Goal: Task Accomplishment & Management: Manage account settings

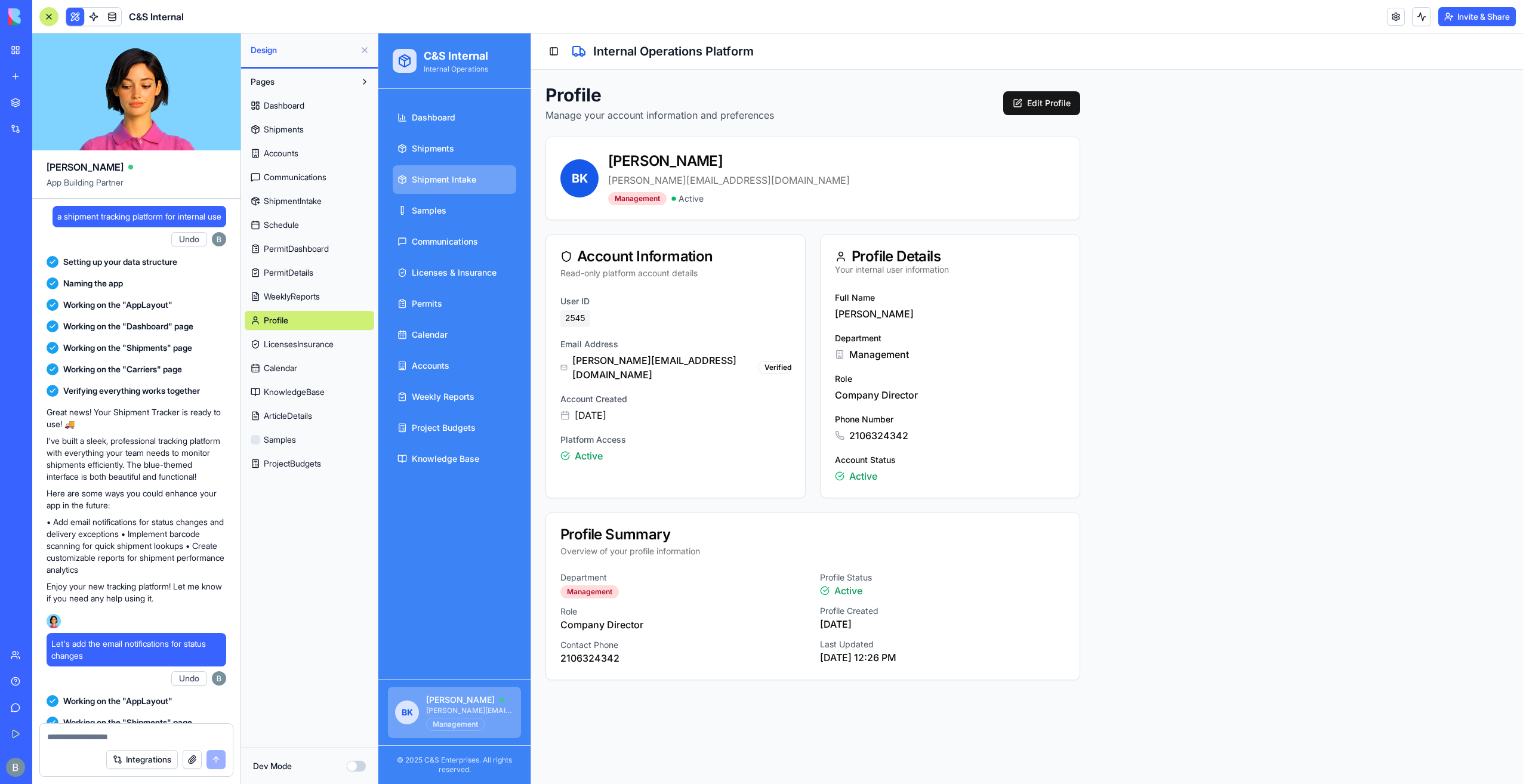
scroll to position [87483, 0]
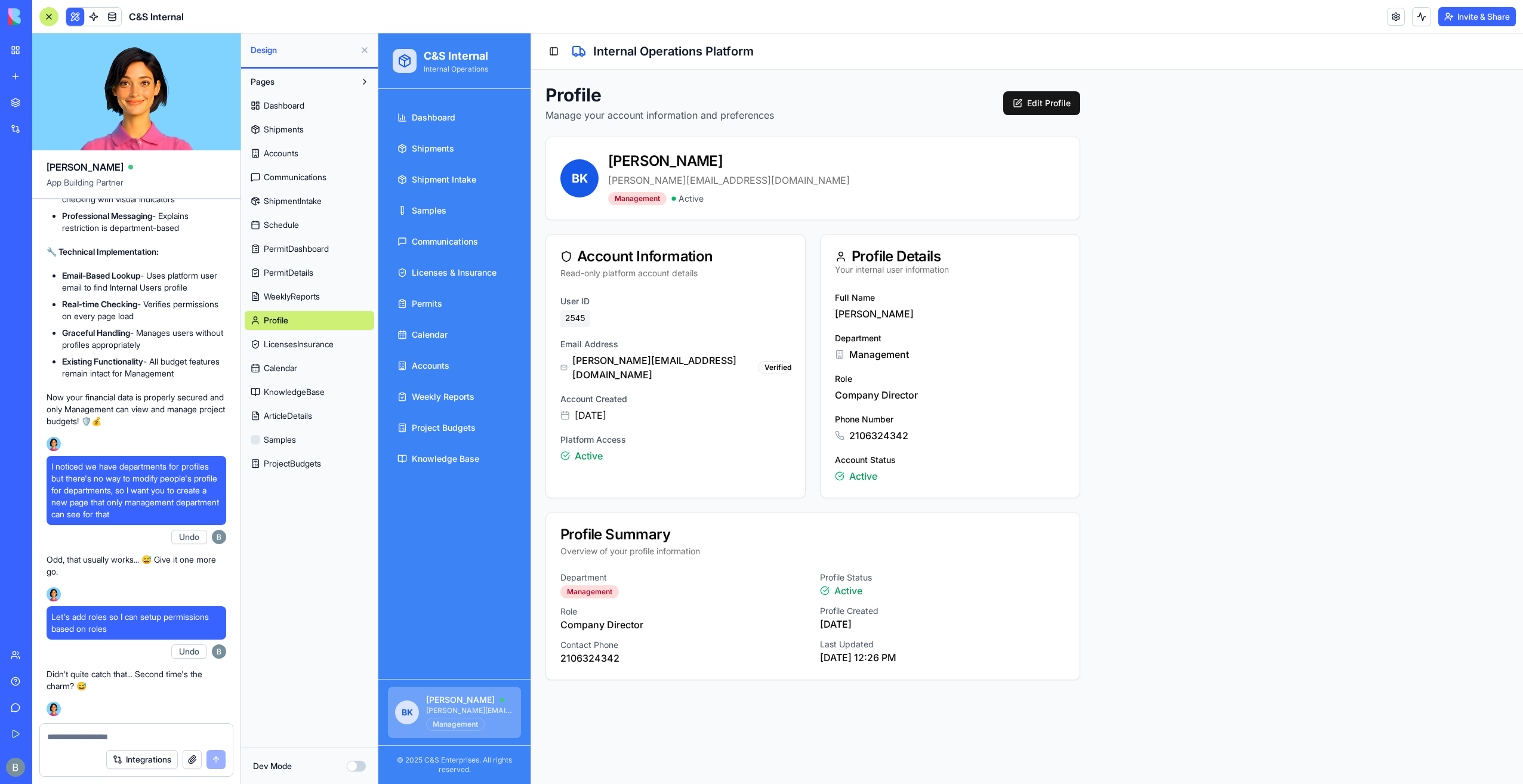
click at [10, 58] on link "My Workspace" at bounding box center [27, 50] width 48 height 24
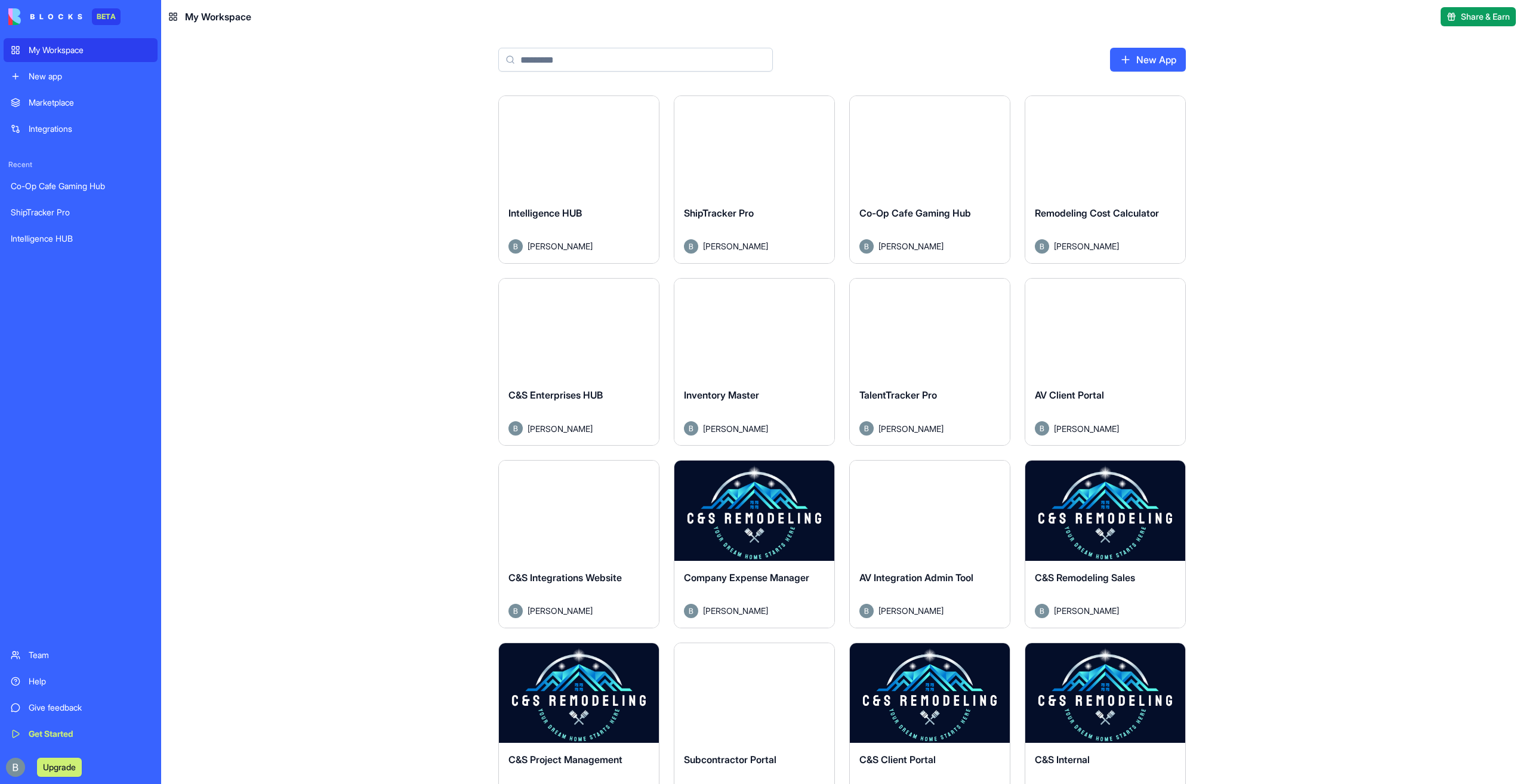
click at [566, 141] on button "Launch" at bounding box center [579, 146] width 90 height 24
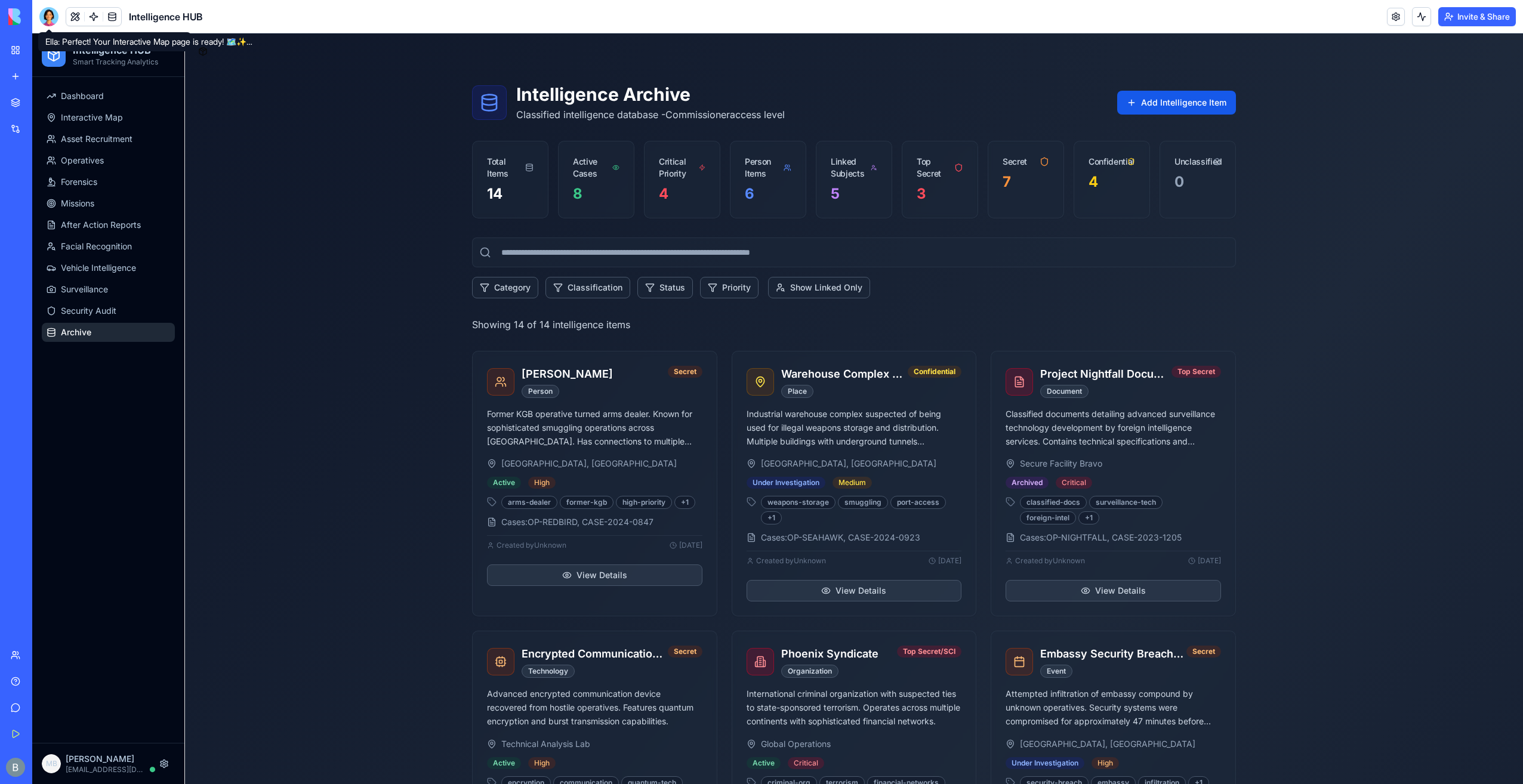
click at [58, 19] on div "Intelligence HUB" at bounding box center [121, 16] width 163 height 19
click at [52, 18] on div at bounding box center [49, 16] width 19 height 19
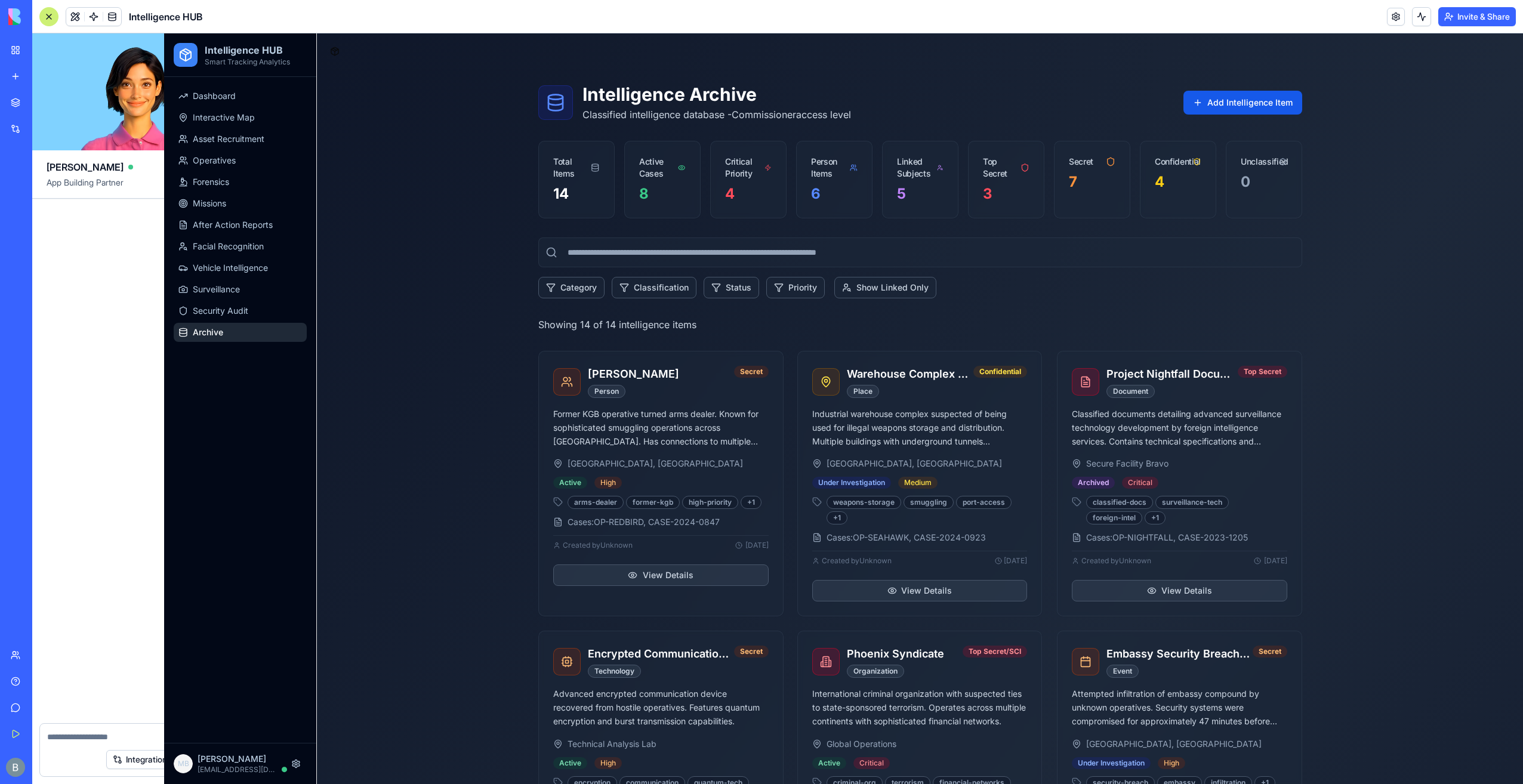
scroll to position [44650, 0]
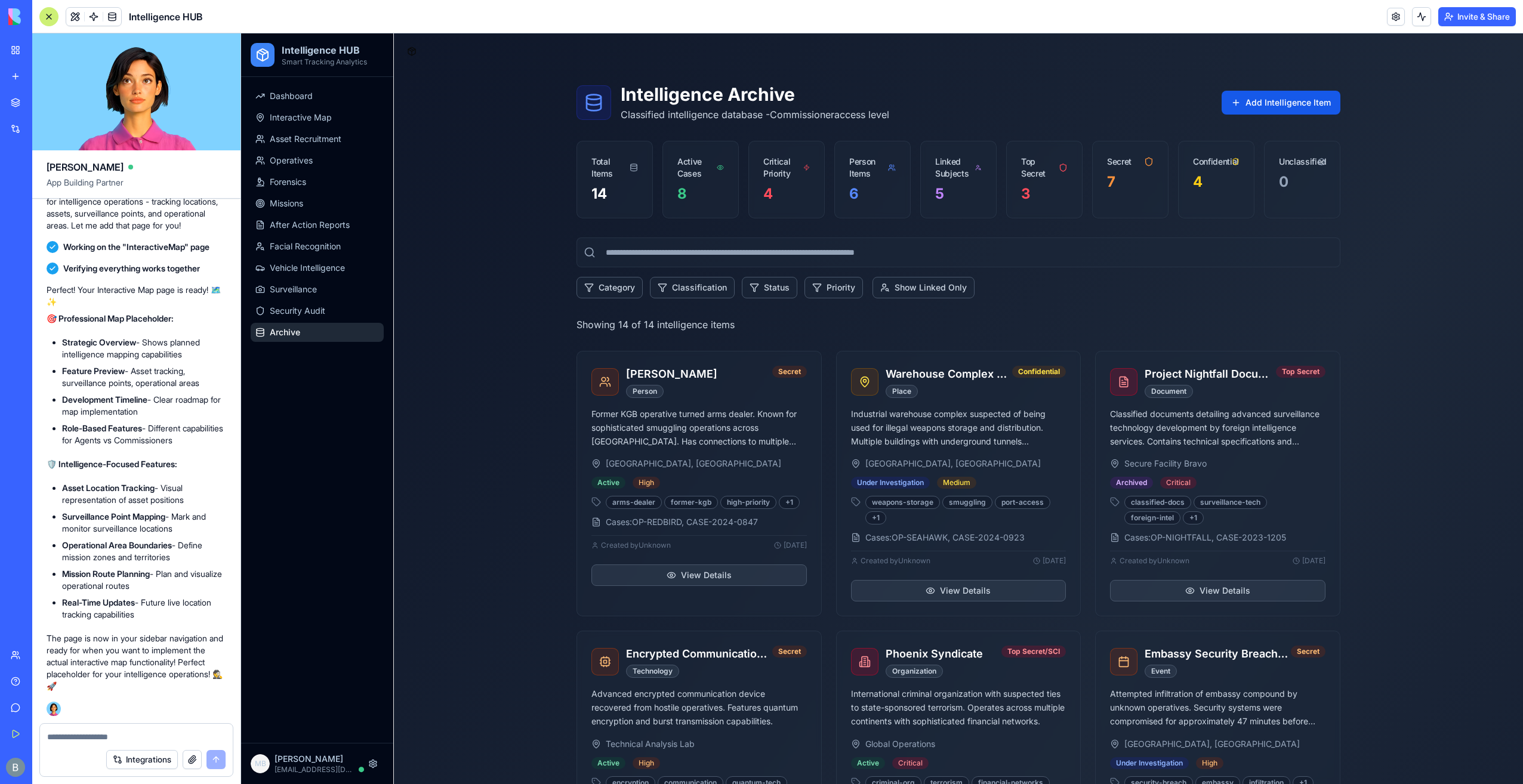
click at [112, 735] on textarea at bounding box center [136, 737] width 178 height 12
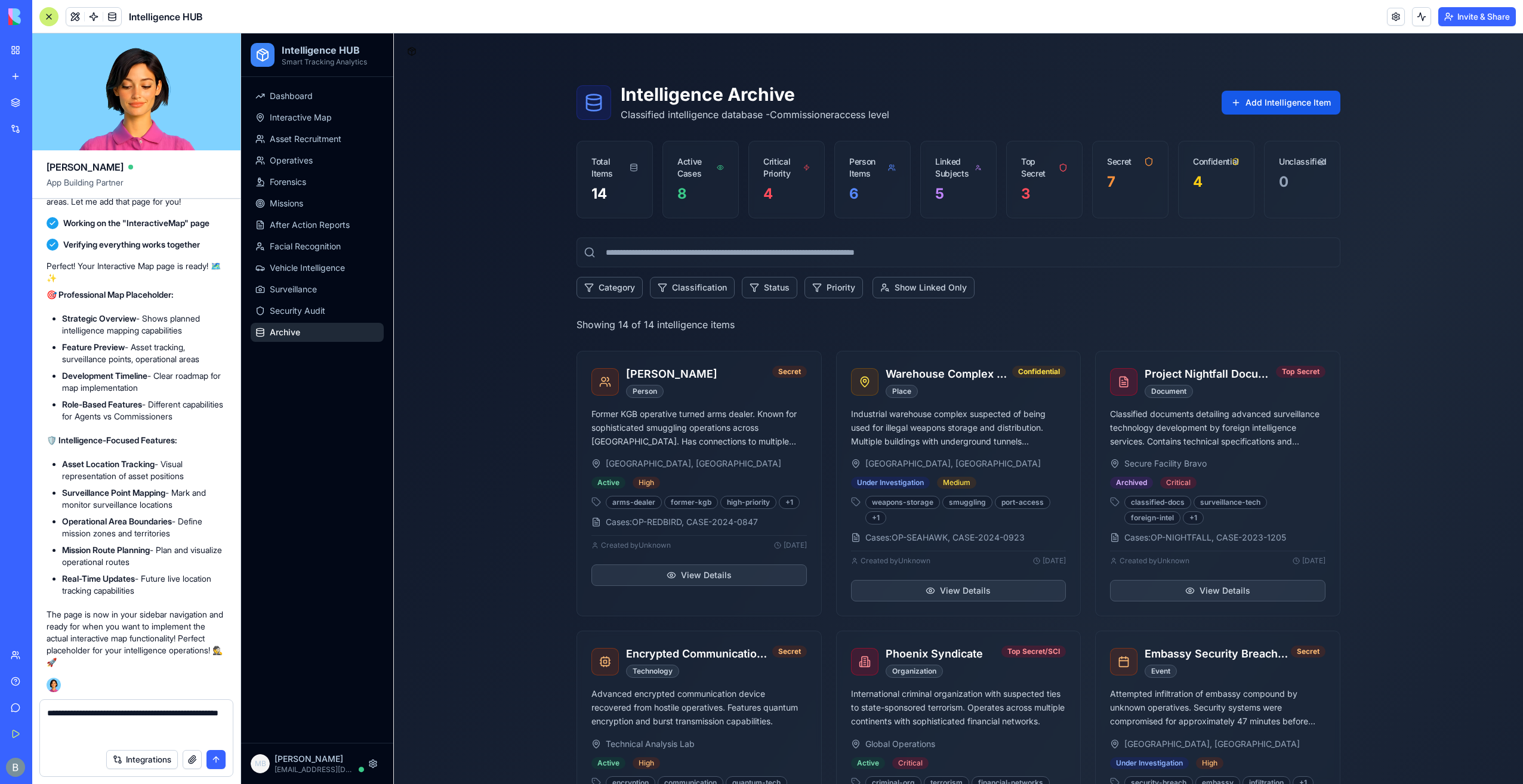
type textarea "**********"
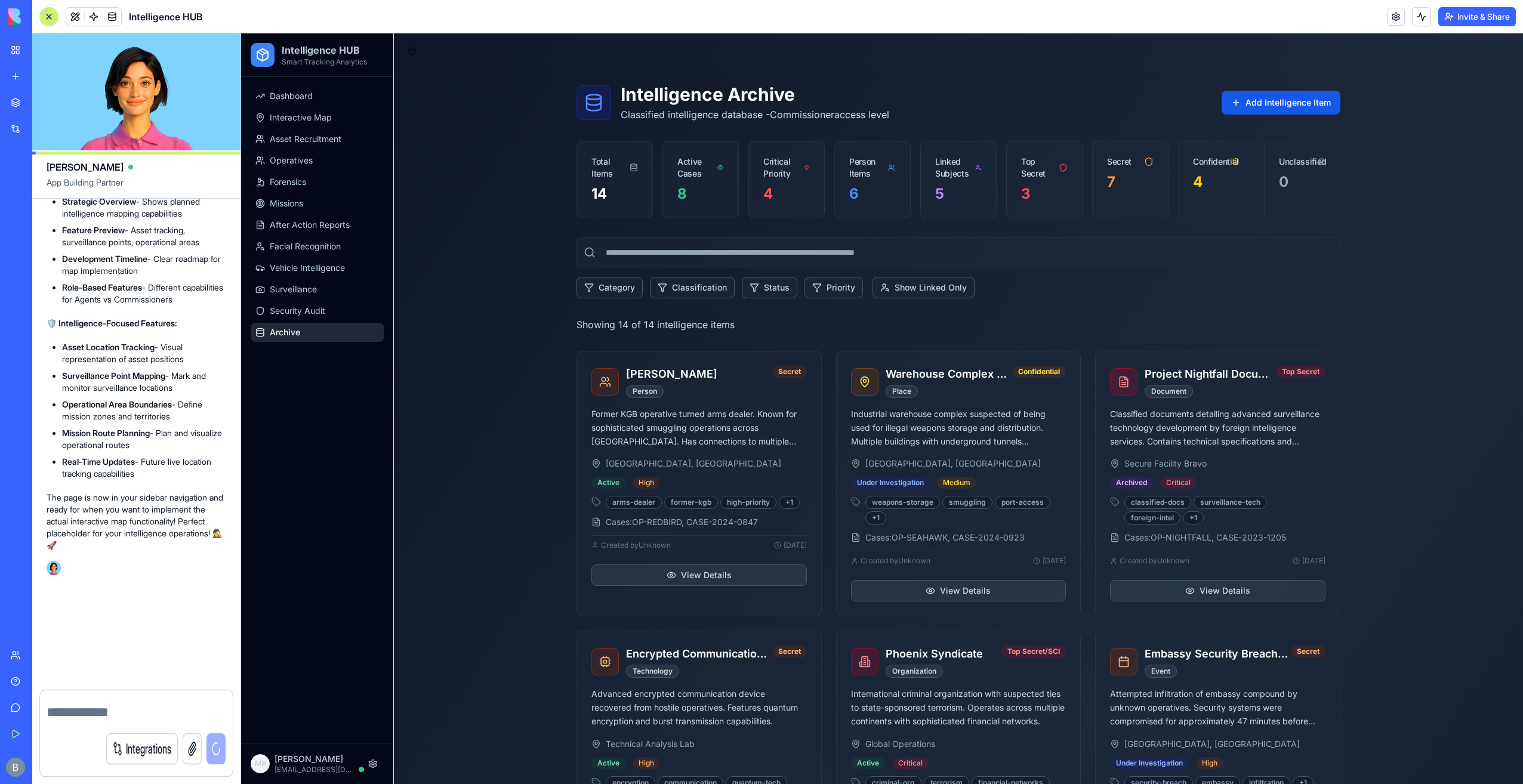
scroll to position [0, 0]
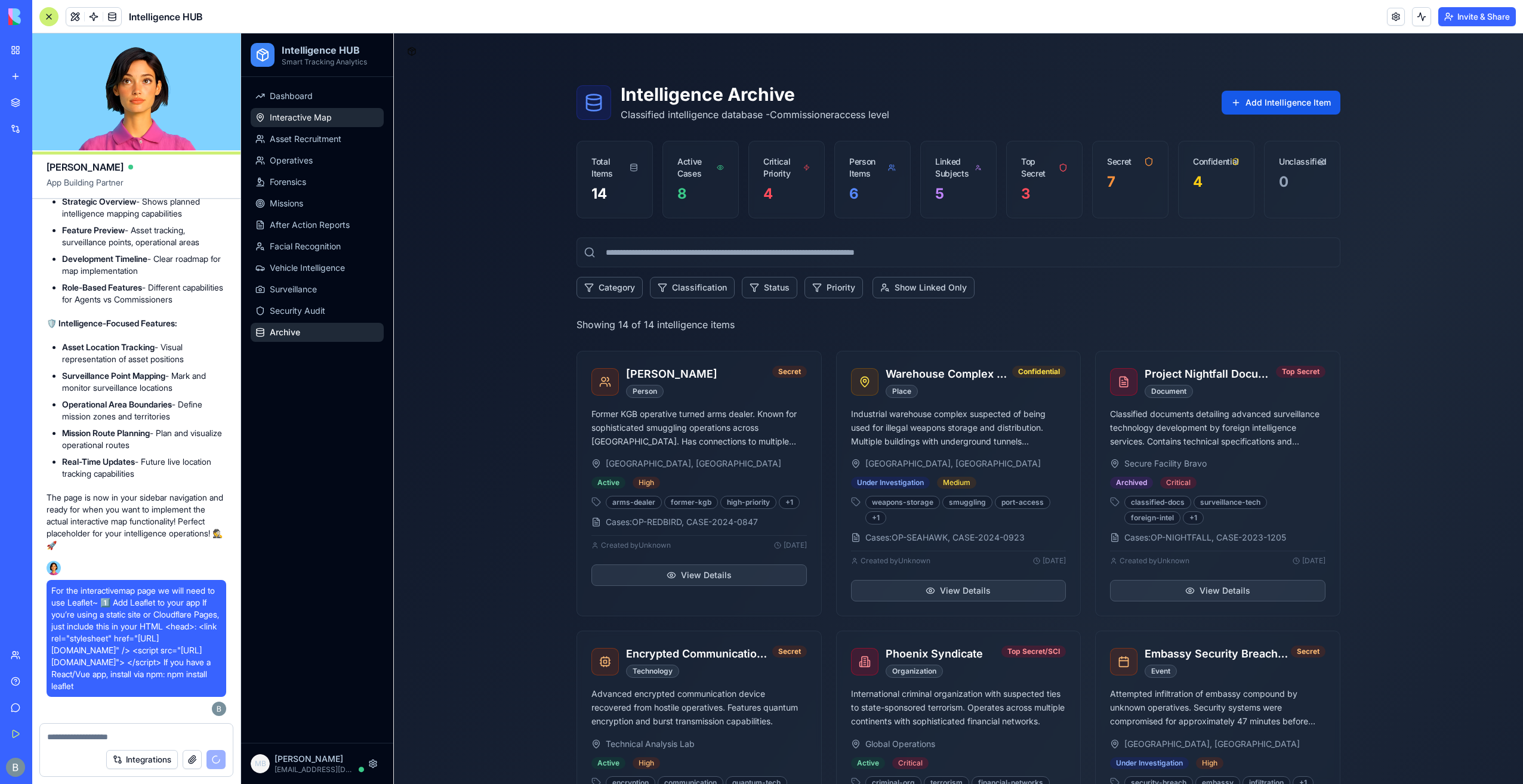
click at [278, 112] on span "Interactive Map" at bounding box center [301, 118] width 62 height 12
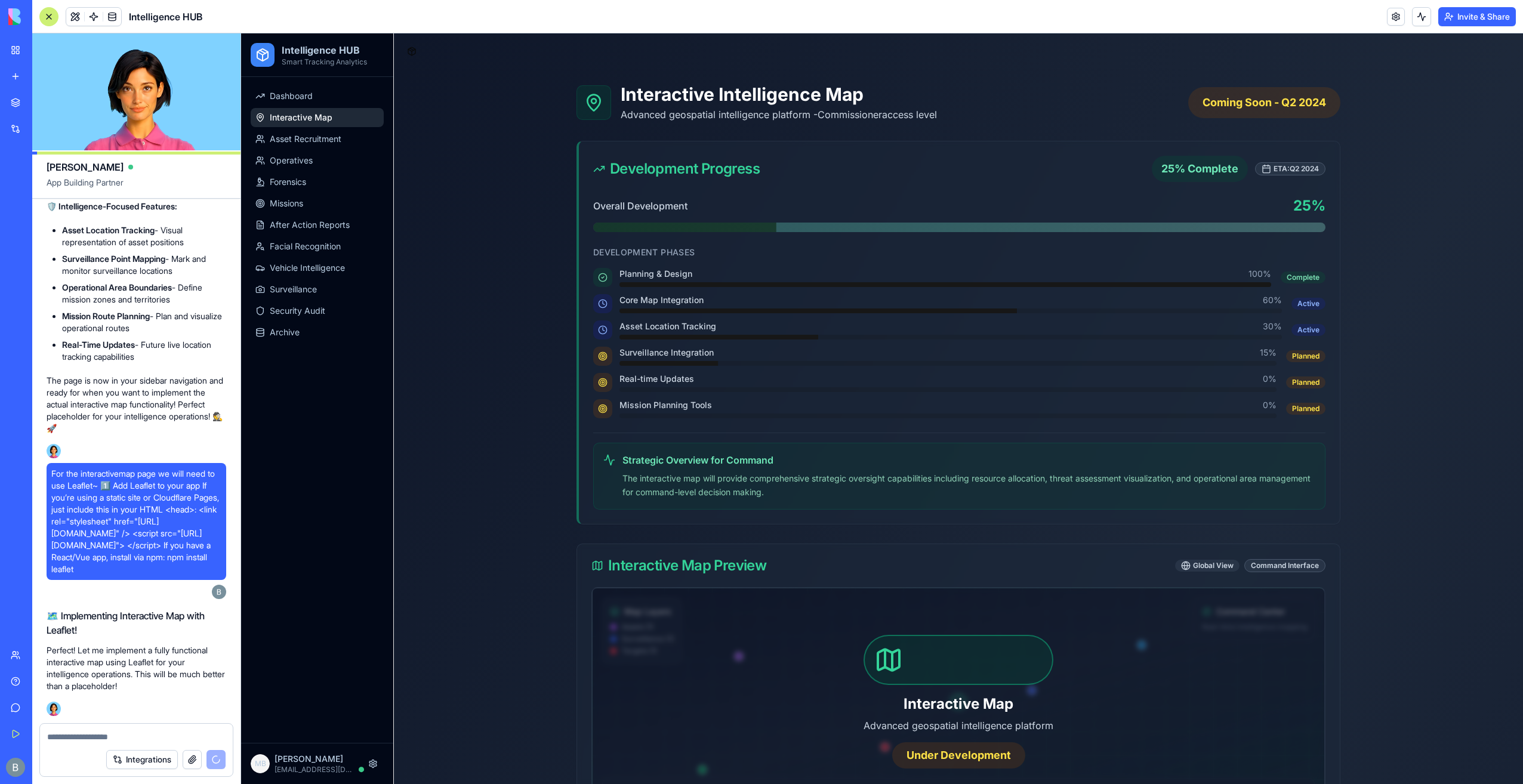
scroll to position [44954, 0]
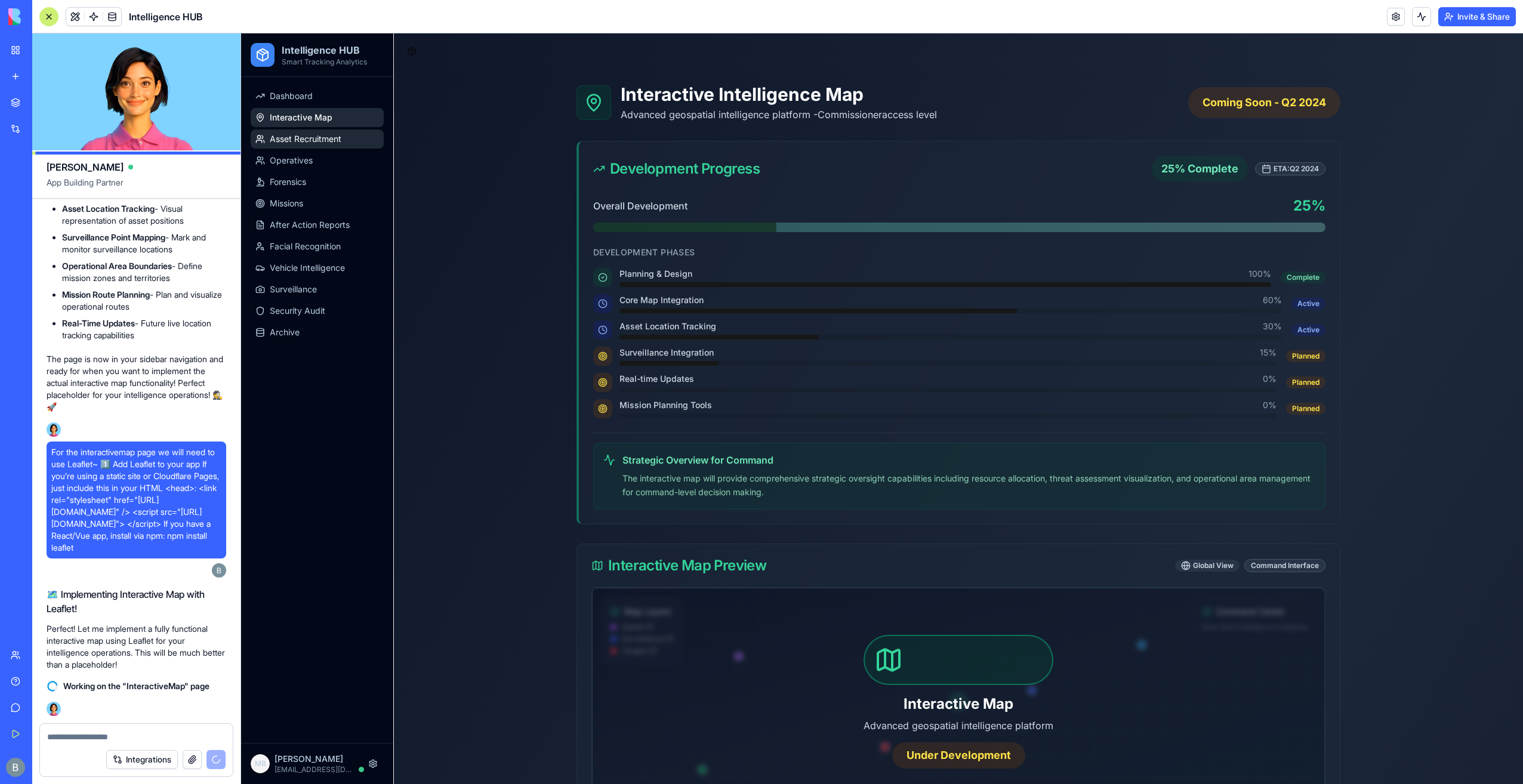
click at [304, 136] on span "Asset Recruitment" at bounding box center [306, 139] width 72 height 12
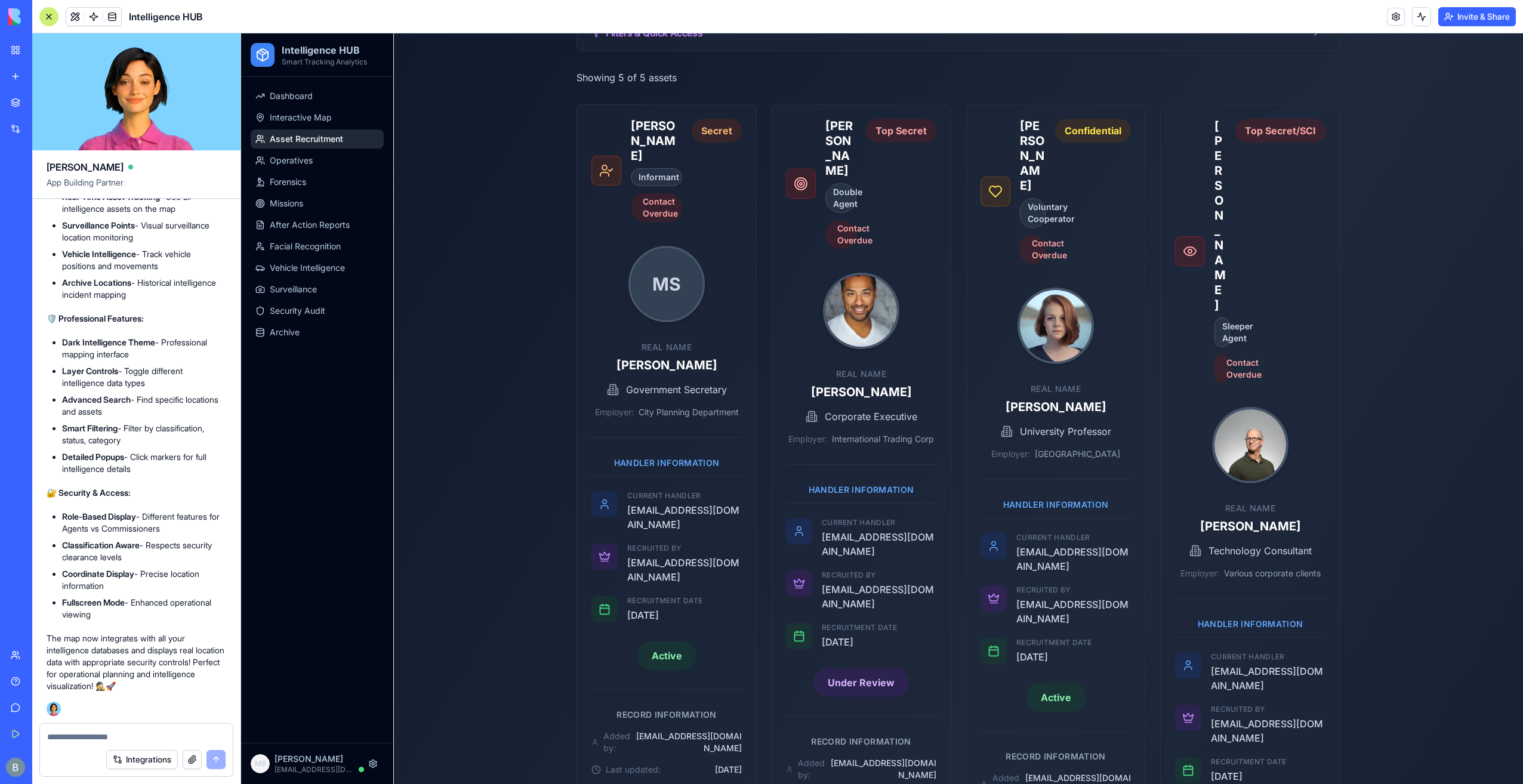
scroll to position [45538, 0]
click at [287, 116] on span "Interactive Map" at bounding box center [301, 118] width 62 height 12
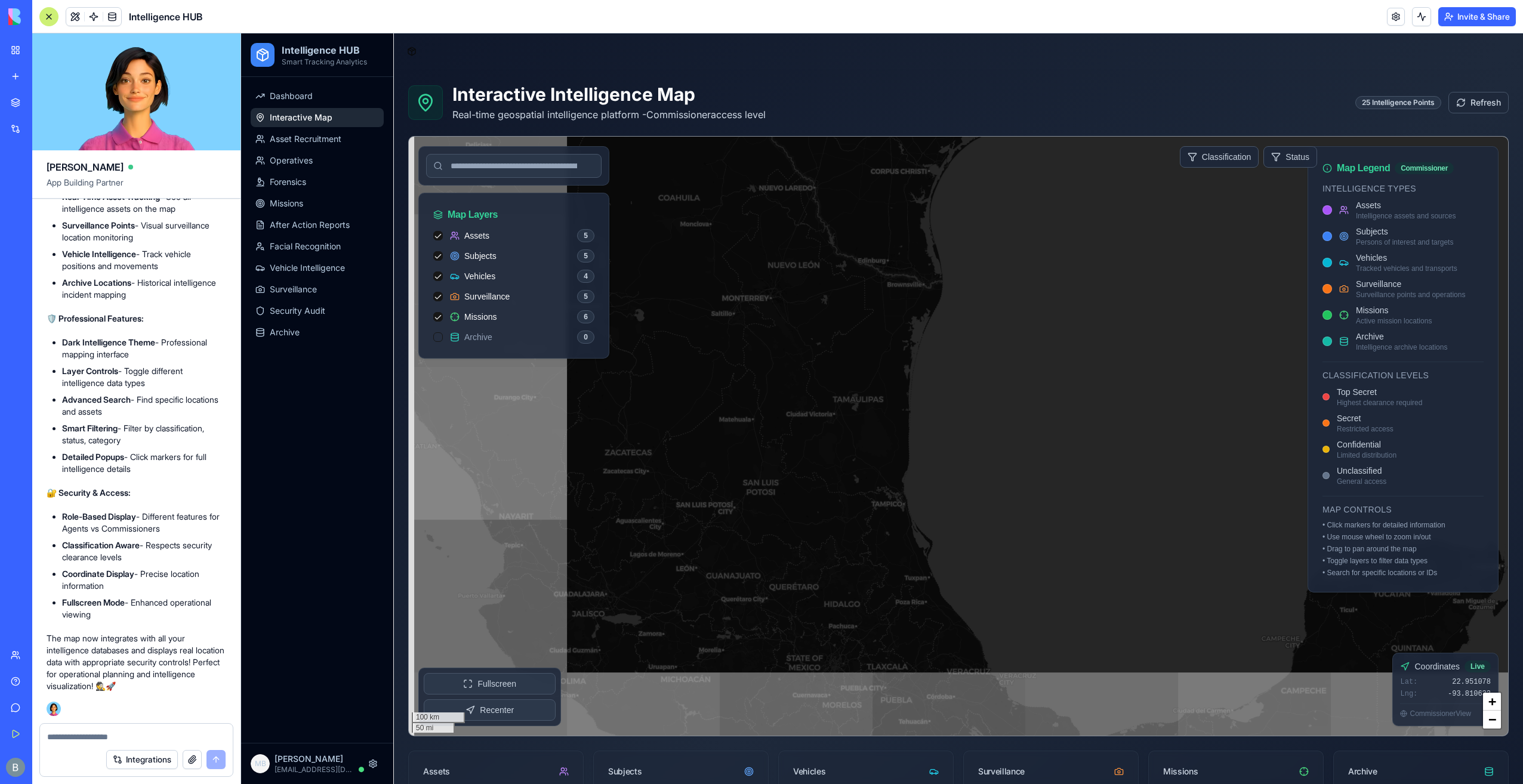
drag, startPoint x: 972, startPoint y: 512, endPoint x: 1123, endPoint y: 461, distance: 159.4
click at [1123, 461] on div at bounding box center [958, 436] width 1099 height 599
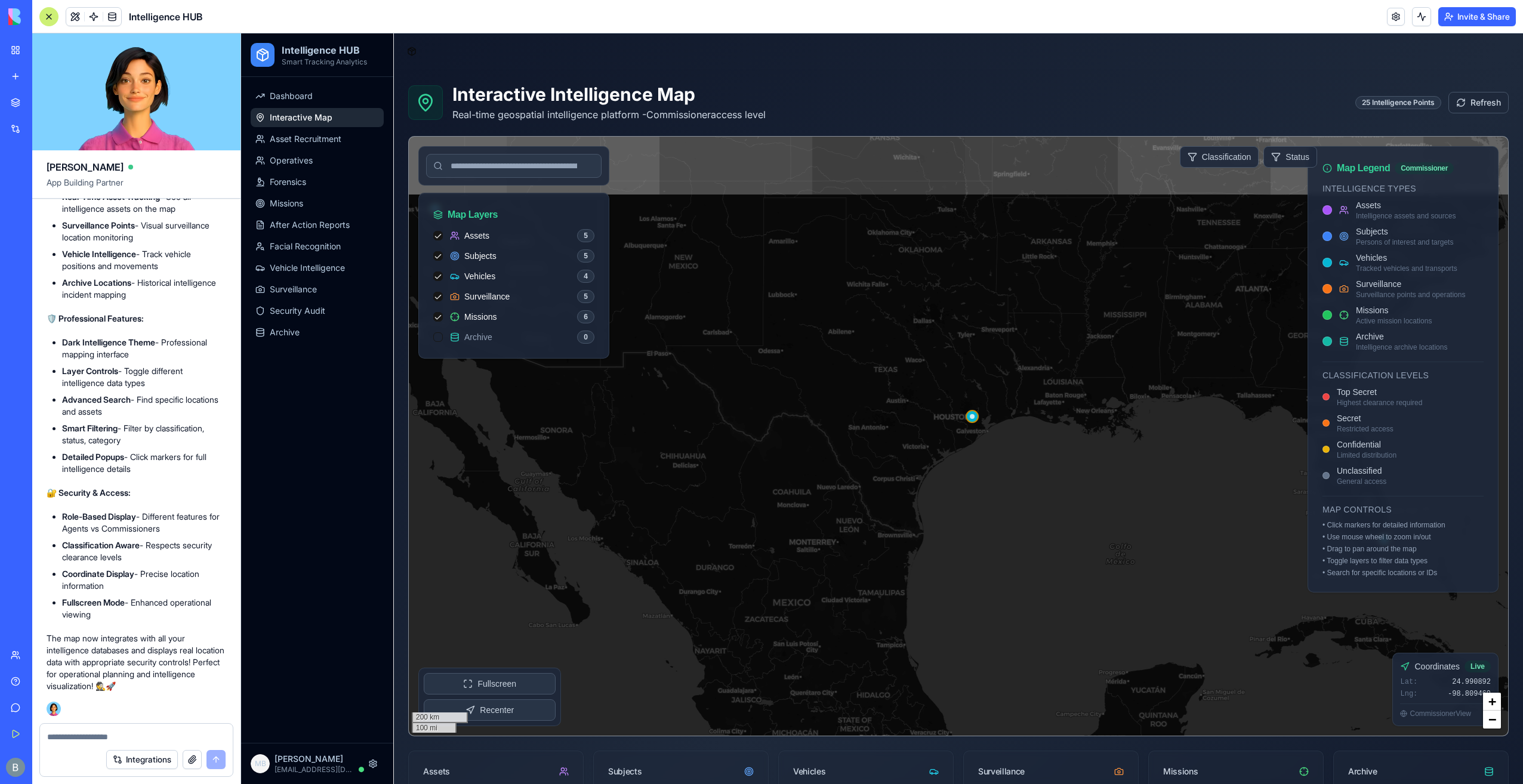
drag, startPoint x: 868, startPoint y: 492, endPoint x: 881, endPoint y: 556, distance: 65.3
click at [878, 561] on div at bounding box center [958, 436] width 1099 height 599
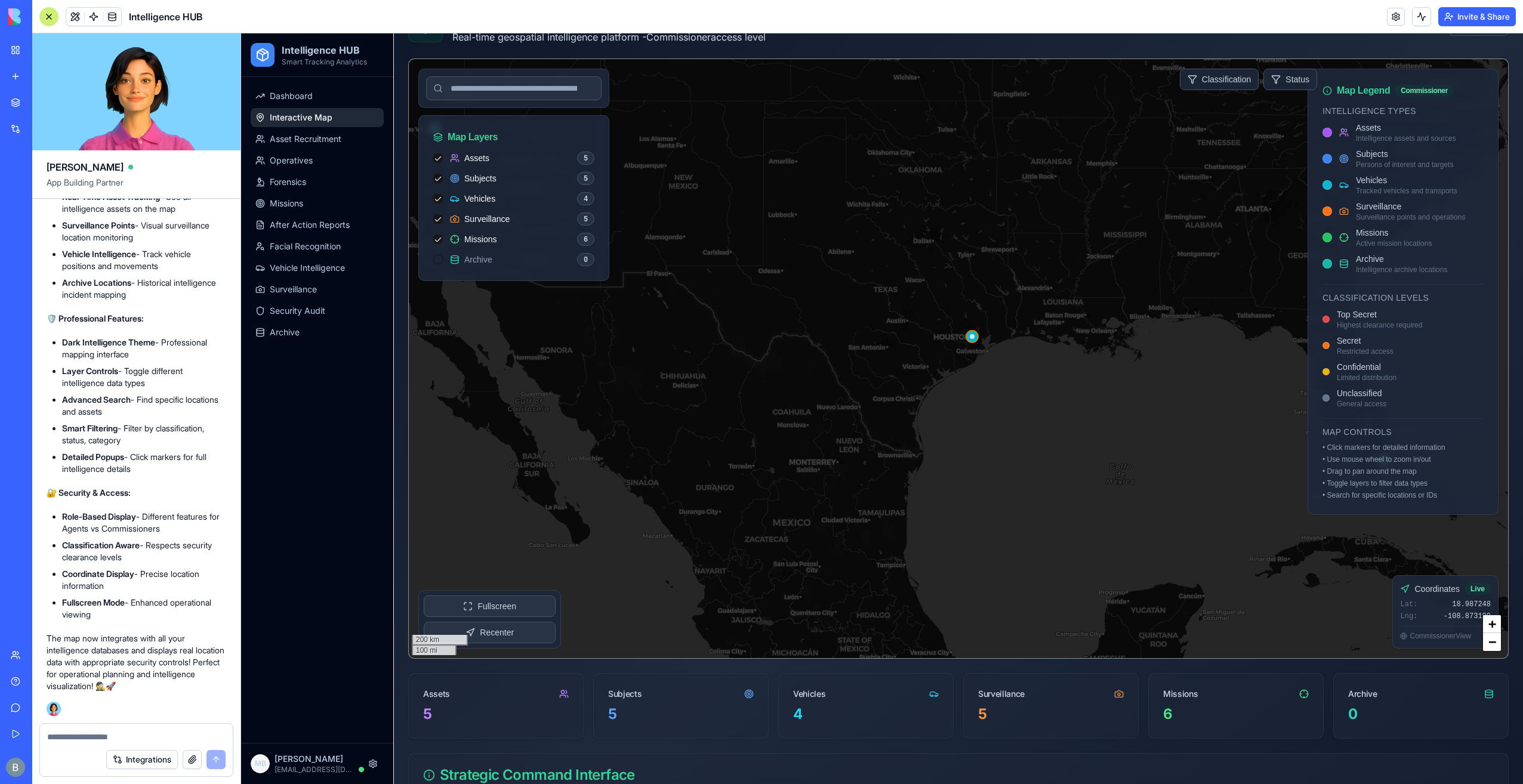
scroll to position [179, 0]
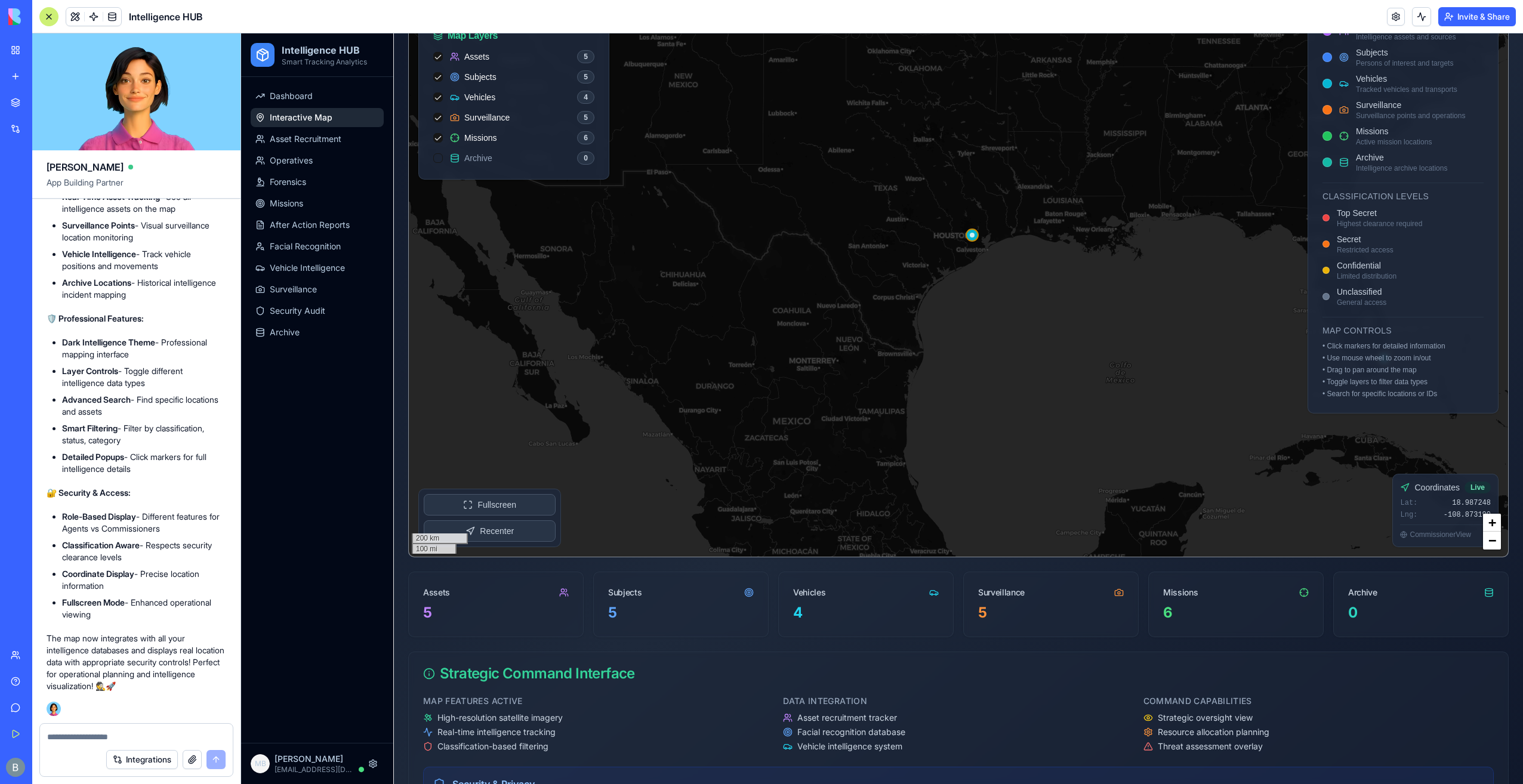
click at [119, 737] on textarea at bounding box center [136, 737] width 179 height 12
drag, startPoint x: 138, startPoint y: 745, endPoint x: 138, endPoint y: 737, distance: 8.0
click at [138, 739] on form "Integrations" at bounding box center [136, 750] width 194 height 54
click at [136, 732] on textarea at bounding box center [136, 737] width 179 height 12
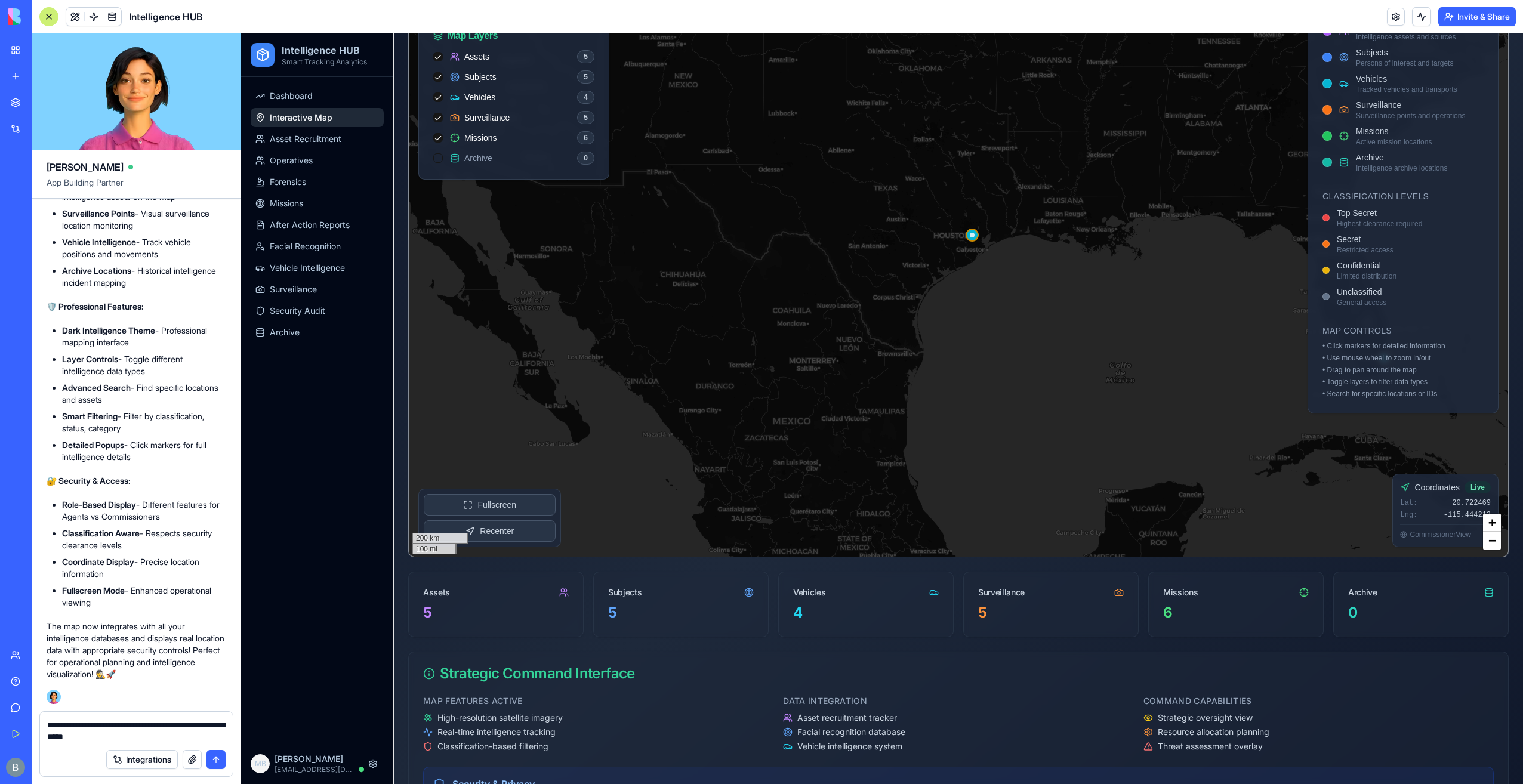
paste textarea "**********"
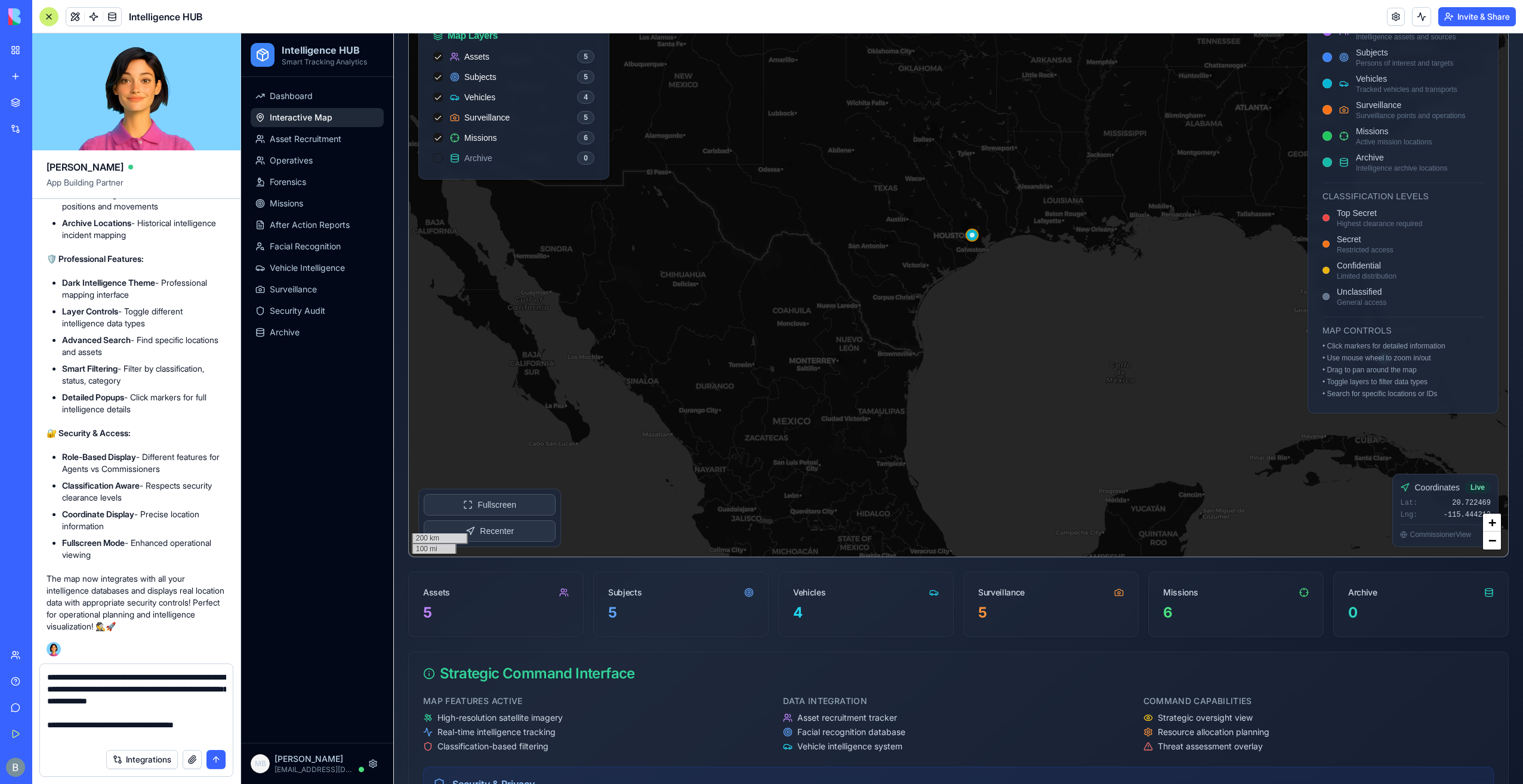
type textarea "**********"
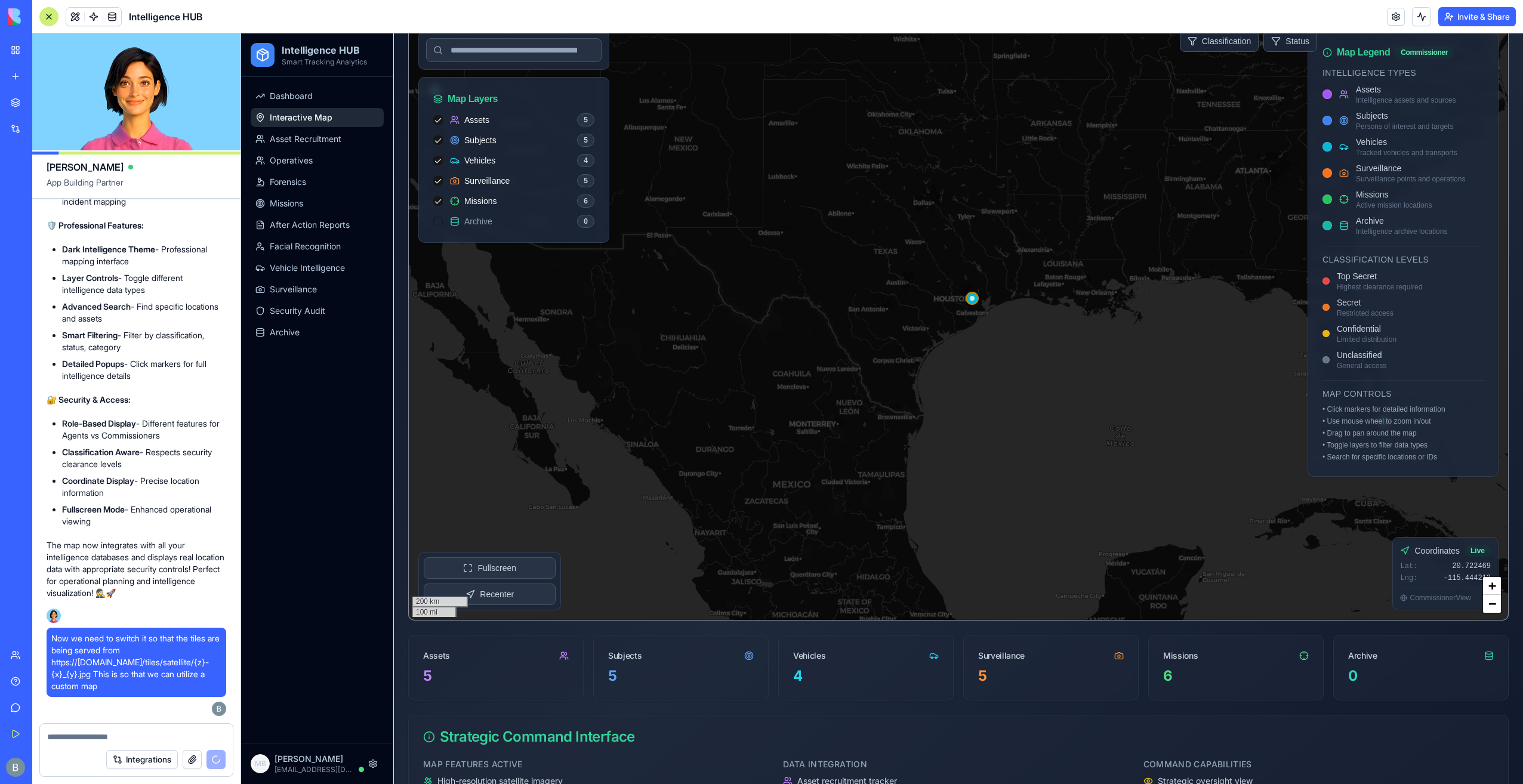
scroll to position [0, 0]
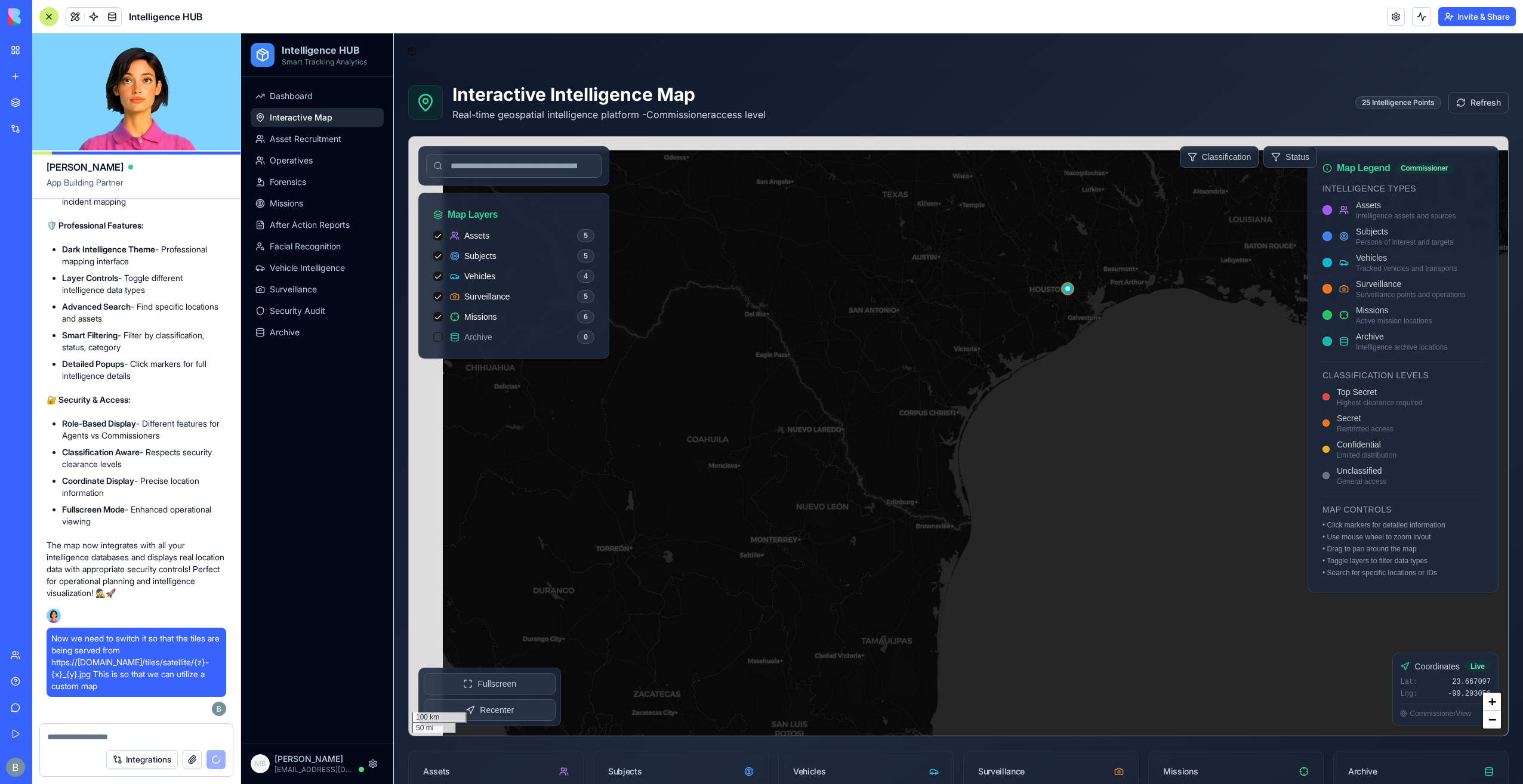
drag, startPoint x: 853, startPoint y: 595, endPoint x: 875, endPoint y: 624, distance: 36.4
click at [857, 665] on div at bounding box center [958, 436] width 1099 height 599
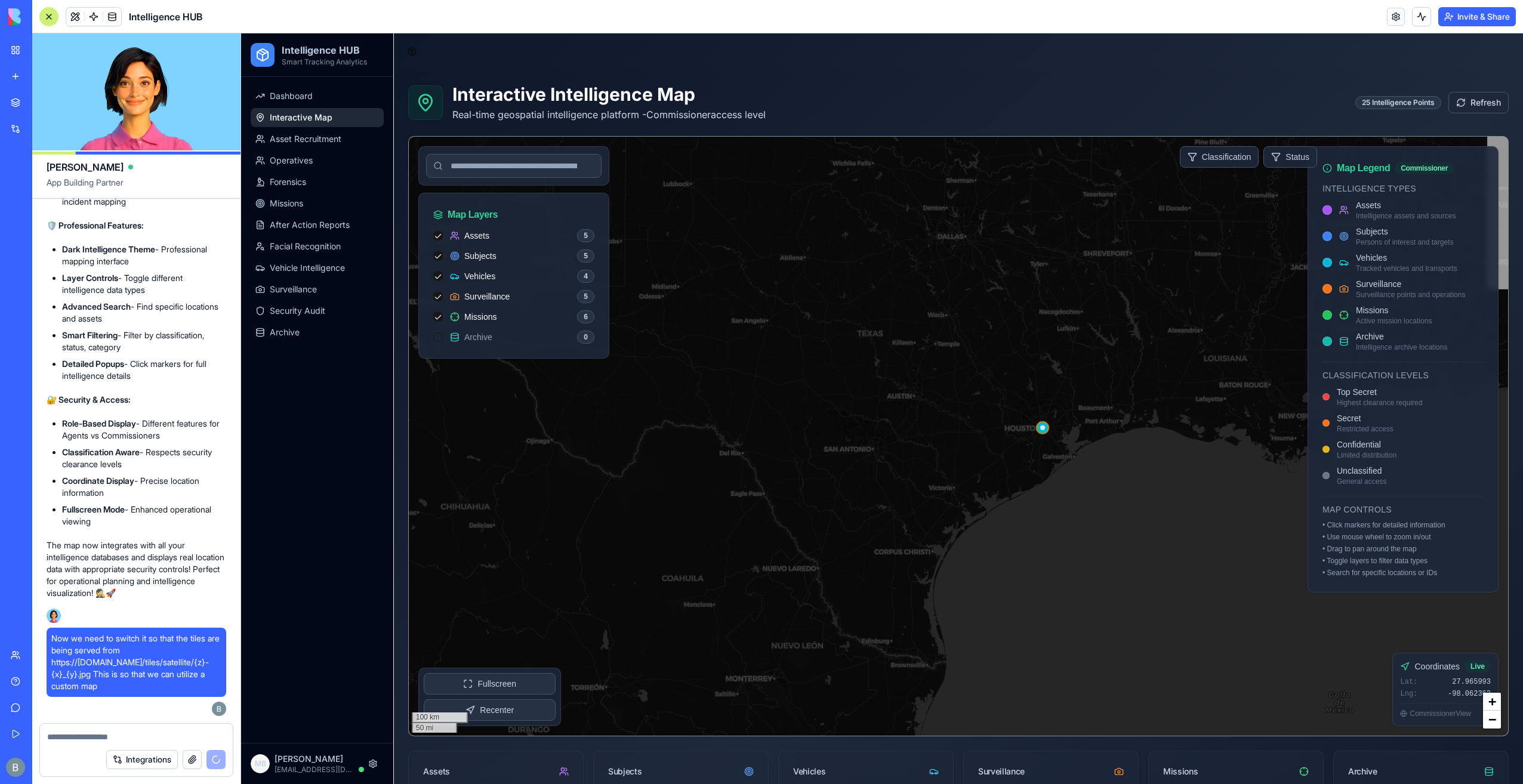
drag, startPoint x: 909, startPoint y: 464, endPoint x: 896, endPoint y: 539, distance: 76.1
click at [896, 539] on div at bounding box center [958, 436] width 1099 height 599
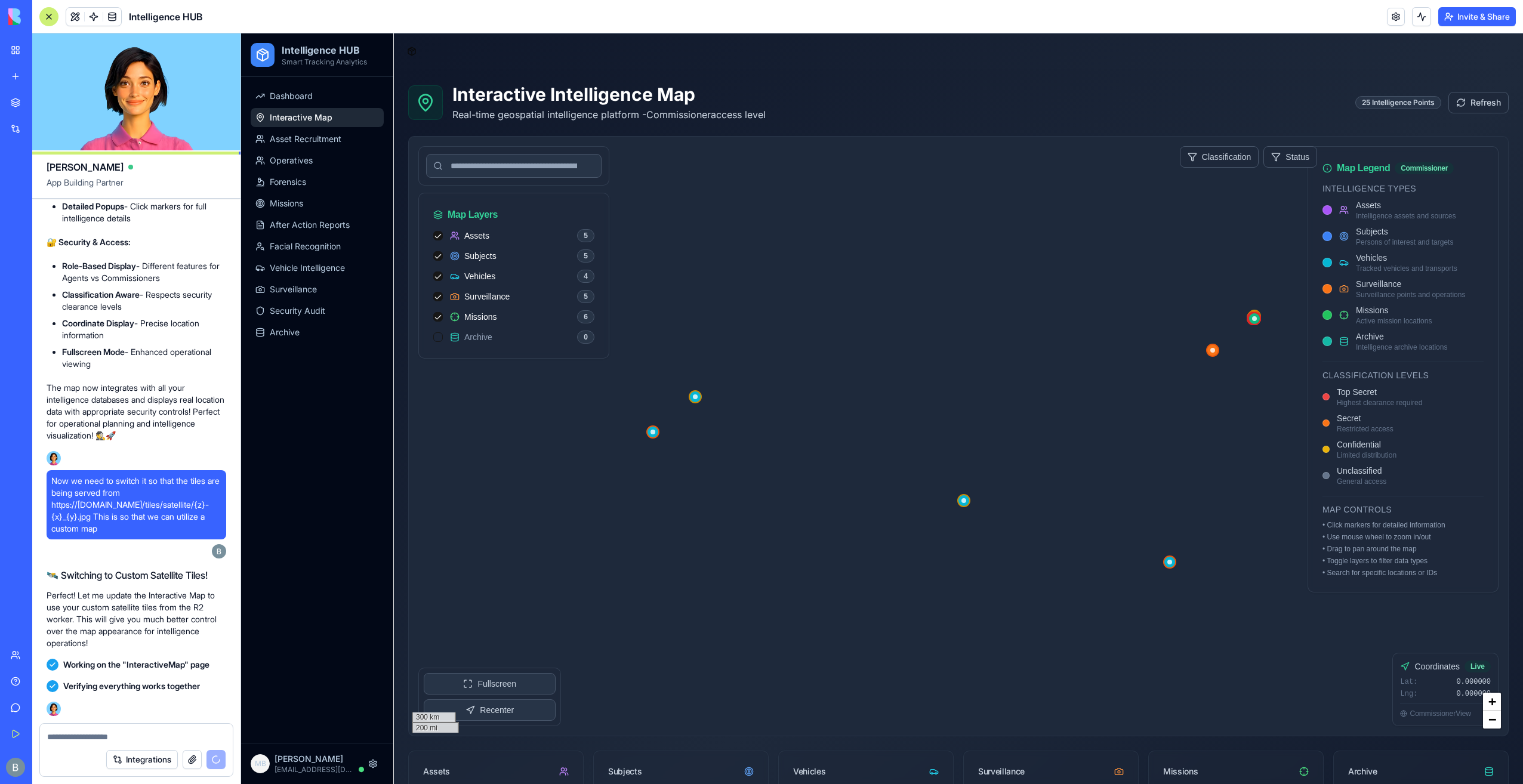
scroll to position [46189, 0]
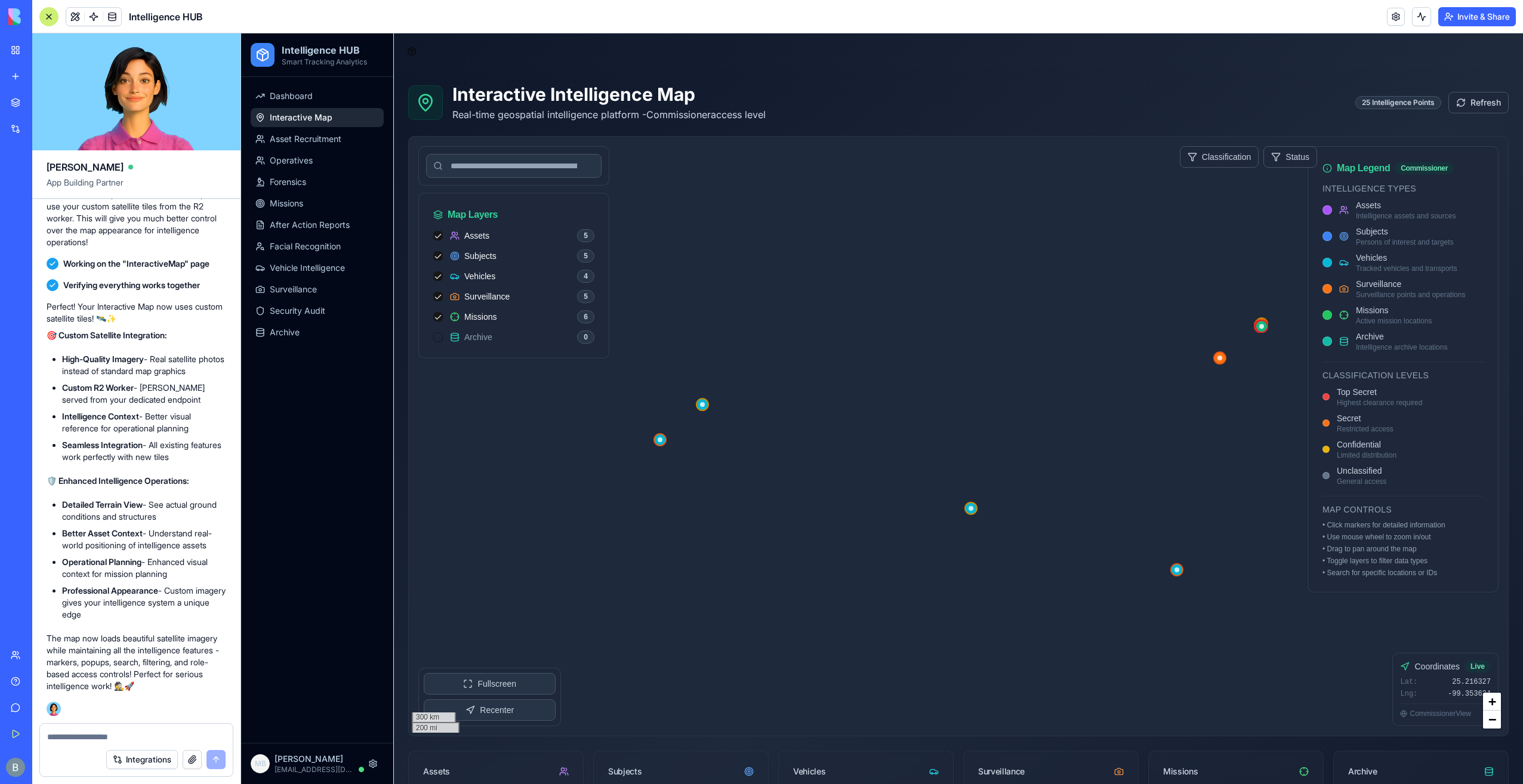
drag, startPoint x: 918, startPoint y: 561, endPoint x: 888, endPoint y: 568, distance: 30.8
click at [896, 571] on div at bounding box center [958, 436] width 1099 height 599
click at [296, 96] on span "Dashboard" at bounding box center [291, 96] width 43 height 12
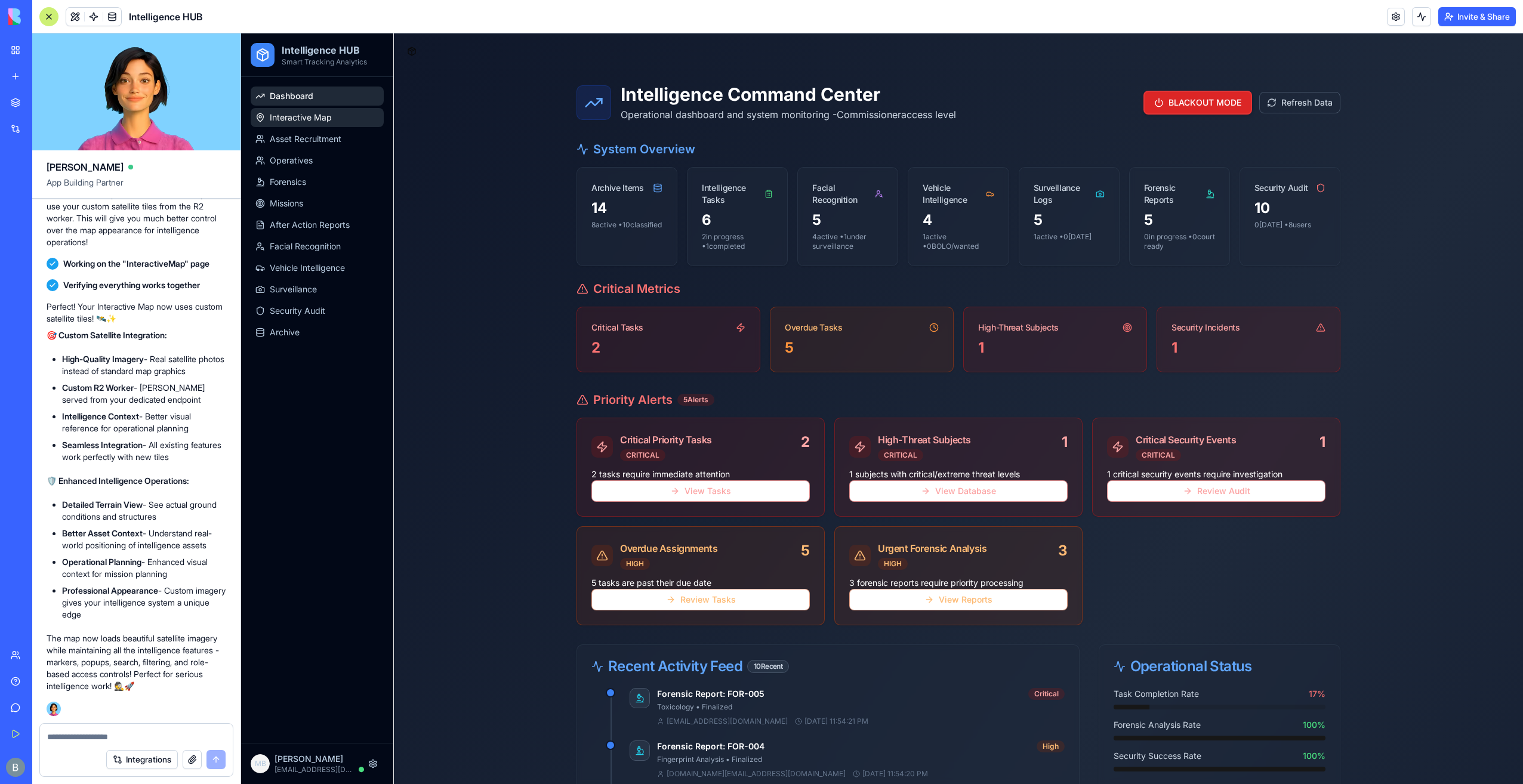
click at [300, 115] on span "Interactive Map" at bounding box center [301, 118] width 62 height 12
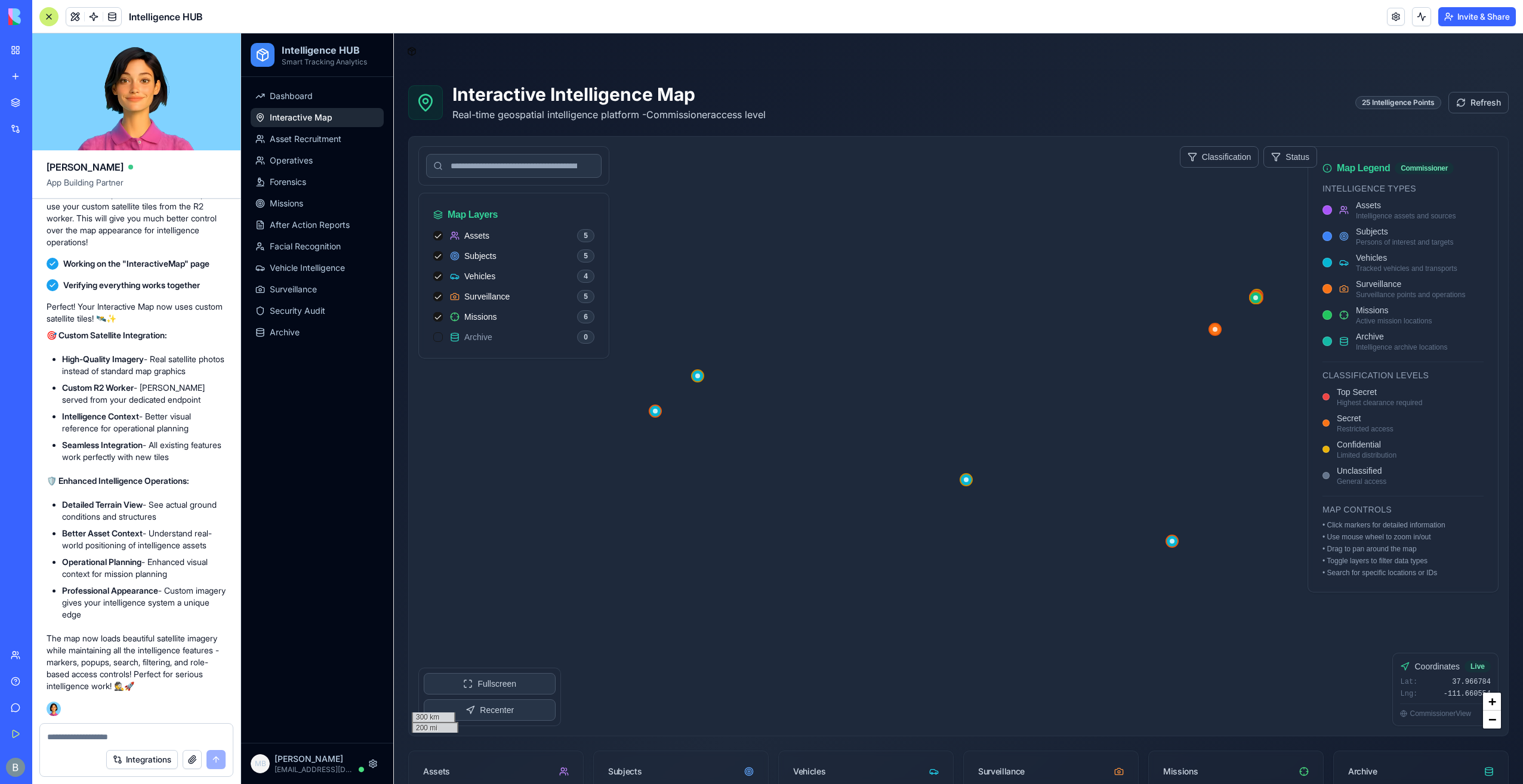
drag, startPoint x: 790, startPoint y: 361, endPoint x: 736, endPoint y: 329, distance: 62.8
click at [738, 338] on div at bounding box center [958, 436] width 1099 height 599
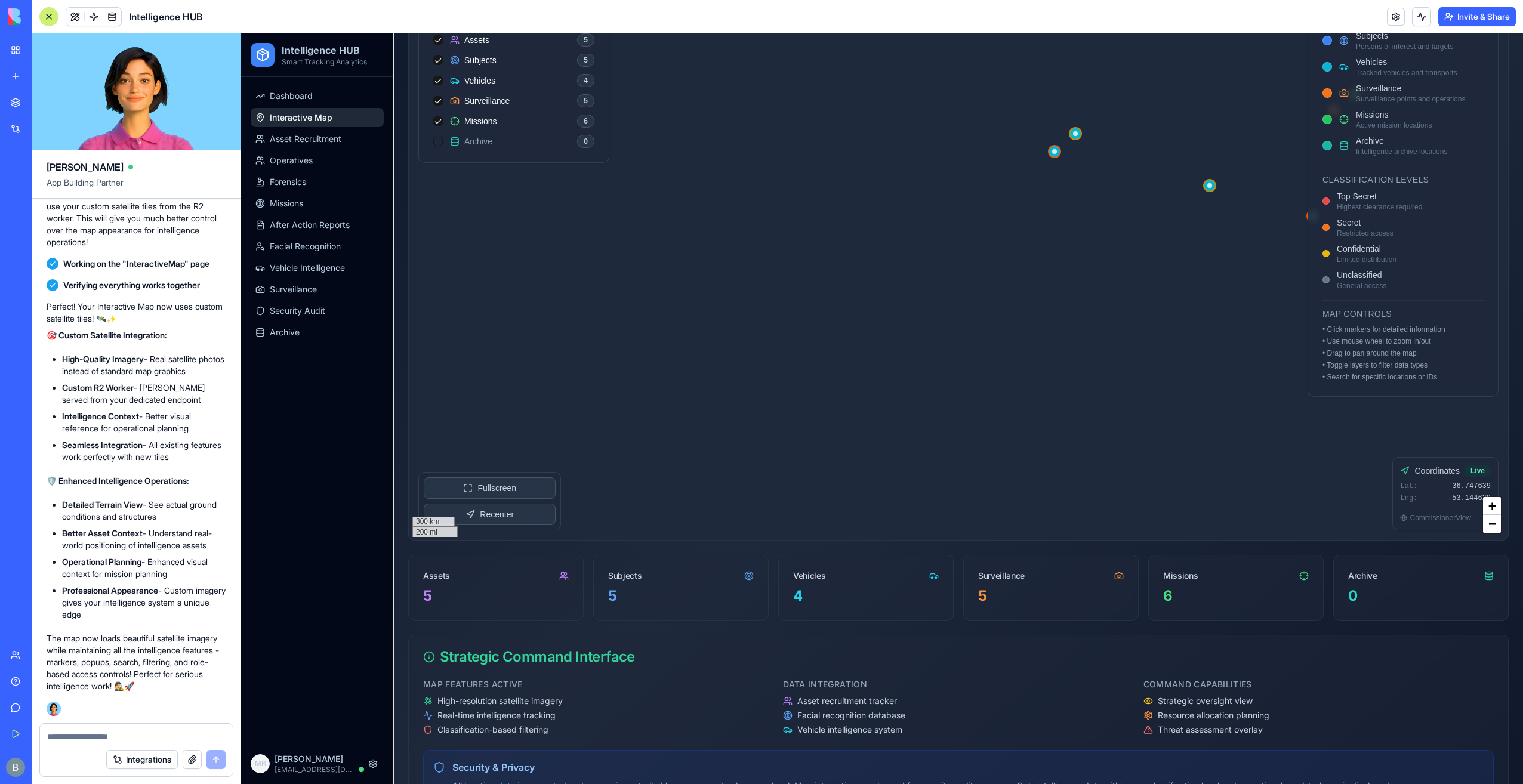
scroll to position [239, 0]
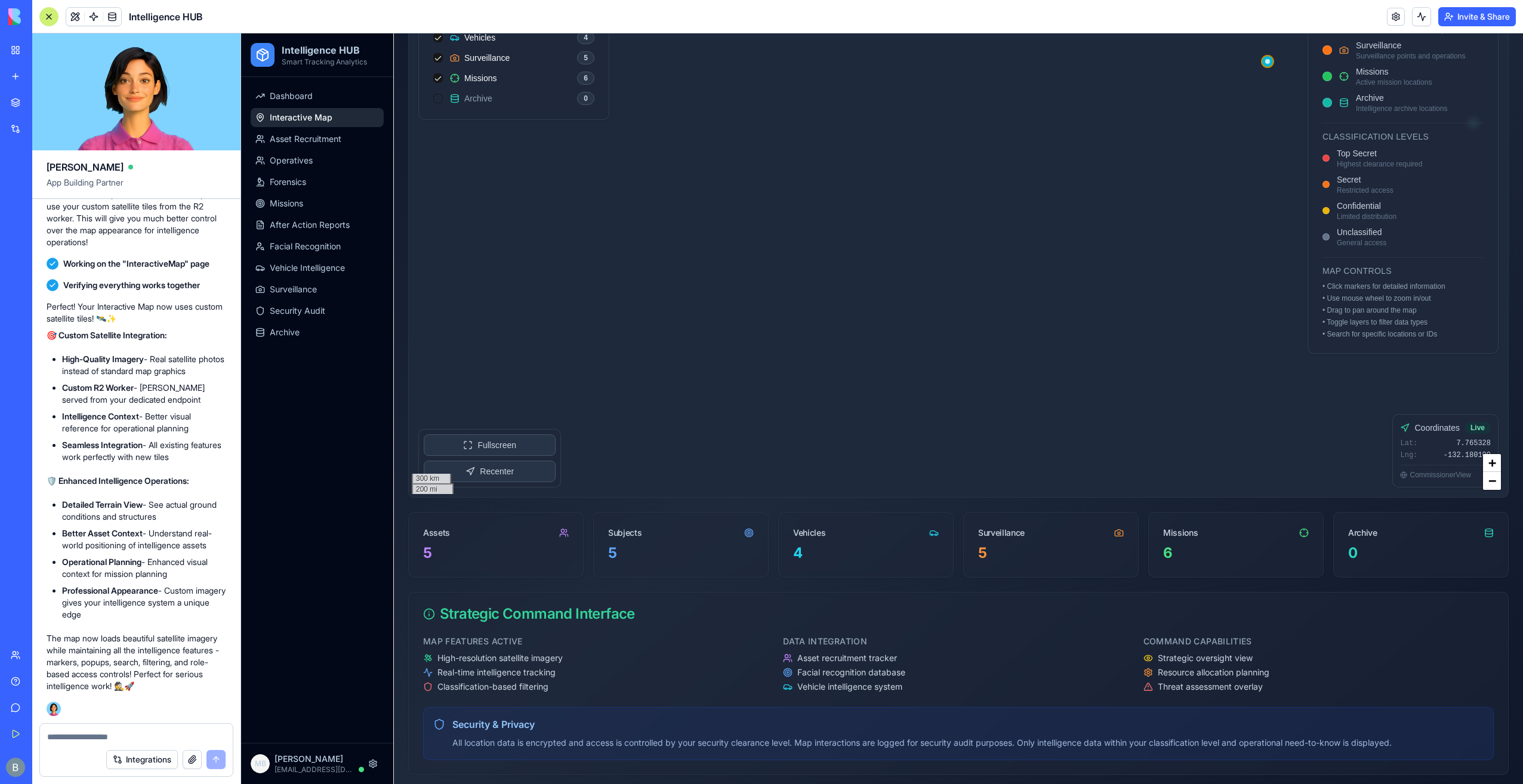
drag, startPoint x: 829, startPoint y: 329, endPoint x: 651, endPoint y: 414, distance: 197.3
click at [651, 415] on div at bounding box center [958, 198] width 1099 height 599
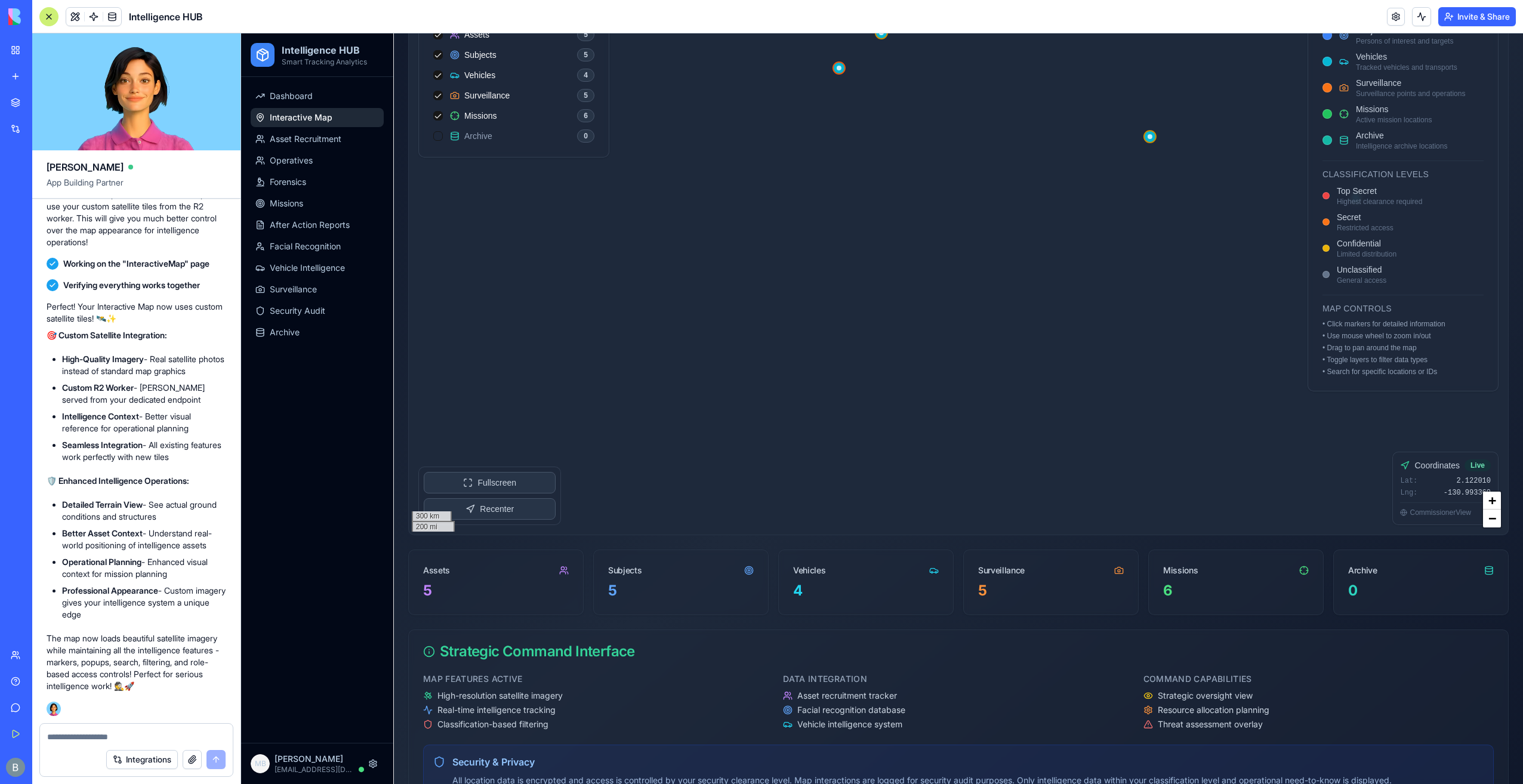
scroll to position [0, 0]
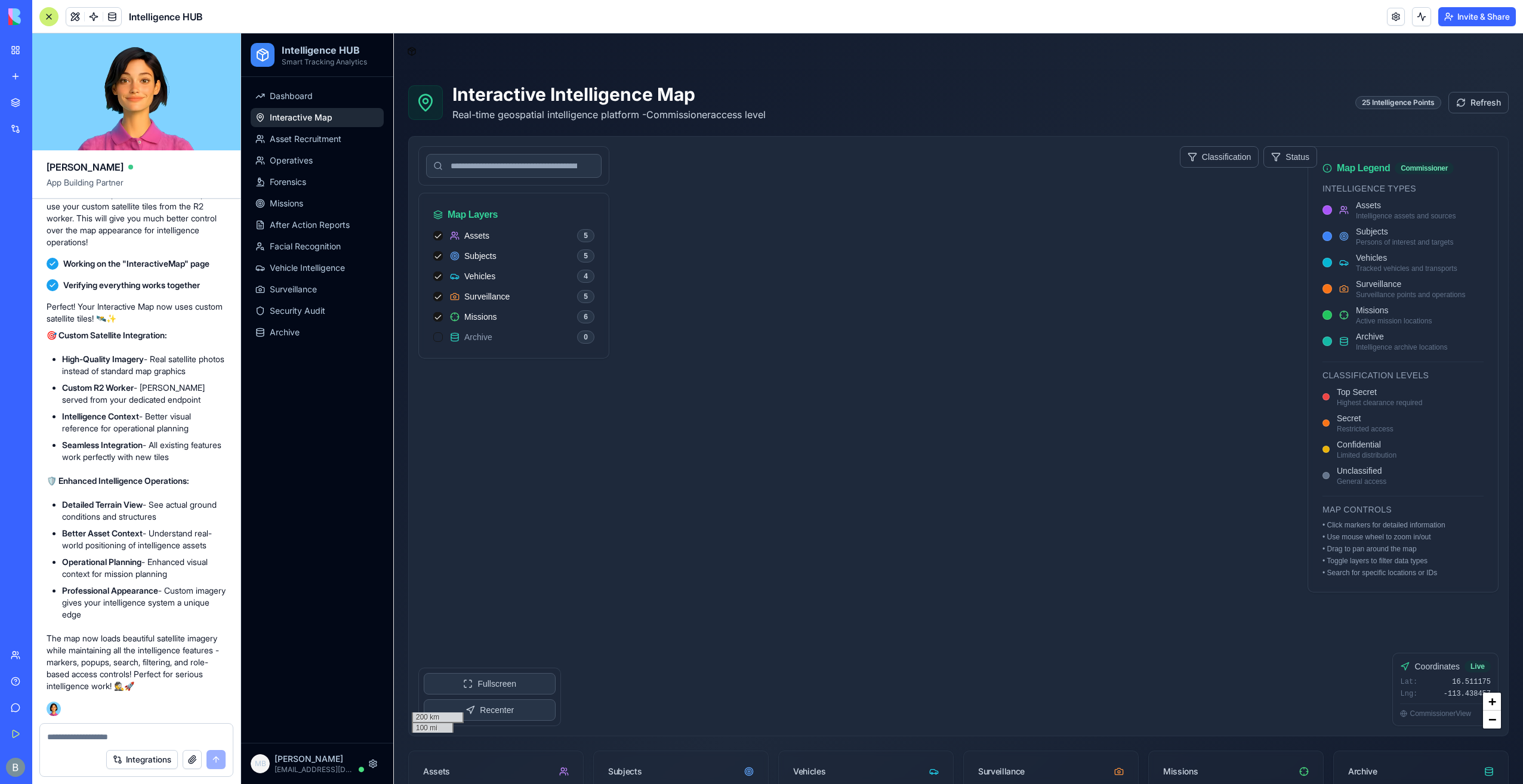
drag, startPoint x: 932, startPoint y: 414, endPoint x: 812, endPoint y: 492, distance: 143.1
click at [806, 517] on div at bounding box center [958, 436] width 1099 height 599
click at [64, 730] on div at bounding box center [136, 733] width 193 height 19
click at [65, 739] on textarea at bounding box center [136, 737] width 179 height 12
type textarea "*******"
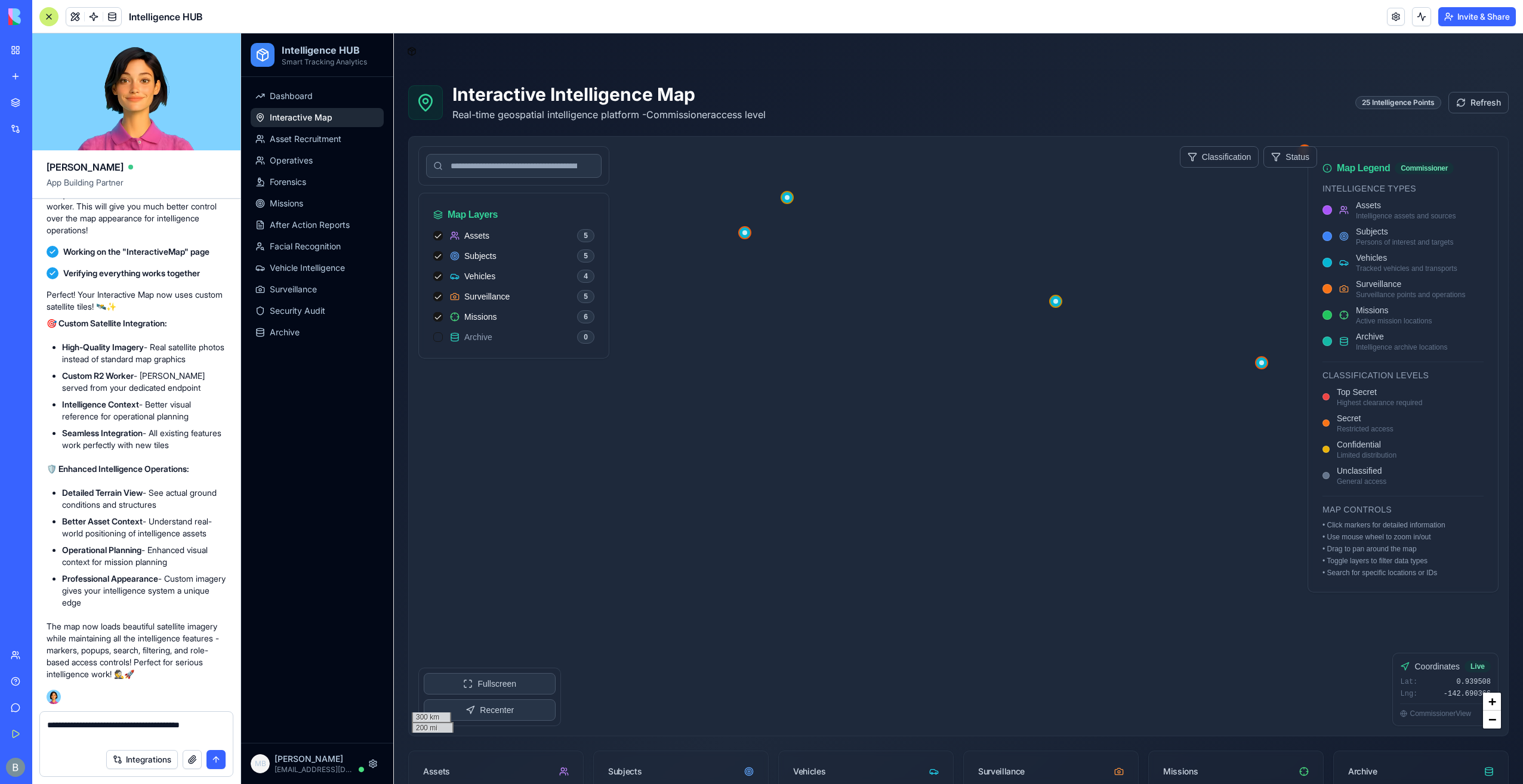
paste textarea "**********"
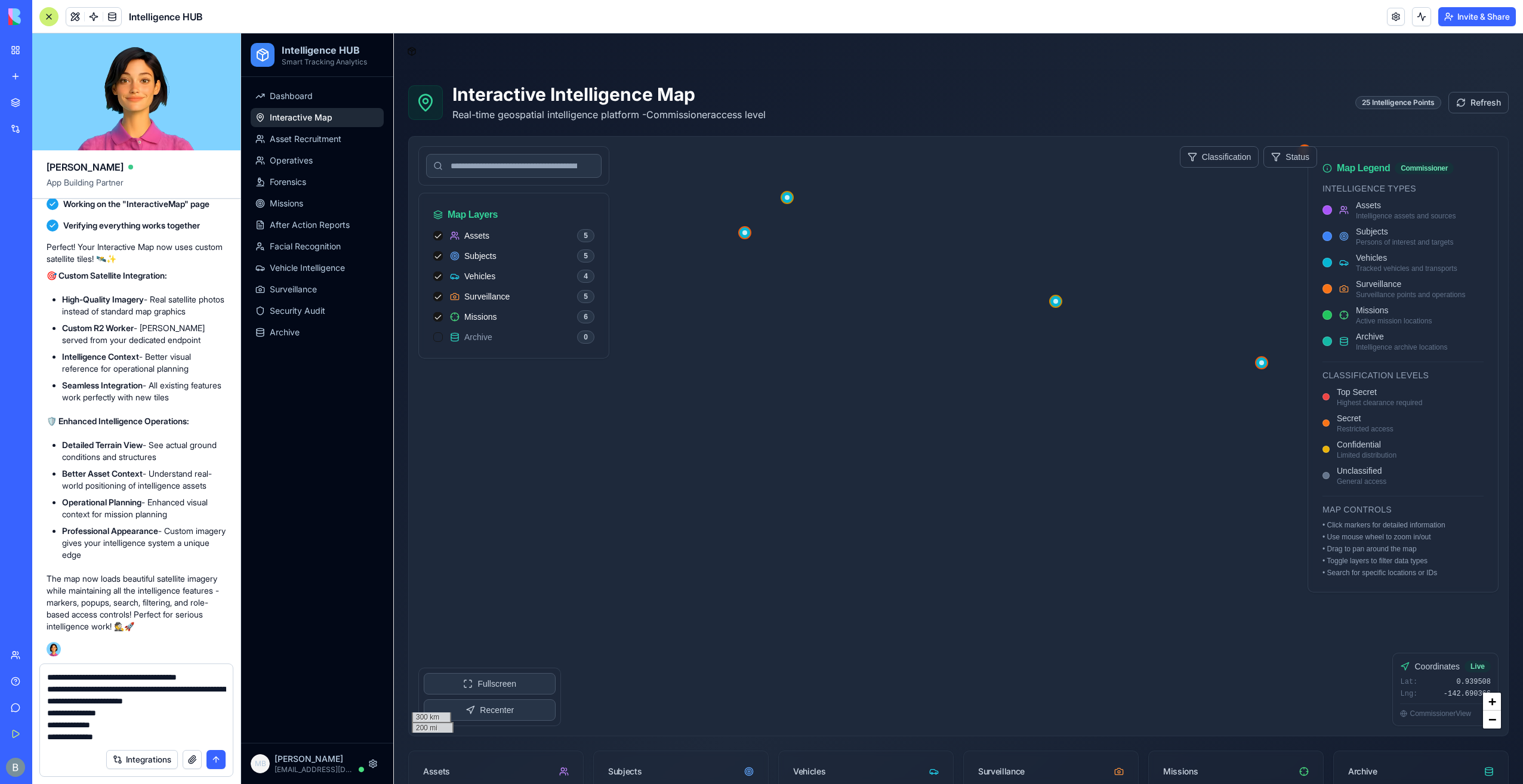
scroll to position [22, 0]
type textarea "**********"
click at [219, 760] on button "submit" at bounding box center [215, 759] width 19 height 19
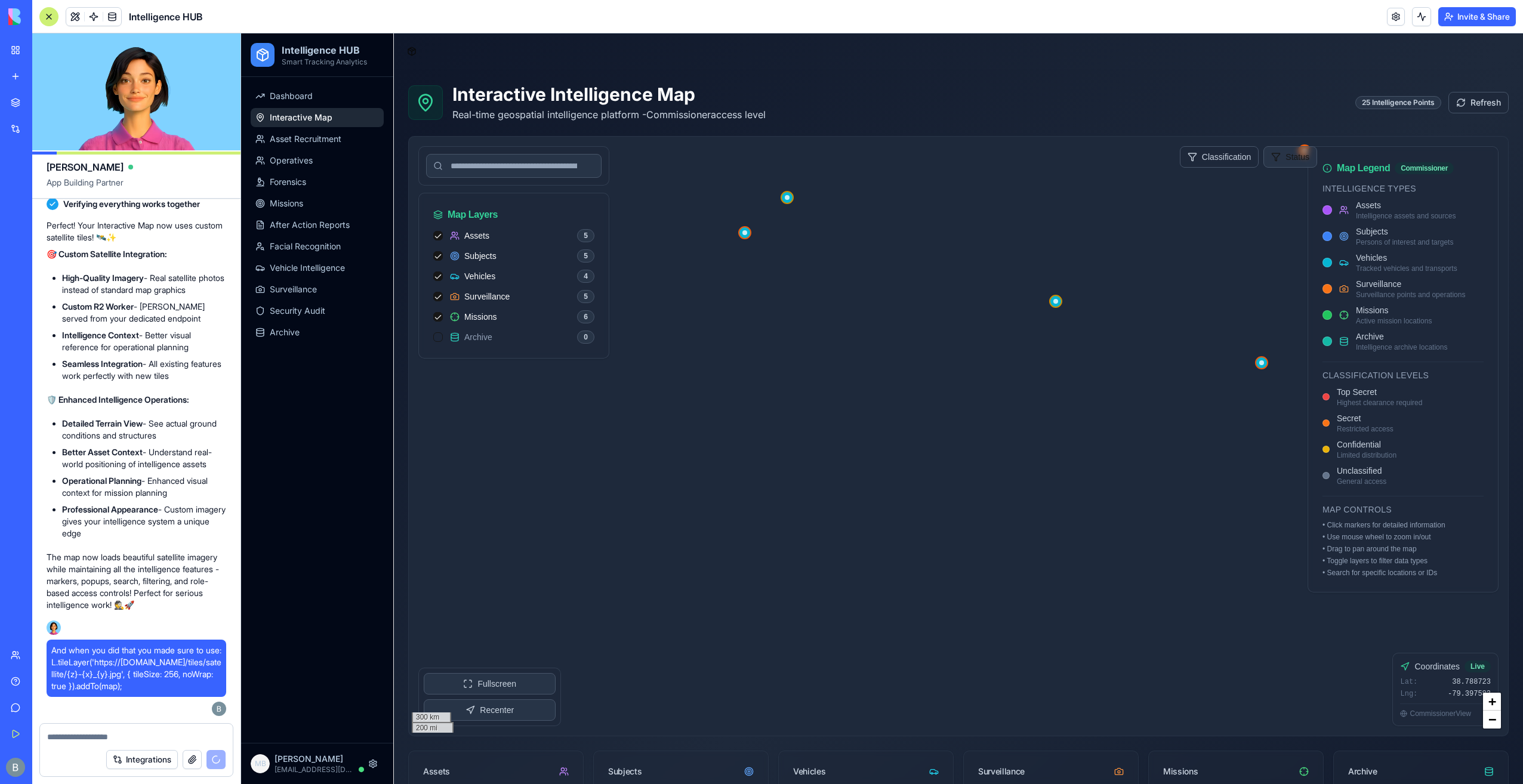
click at [1273, 153] on html "Intelligence HUB Smart Tracking Analytics Dashboard Interactive Map Asset Recru…" at bounding box center [883, 531] width 1282 height 994
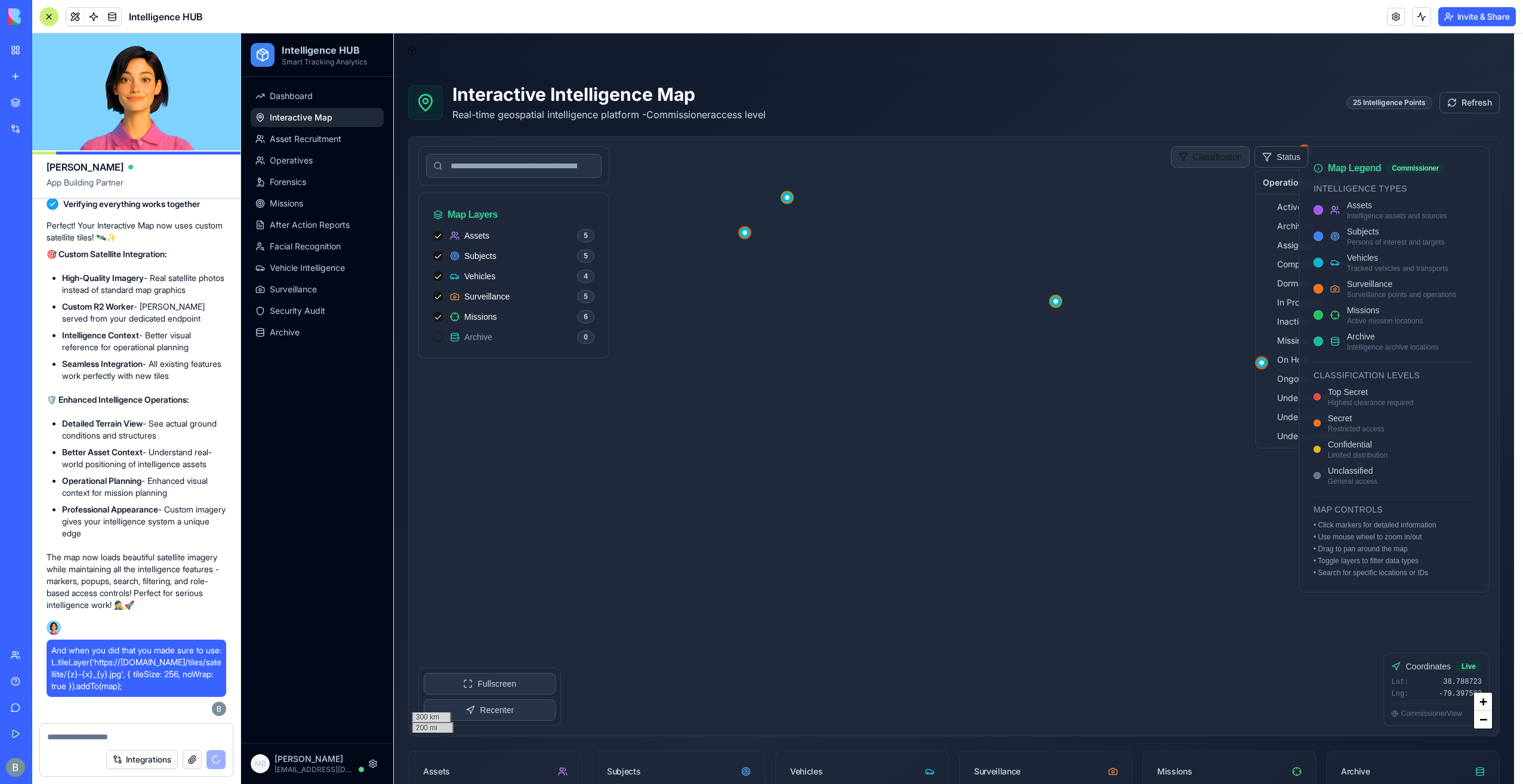
drag, startPoint x: 1273, startPoint y: 153, endPoint x: 1207, endPoint y: 152, distance: 66.0
click at [1272, 153] on html "Intelligence HUB Smart Tracking Analytics Dashboard Interactive Map Asset Recru…" at bounding box center [883, 531] width 1282 height 994
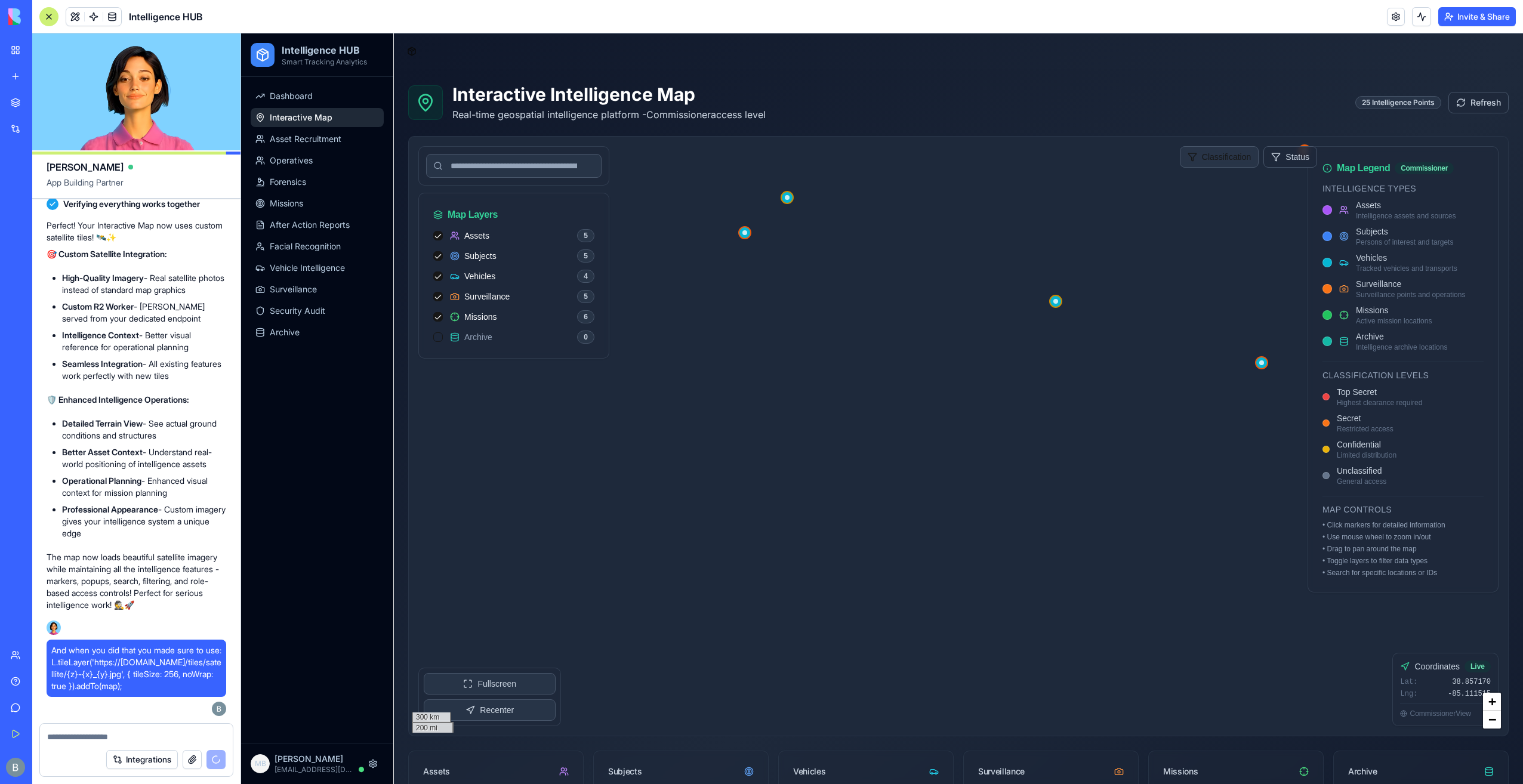
click at [1195, 152] on html "Intelligence HUB Smart Tracking Analytics Dashboard Interactive Map Asset Recru…" at bounding box center [883, 531] width 1282 height 994
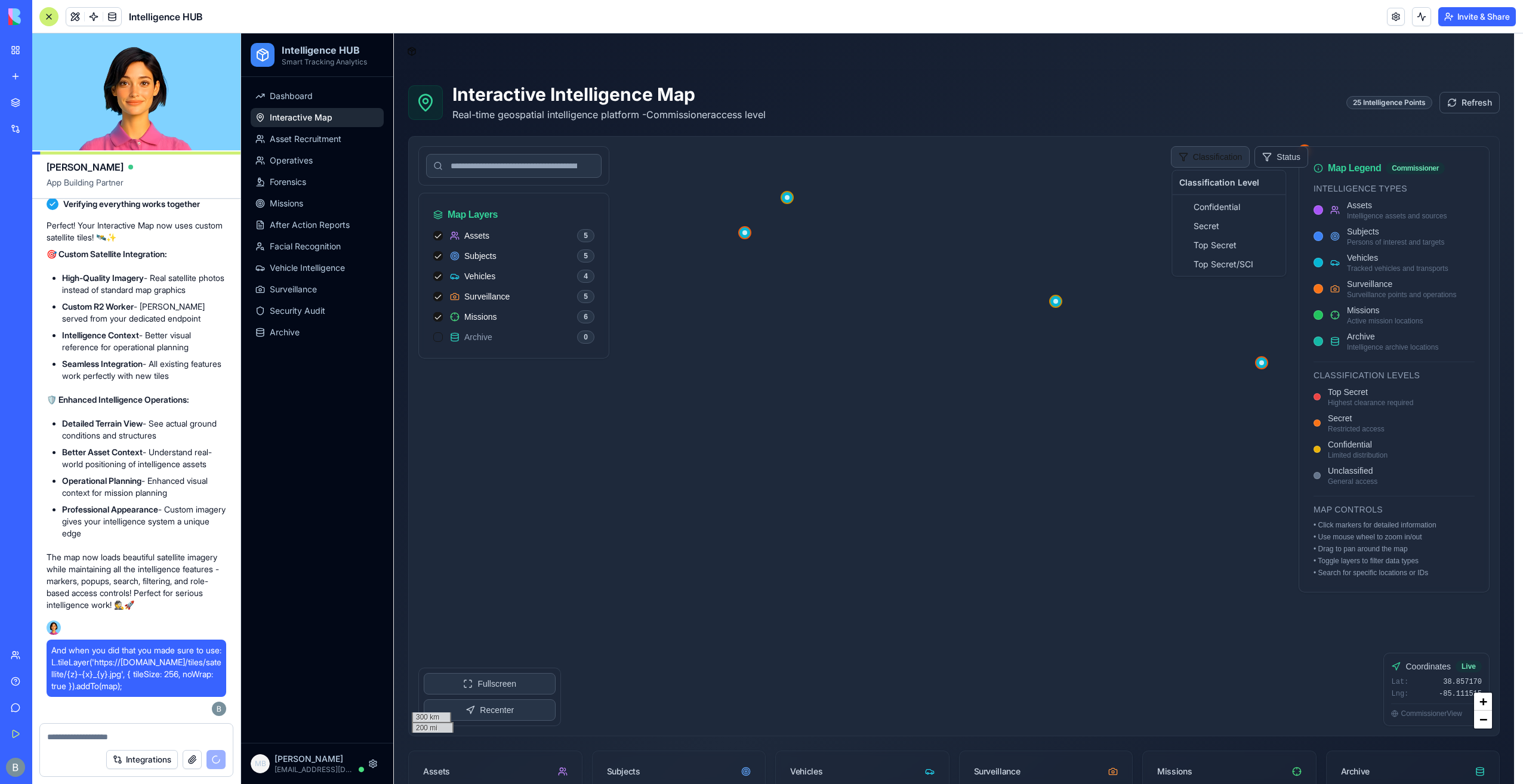
click at [1195, 152] on html "Intelligence HUB Smart Tracking Analytics Dashboard Interactive Map Asset Recru…" at bounding box center [883, 531] width 1282 height 994
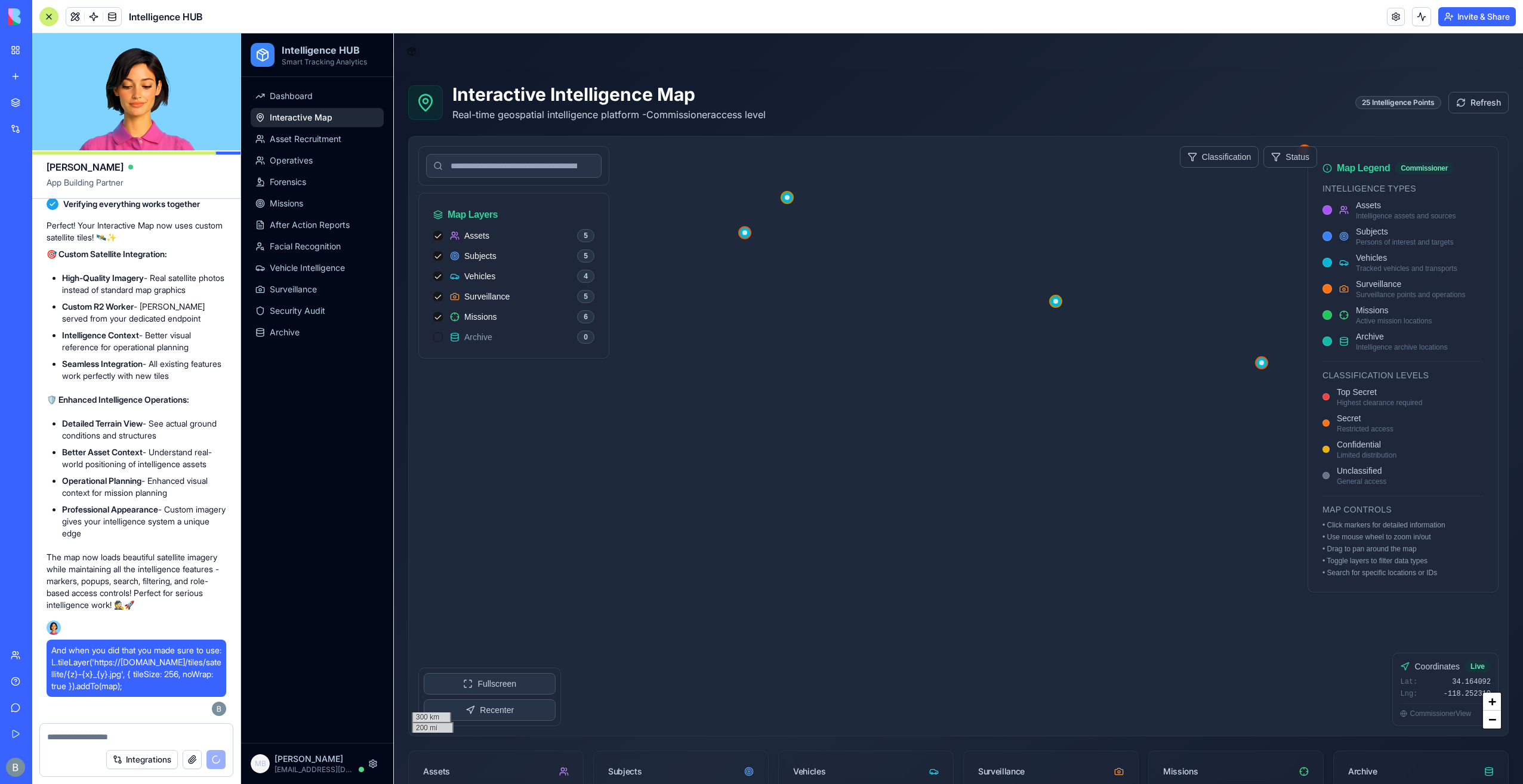
click at [745, 231] on circle at bounding box center [745, 233] width 5 height 5
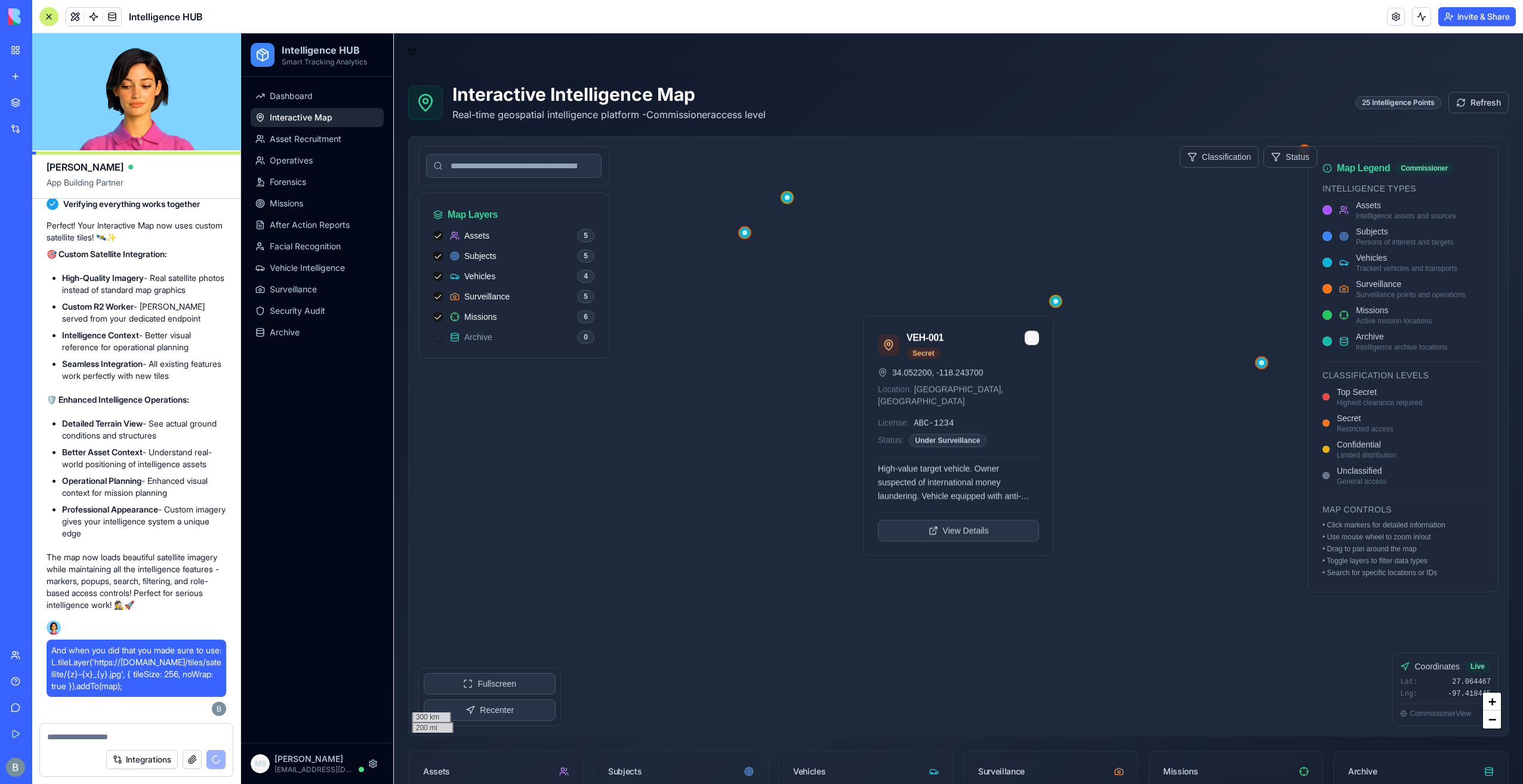
click at [1027, 343] on button at bounding box center [1032, 338] width 15 height 15
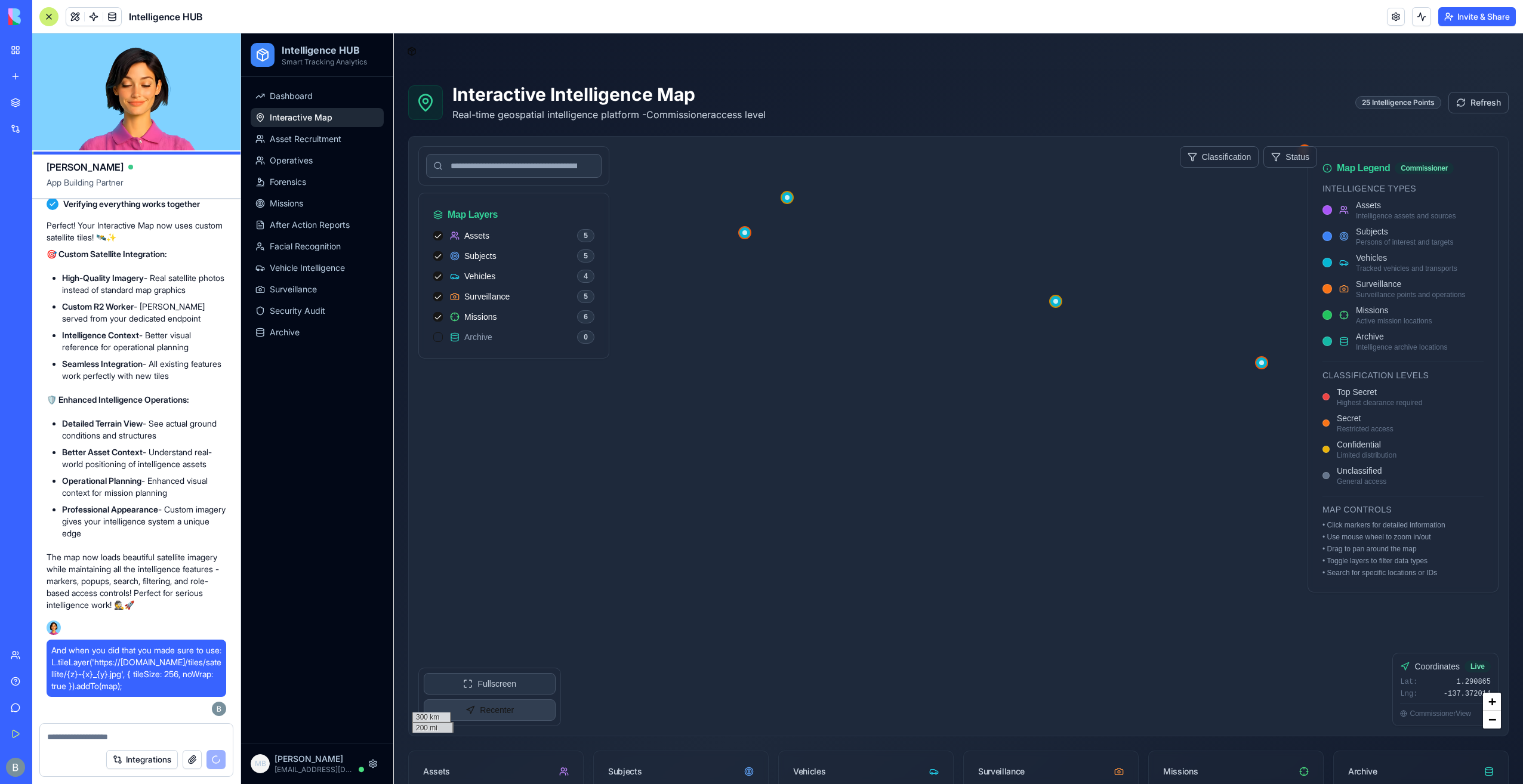
click at [485, 709] on button "Recenter" at bounding box center [489, 709] width 132 height 21
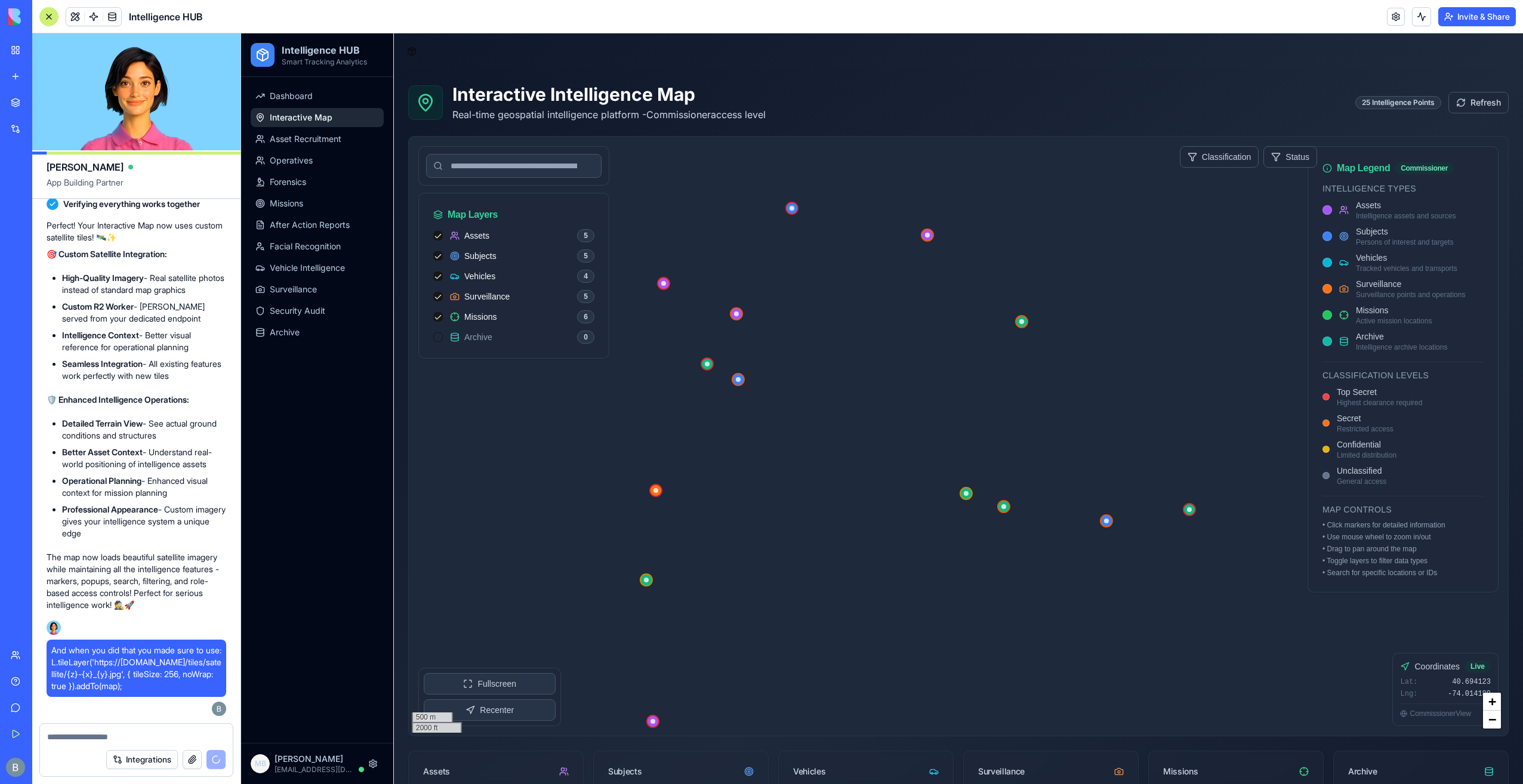
drag, startPoint x: 898, startPoint y: 439, endPoint x: 855, endPoint y: 477, distance: 57.4
click at [855, 477] on div at bounding box center [958, 436] width 1099 height 599
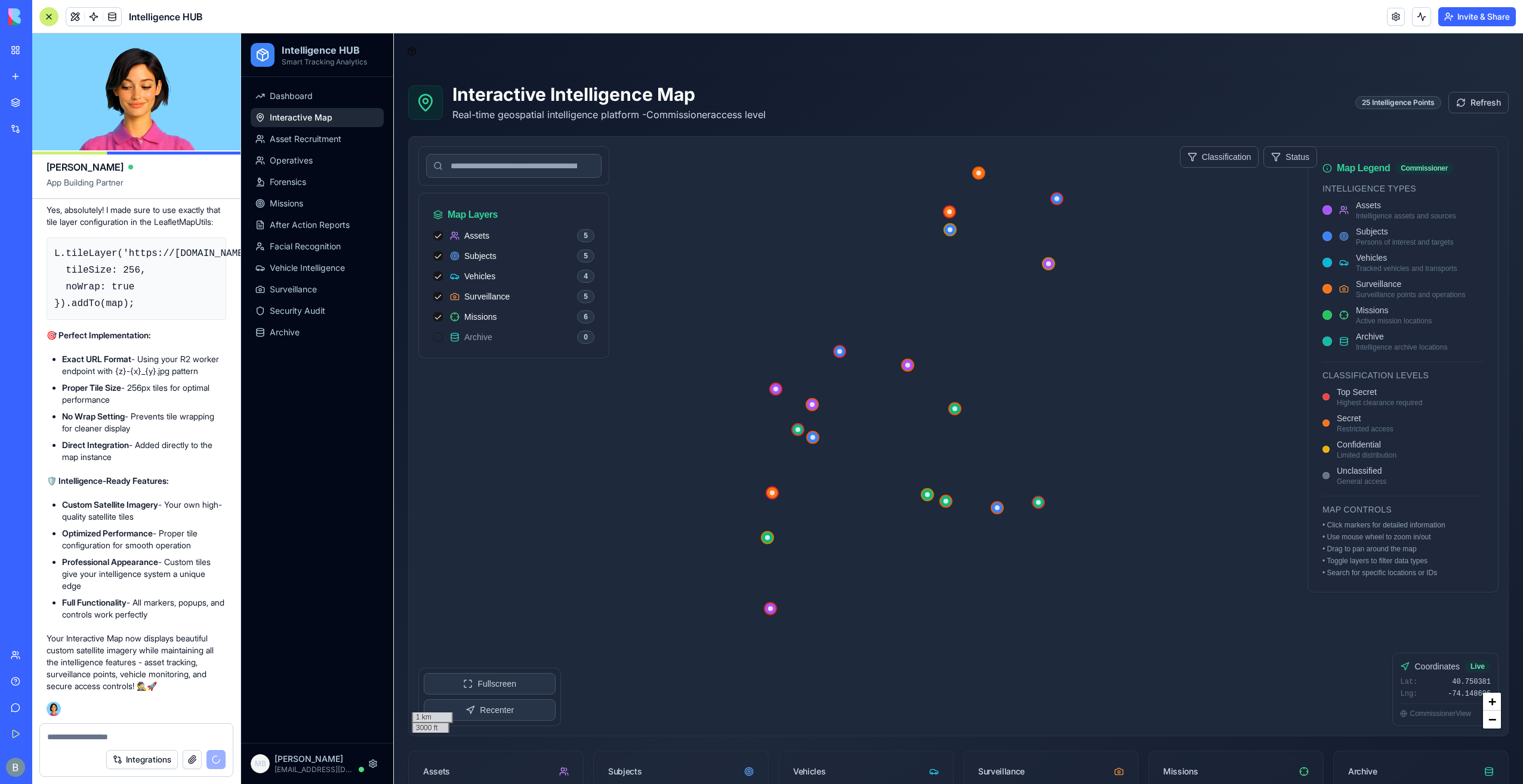
scroll to position [46850, 0]
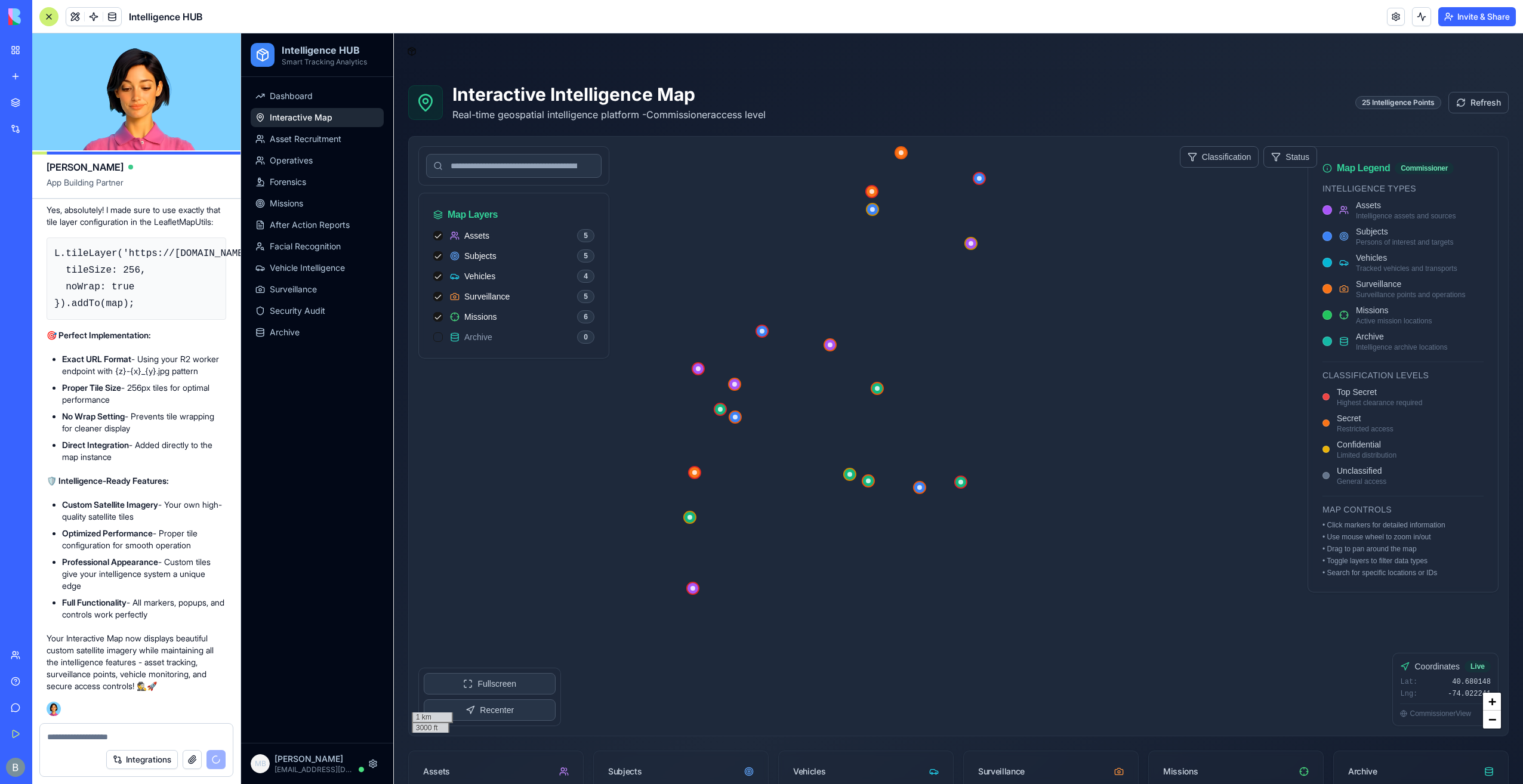
drag, startPoint x: 849, startPoint y: 535, endPoint x: 776, endPoint y: 512, distance: 76.5
click at [776, 512] on div at bounding box center [958, 436] width 1099 height 599
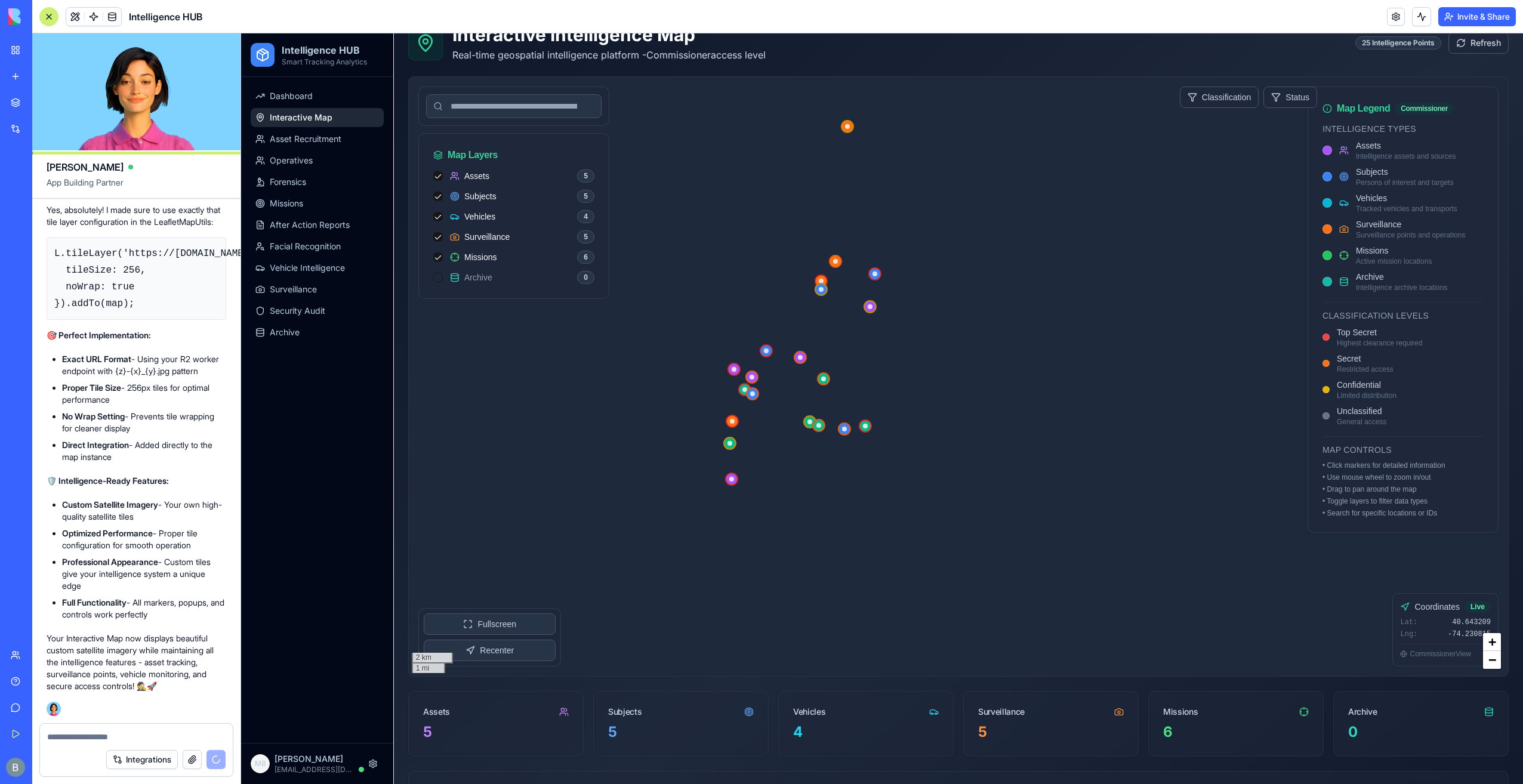
scroll to position [0, 0]
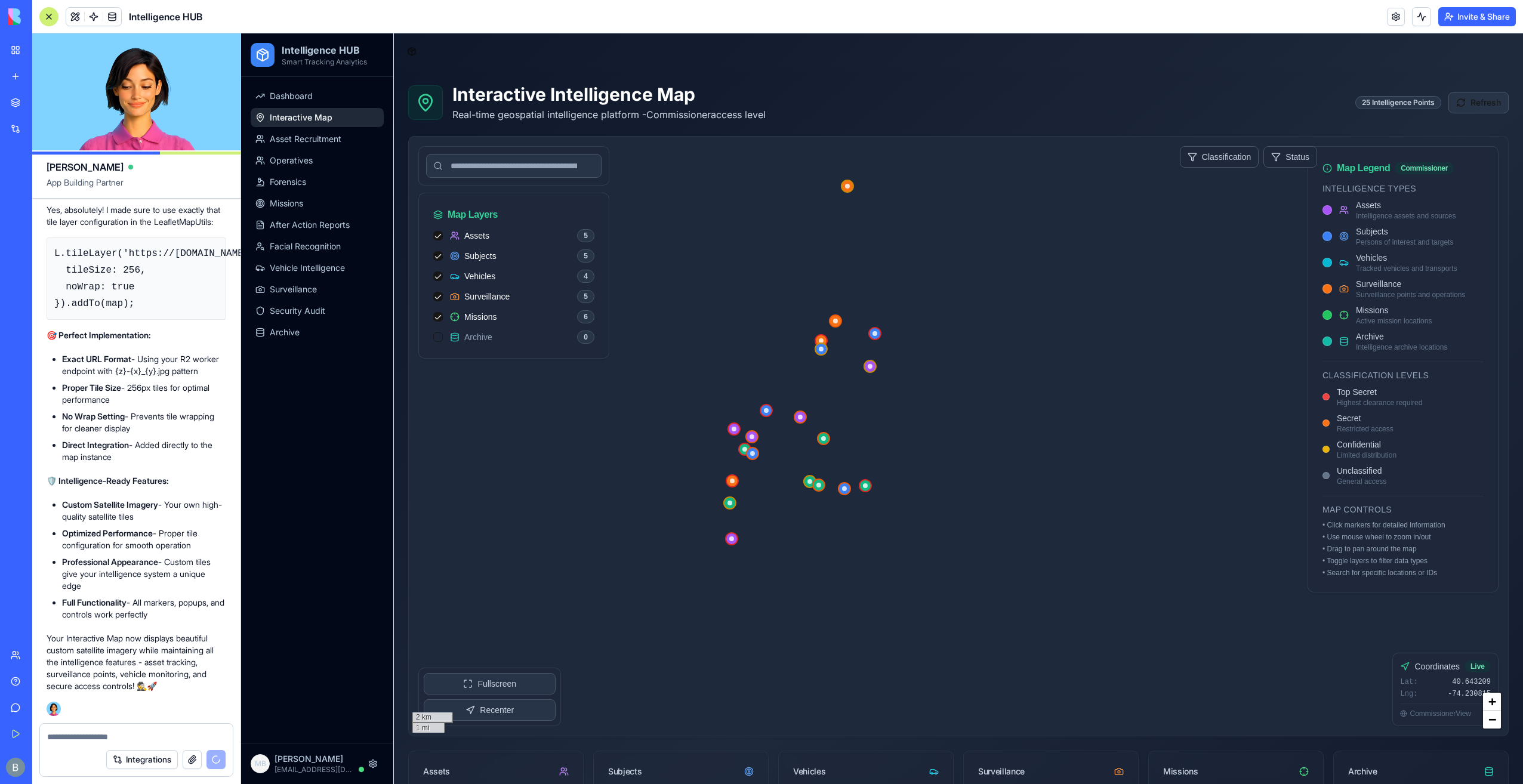
click at [1456, 98] on button "Refresh" at bounding box center [1478, 102] width 60 height 21
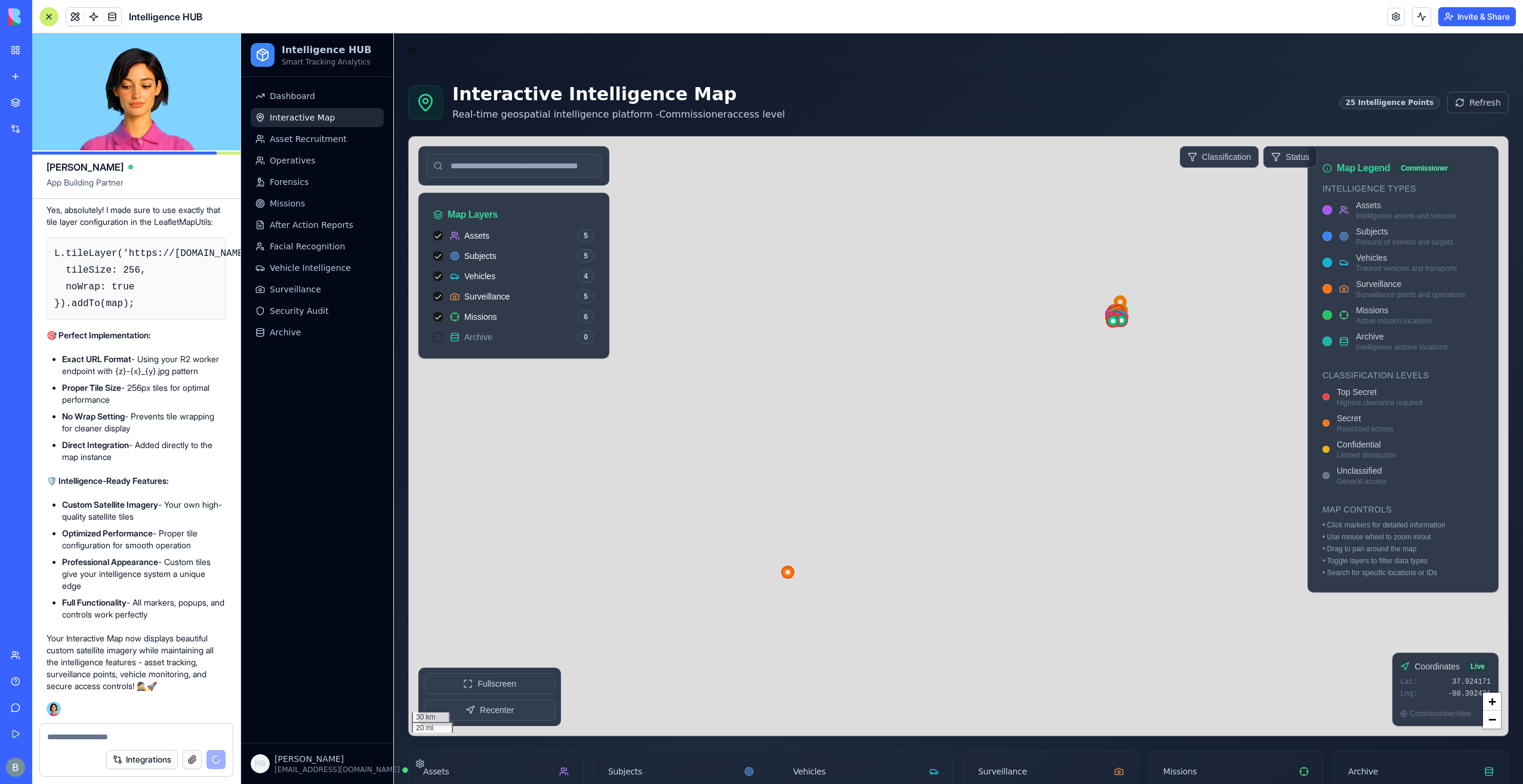
click at [123, 732] on textarea at bounding box center [136, 737] width 179 height 12
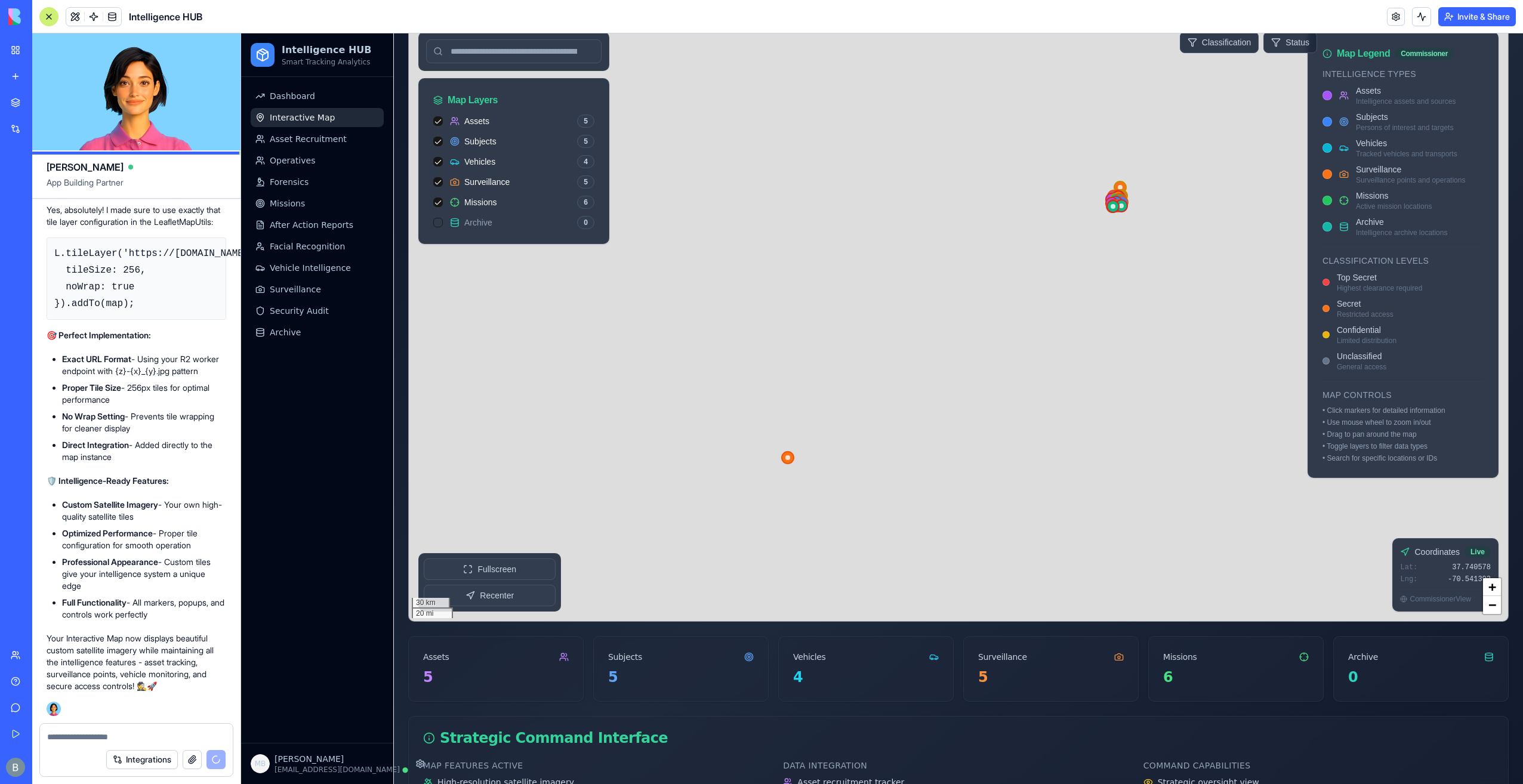
scroll to position [119, 0]
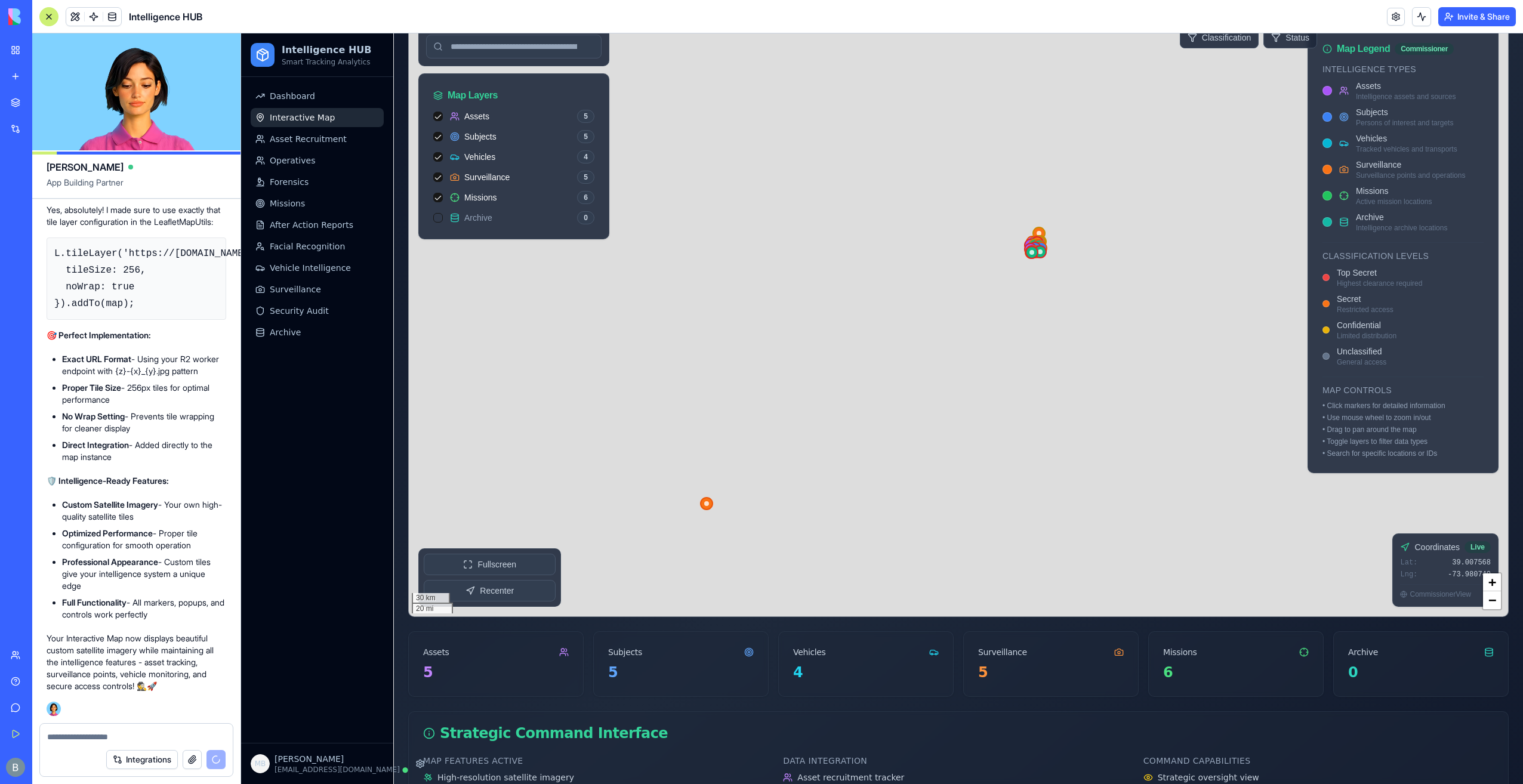
drag, startPoint x: 1032, startPoint y: 452, endPoint x: 1044, endPoint y: 510, distance: 59.2
click at [1044, 510] on div at bounding box center [958, 317] width 1099 height 599
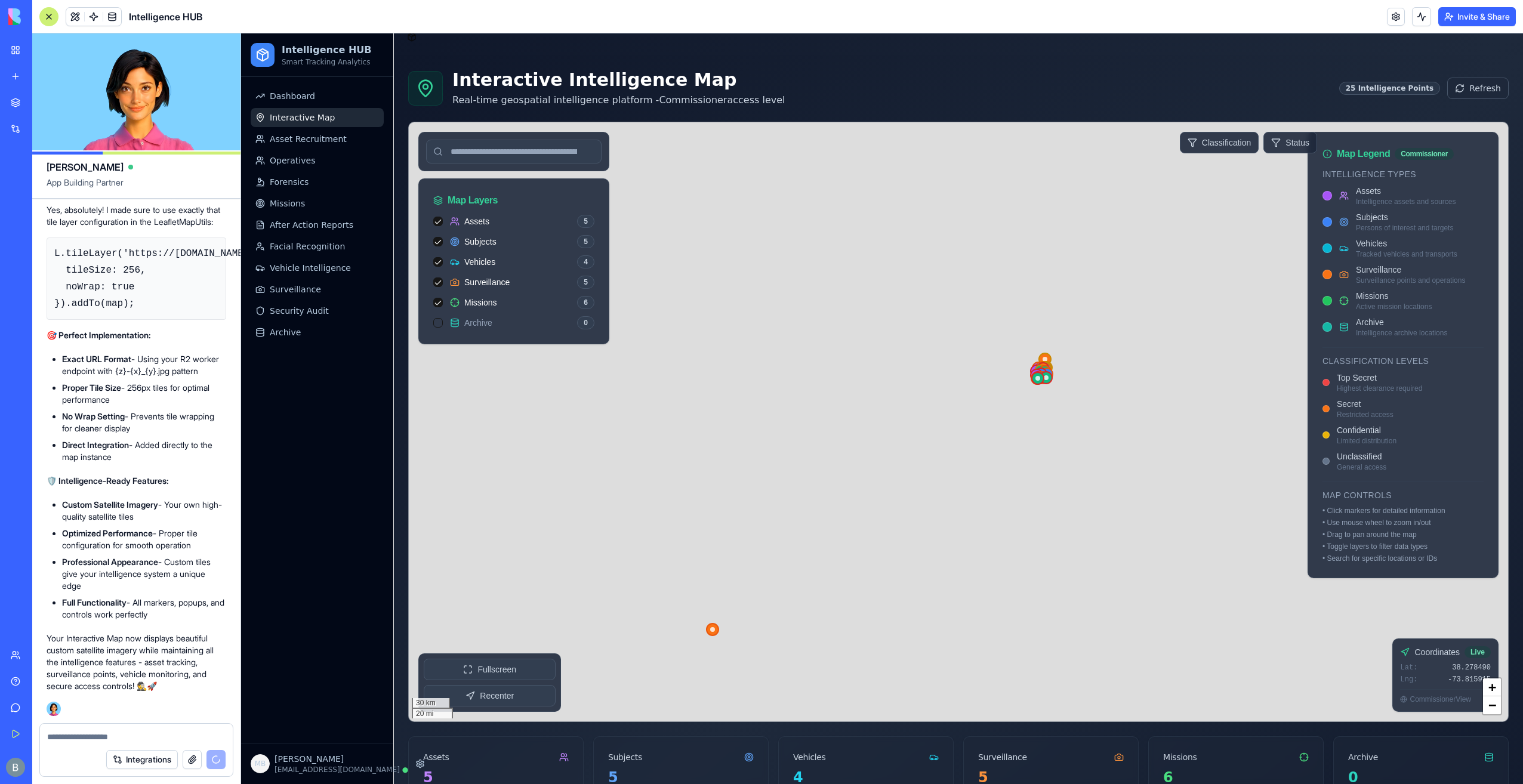
scroll to position [0, 0]
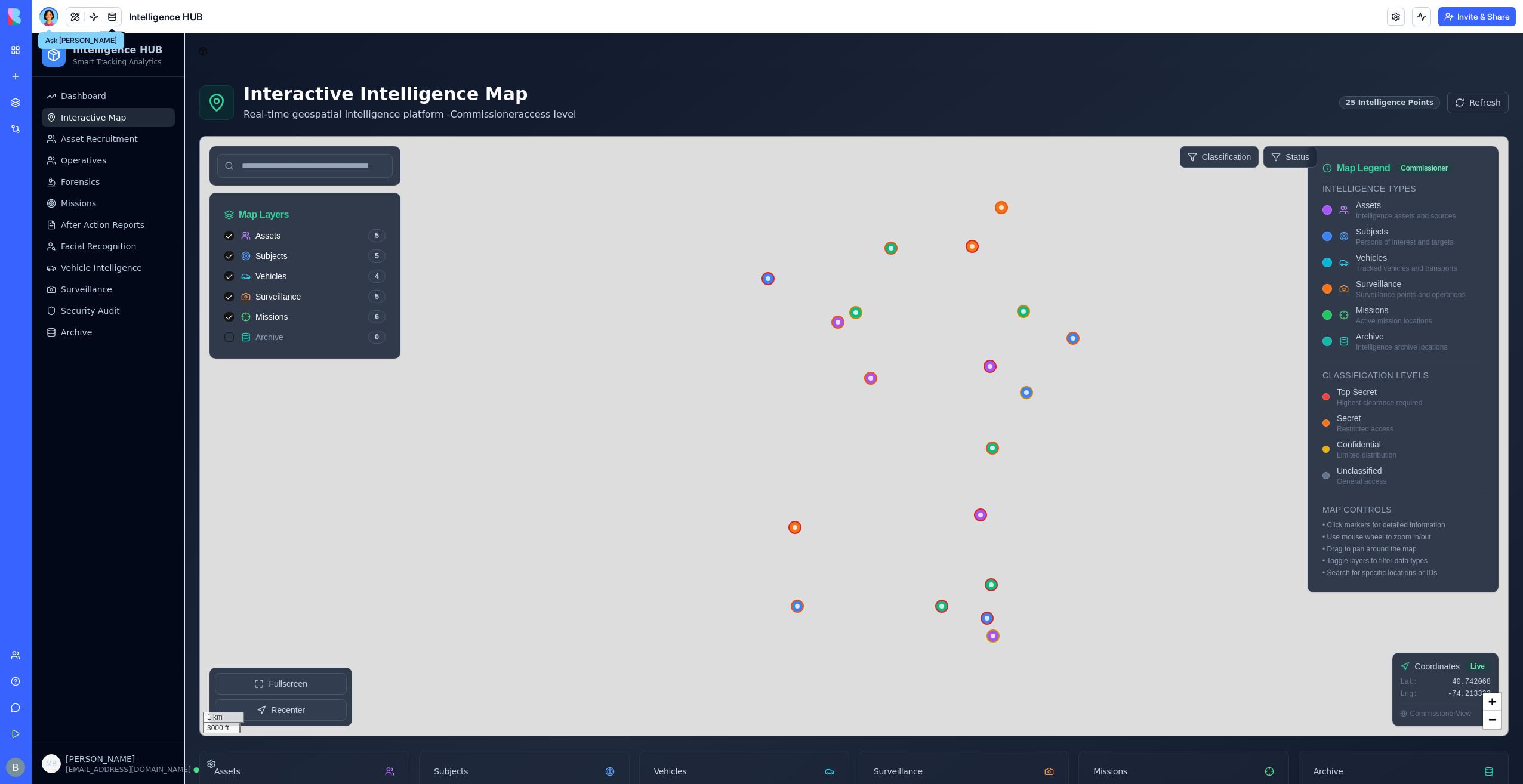
click at [50, 18] on div at bounding box center [49, 16] width 19 height 19
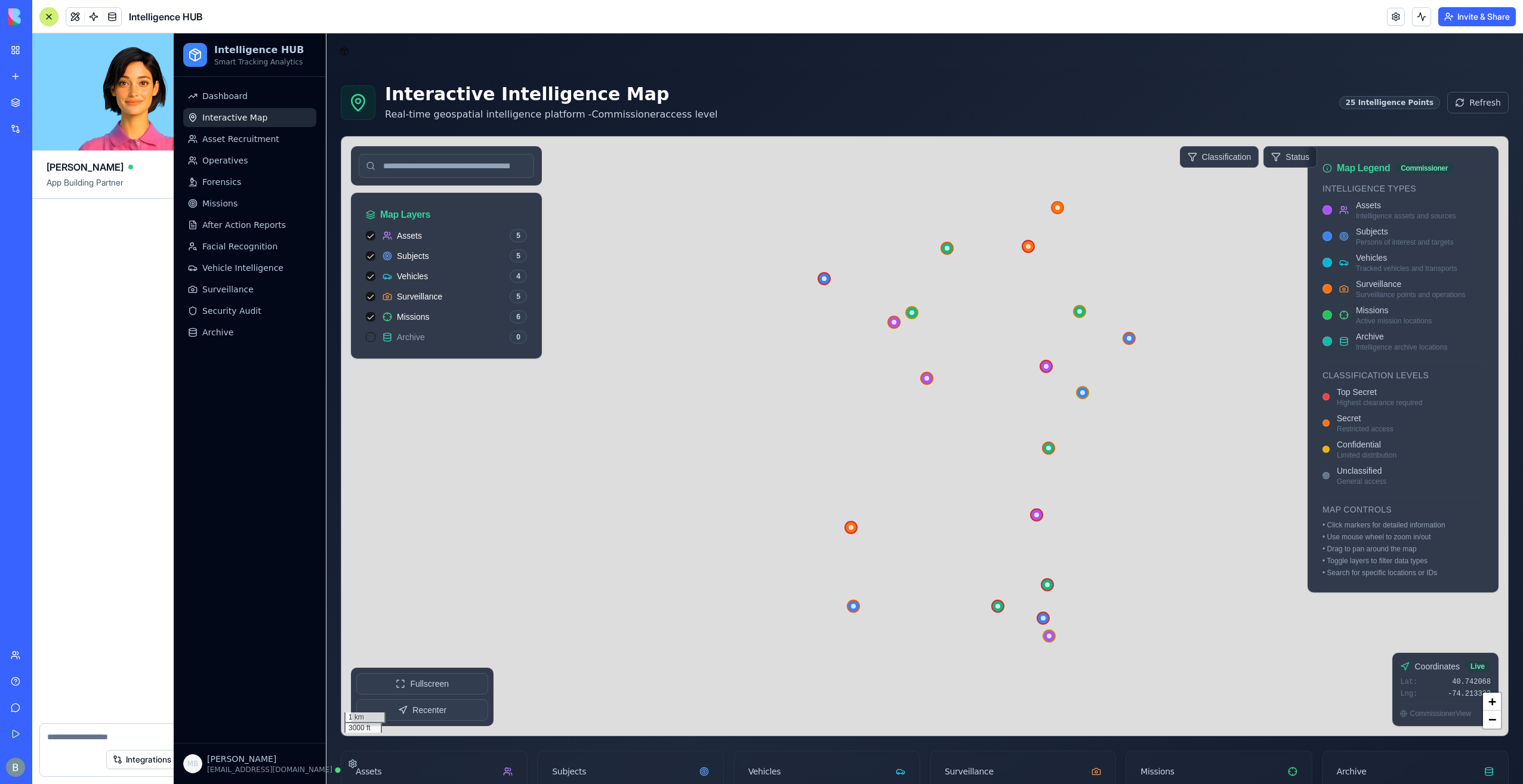
scroll to position [46850, 0]
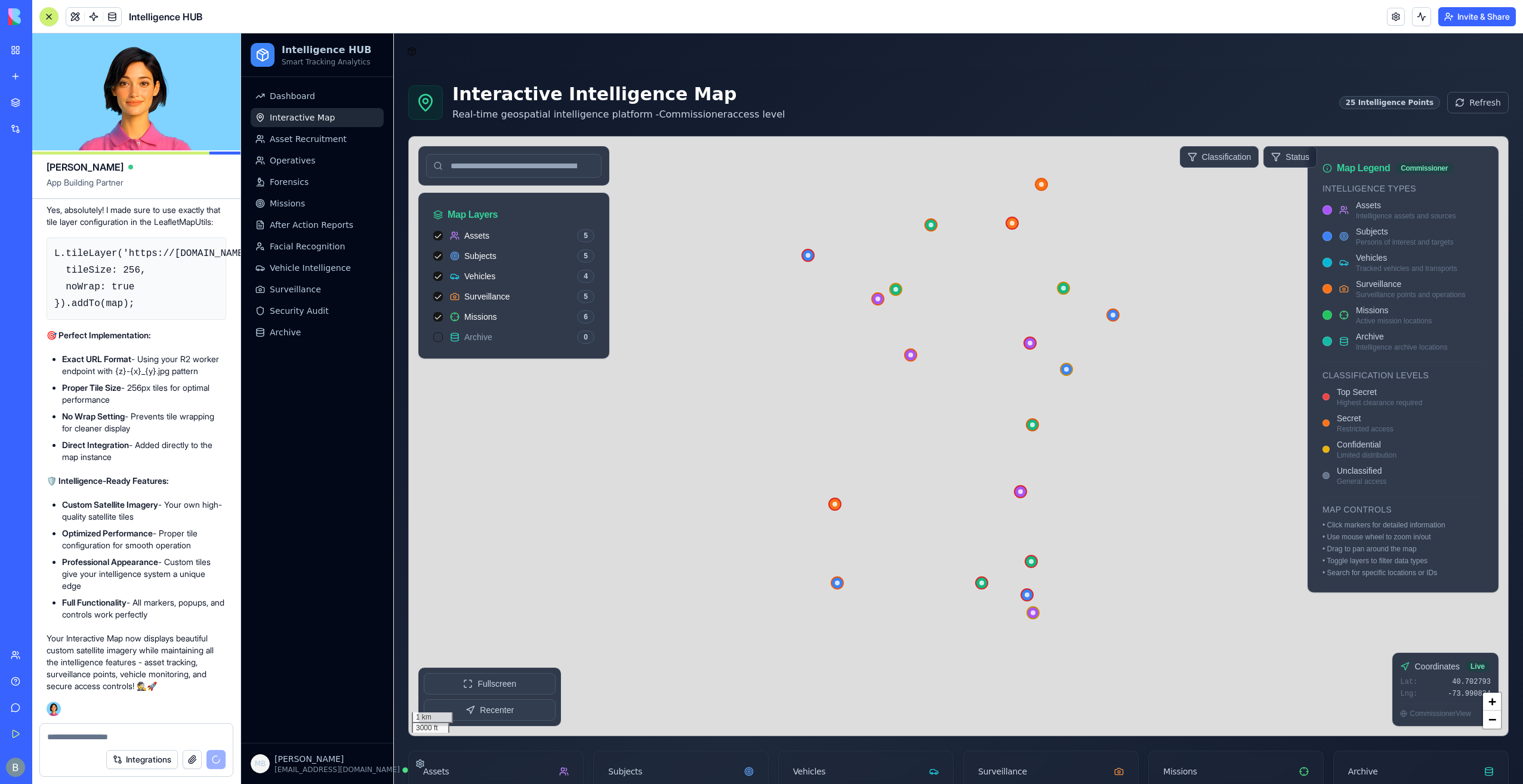
drag, startPoint x: 1076, startPoint y: 464, endPoint x: 1022, endPoint y: 443, distance: 57.9
click at [1022, 443] on div at bounding box center [958, 436] width 1099 height 599
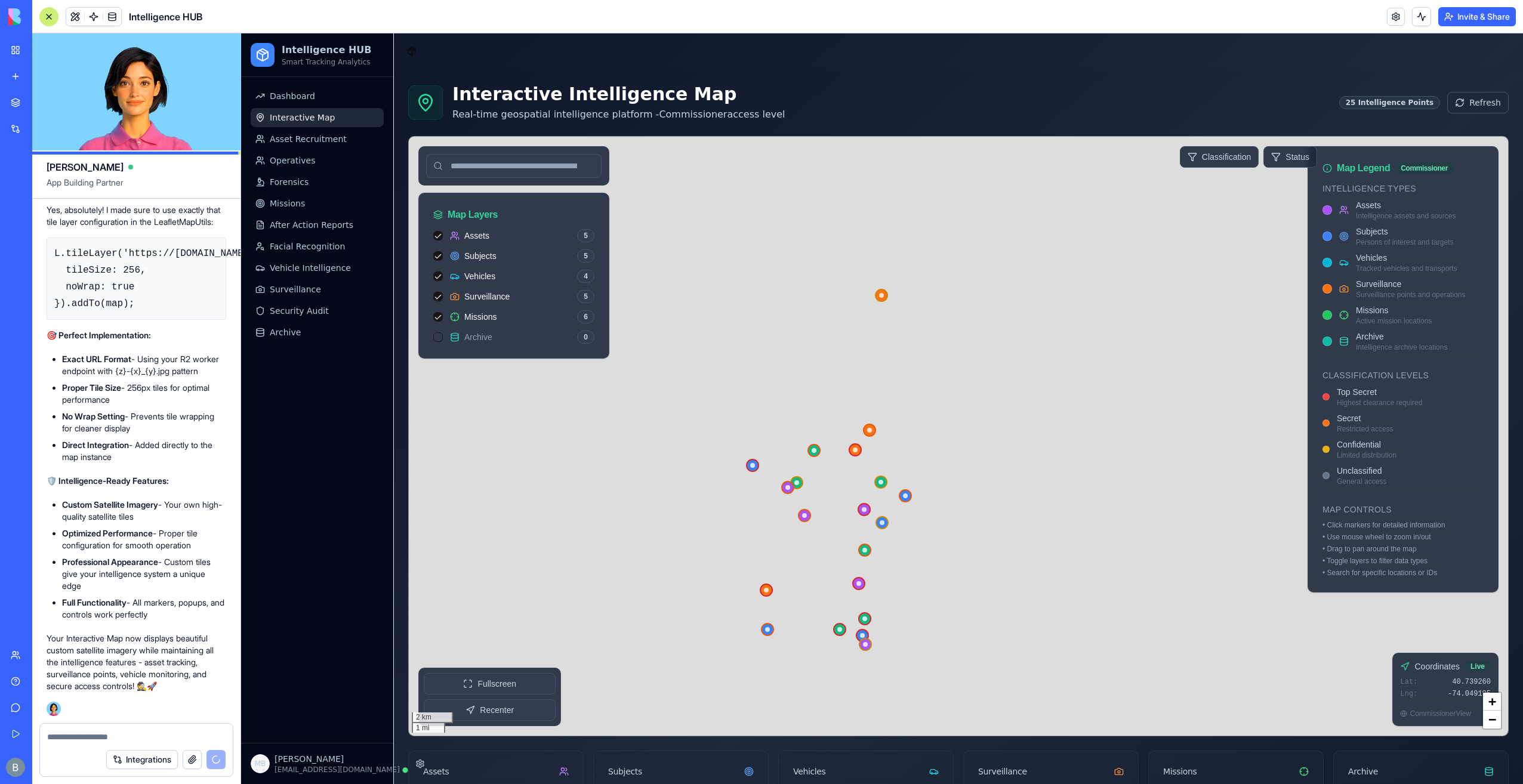
drag, startPoint x: 629, startPoint y: 500, endPoint x: 758, endPoint y: 475, distance: 131.4
click at [758, 475] on div at bounding box center [958, 436] width 1099 height 599
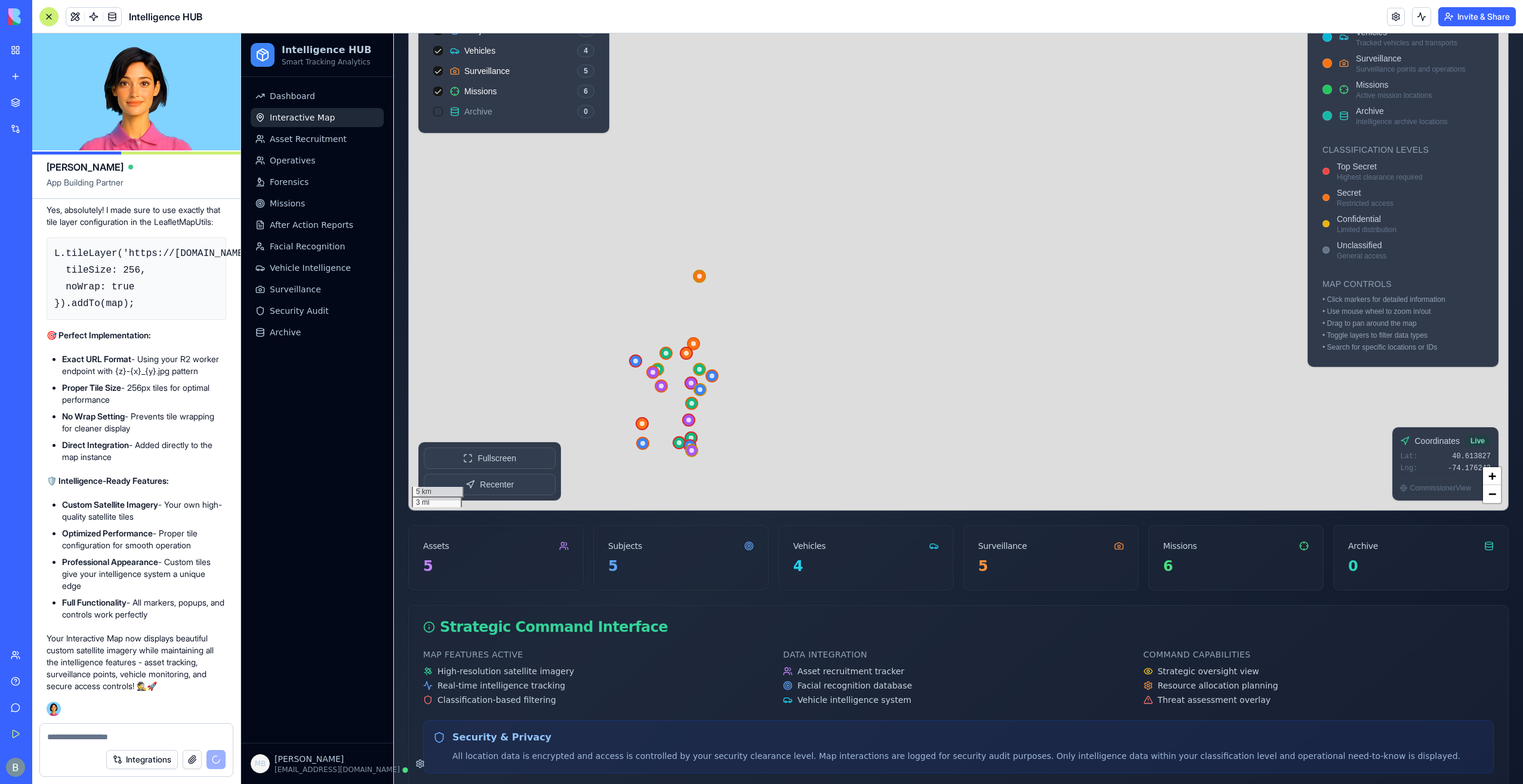
scroll to position [243, 0]
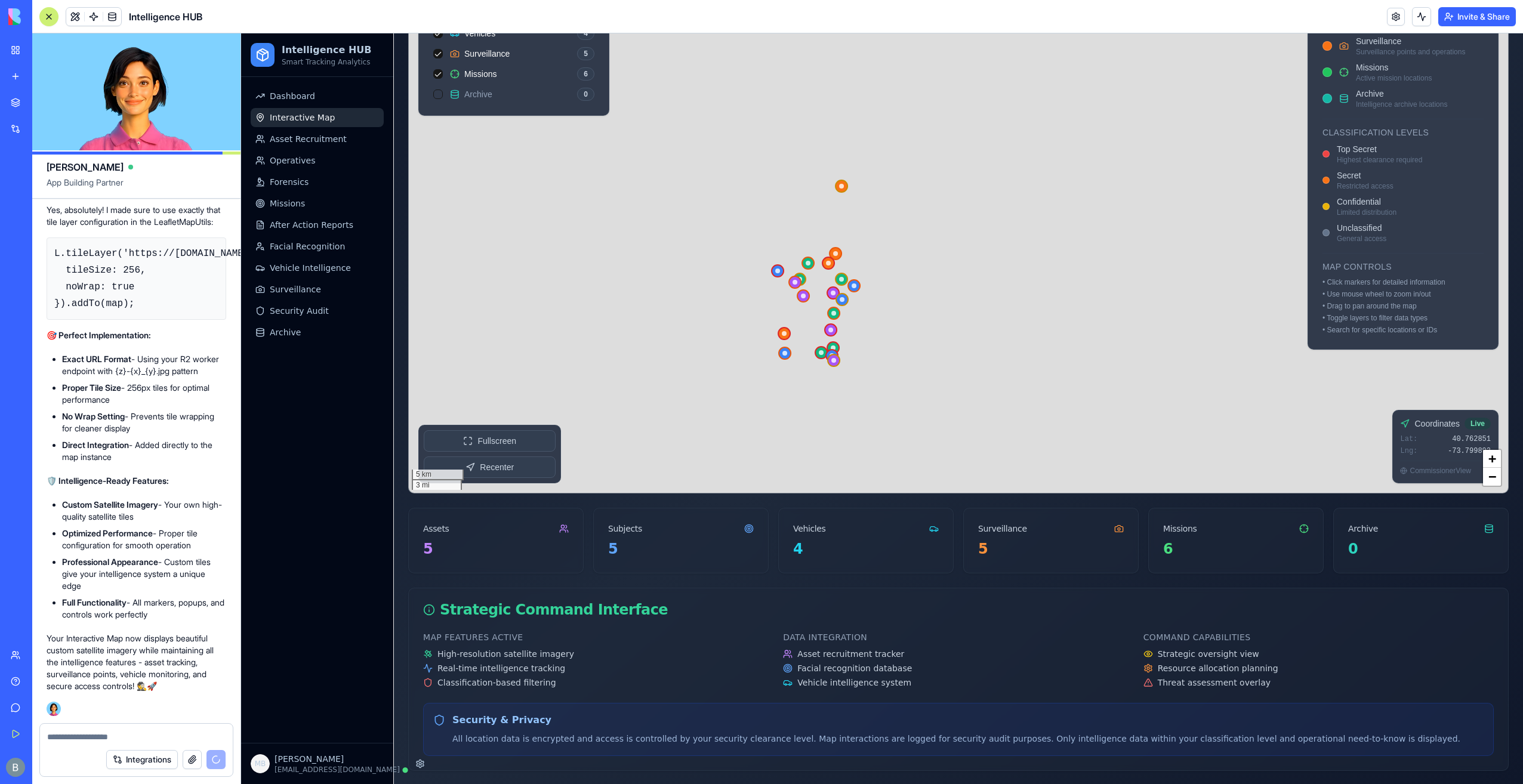
drag, startPoint x: 876, startPoint y: 310, endPoint x: 1001, endPoint y: 290, distance: 126.6
click at [999, 244] on div at bounding box center [958, 193] width 1099 height 599
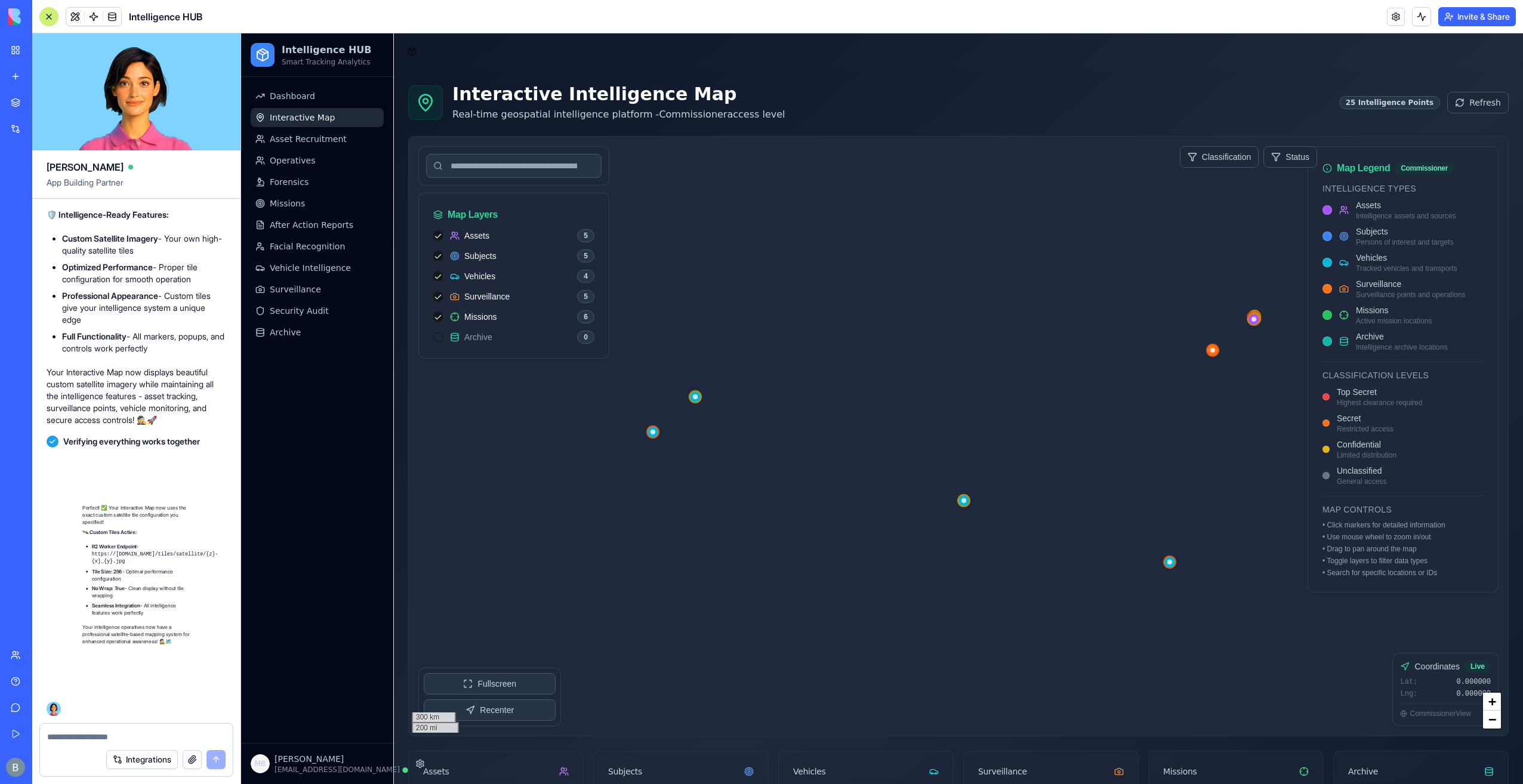
scroll to position [47114, 0]
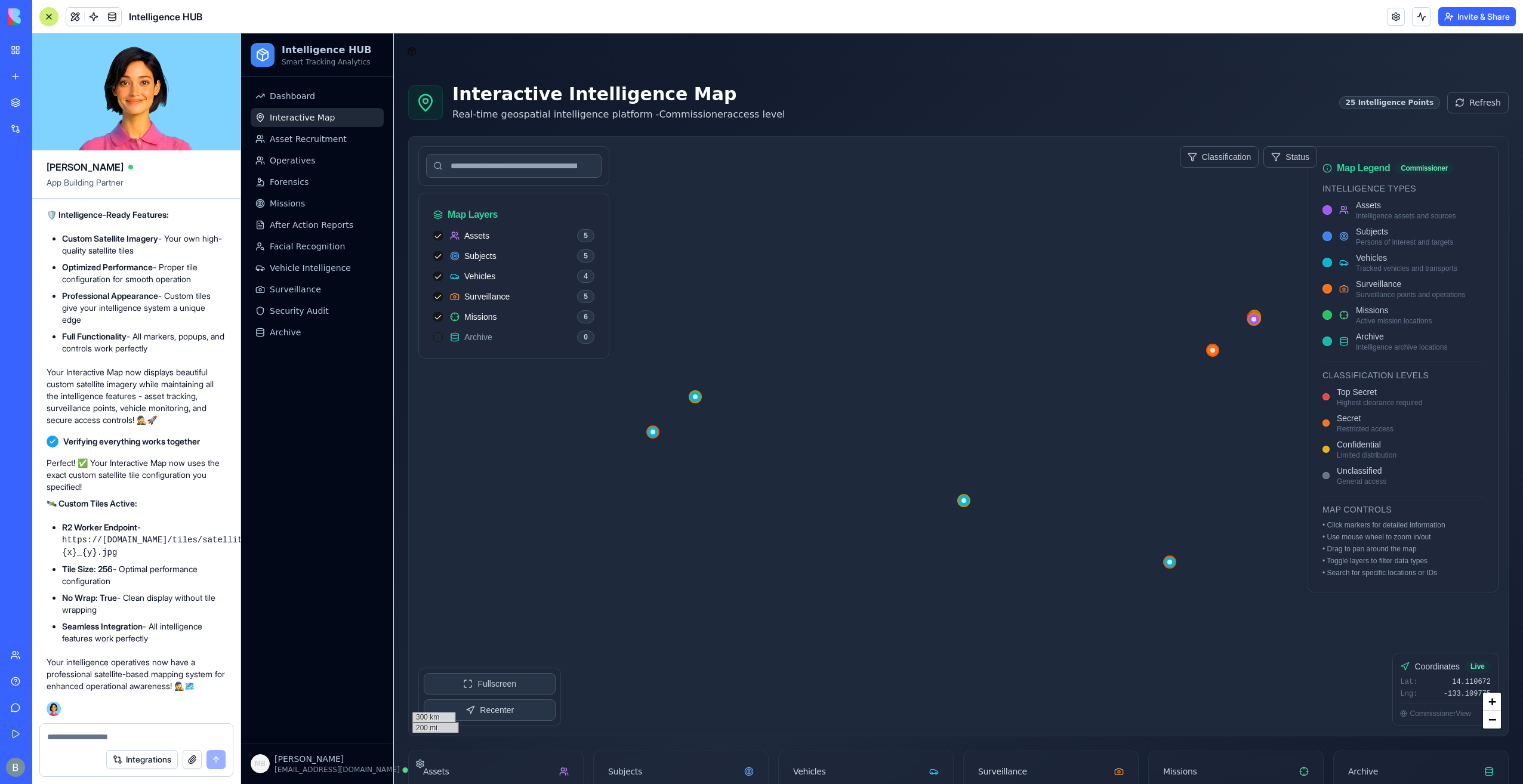
click at [129, 742] on textarea at bounding box center [136, 737] width 178 height 12
paste textarea "**********"
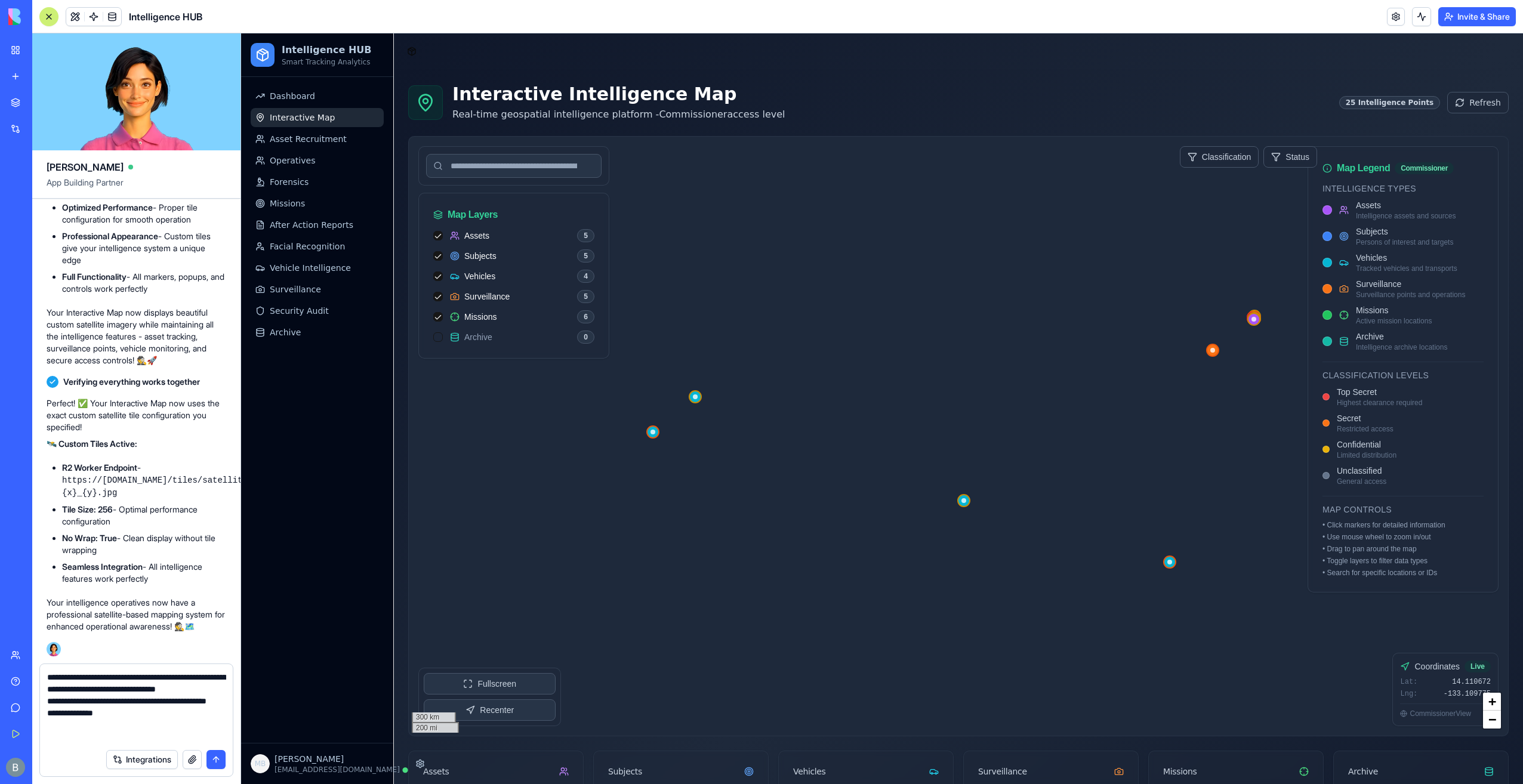
scroll to position [11, 0]
click at [115, 689] on textarea "**********" at bounding box center [136, 707] width 179 height 72
type textarea "**********"
click at [214, 766] on button "submit" at bounding box center [215, 759] width 19 height 19
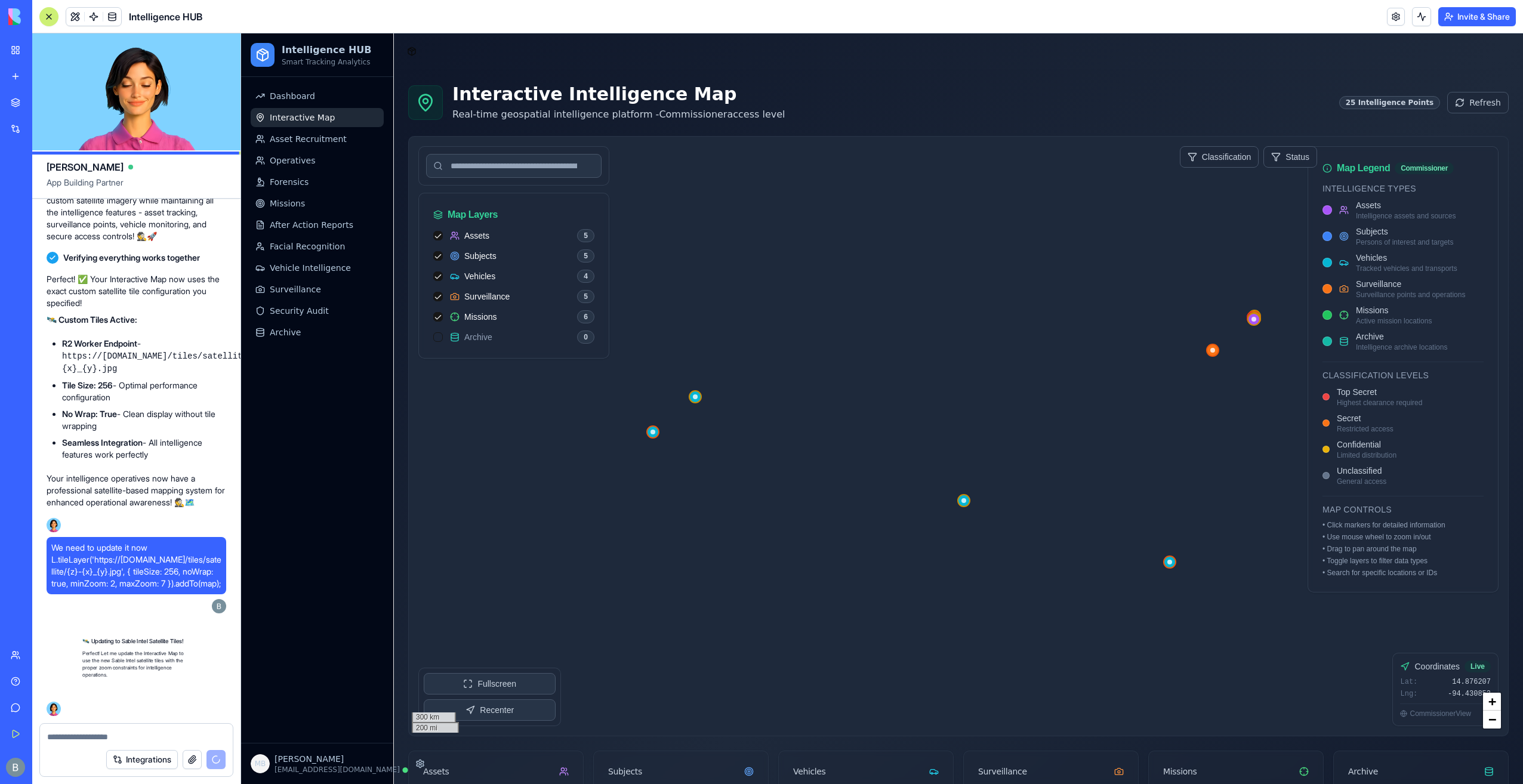
scroll to position [47310, 0]
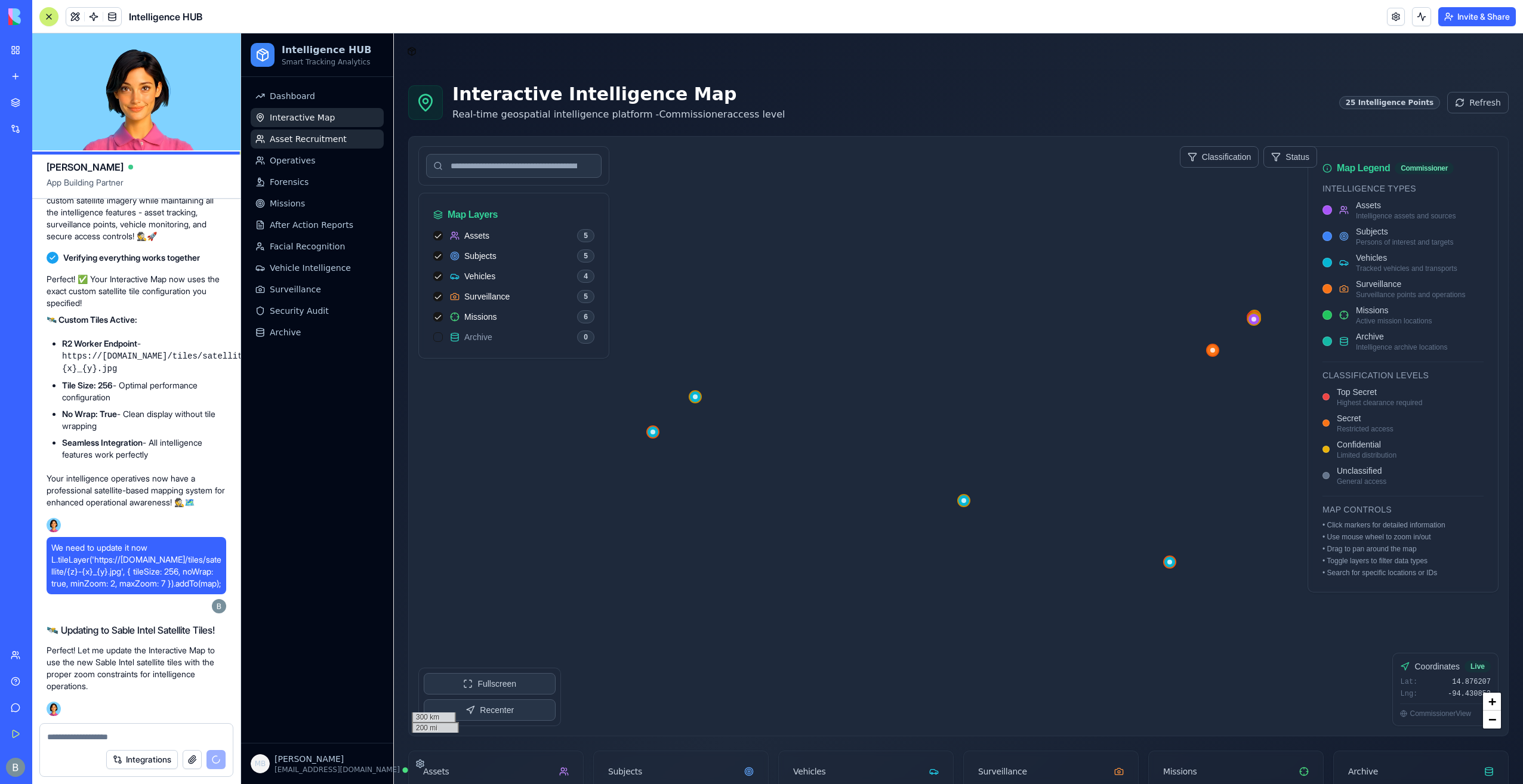
click at [284, 132] on link "Asset Recruitment" at bounding box center [317, 139] width 133 height 19
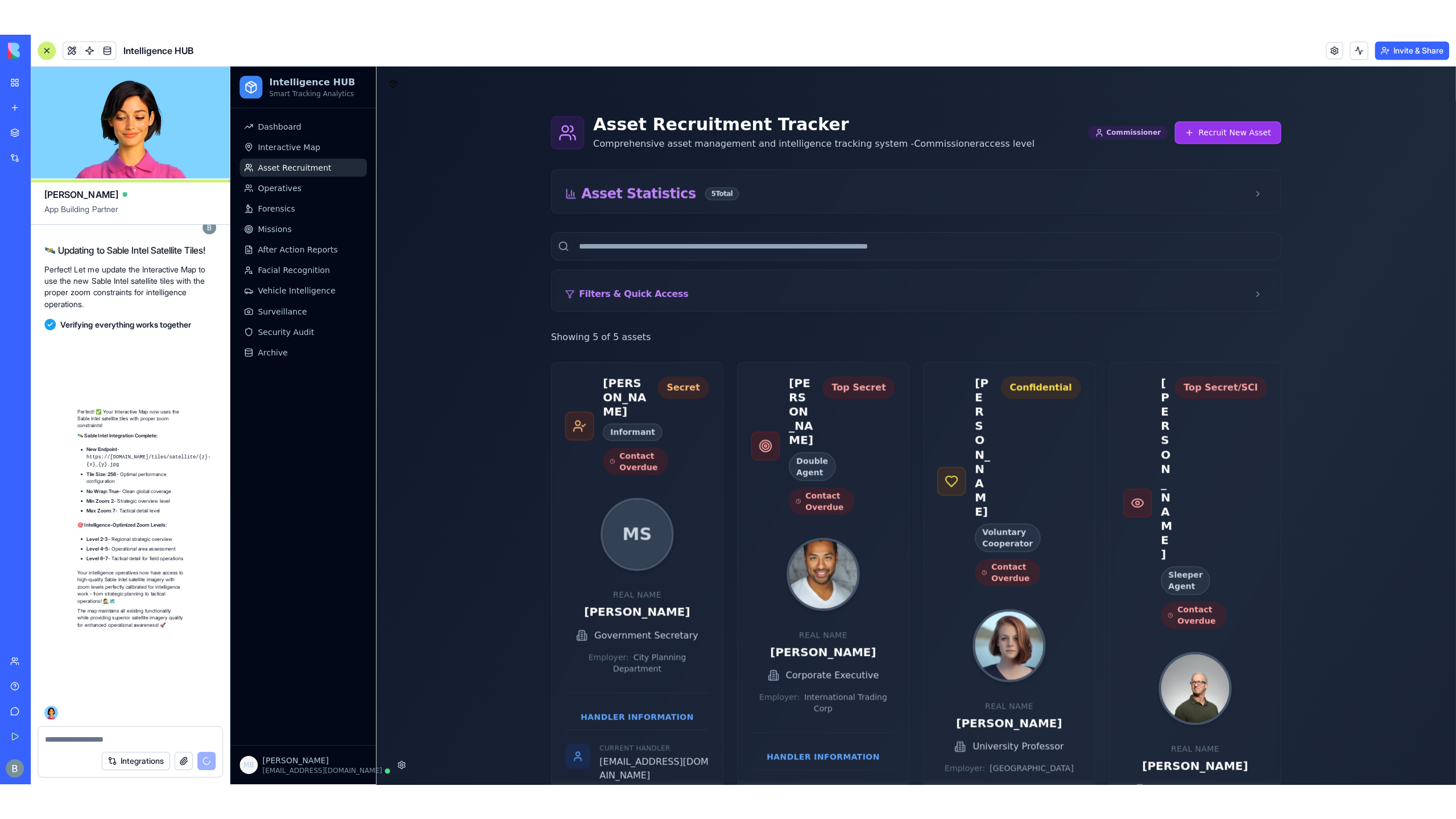
scroll to position [45504, 0]
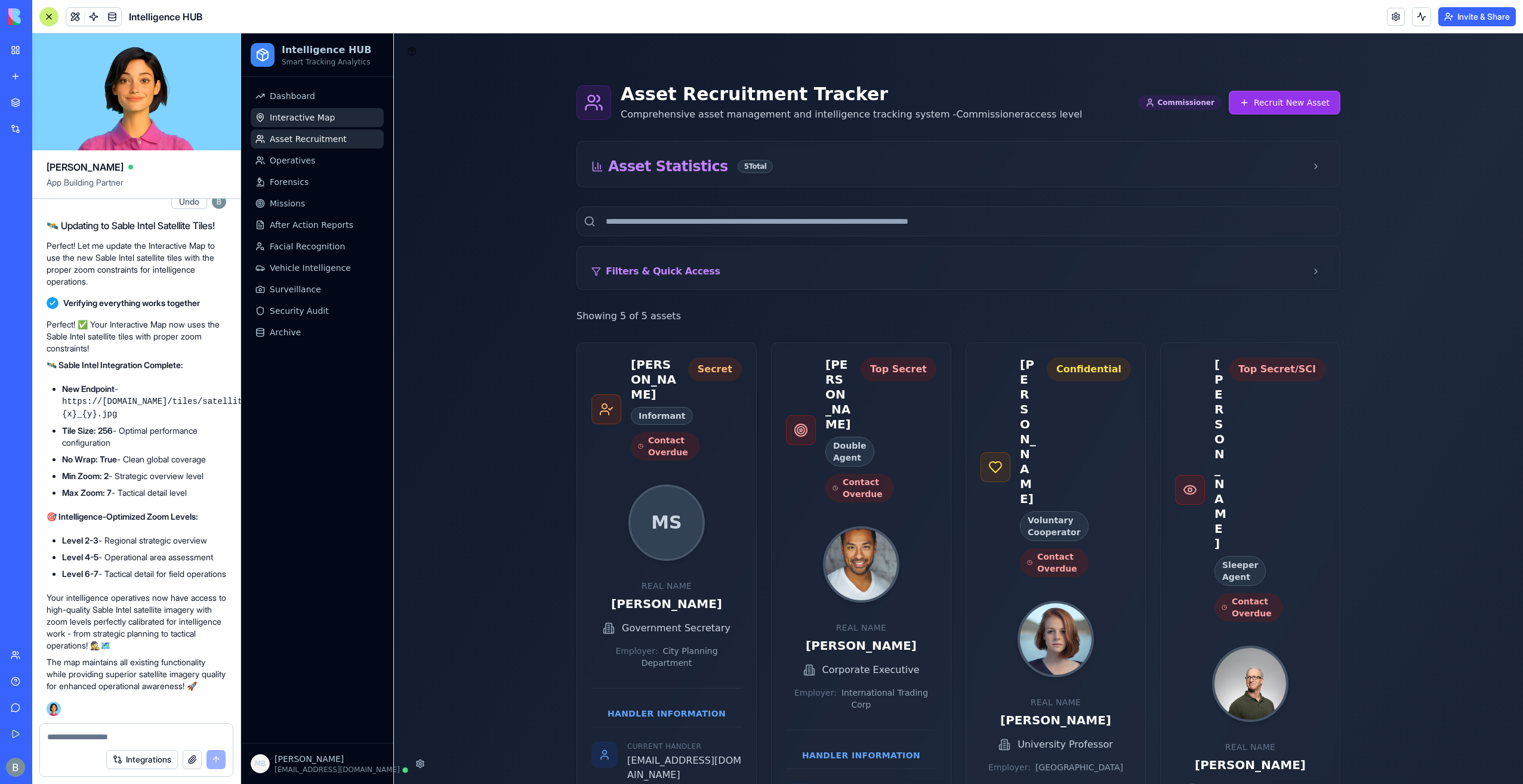
click at [332, 109] on link "Interactive Map" at bounding box center [317, 117] width 133 height 19
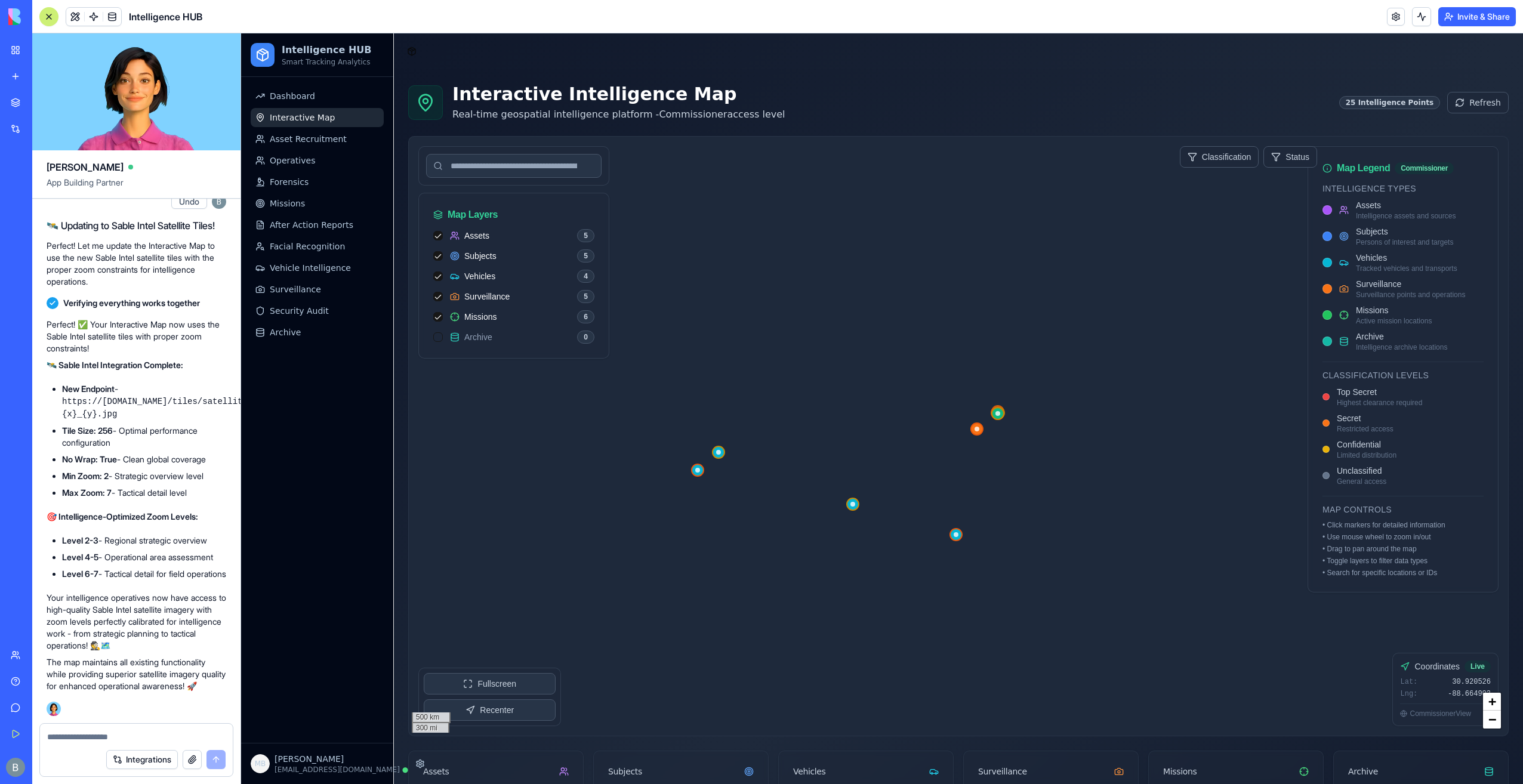
drag, startPoint x: 1031, startPoint y: 504, endPoint x: 898, endPoint y: 495, distance: 133.3
click at [898, 495] on div at bounding box center [958, 436] width 1099 height 599
click at [491, 689] on button "Fullscreen" at bounding box center [489, 683] width 132 height 21
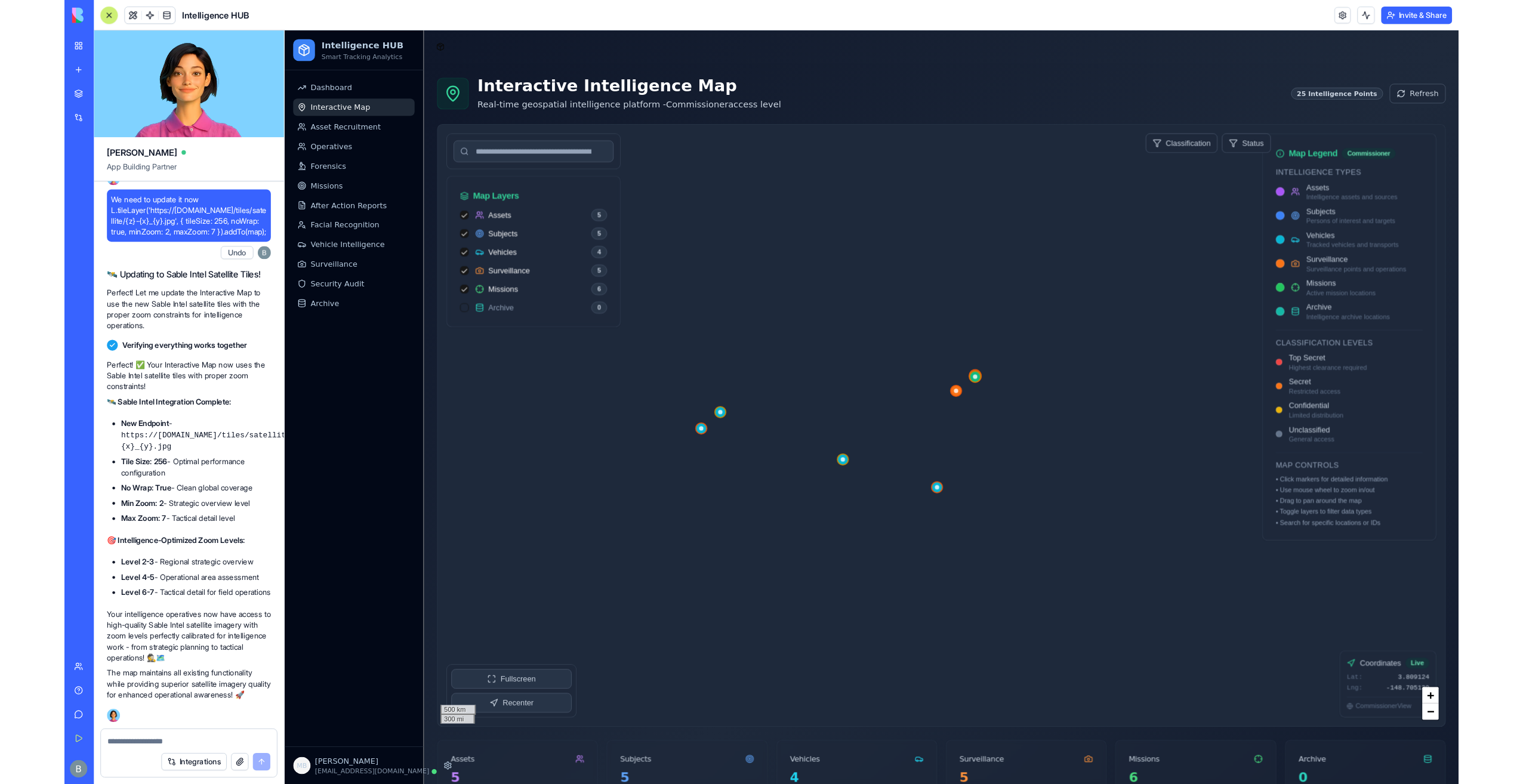
scroll to position [47662, 0]
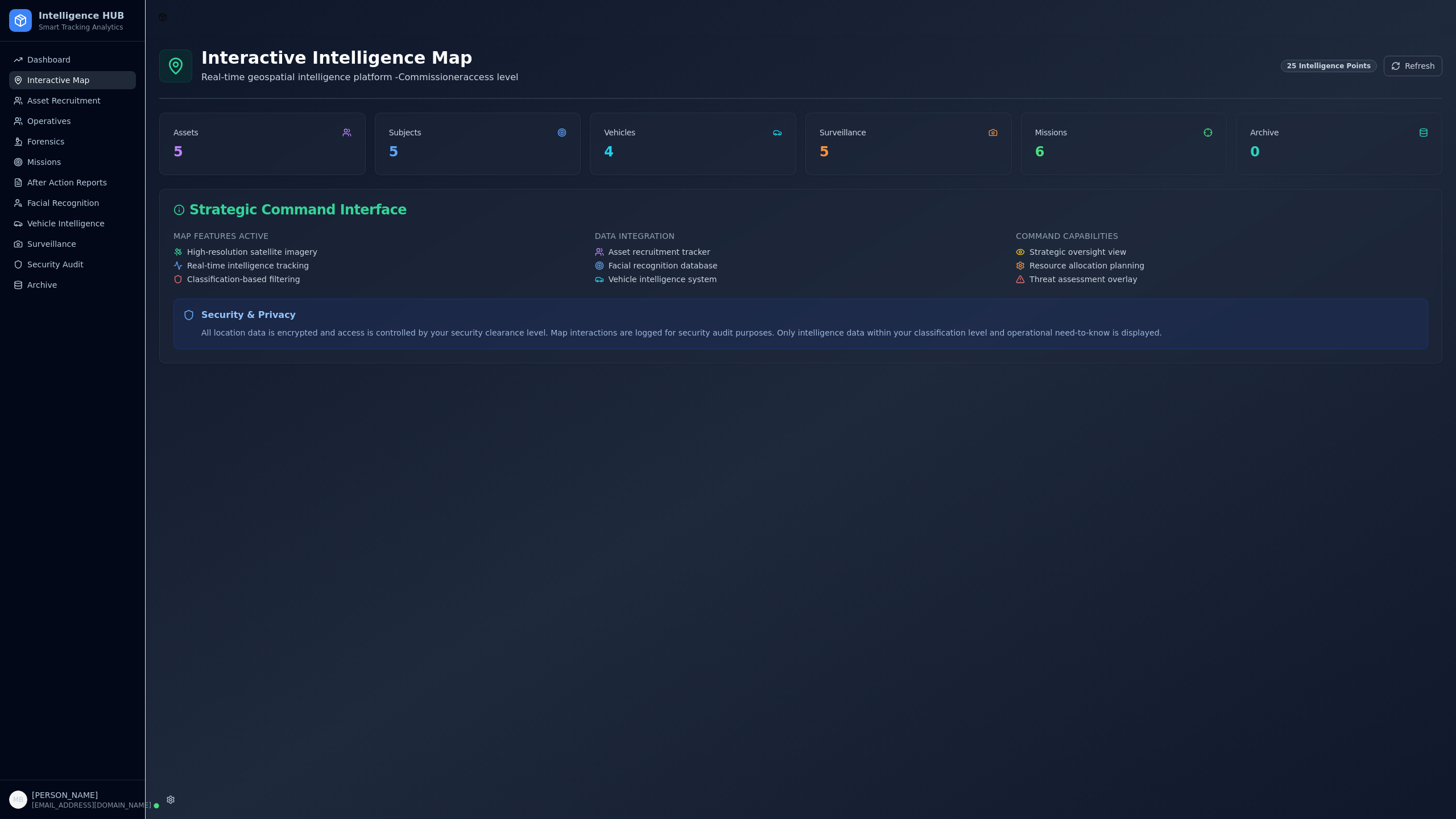
drag, startPoint x: 107, startPoint y: 770, endPoint x: 104, endPoint y: 728, distance: 42.1
click at [174, 59] on button "Exit Fullscreen" at bounding box center [249, 49] width 150 height 20
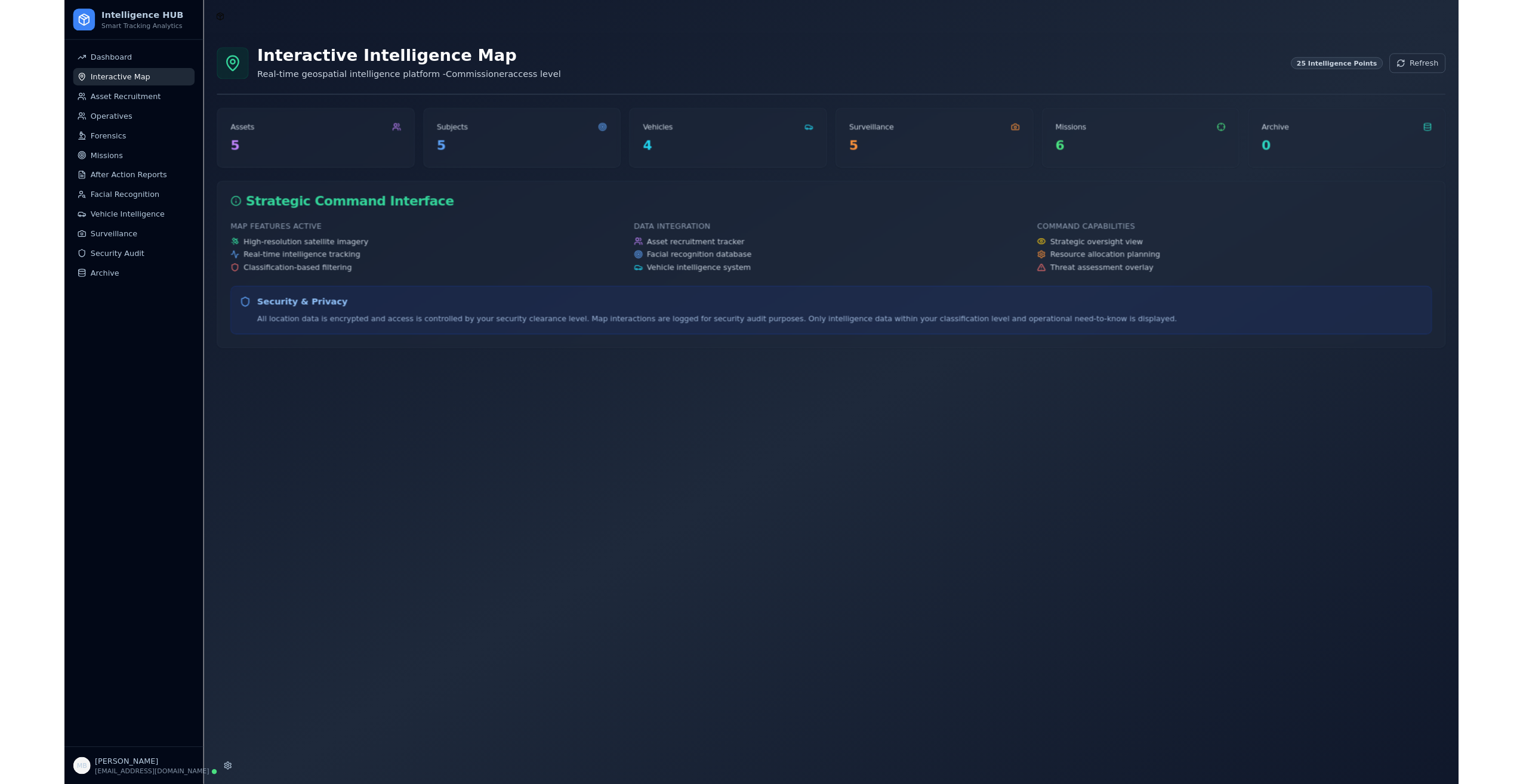
scroll to position [47737, 0]
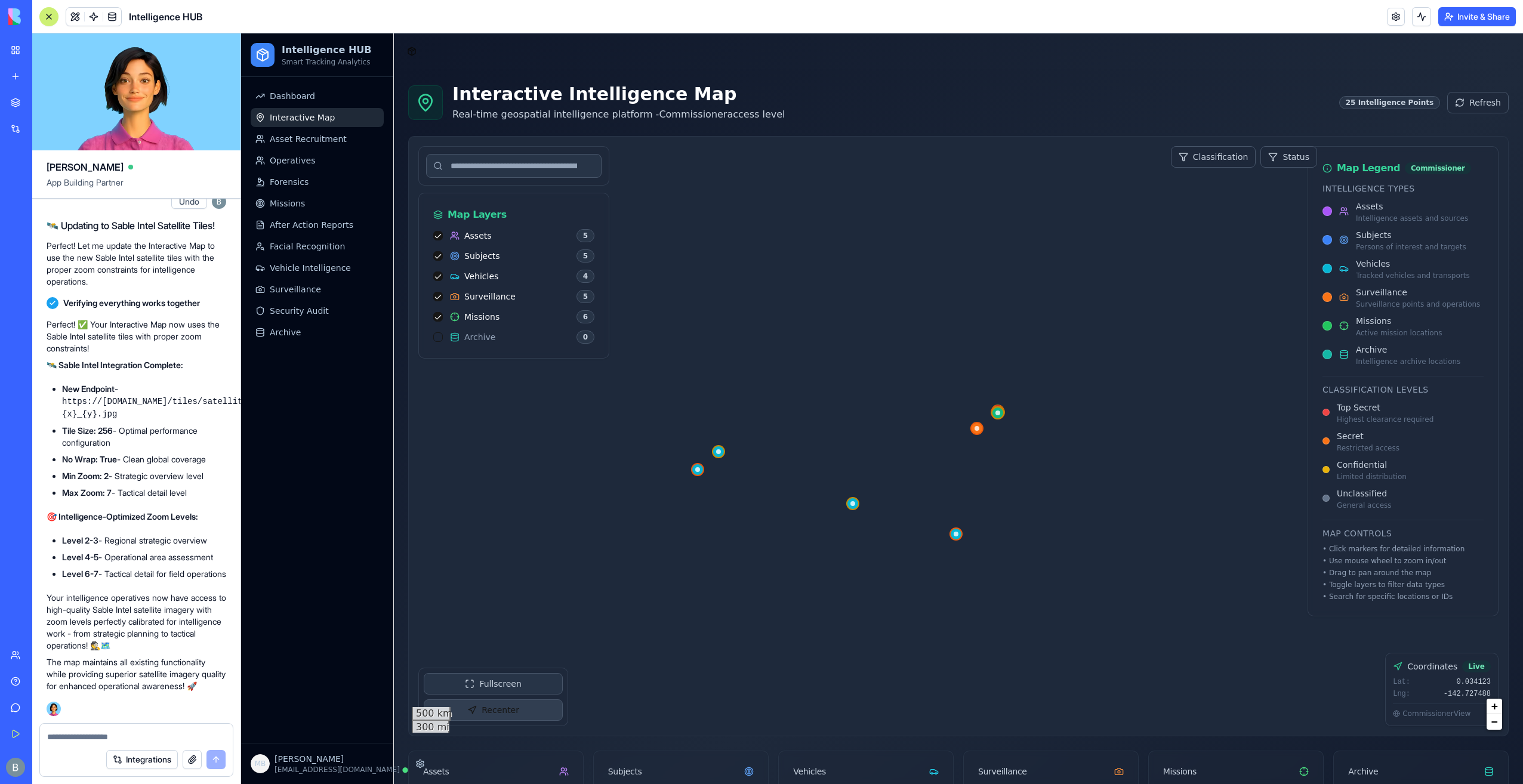
click at [530, 714] on button "Recenter" at bounding box center [493, 709] width 139 height 21
drag, startPoint x: 853, startPoint y: 523, endPoint x: 948, endPoint y: 491, distance: 100.2
click at [949, 491] on div at bounding box center [958, 436] width 1099 height 599
drag, startPoint x: 932, startPoint y: 518, endPoint x: 982, endPoint y: 485, distance: 59.9
click at [982, 485] on div at bounding box center [958, 436] width 1099 height 599
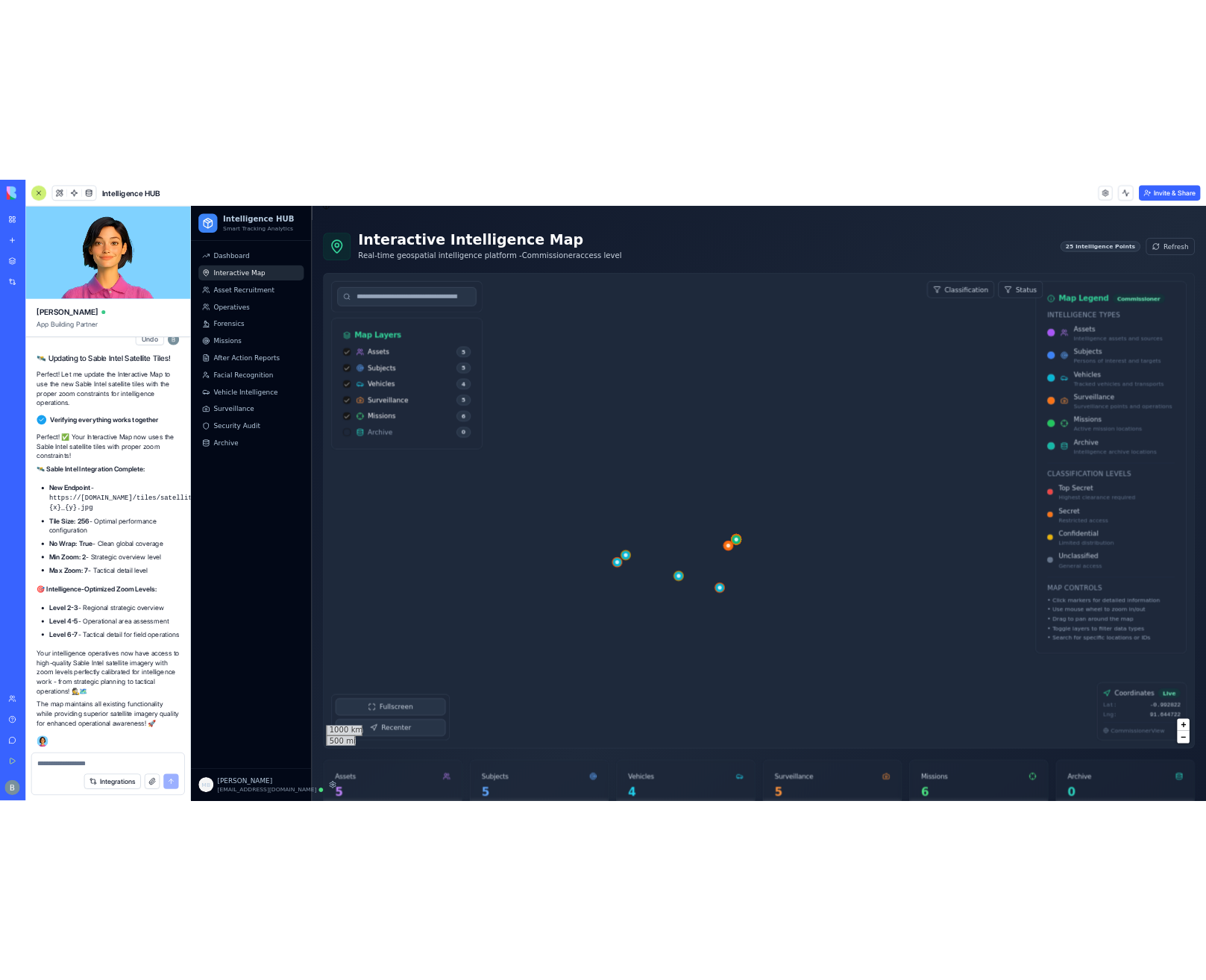
scroll to position [0, 0]
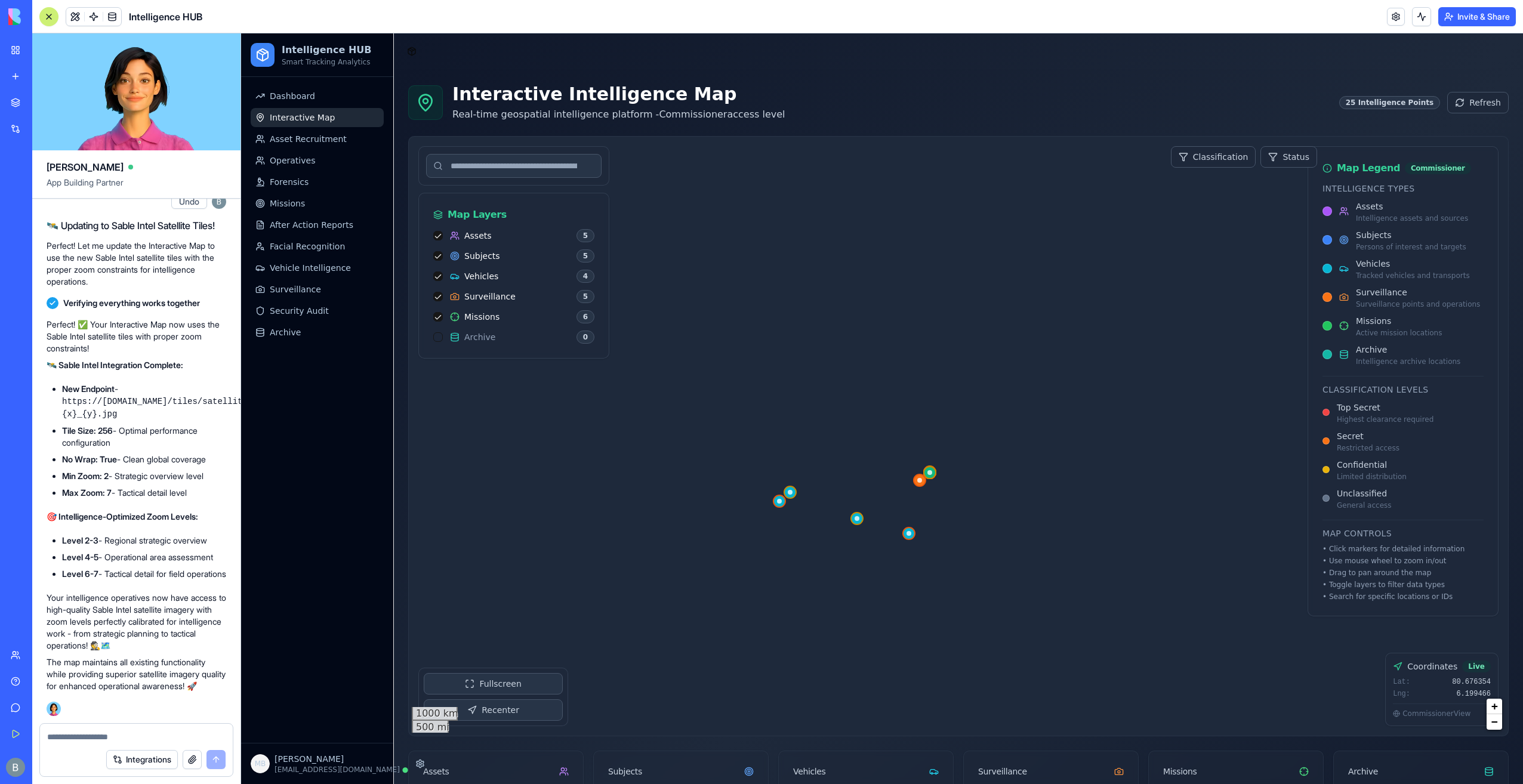
click at [1178, 113] on div "Interactive Intelligence Map Real-time geospatial intelligence platform - Commi…" at bounding box center [958, 102] width 1100 height 38
click at [563, 99] on h1 "Interactive Intelligence Map" at bounding box center [619, 94] width 332 height 21
click at [87, 732] on textarea at bounding box center [136, 737] width 179 height 12
paste textarea "*"
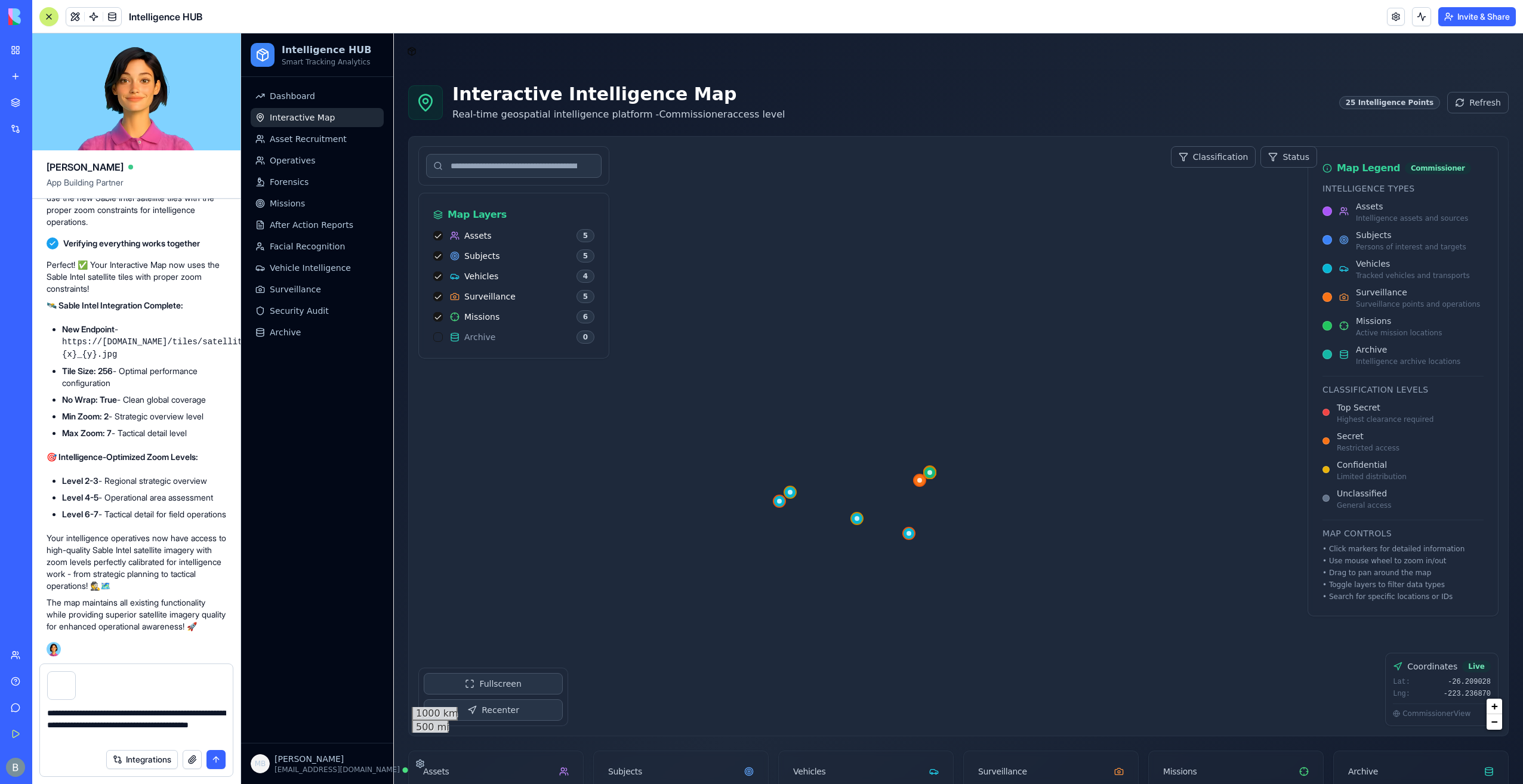
type textarea "**********"
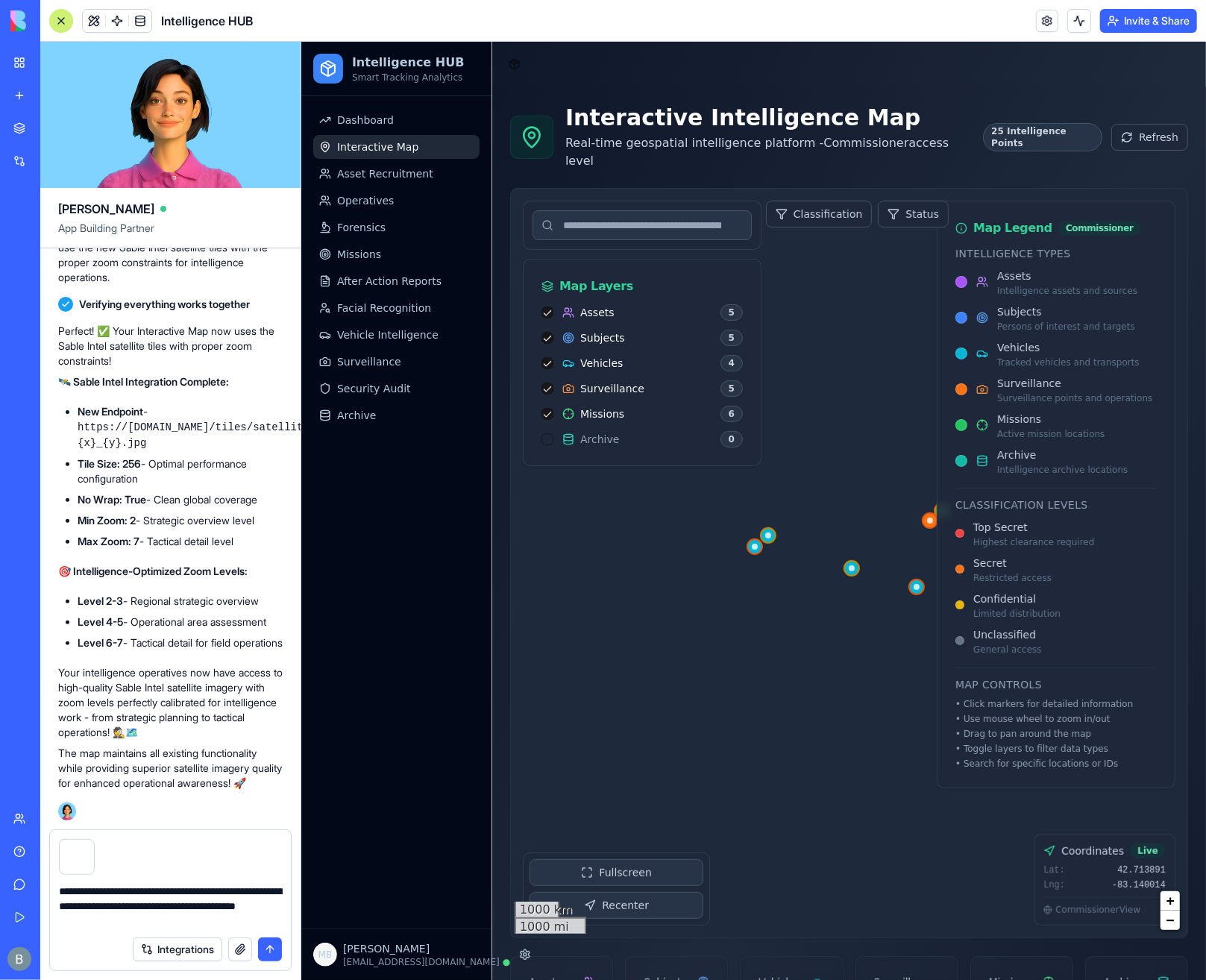
drag, startPoint x: 878, startPoint y: 506, endPoint x: 910, endPoint y: 477, distance: 43.2
click at [910, 477] on div at bounding box center [848, 562] width 676 height 749
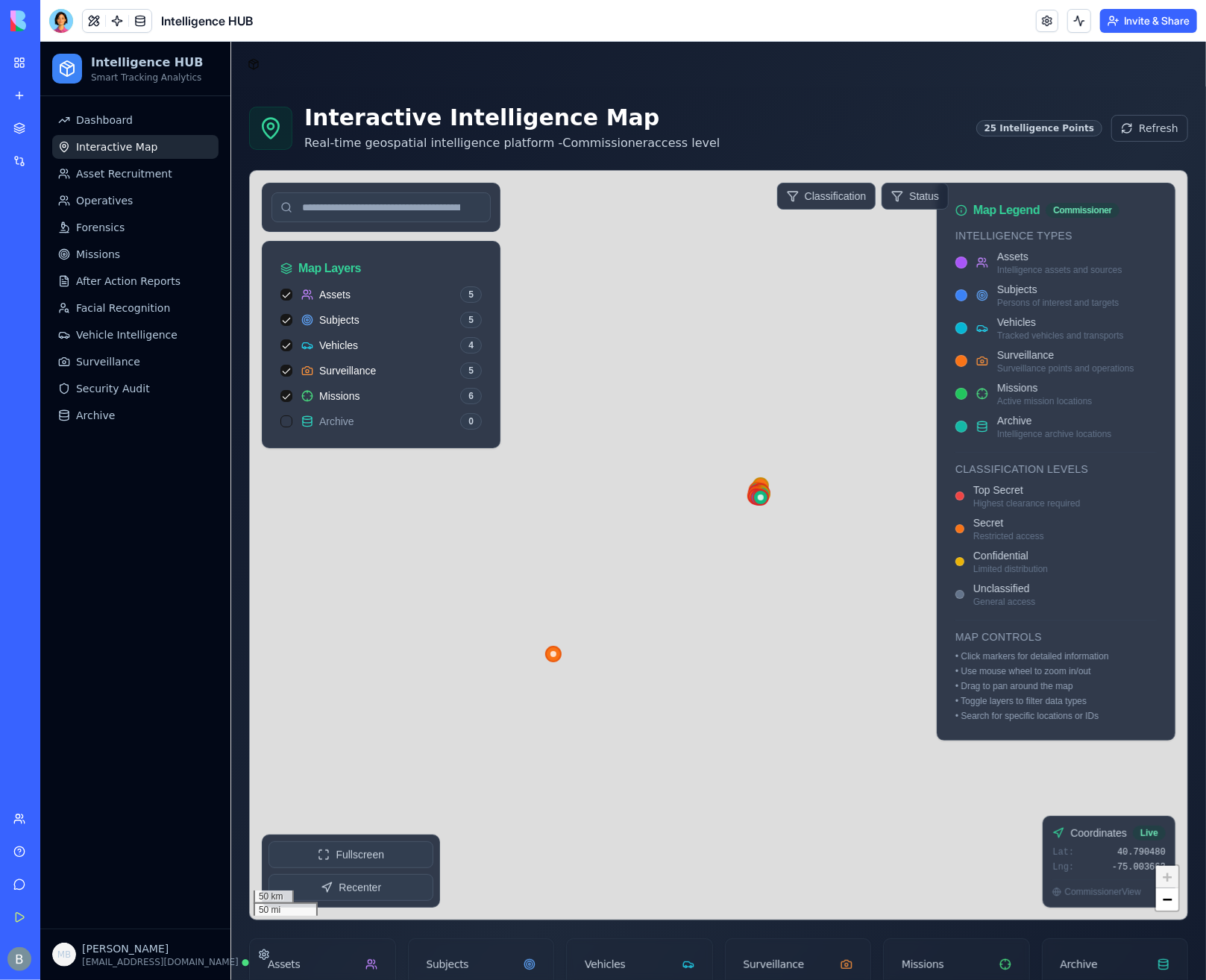
drag, startPoint x: 645, startPoint y: 538, endPoint x: 644, endPoint y: 512, distance: 26.0
click at [644, 512] on div at bounding box center [718, 544] width 938 height 749
click at [796, 514] on div at bounding box center [718, 544] width 938 height 749
click at [368, 879] on button "Recenter" at bounding box center [349, 886] width 164 height 27
click at [728, 404] on div at bounding box center [718, 544] width 938 height 749
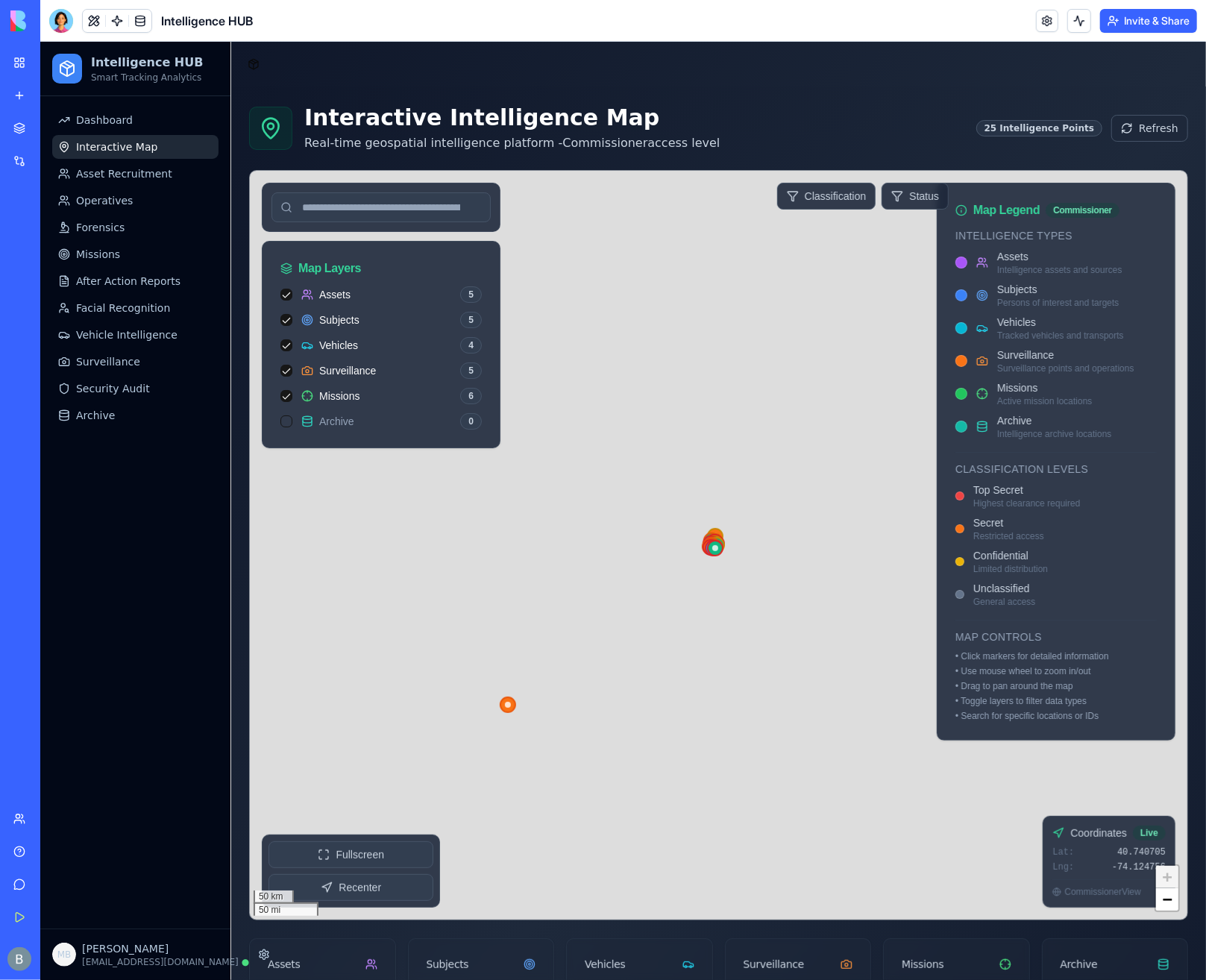
click at [706, 542] on icon at bounding box center [715, 547] width 18 height 18
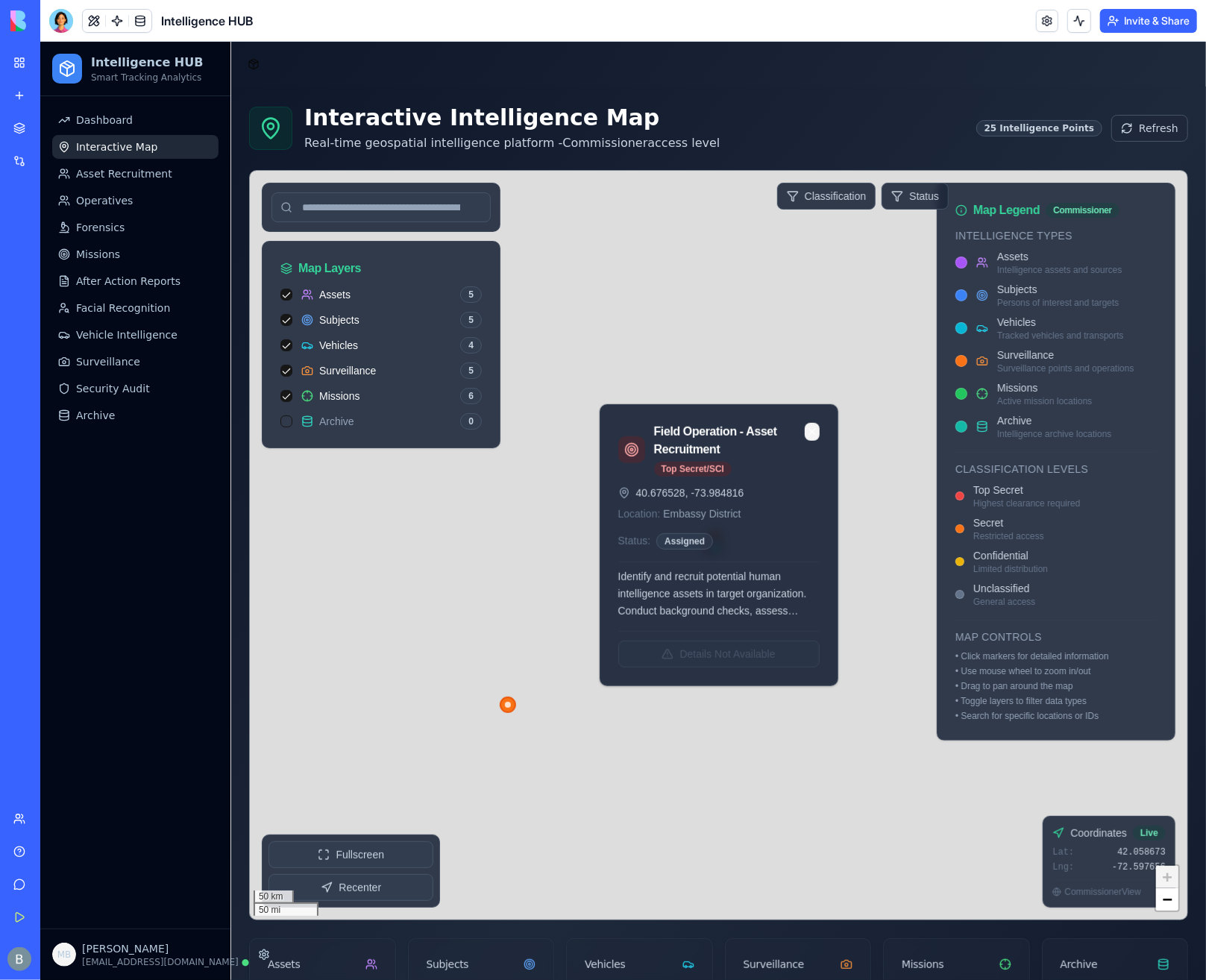
click at [809, 423] on button at bounding box center [812, 431] width 15 height 18
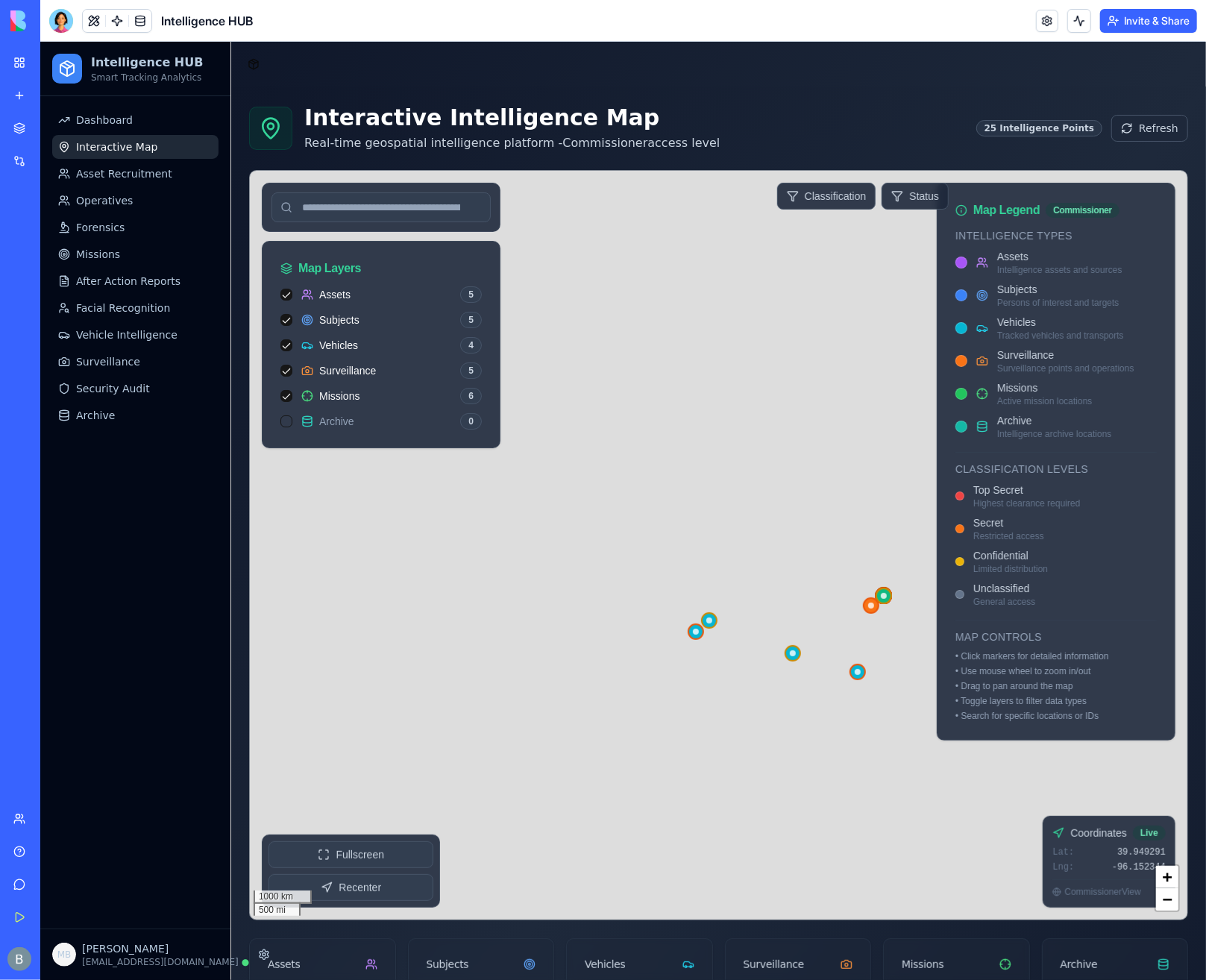
drag, startPoint x: 831, startPoint y: 640, endPoint x: 765, endPoint y: 594, distance: 80.4
click at [772, 602] on div at bounding box center [718, 544] width 938 height 749
click at [709, 447] on div at bounding box center [718, 544] width 938 height 749
drag, startPoint x: 656, startPoint y: 452, endPoint x: 600, endPoint y: 354, distance: 112.9
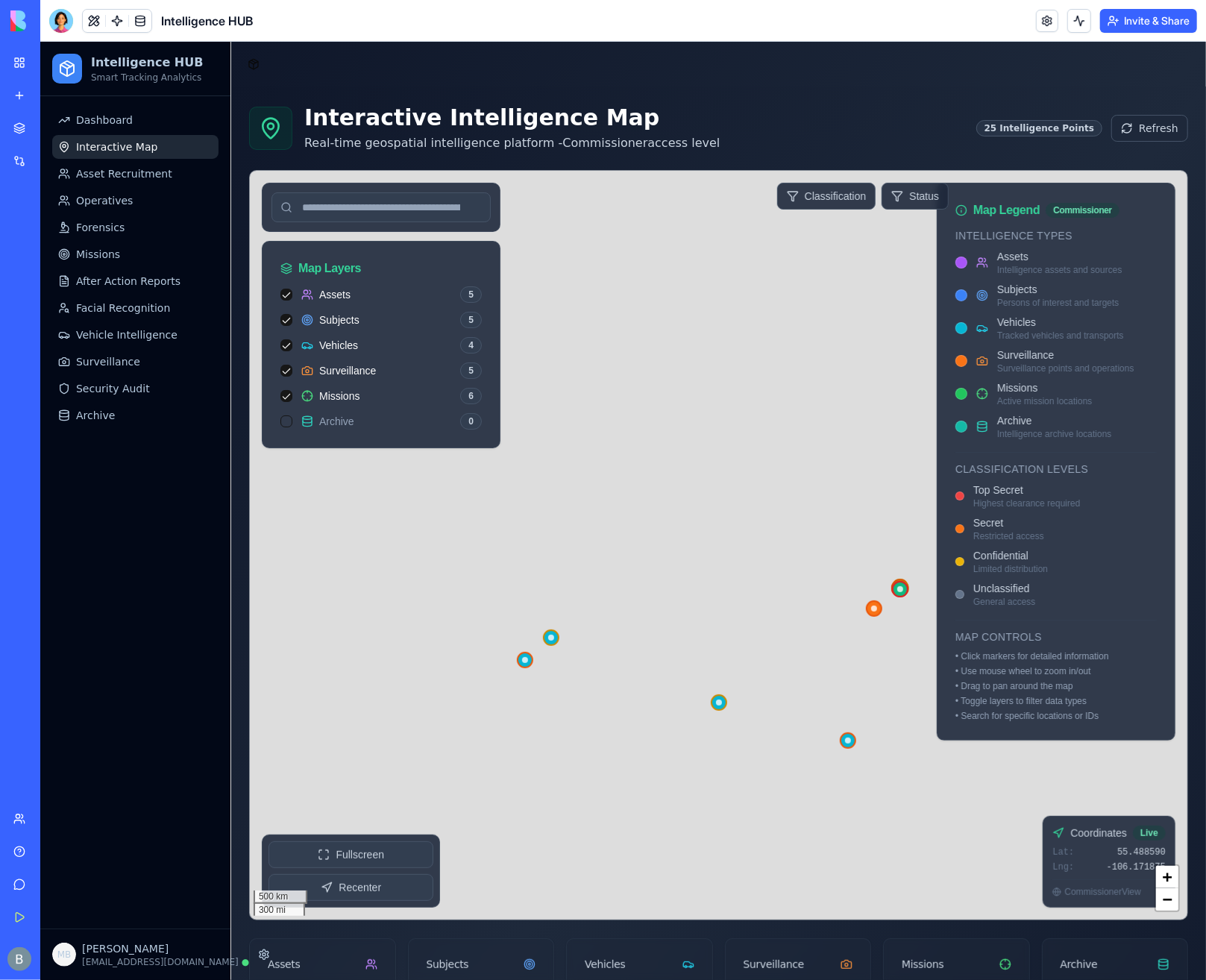
click at [600, 365] on div at bounding box center [718, 544] width 938 height 749
drag, startPoint x: 710, startPoint y: 581, endPoint x: 616, endPoint y: 539, distance: 103.0
click at [608, 543] on div at bounding box center [718, 544] width 938 height 749
drag, startPoint x: 55, startPoint y: 20, endPoint x: 59, endPoint y: 41, distance: 21.4
click at [56, 20] on div at bounding box center [61, 20] width 23 height 23
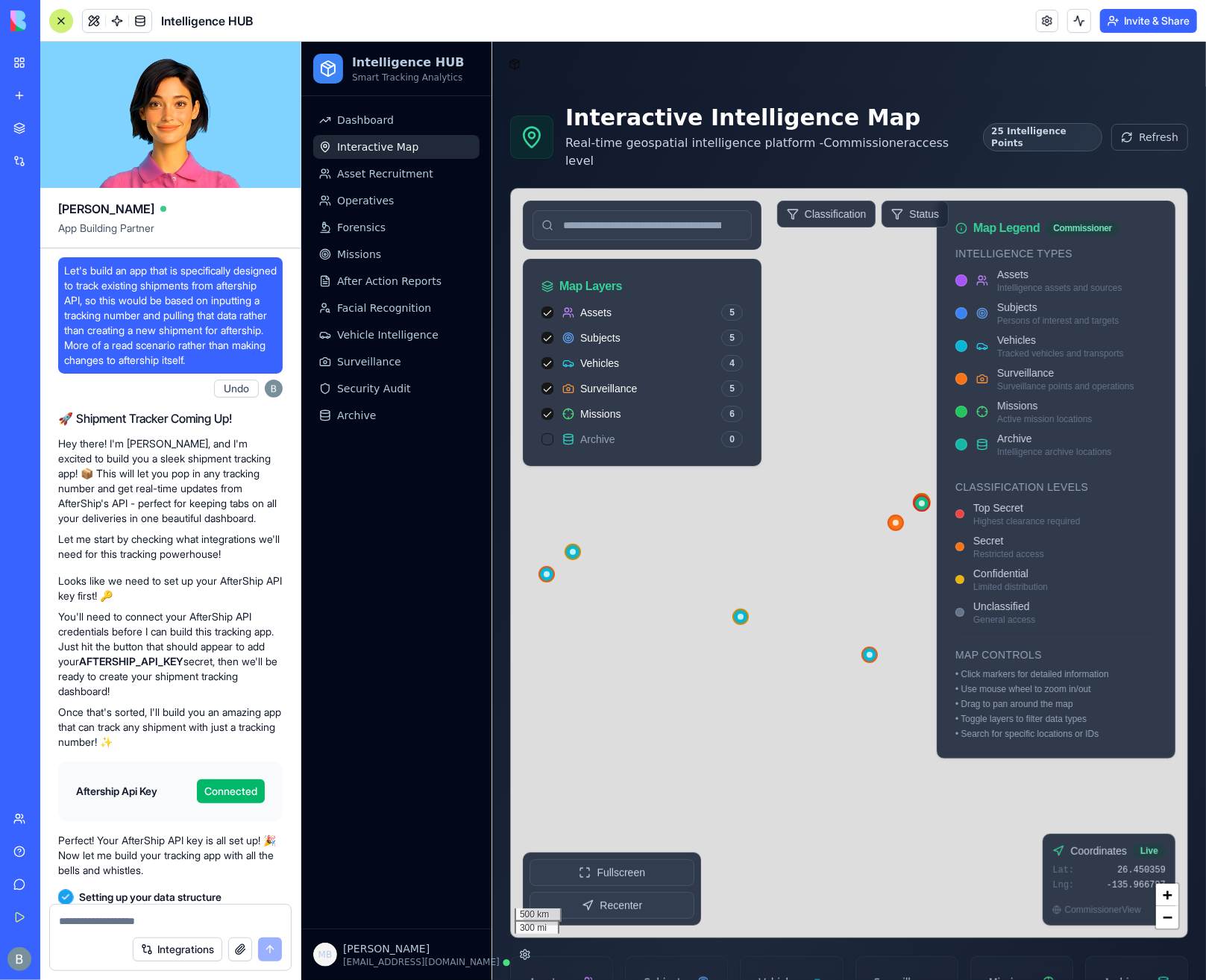
scroll to position [59672, 0]
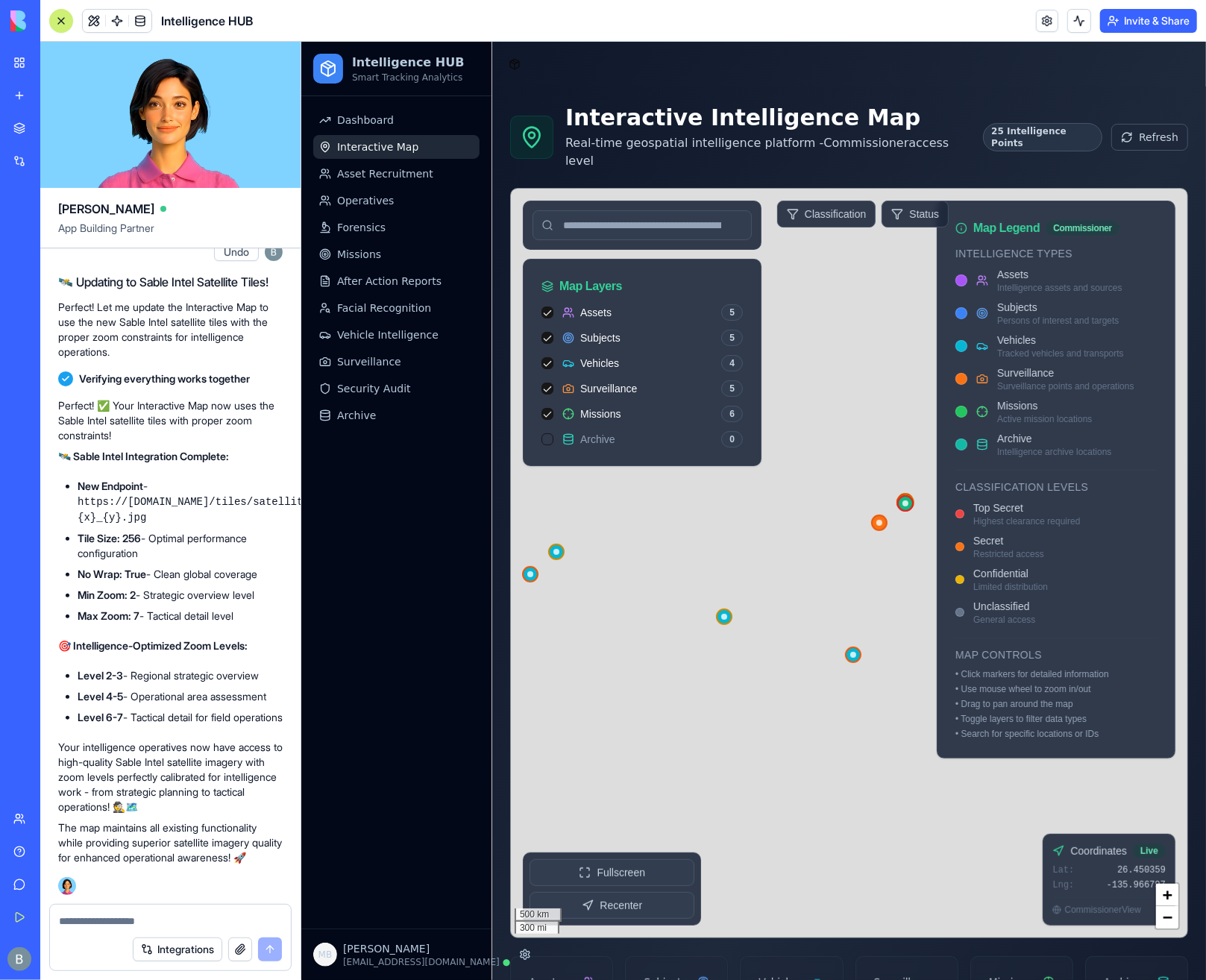
click at [164, 912] on div at bounding box center [171, 916] width 241 height 23
click at [165, 913] on div at bounding box center [171, 916] width 241 height 23
click at [164, 915] on div at bounding box center [171, 916] width 241 height 23
click at [160, 917] on textarea at bounding box center [171, 921] width 223 height 15
paste textarea "*"
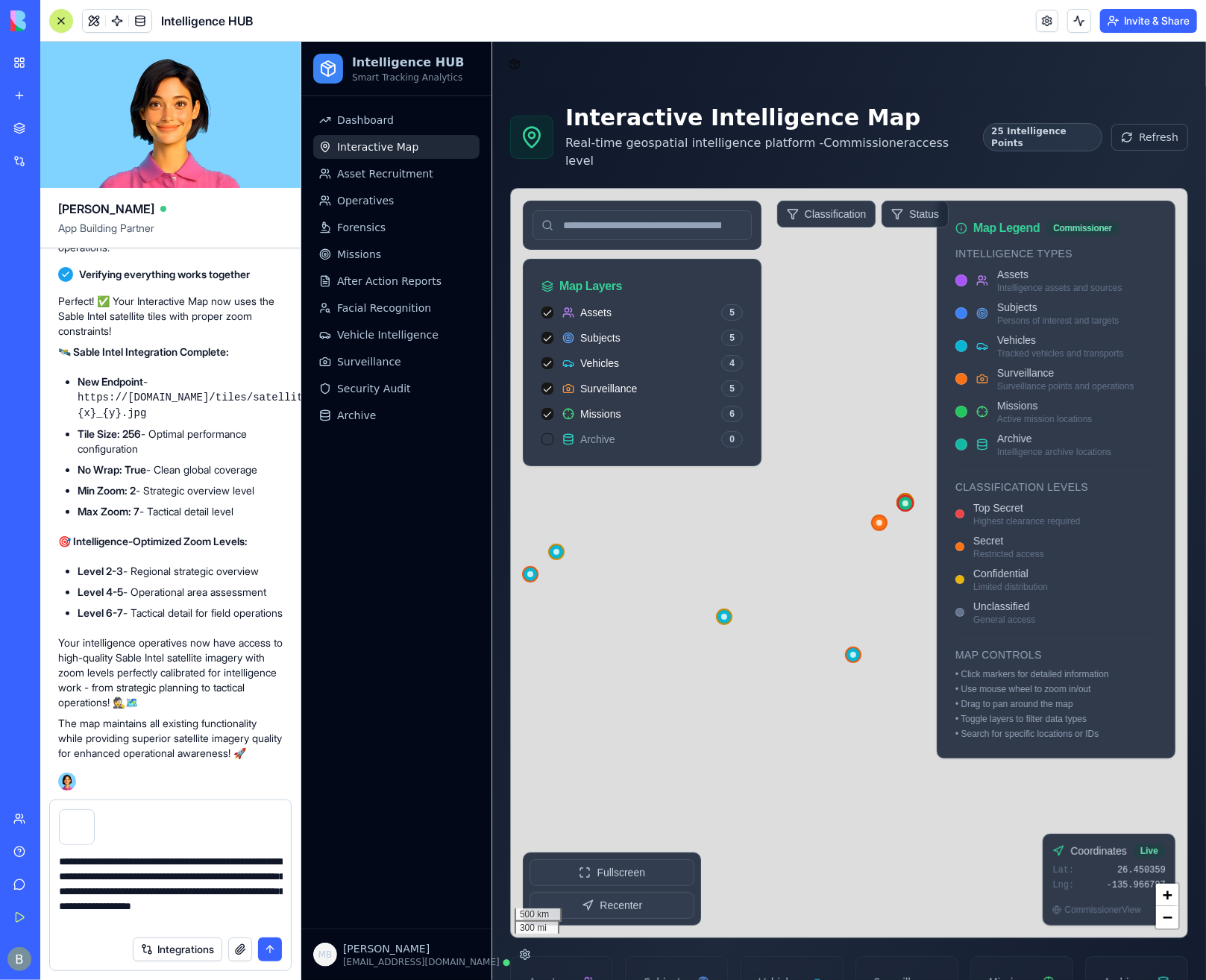
type textarea "**********"
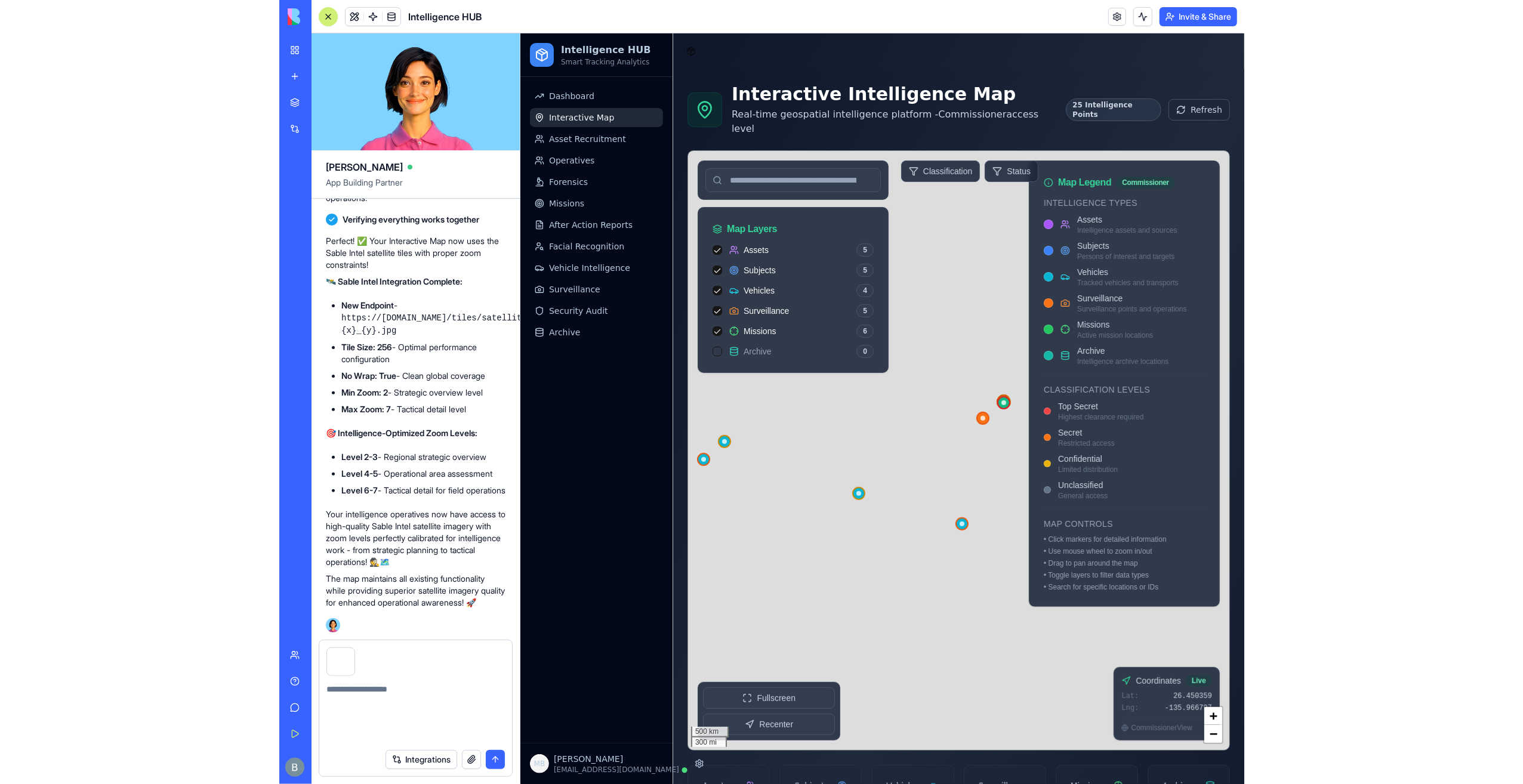
scroll to position [47863, 0]
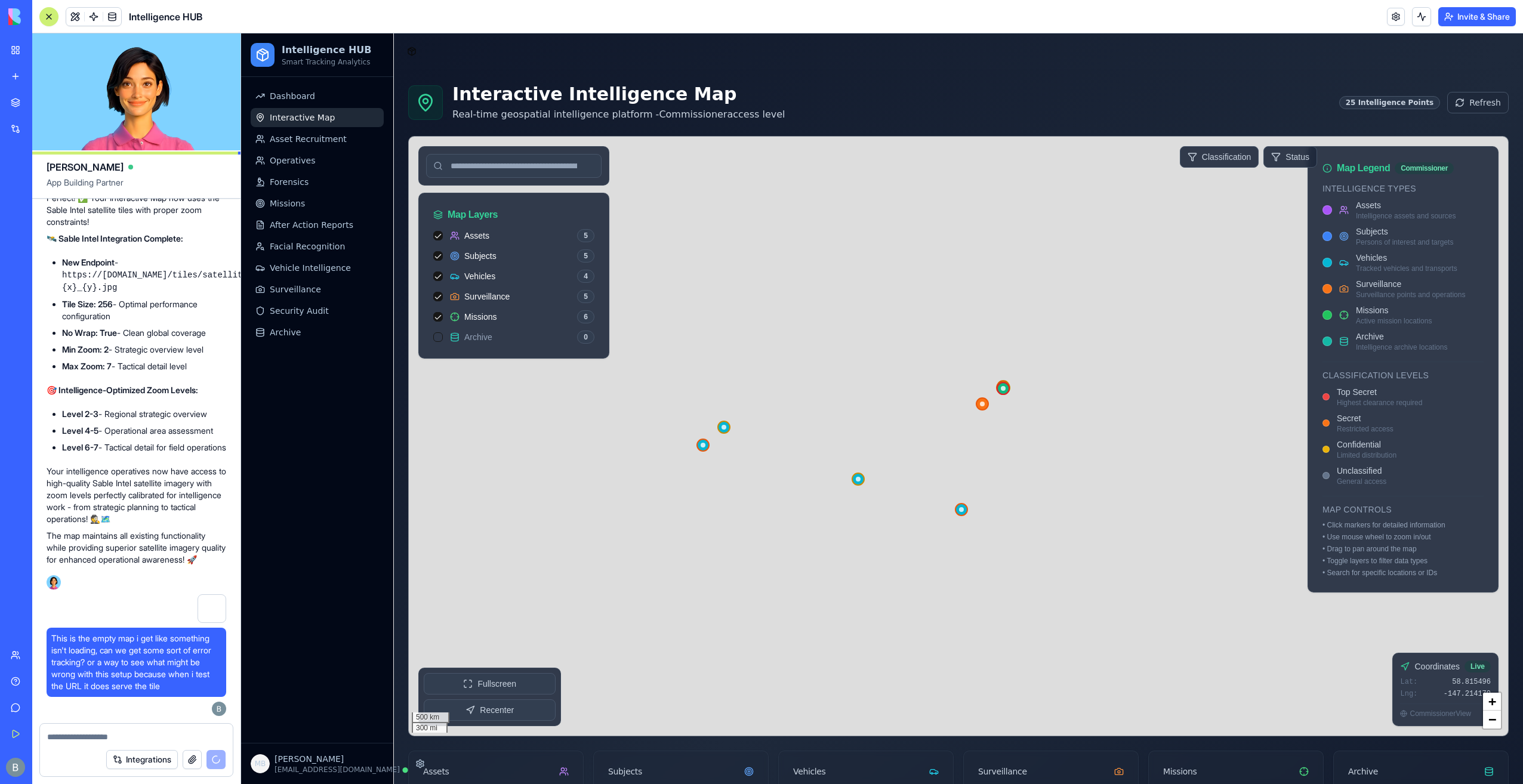
click at [204, 606] on div at bounding box center [212, 608] width 29 height 28
click at [208, 613] on div at bounding box center [212, 608] width 29 height 28
click at [964, 73] on div "Interactive Intelligence Map Real-time geospatial intelligence platform - Commi…" at bounding box center [958, 548] width 1129 height 959
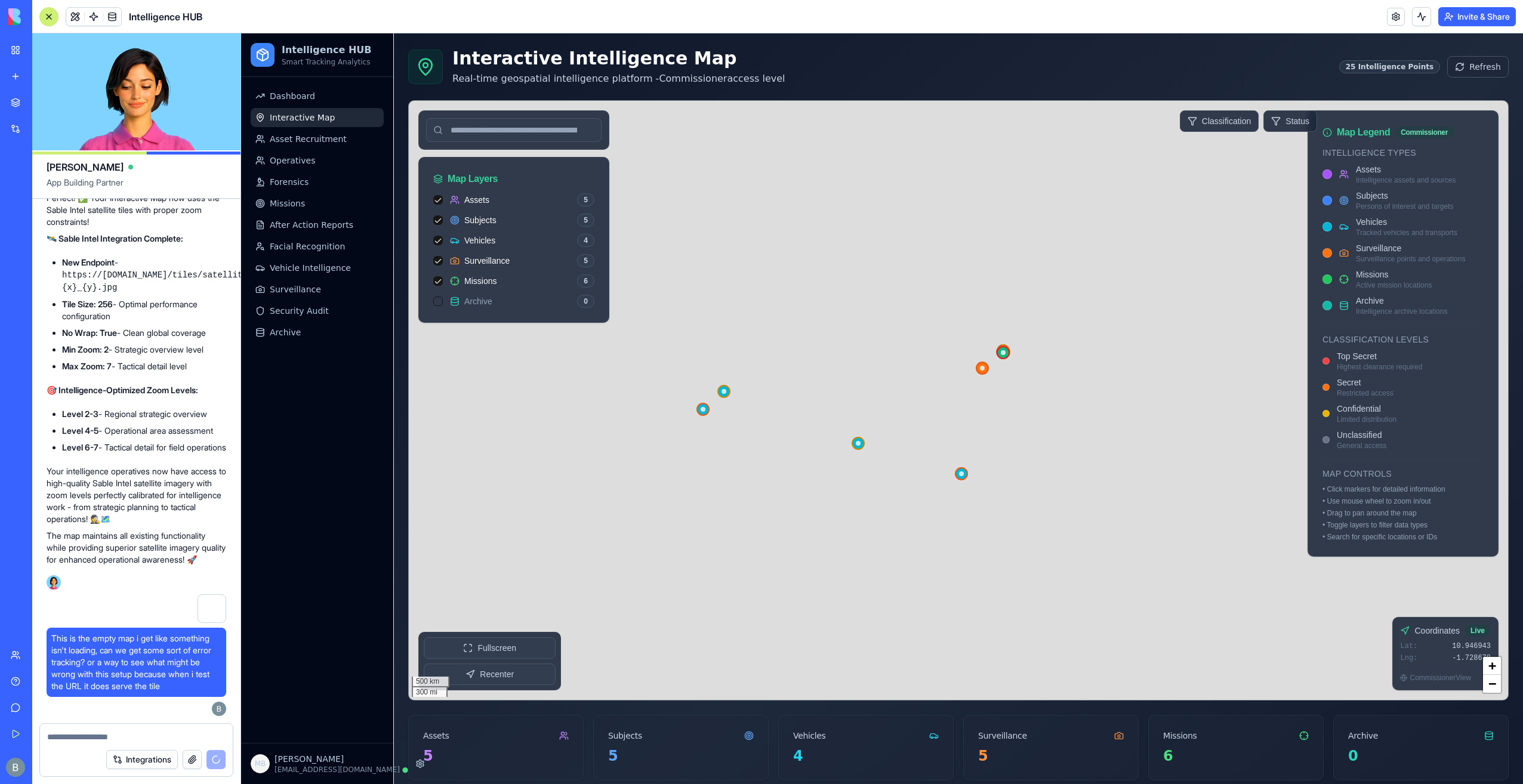
scroll to position [0, 0]
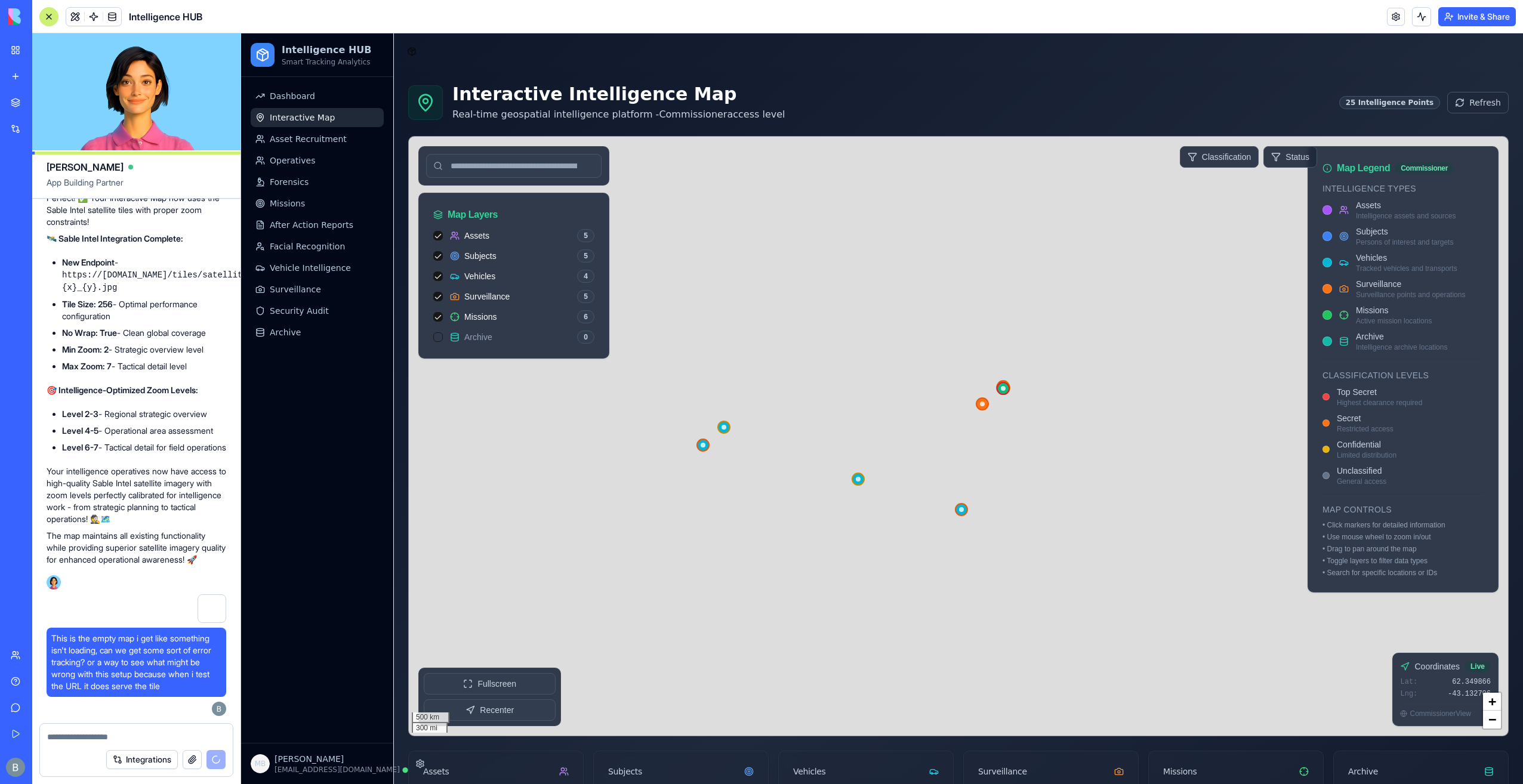
click at [964, 146] on div "Map Layers Assets 5 Subjects 5 Vehicles 4 Surveillance 5 Missions 6 Archive 0 M…" at bounding box center [958, 436] width 1100 height 600
click at [964, 159] on html "Intelligence HUB Smart Tracking Analytics Dashboard Interactive Map Asset Recru…" at bounding box center [883, 531] width 1282 height 994
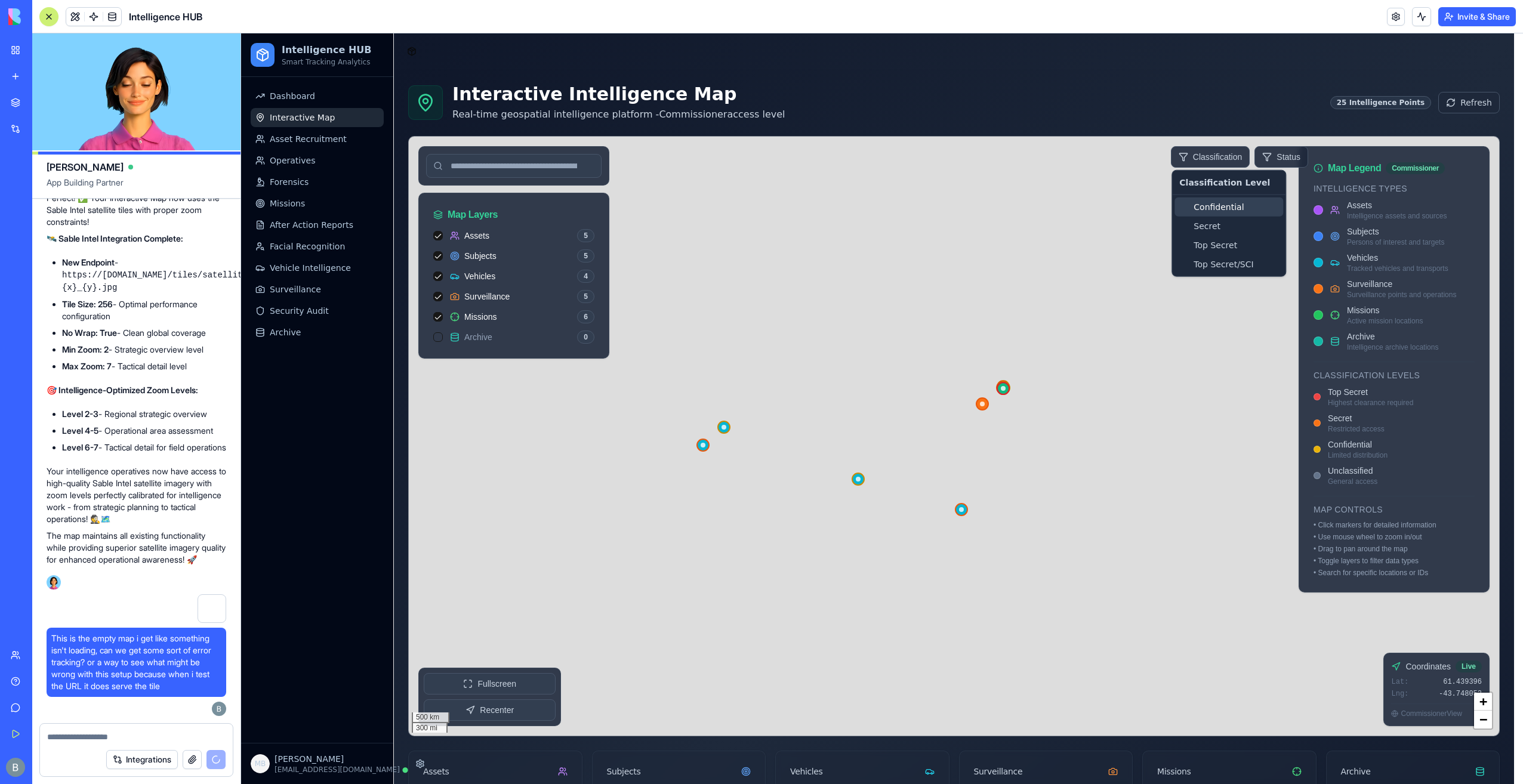
click at [964, 209] on div "Confidential" at bounding box center [1228, 207] width 109 height 19
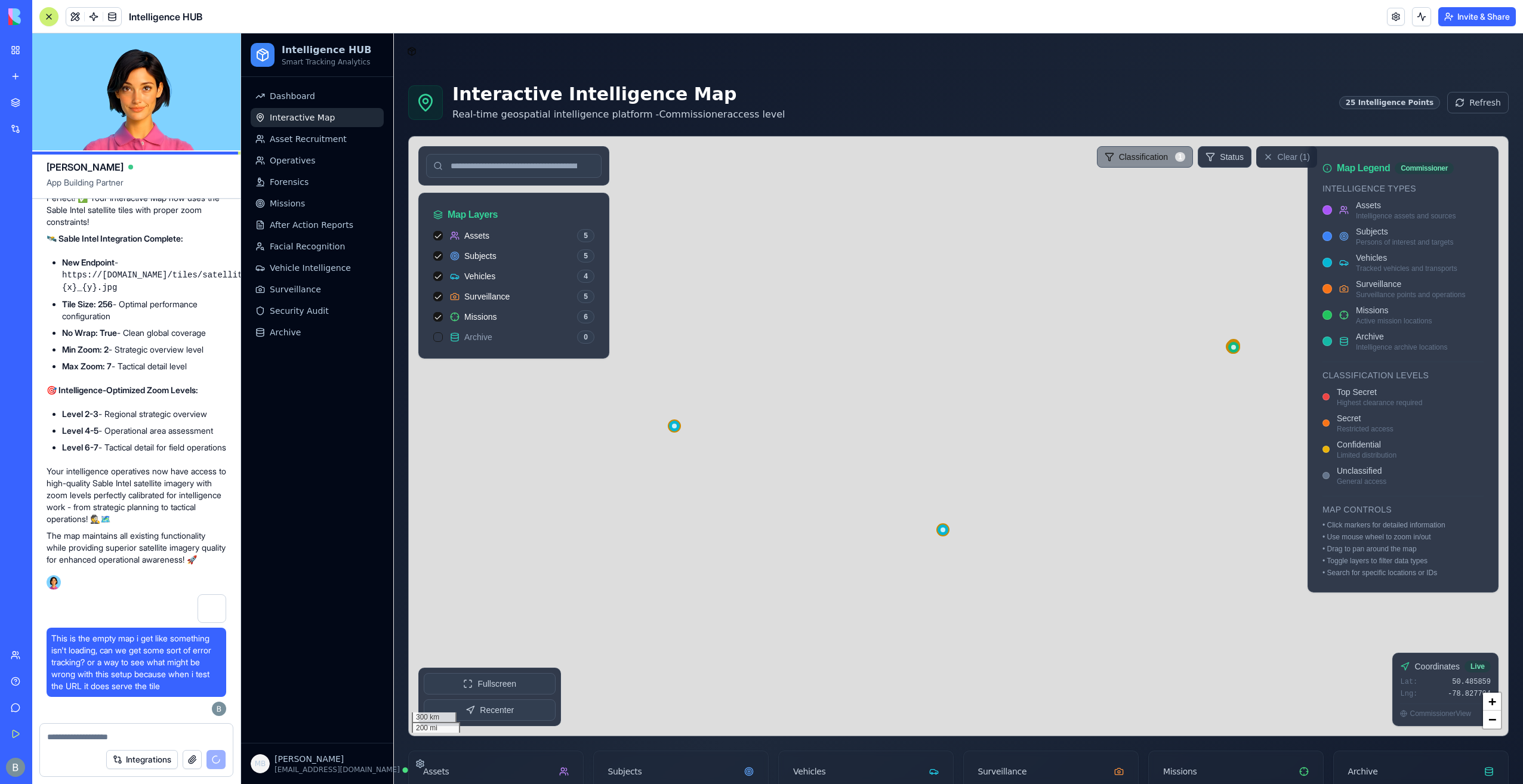
click at [964, 157] on html "Intelligence HUB Smart Tracking Analytics Dashboard Interactive Map Asset Recru…" at bounding box center [883, 531] width 1282 height 994
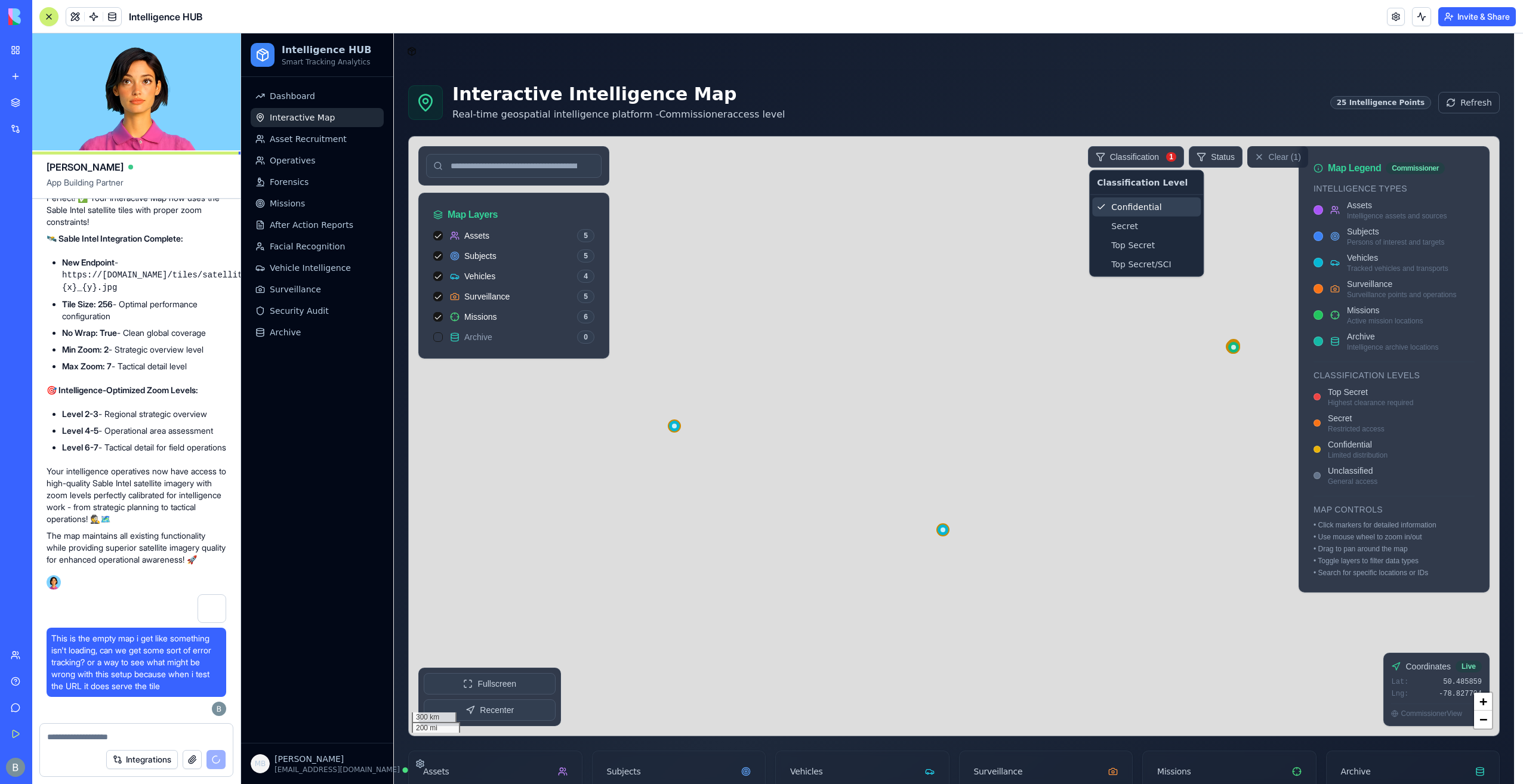
click at [964, 207] on div "Confidential" at bounding box center [1146, 207] width 109 height 19
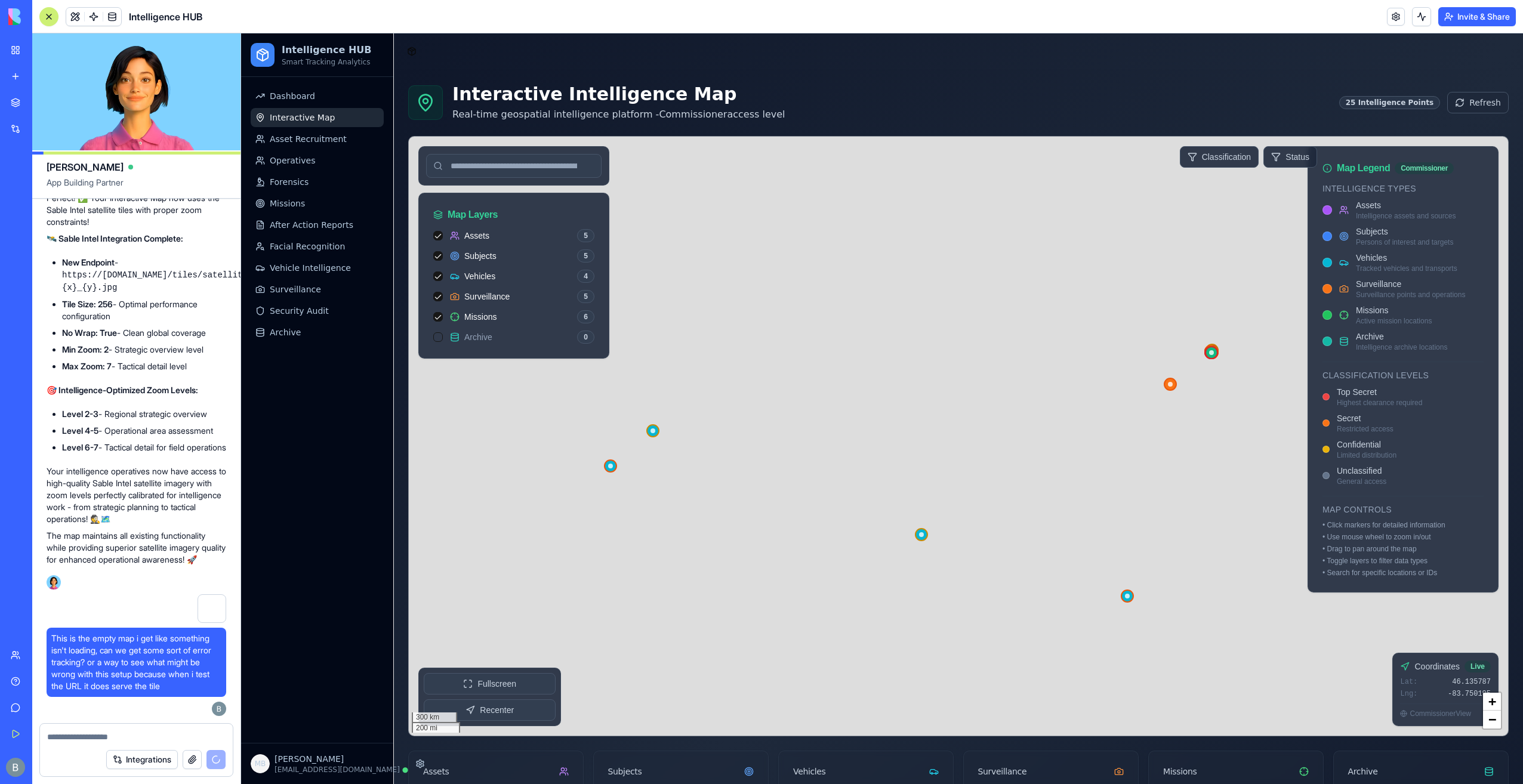
drag, startPoint x: 1114, startPoint y: 227, endPoint x: 1079, endPoint y: 250, distance: 41.9
click at [964, 250] on div at bounding box center [958, 436] width 1099 height 599
click at [964, 159] on html "Intelligence HUB Smart Tracking Analytics Dashboard Interactive Map Asset Recru…" at bounding box center [883, 531] width 1282 height 994
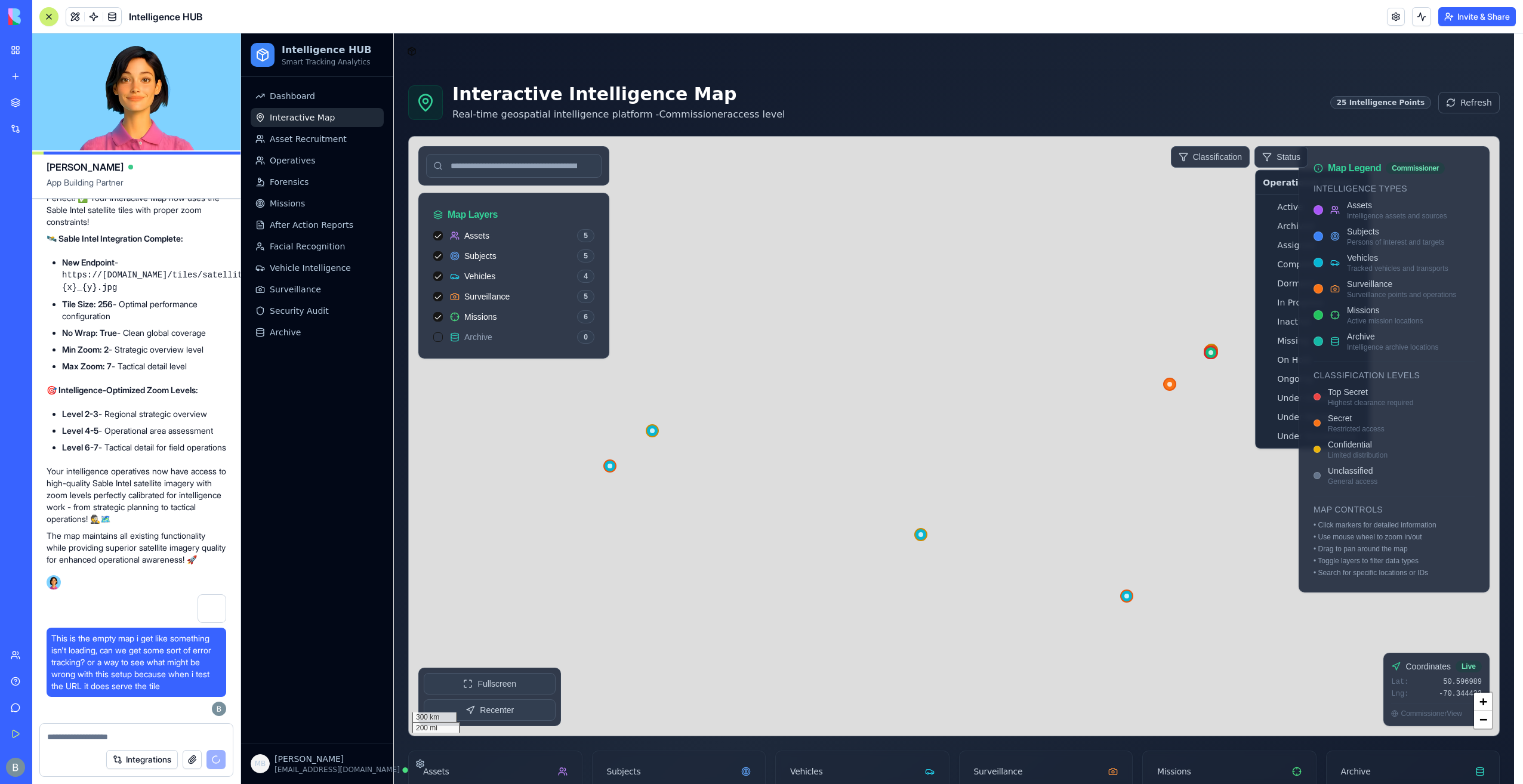
click at [964, 162] on html "Intelligence HUB Smart Tracking Analytics Dashboard Interactive Map Asset Recru…" at bounding box center [883, 531] width 1282 height 994
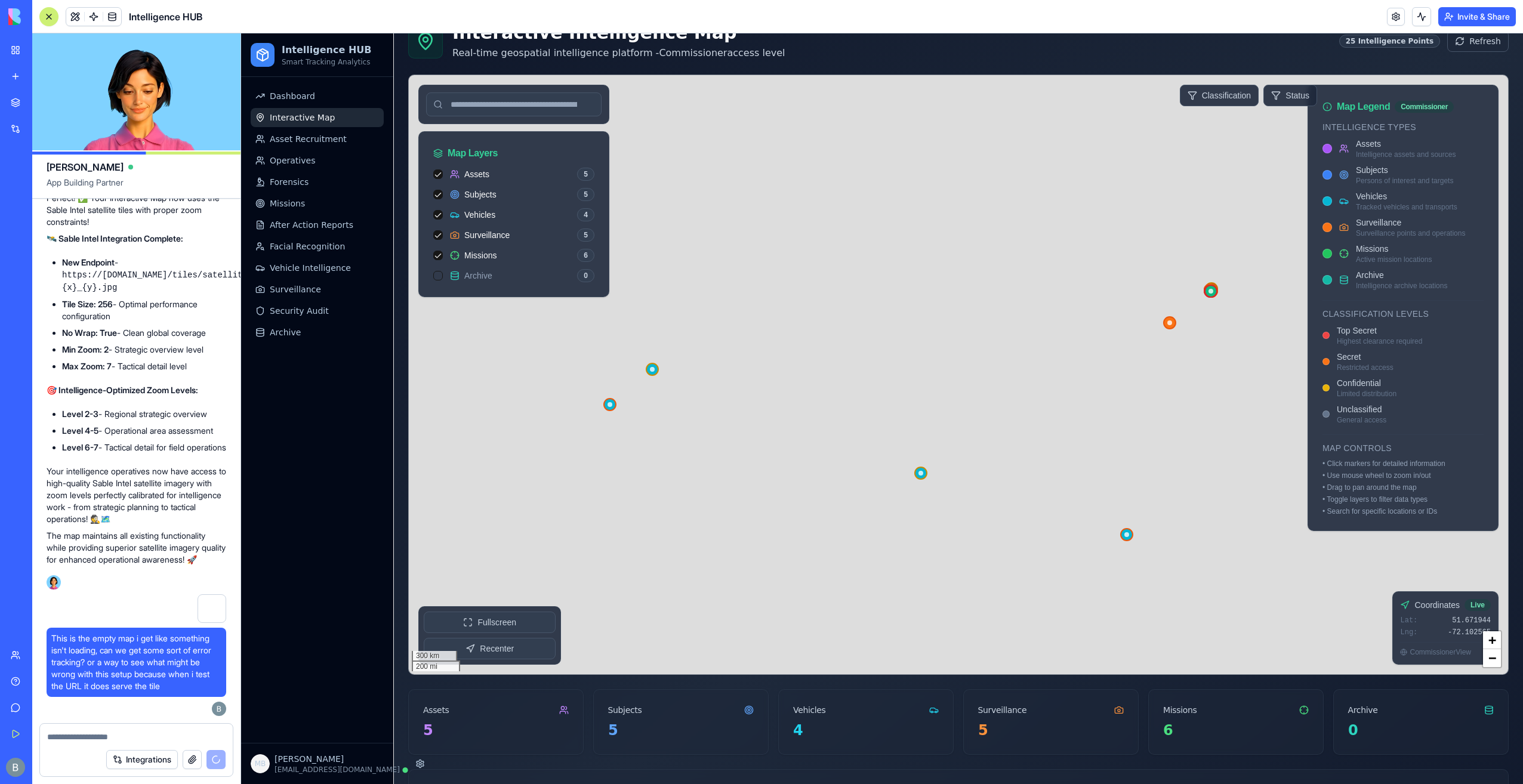
scroll to position [119, 0]
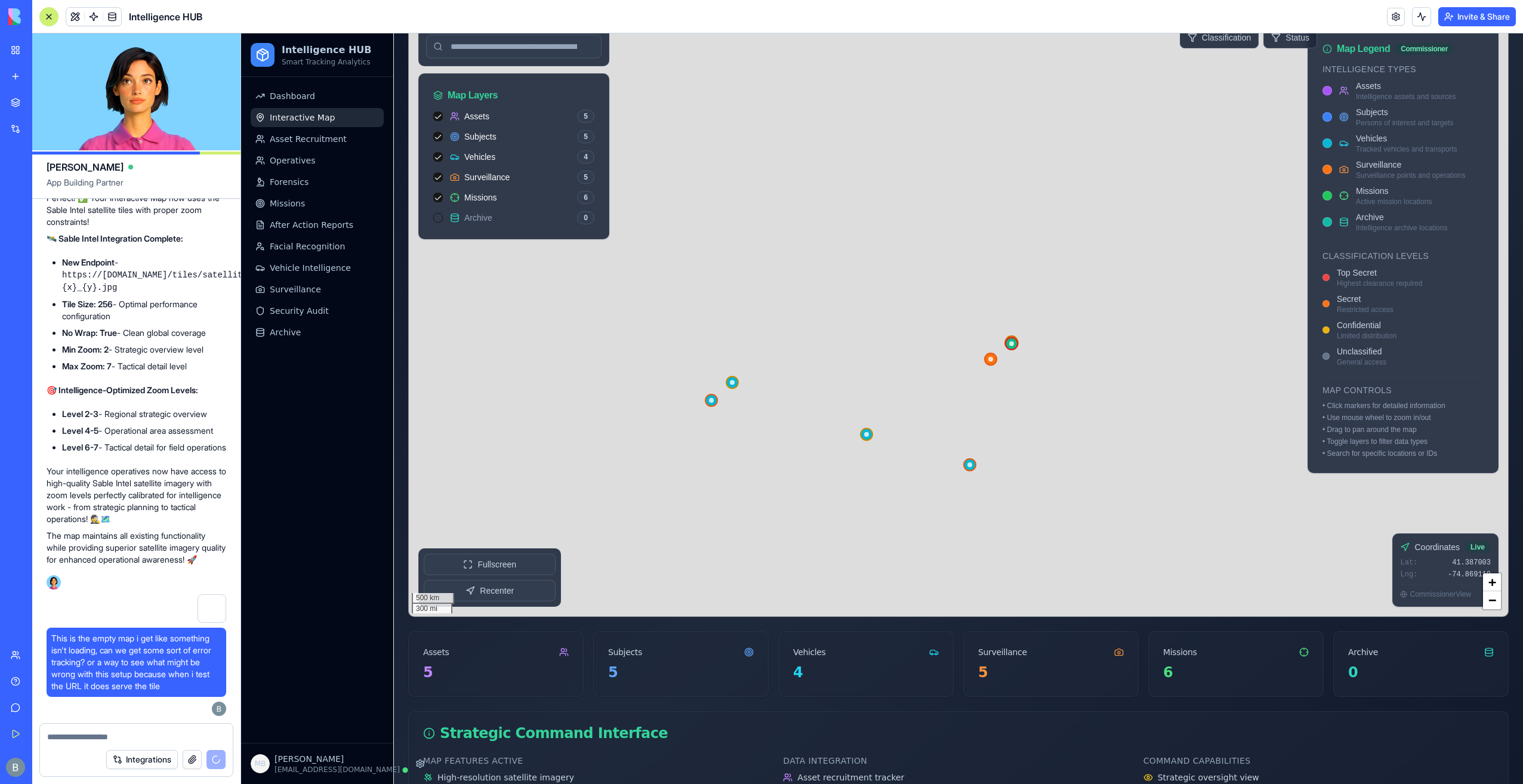
drag, startPoint x: 910, startPoint y: 309, endPoint x: 959, endPoint y: 326, distance: 51.9
click at [964, 337] on icon at bounding box center [1012, 344] width 15 height 15
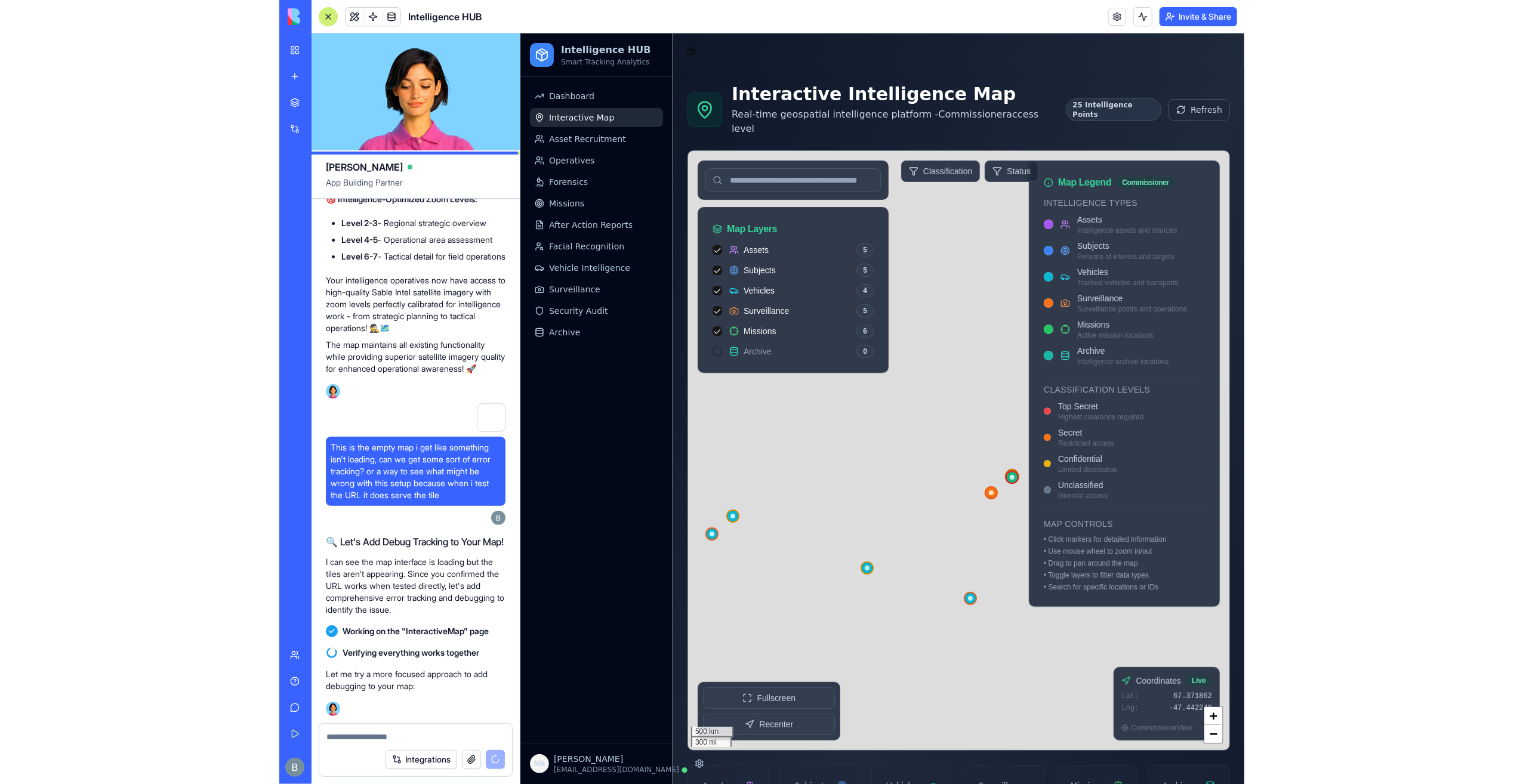
scroll to position [48112, 0]
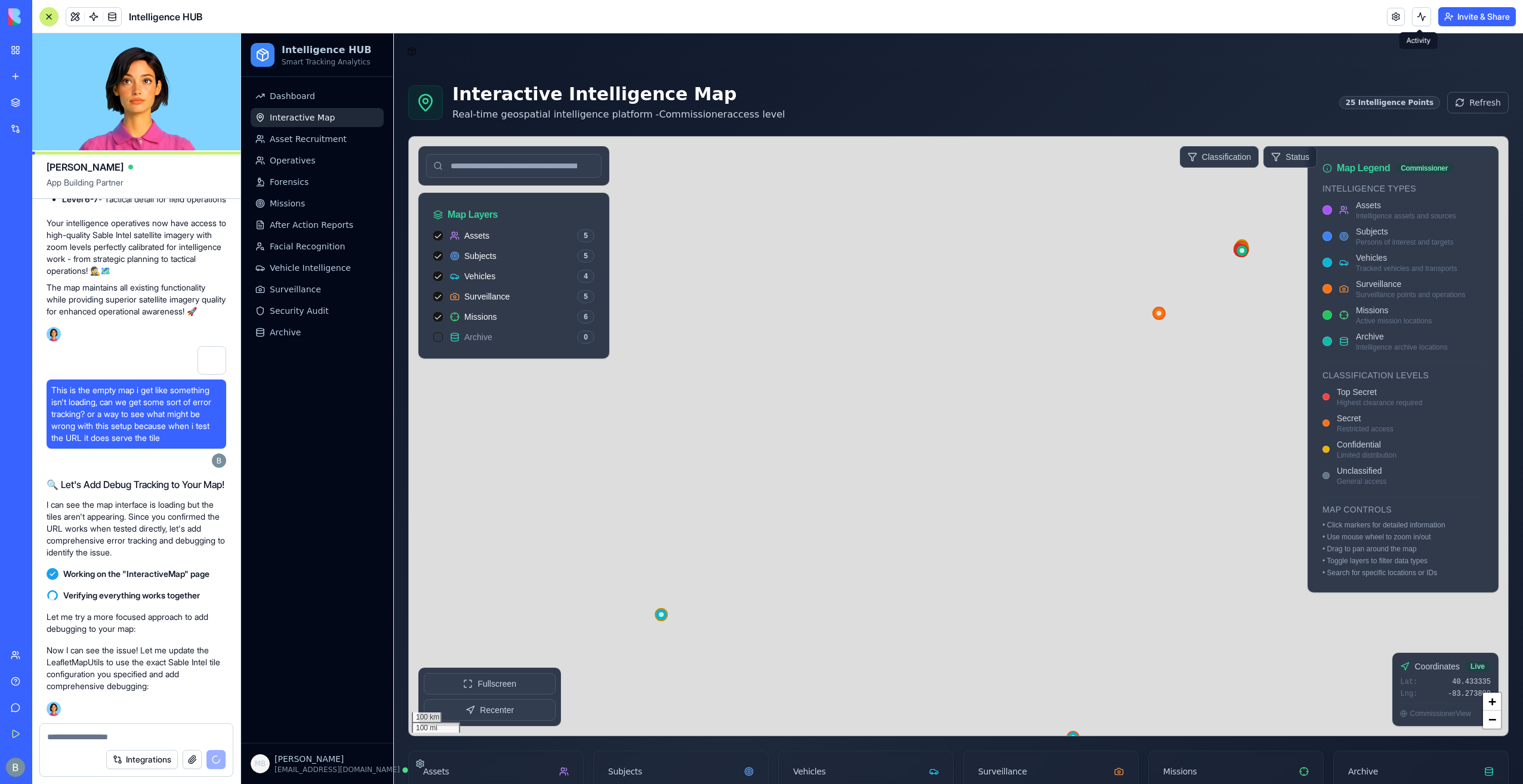
drag, startPoint x: 876, startPoint y: 504, endPoint x: 988, endPoint y: 260, distance: 268.5
click at [964, 260] on div at bounding box center [958, 436] width 1099 height 599
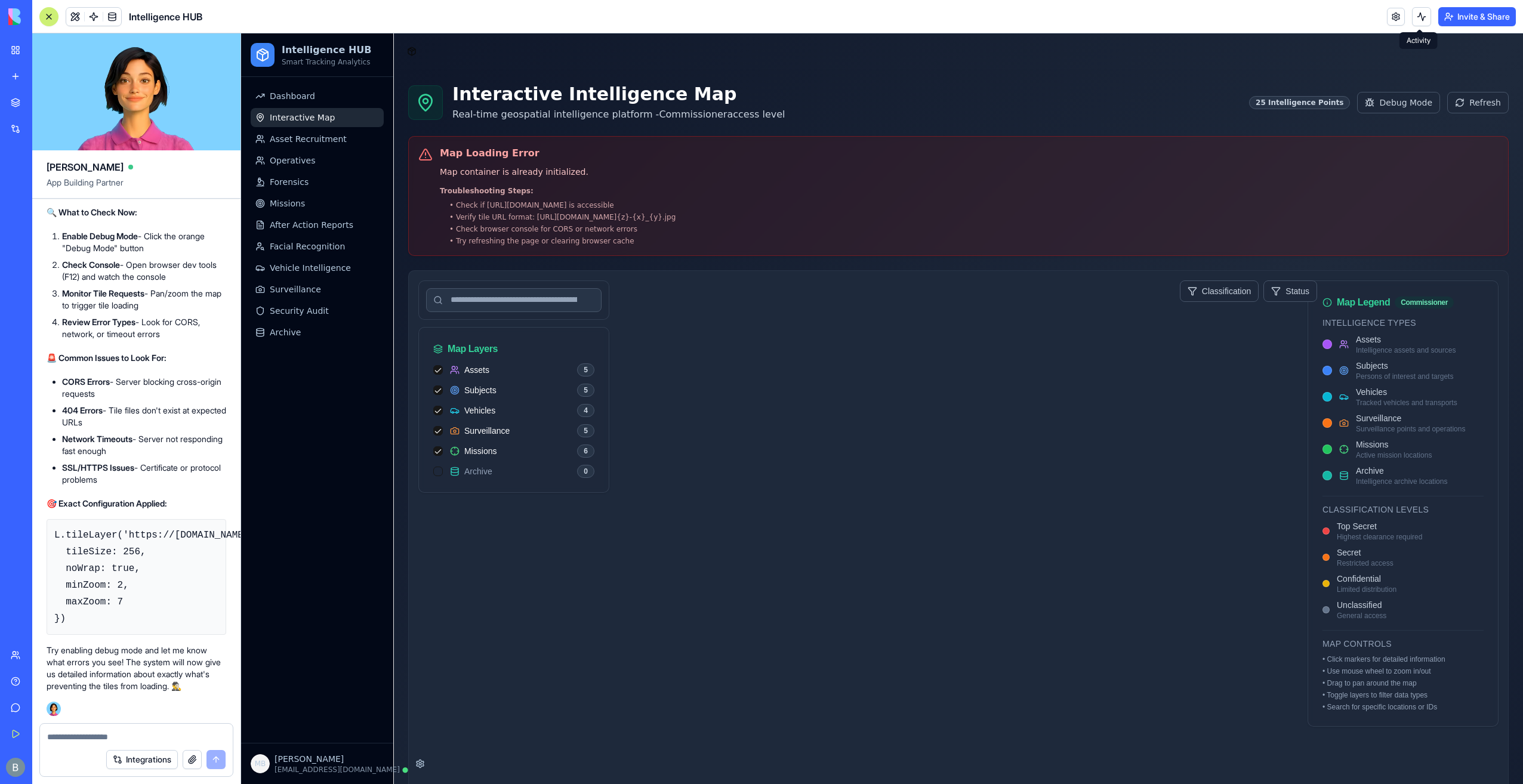
scroll to position [48749, 0]
drag, startPoint x: 440, startPoint y: 154, endPoint x: 572, endPoint y: 169, distance: 132.8
click at [572, 169] on div "Map Loading Error Map container is already initialized. Troubleshooting Steps: …" at bounding box center [557, 196] width 236 height 99
click at [571, 170] on p "Network diagnostics failed: Failed to fetch" at bounding box center [557, 172] width 236 height 14
drag, startPoint x: 602, startPoint y: 173, endPoint x: 583, endPoint y: 179, distance: 19.9
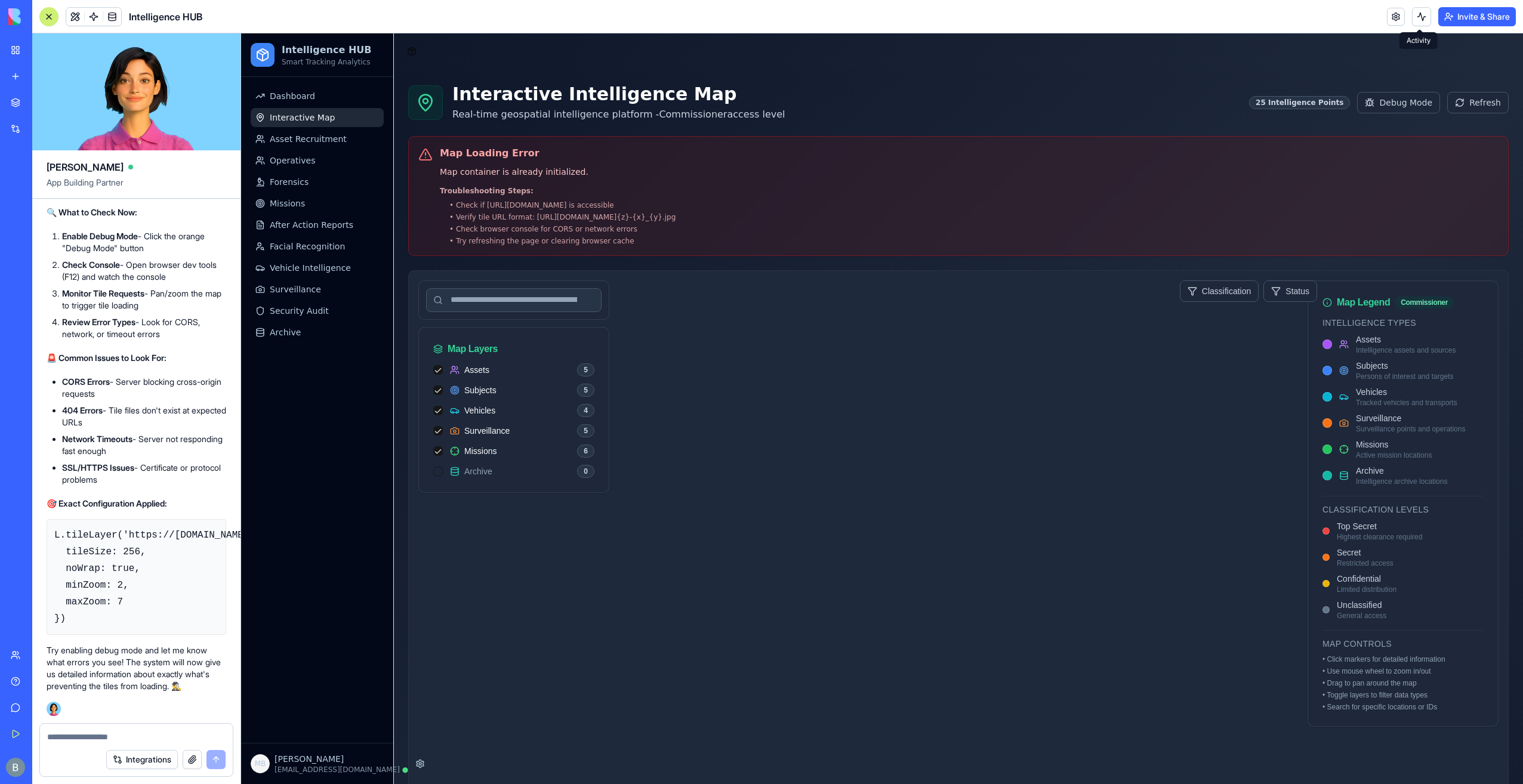
click at [588, 175] on p "Map container is already initialized." at bounding box center [557, 172] width 236 height 14
drag, startPoint x: 583, startPoint y: 179, endPoint x: 576, endPoint y: 193, distance: 15.7
click at [582, 180] on div "Map Loading Error Map container is already initialized. Troubleshooting Steps: …" at bounding box center [557, 196] width 236 height 99
click at [573, 201] on li "• Check if [URL][DOMAIN_NAME] is accessible" at bounding box center [562, 206] width 226 height 10
drag, startPoint x: 531, startPoint y: 207, endPoint x: 481, endPoint y: 207, distance: 50.0
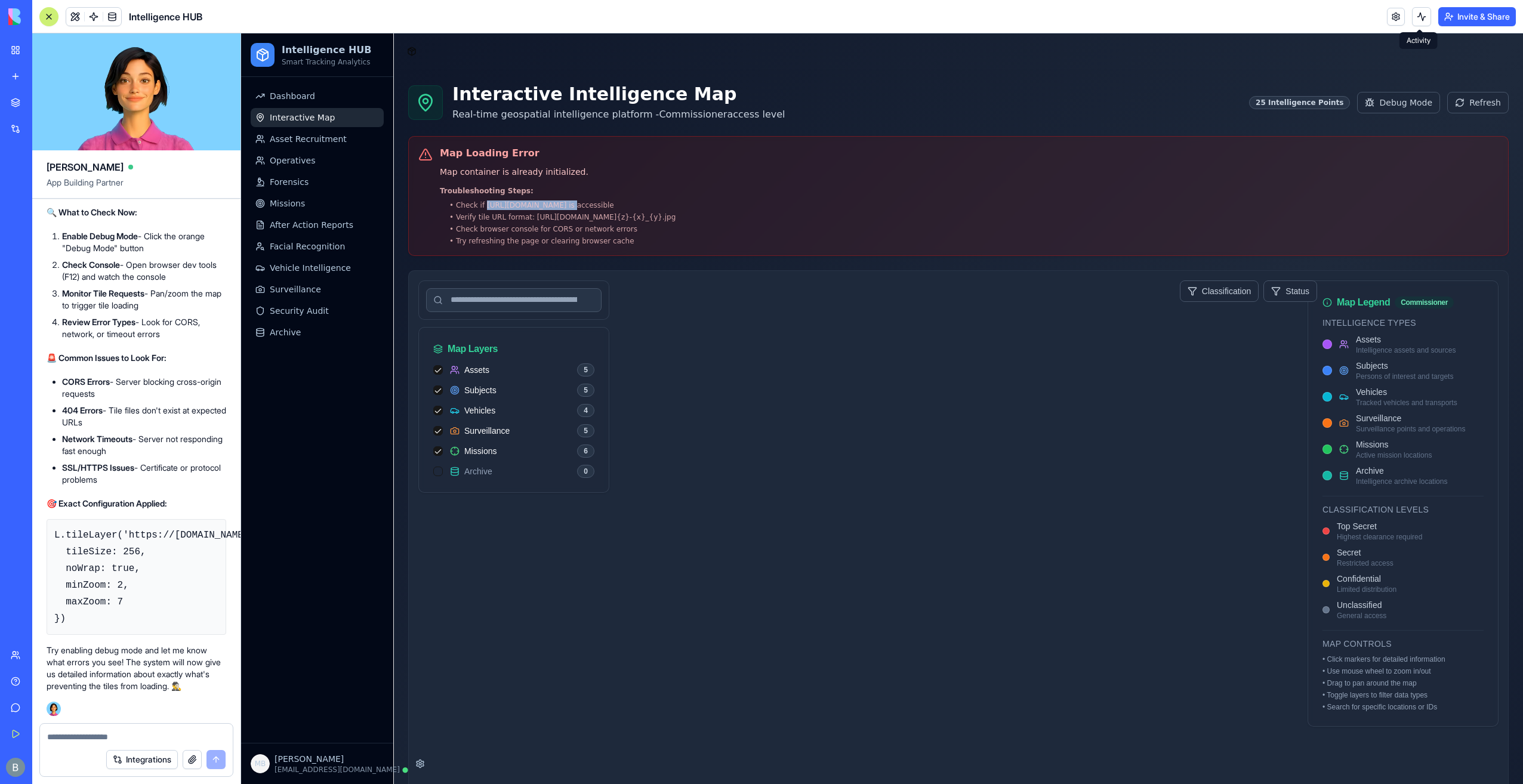
click at [481, 207] on li "• Check if [URL][DOMAIN_NAME] is accessible" at bounding box center [562, 206] width 226 height 10
copy li "https://sableintel.net"
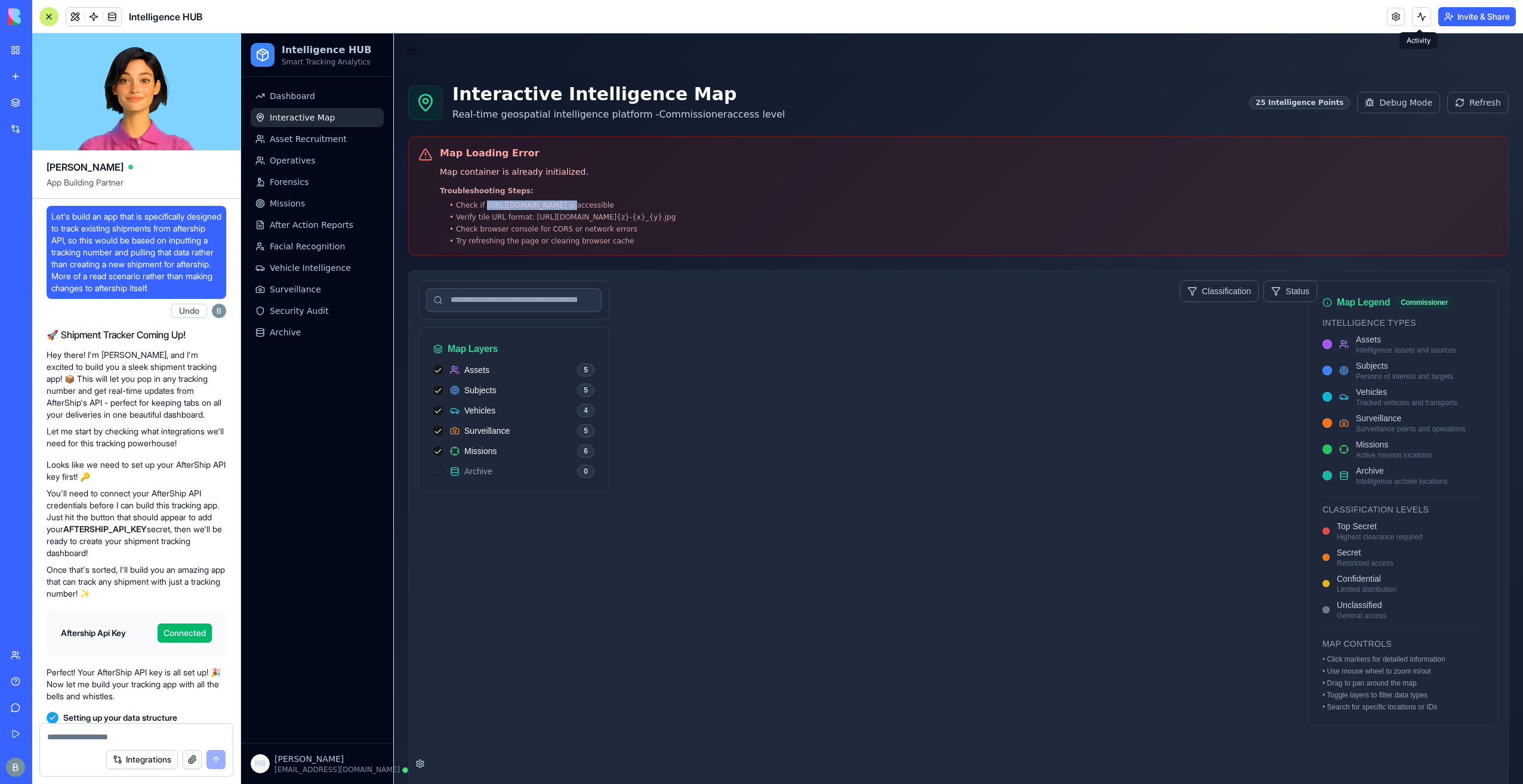
scroll to position [48749, 0]
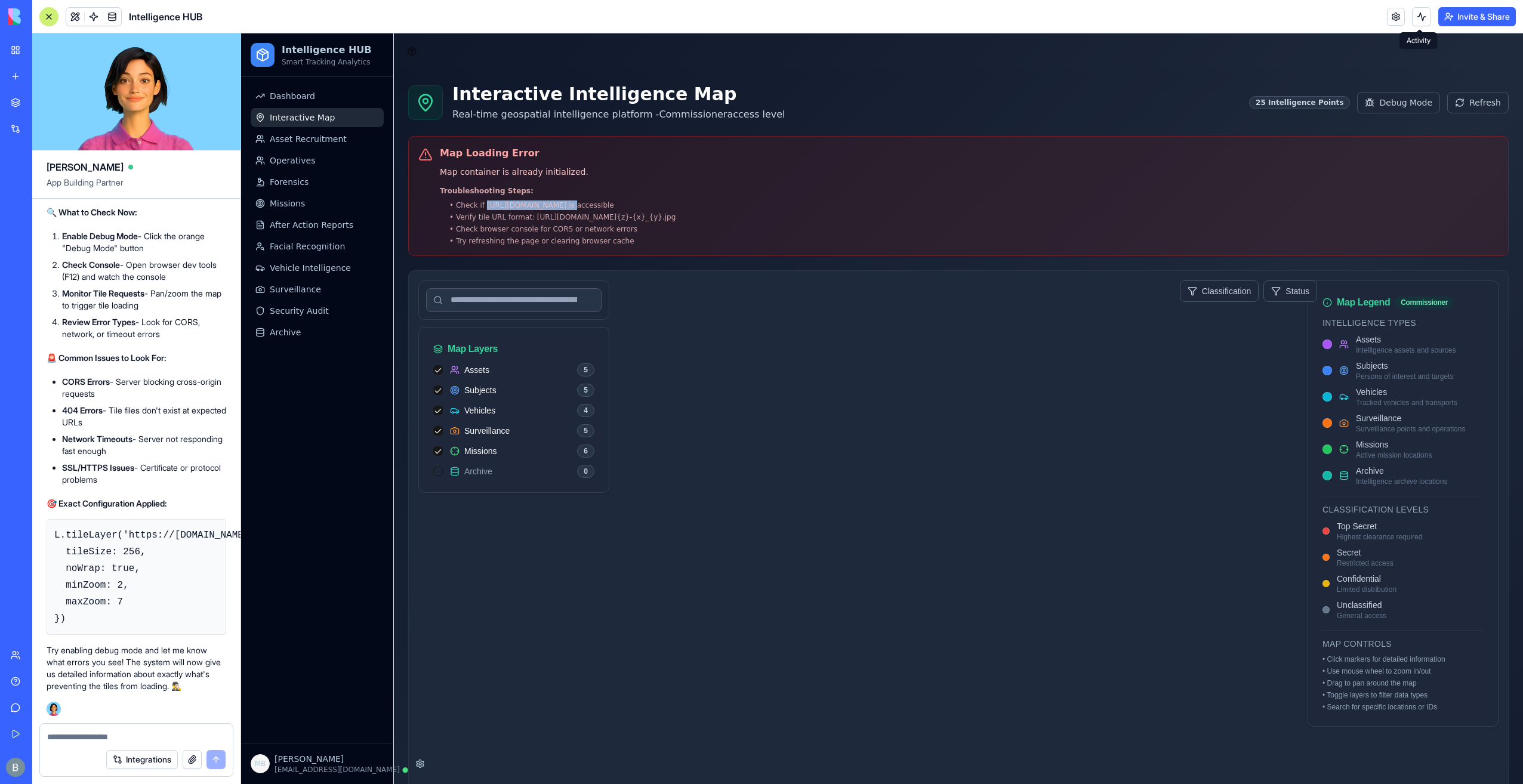
copy li "[URL][DOMAIN_NAME]"
click at [571, 199] on div "Troubleshooting Steps: • Check if https://sableintel.net is accessible • Verify…" at bounding box center [557, 216] width 236 height 59
click at [547, 179] on div "Map Loading Error Map container is already initialized. Troubleshooting Steps: …" at bounding box center [557, 196] width 236 height 99
drag, startPoint x: 439, startPoint y: 175, endPoint x: 684, endPoint y: 181, distance: 245.1
click at [688, 182] on div "Map Loading Error Map container is already initialized. Troubleshooting Steps: …" at bounding box center [958, 196] width 1080 height 99
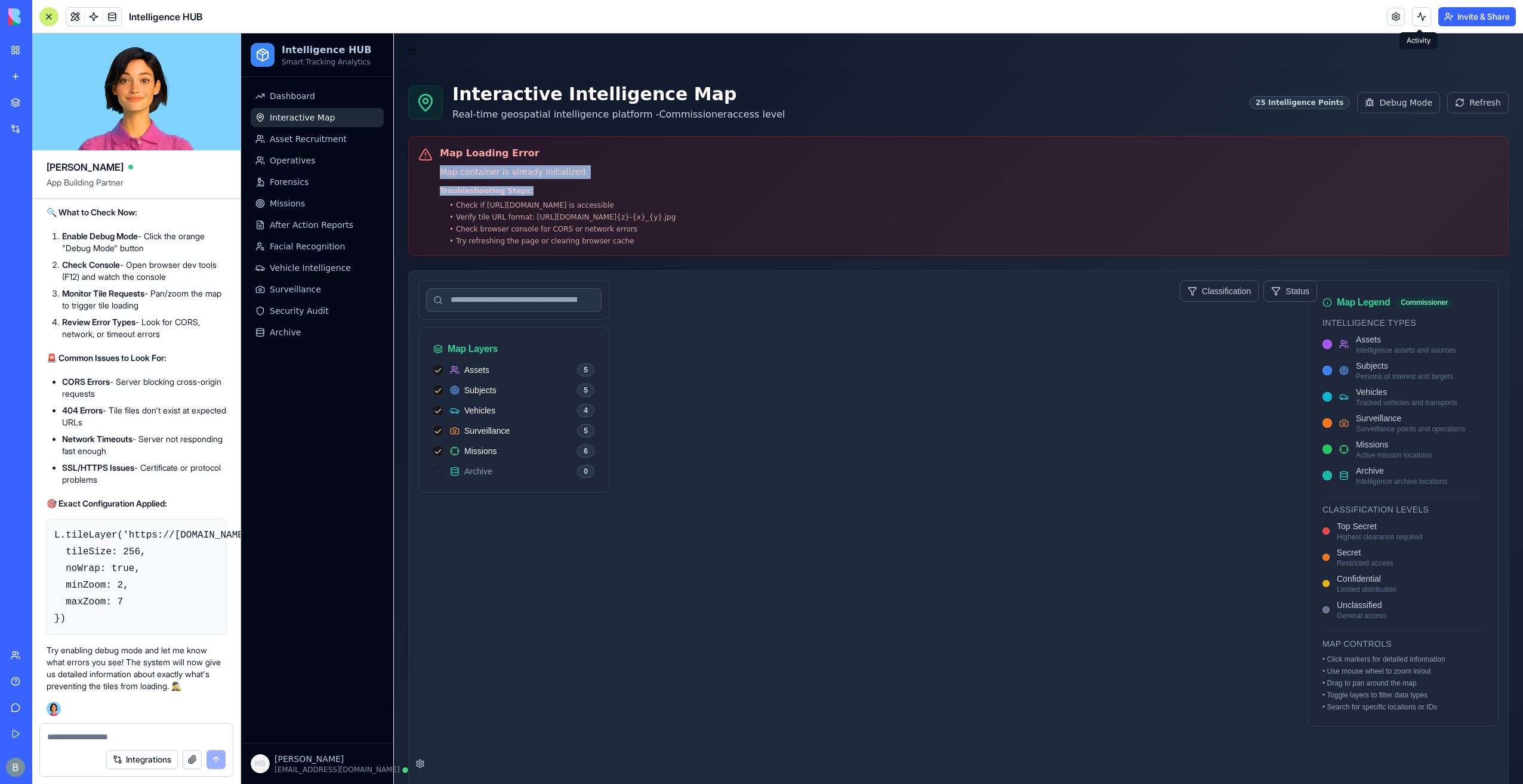
click at [666, 167] on p "Map container is already initialized." at bounding box center [557, 172] width 236 height 14
click at [644, 201] on li "• Check if [URL][DOMAIN_NAME] is accessible" at bounding box center [562, 206] width 226 height 10
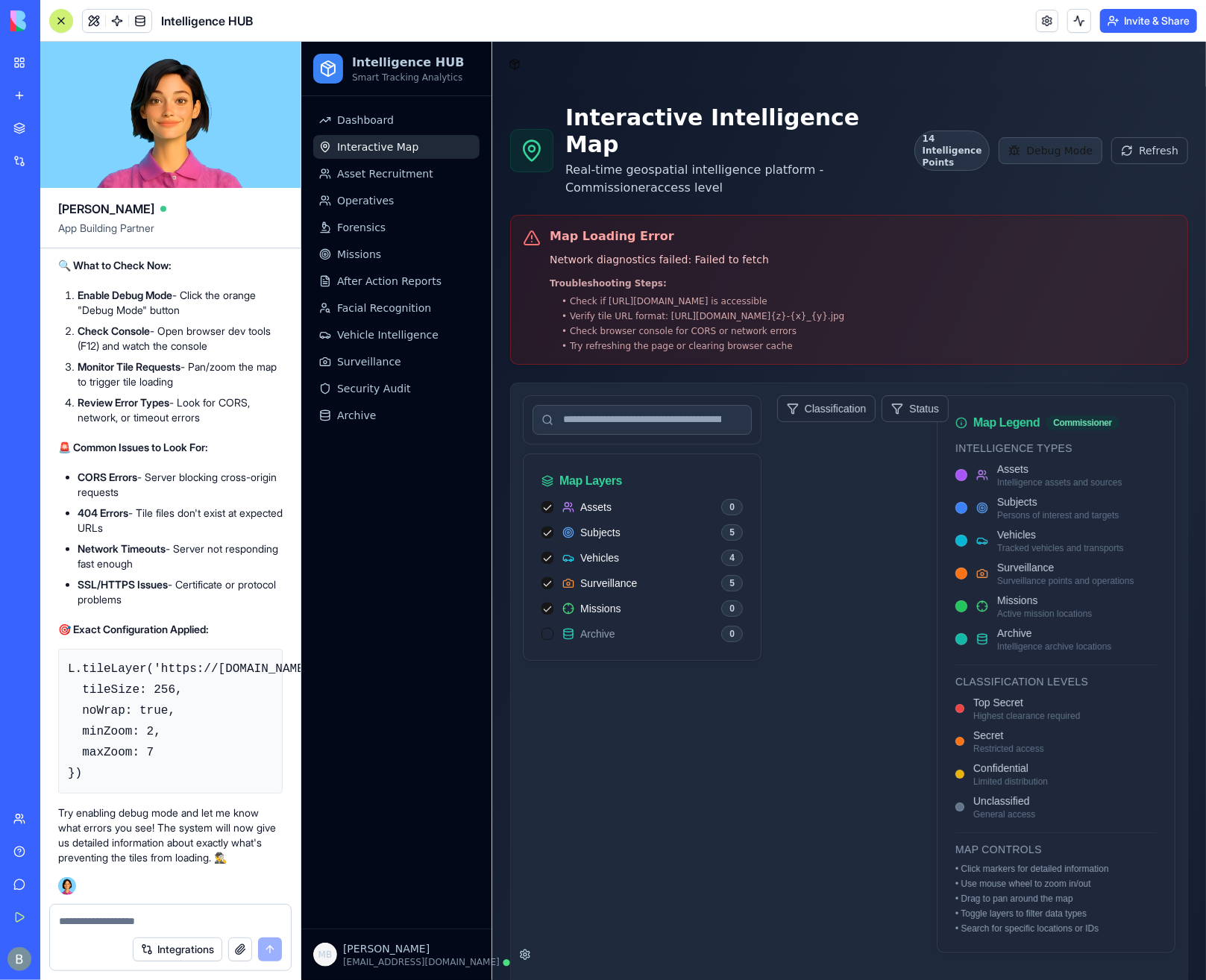
click at [1035, 138] on button "Debug Mode" at bounding box center [1050, 149] width 104 height 27
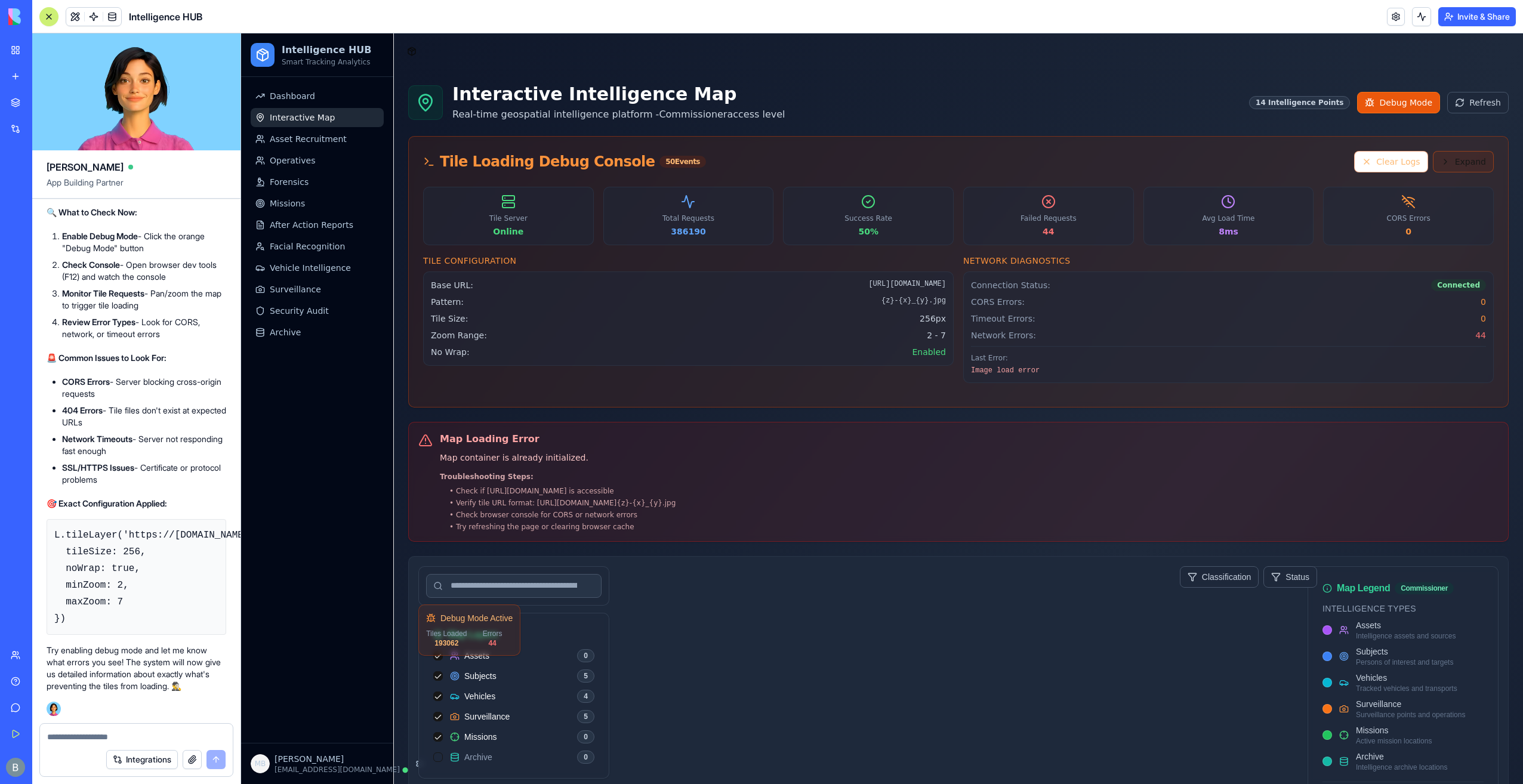
click at [964, 165] on button "Expand" at bounding box center [1463, 161] width 61 height 21
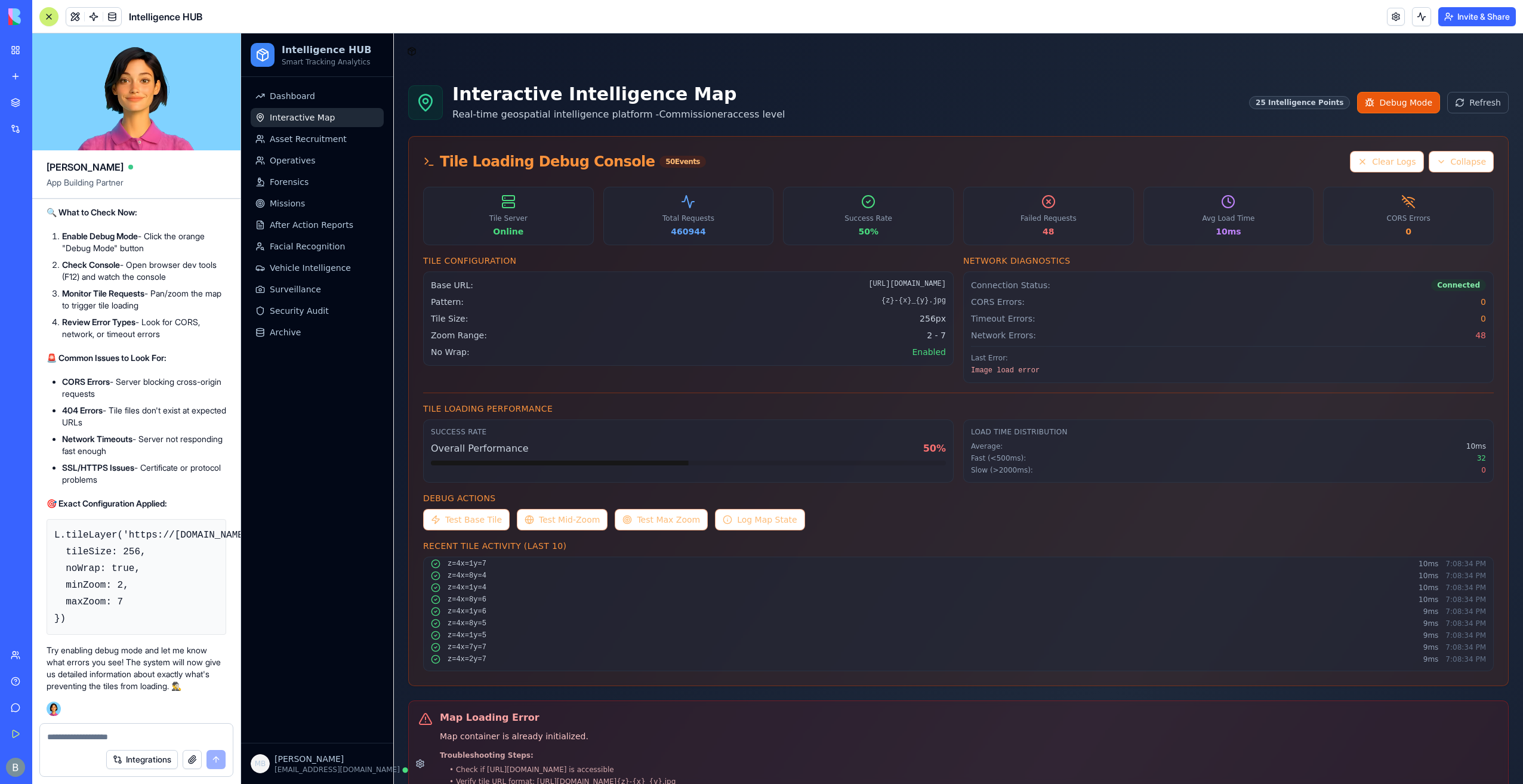
click at [106, 735] on textarea at bounding box center [136, 737] width 178 height 12
click at [106, 736] on textarea at bounding box center [136, 737] width 178 height 12
type textarea "**********"
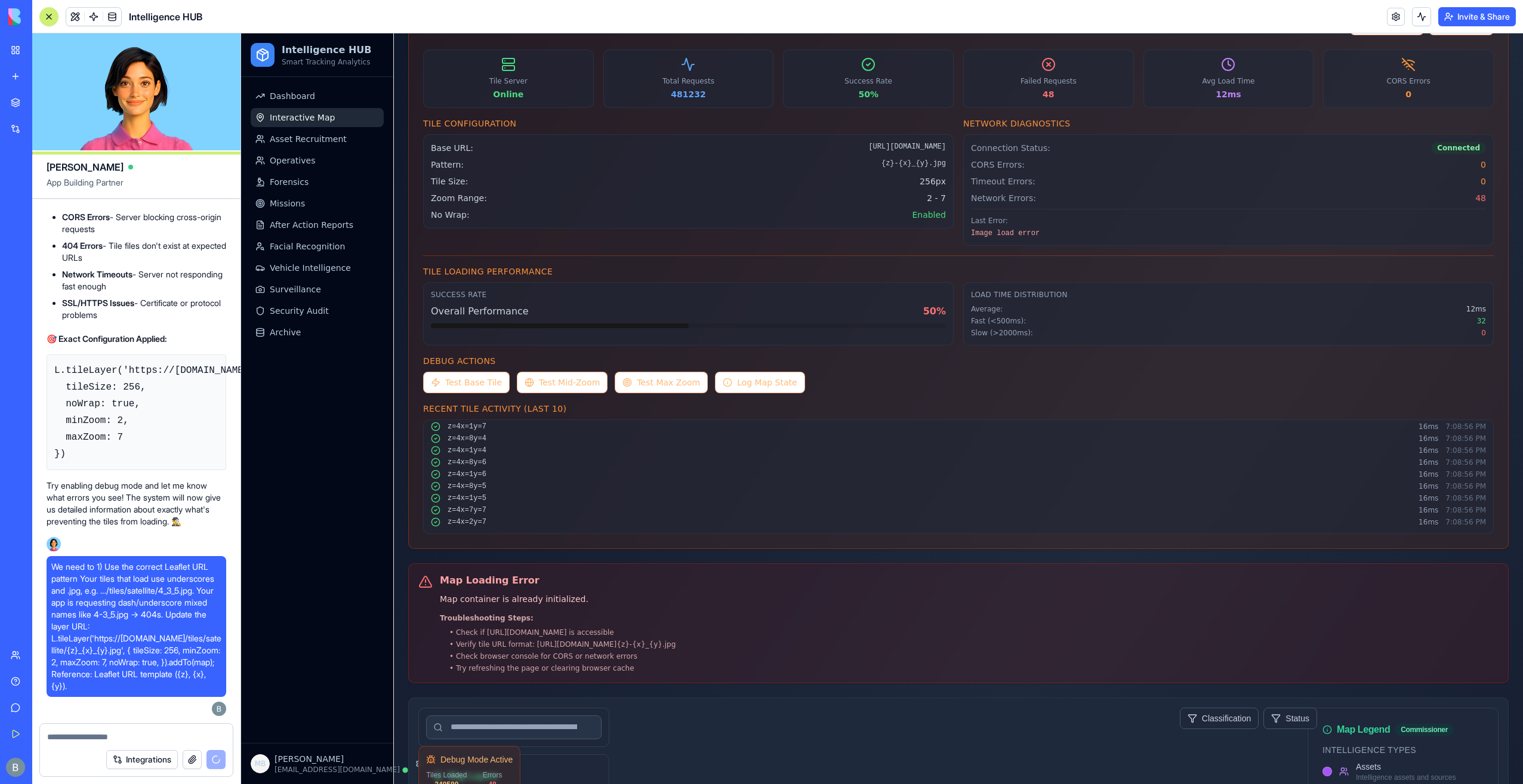
scroll to position [136, 0]
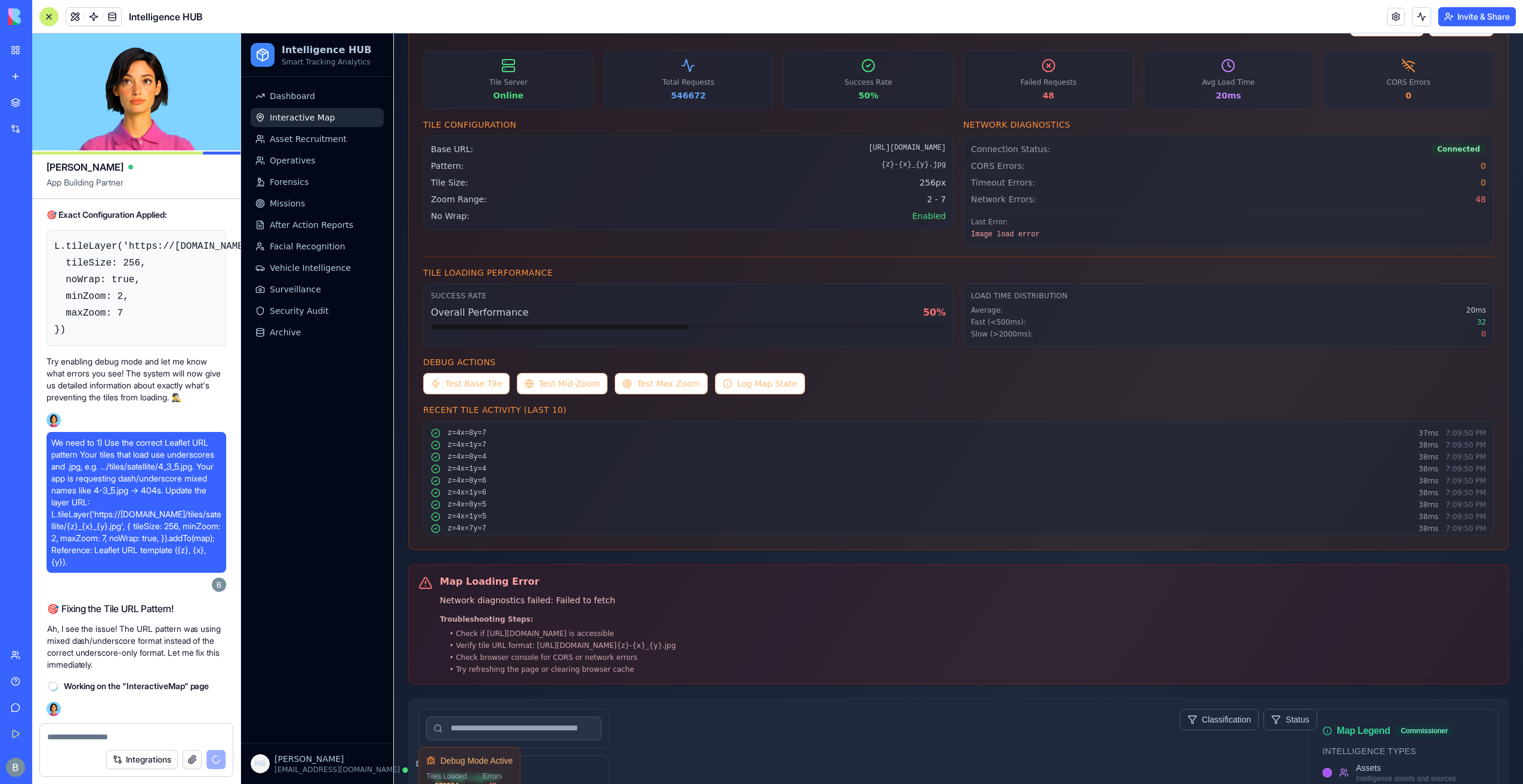
scroll to position [18, 0]
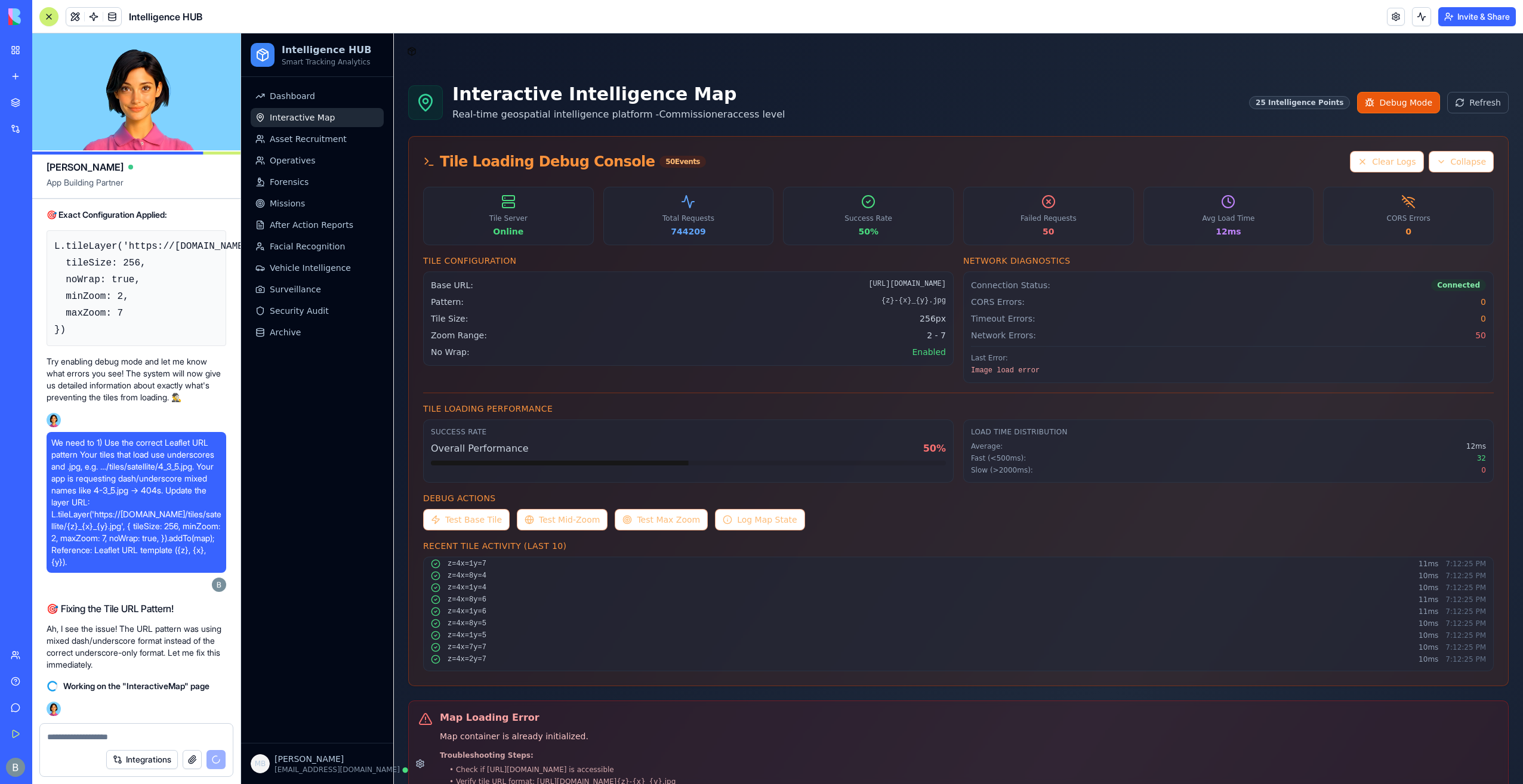
click at [1459, 17] on button "Invite & Share" at bounding box center [1477, 16] width 78 height 19
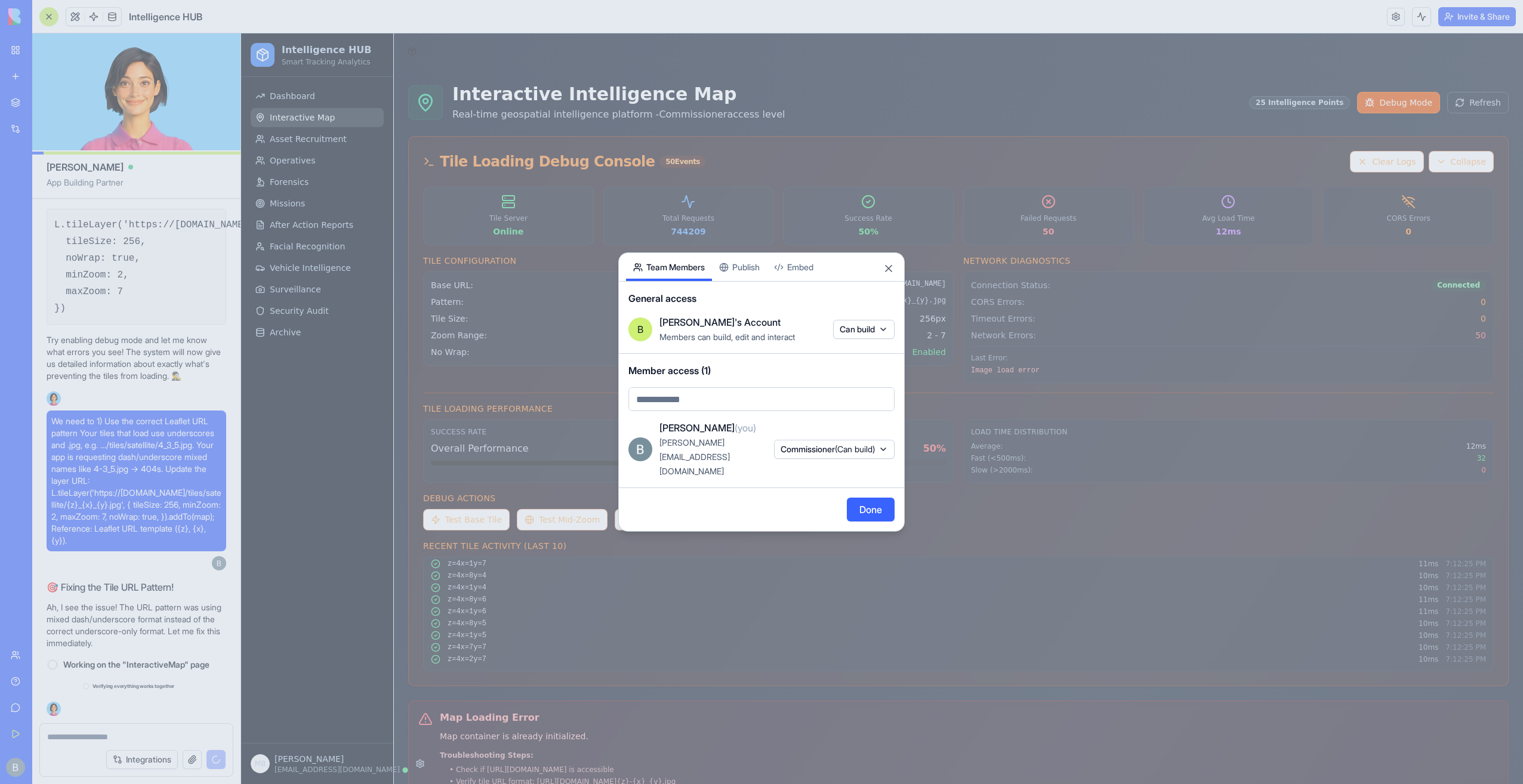
scroll to position [49191, 0]
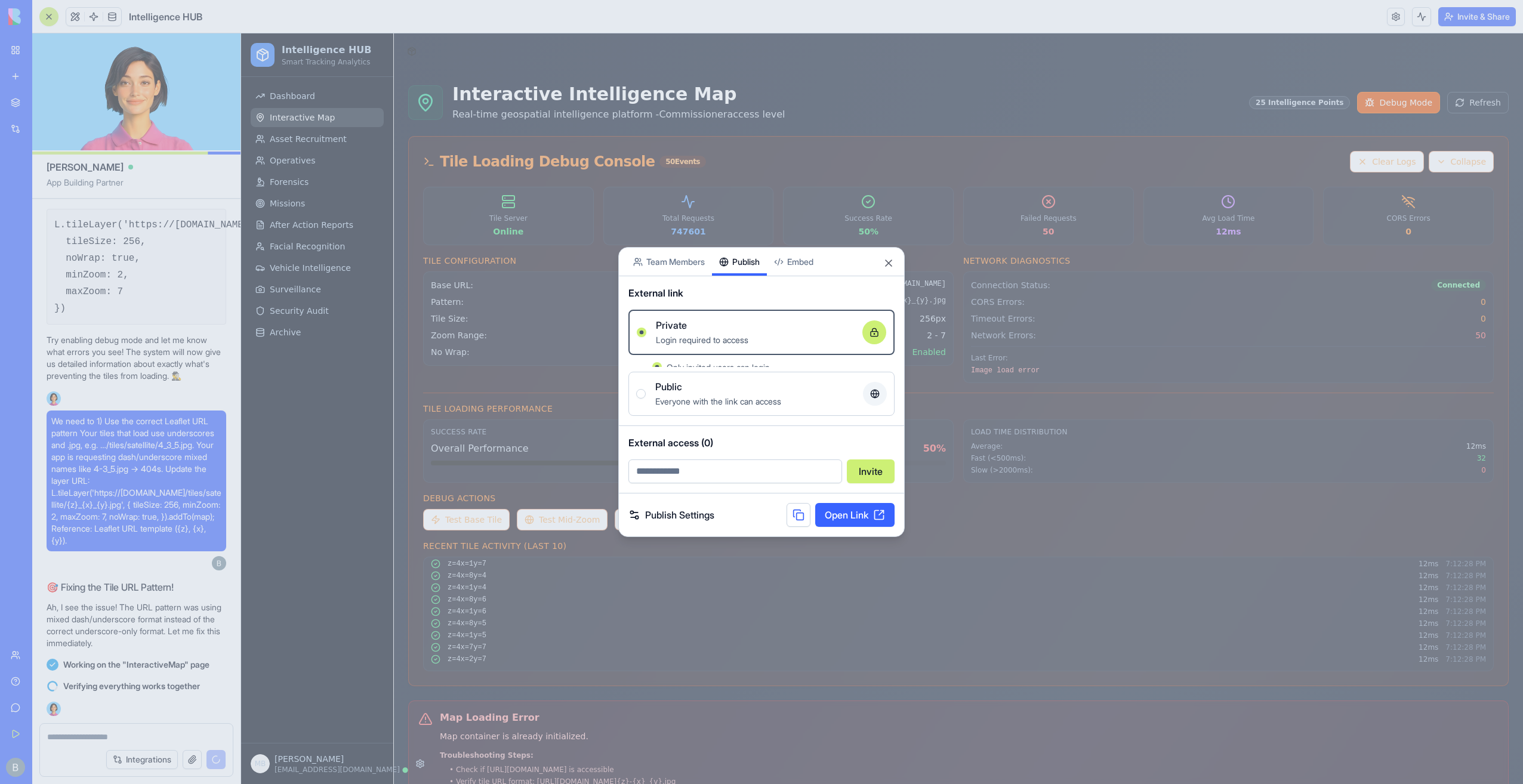
click at [744, 272] on button "Publish" at bounding box center [739, 261] width 55 height 28
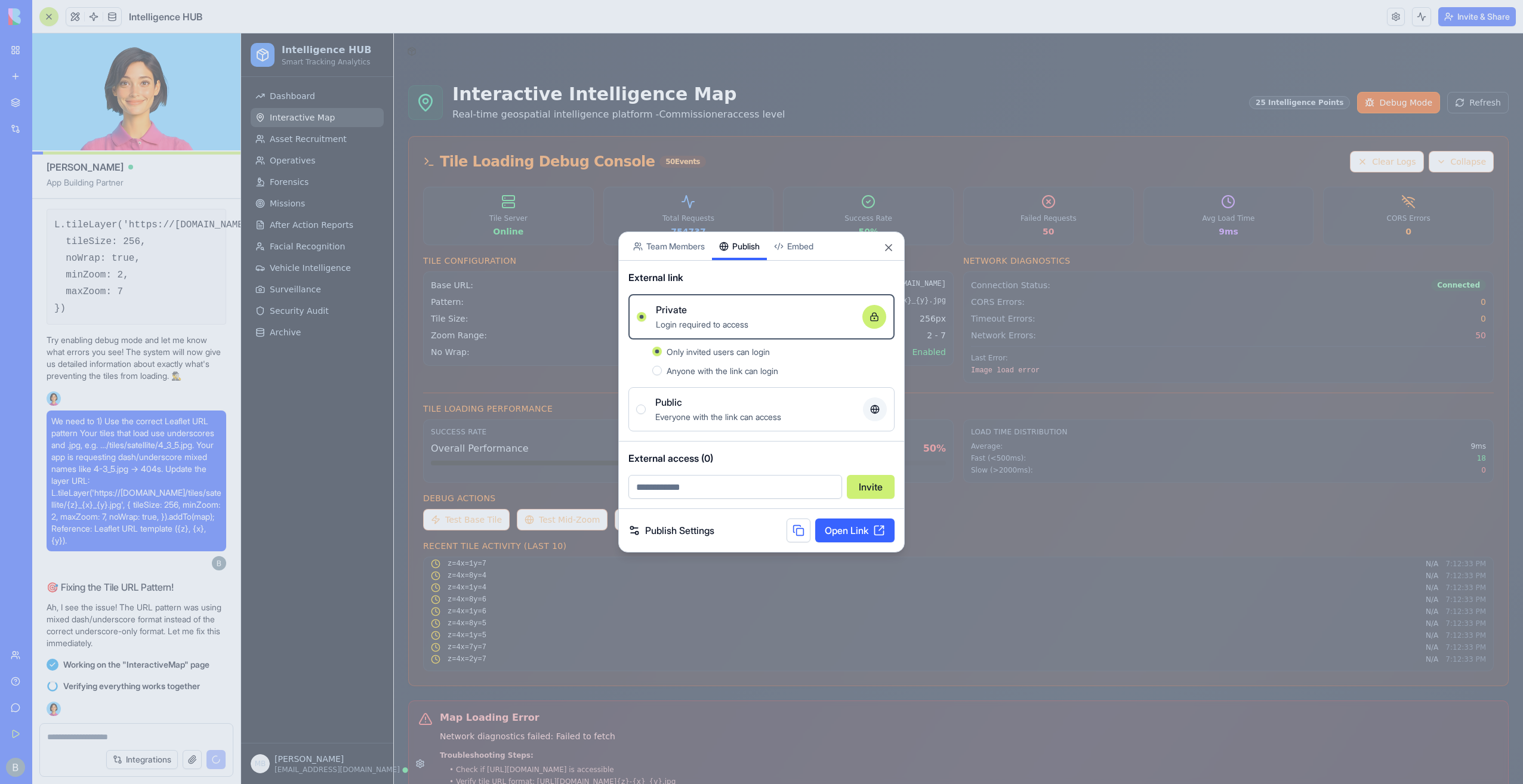
click at [684, 532] on link "Publish Settings" at bounding box center [671, 531] width 86 height 15
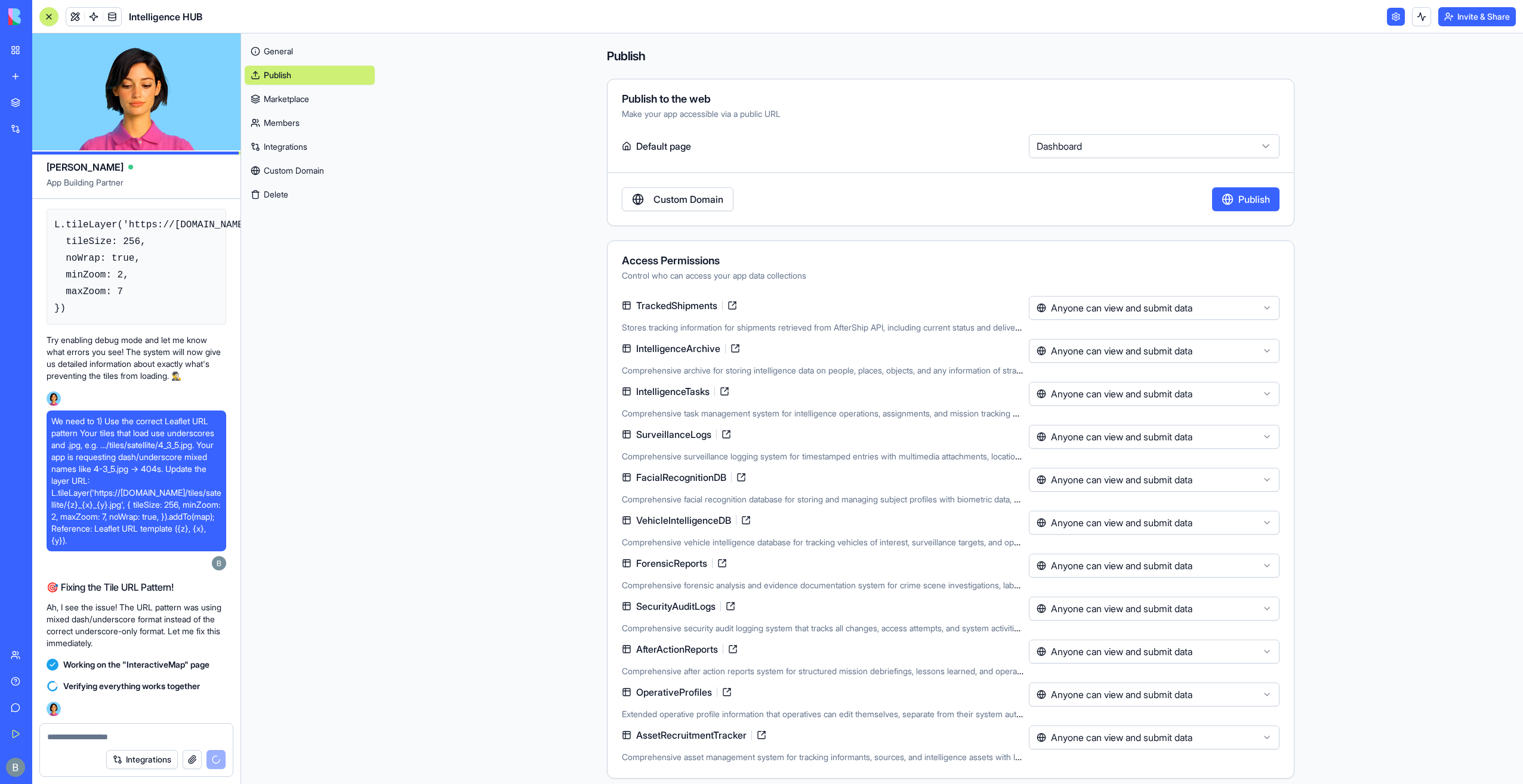
click at [673, 193] on link "Custom Domain" at bounding box center [677, 199] width 112 height 24
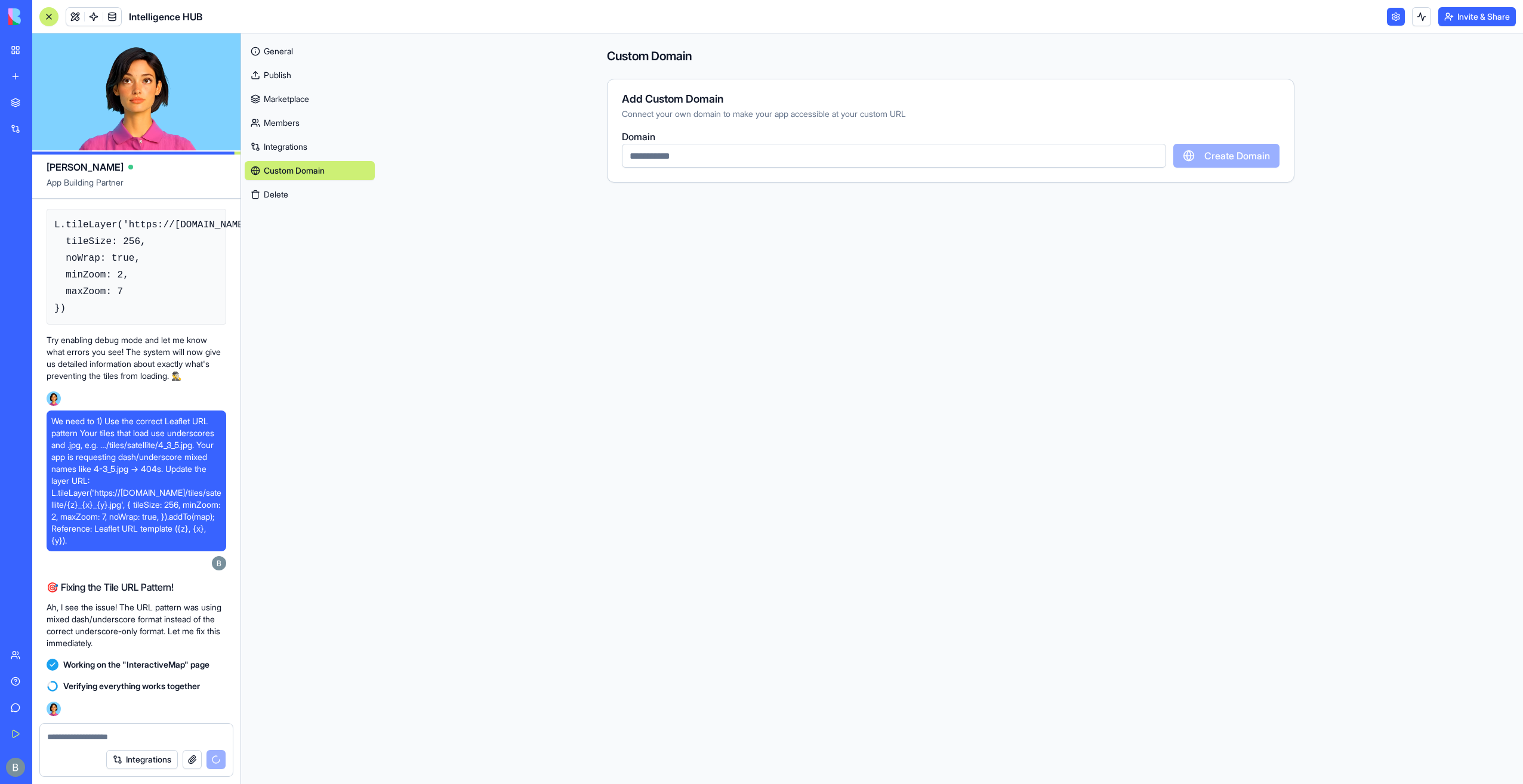
drag, startPoint x: 715, startPoint y: 113, endPoint x: 687, endPoint y: 130, distance: 32.8
click at [712, 117] on div "Connect your own domain to make your app accessible at your custom URL" at bounding box center [950, 114] width 657 height 12
drag, startPoint x: 687, startPoint y: 130, endPoint x: 649, endPoint y: 208, distance: 86.8
click at [684, 132] on div "Domain Create Domain" at bounding box center [950, 149] width 657 height 38
click at [665, 160] on input "text" at bounding box center [893, 155] width 544 height 24
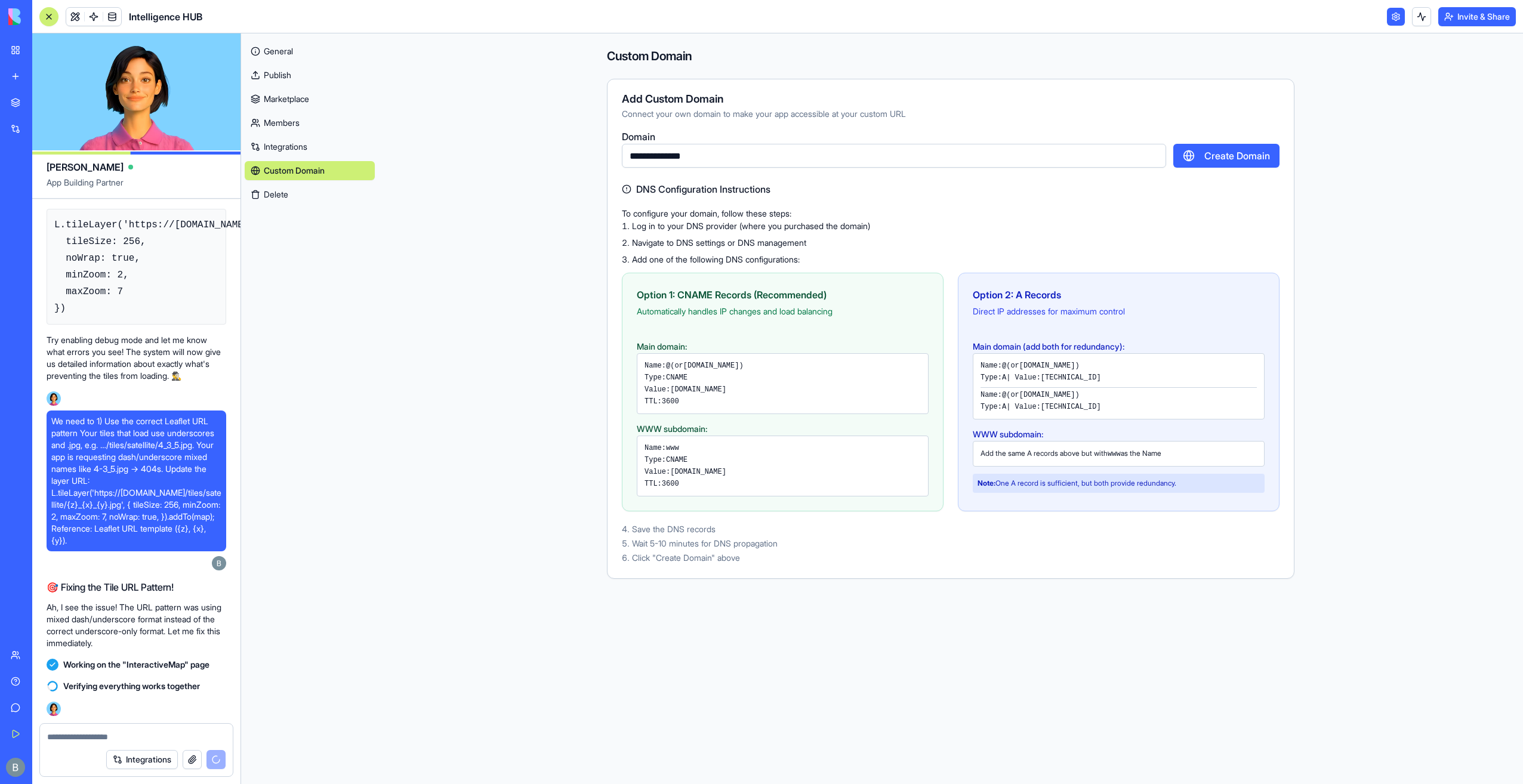
type input "**********"
click at [1210, 158] on button "Create Domain" at bounding box center [1226, 155] width 106 height 24
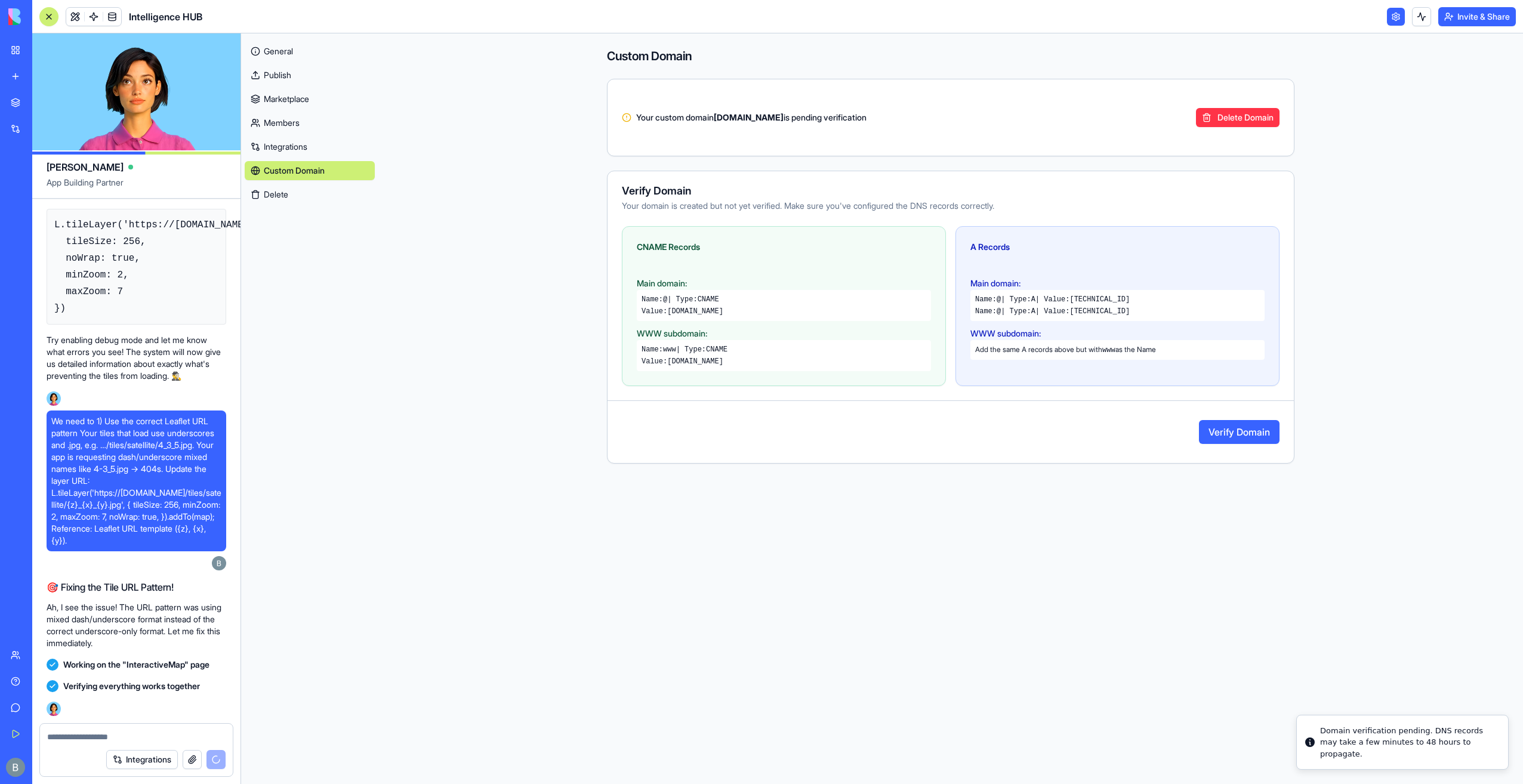
drag, startPoint x: 733, startPoint y: 314, endPoint x: 669, endPoint y: 317, distance: 64.1
click at [669, 317] on div "Name: @ | Type: CNAME Value: proxy.blocks.diy" at bounding box center [784, 305] width 294 height 31
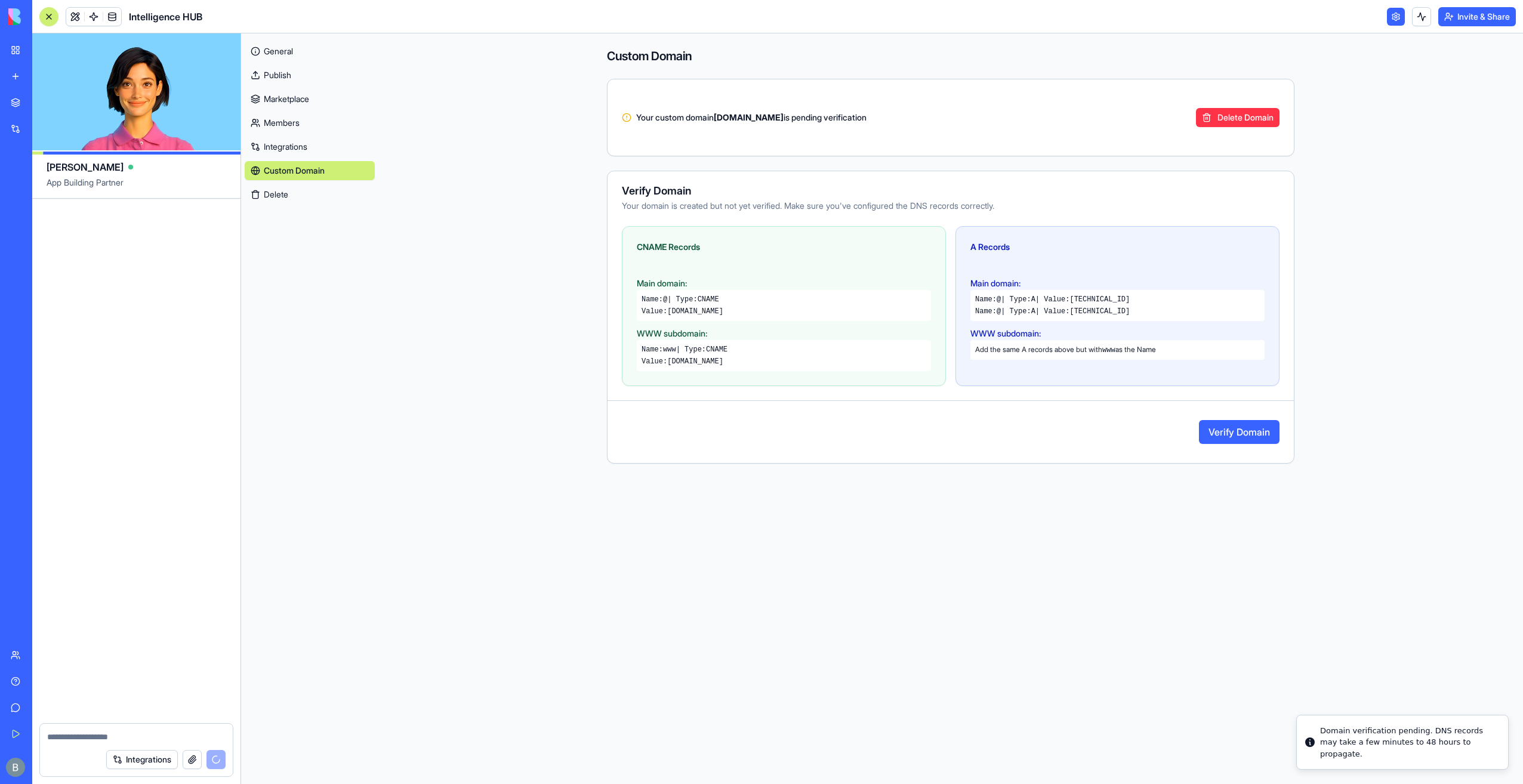
scroll to position [49690, 0]
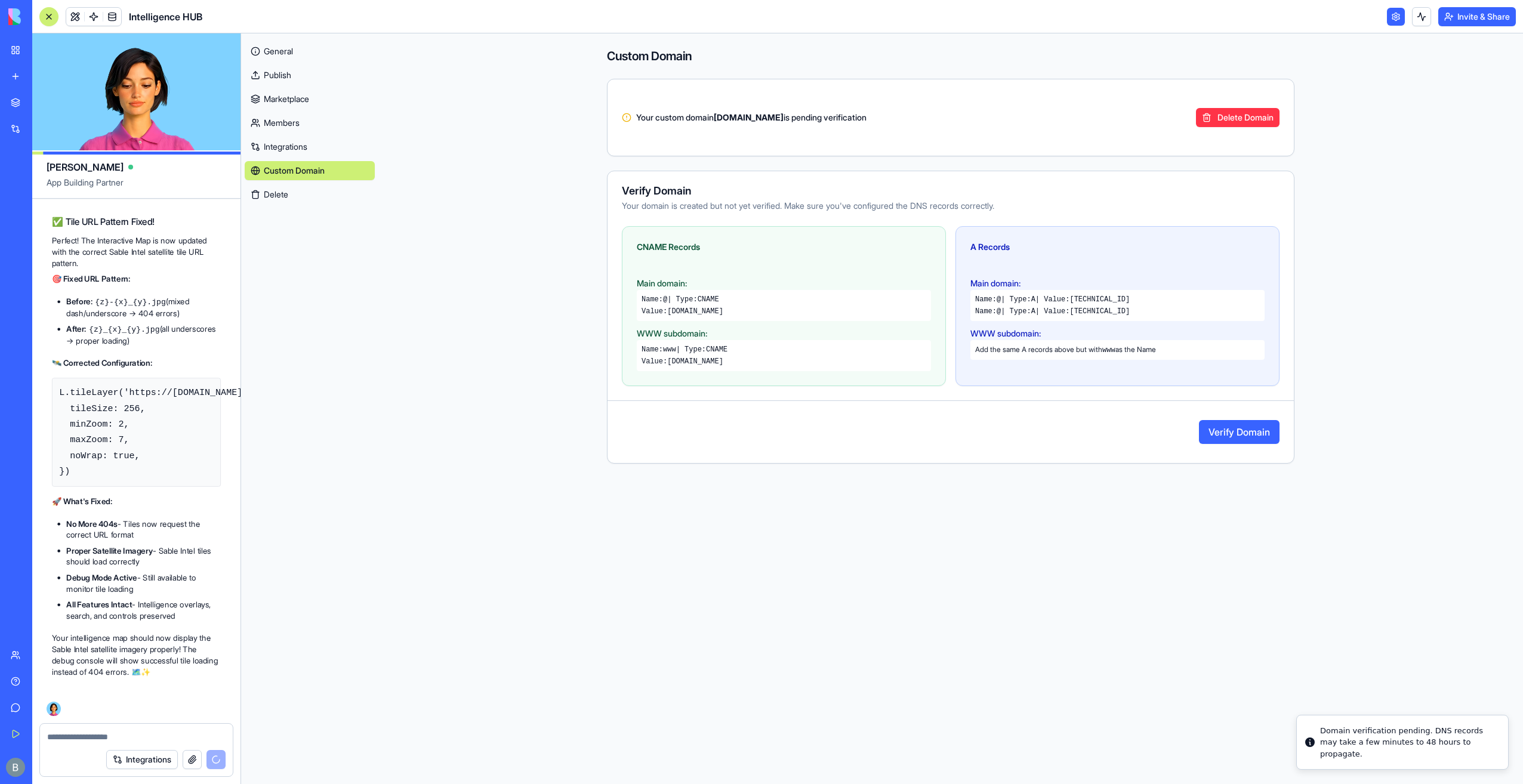
copy code "proxy.blocks.diy"
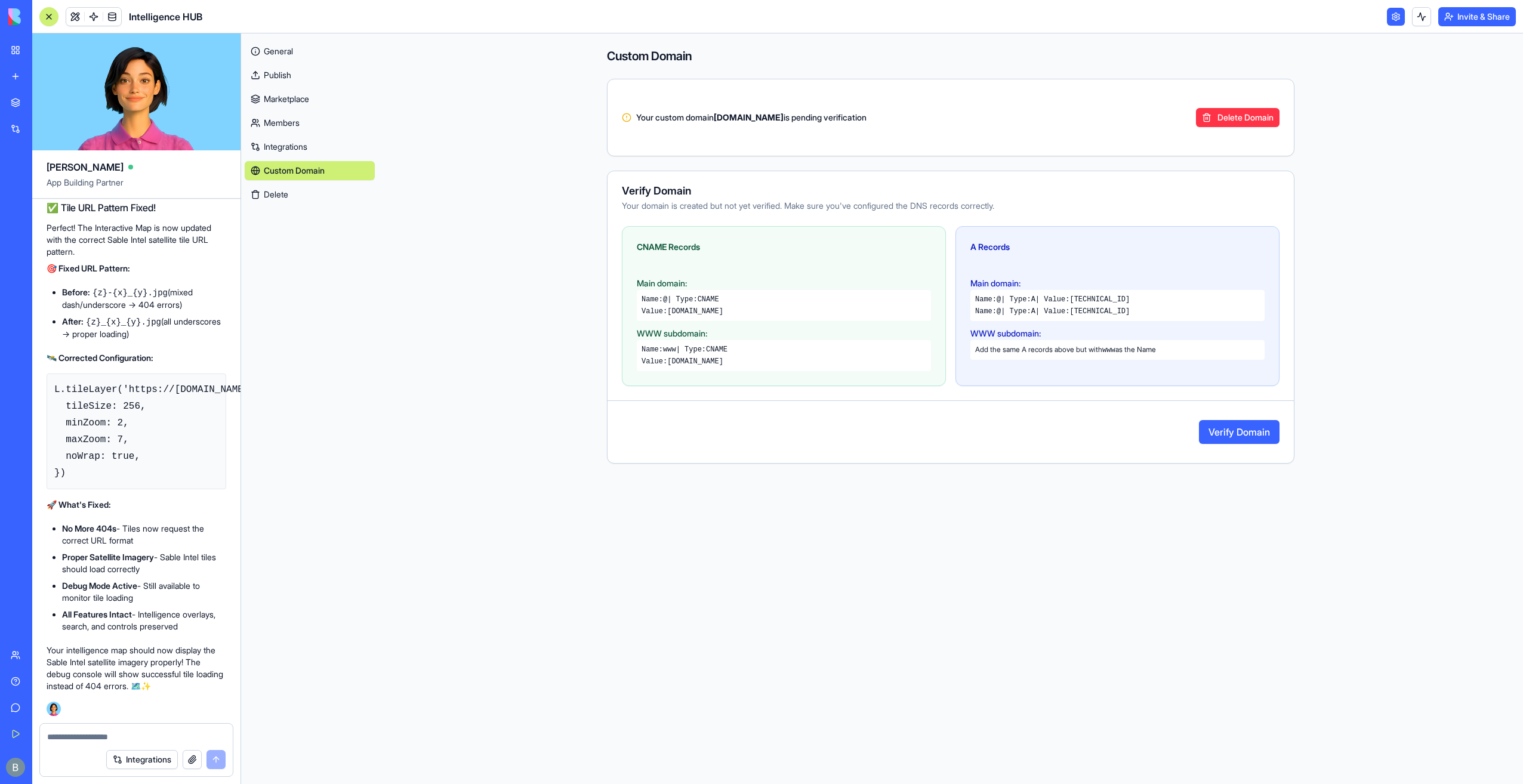
click at [1214, 121] on button "Delete Domain" at bounding box center [1238, 117] width 84 height 19
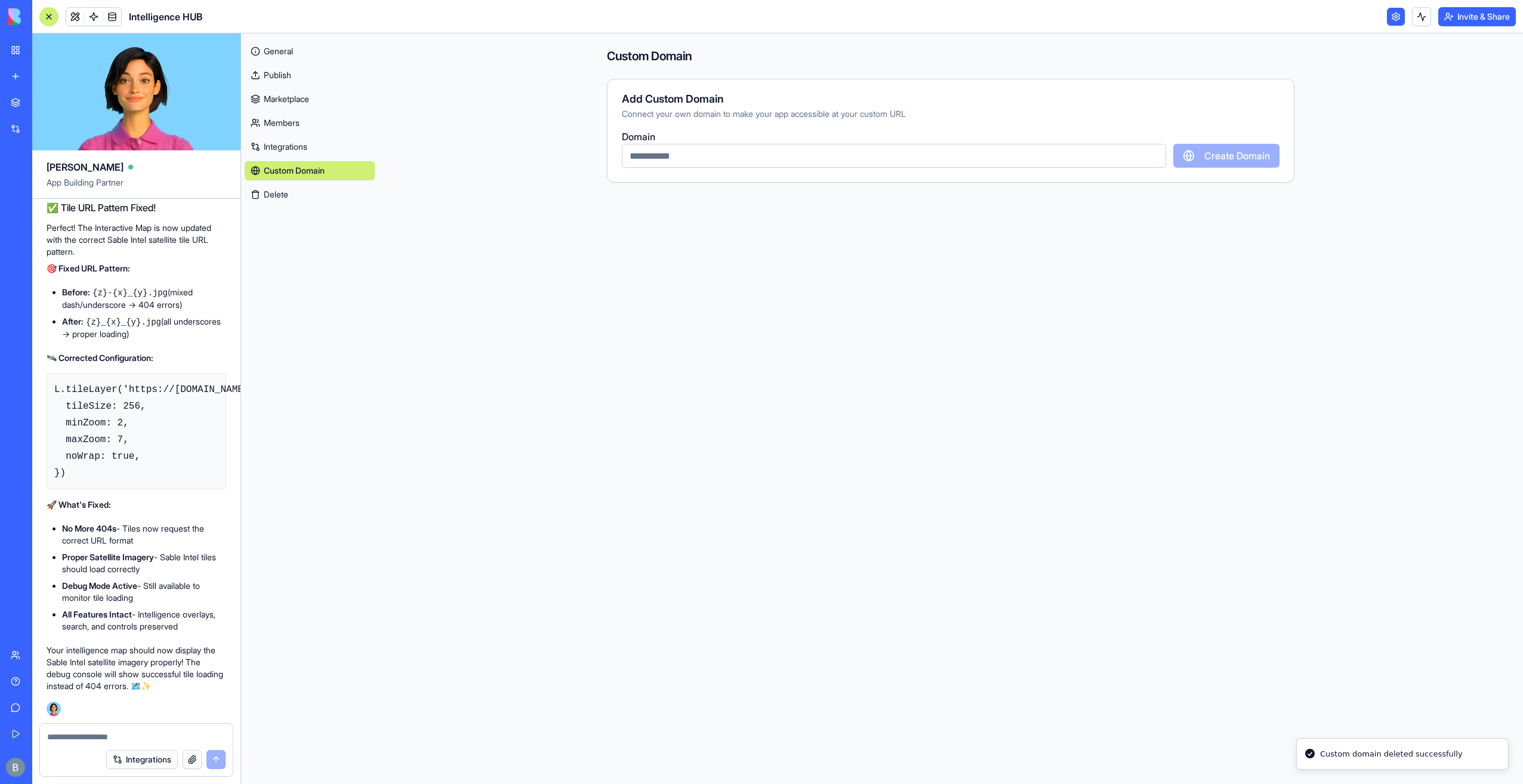
click at [756, 161] on input "text" at bounding box center [893, 155] width 544 height 24
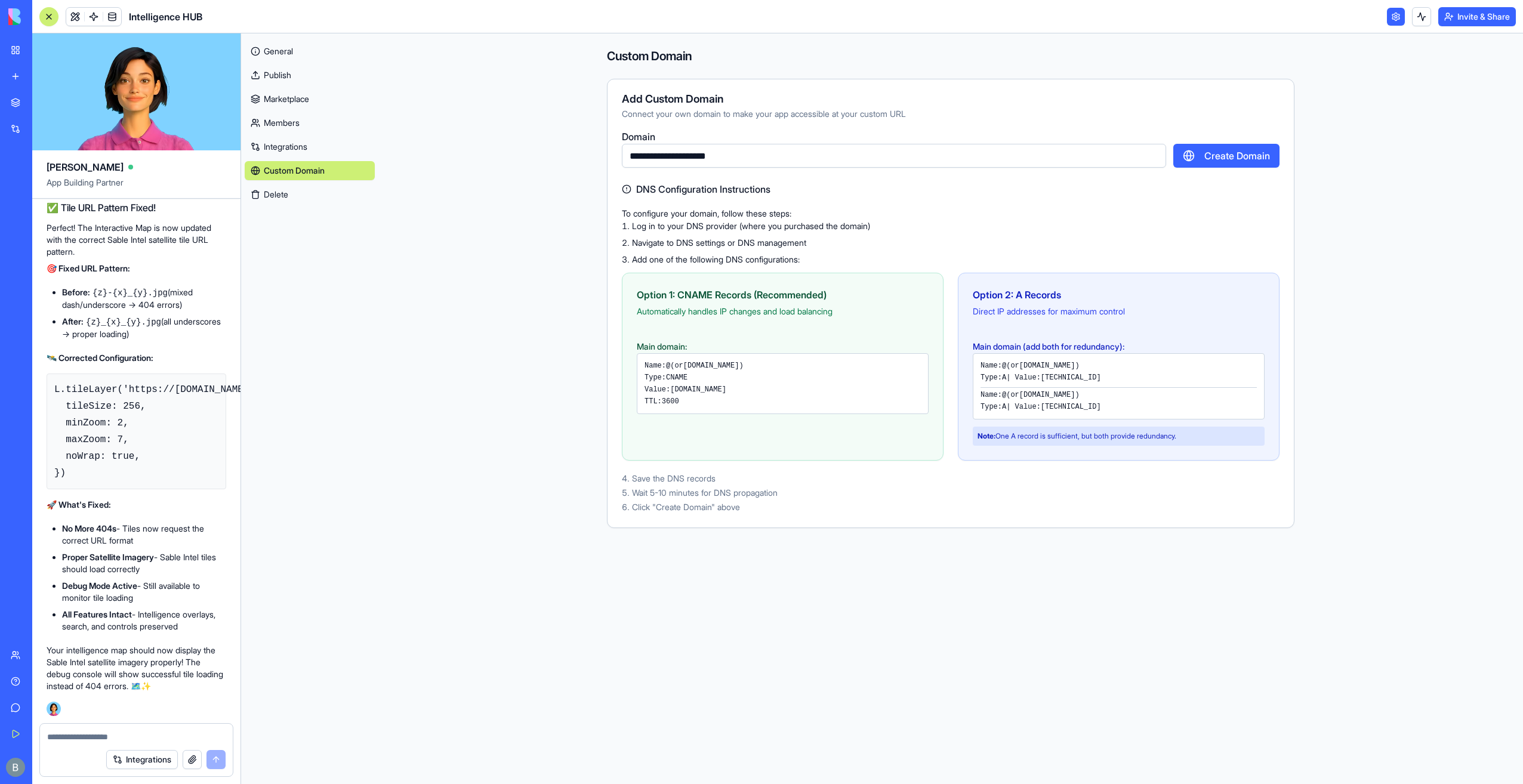
type input "**********"
click at [1219, 153] on button "Create Domain" at bounding box center [1226, 155] width 106 height 24
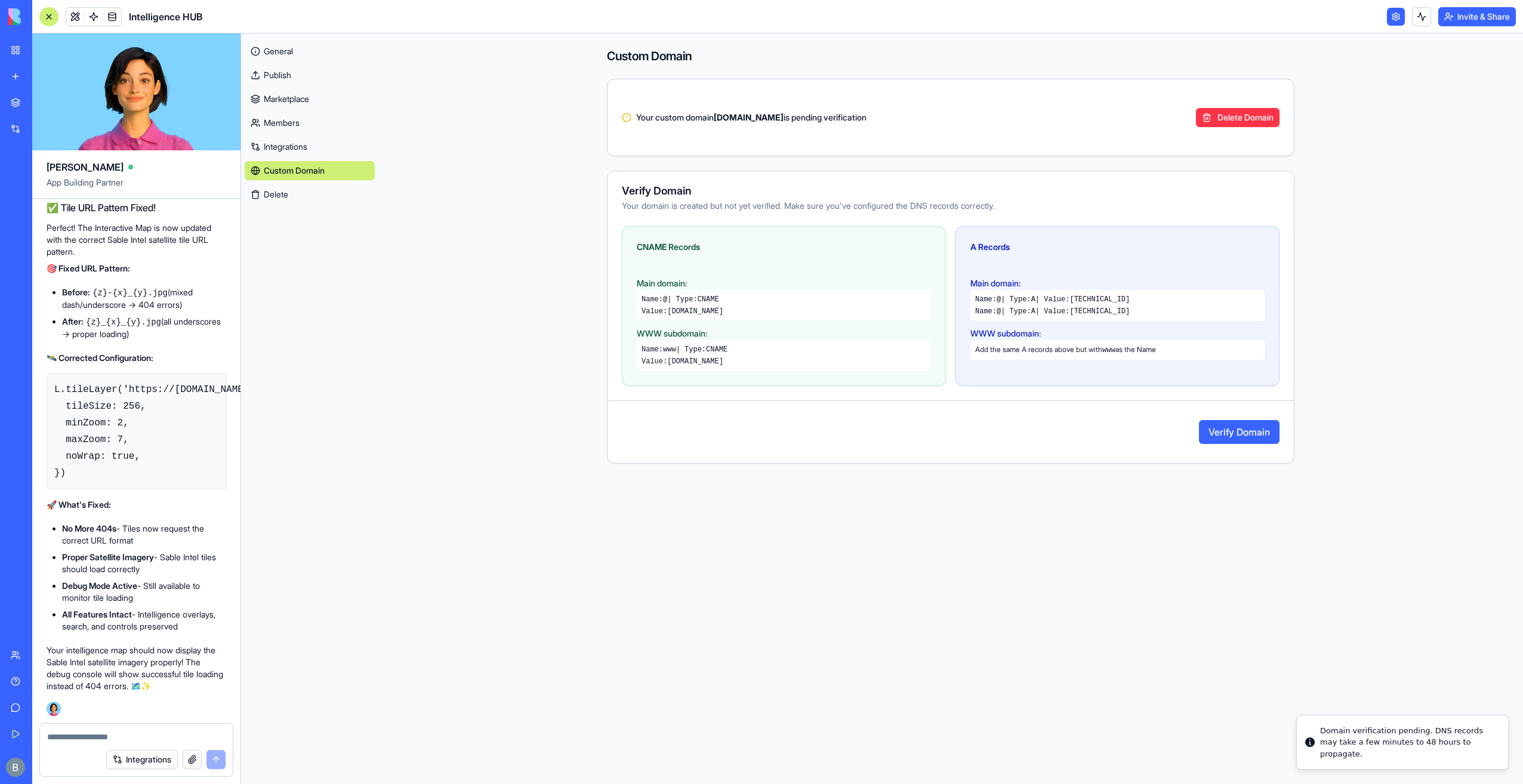
click at [1245, 437] on button "Verify Domain" at bounding box center [1239, 432] width 81 height 24
click at [1211, 435] on button "Verify Domain" at bounding box center [1239, 432] width 81 height 24
click at [1097, 458] on div "Verify Domain Your domain is created but not yet verified. Make sure you've con…" at bounding box center [951, 317] width 688 height 293
click at [1240, 421] on button "Verify Domain" at bounding box center [1239, 432] width 81 height 24
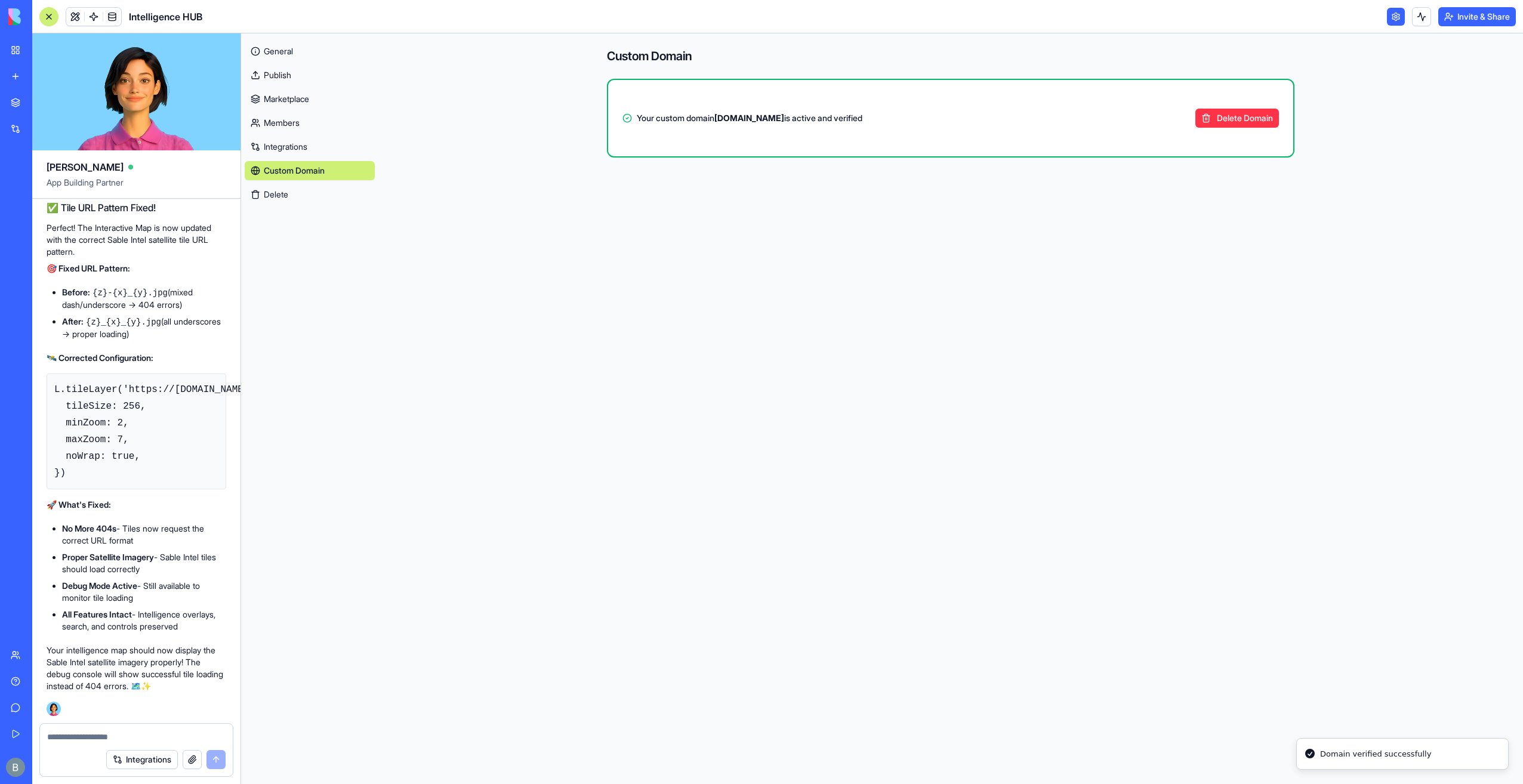
click at [910, 241] on main "Custom Domain Your custom domain portal.sableintel.net is active and verified D…" at bounding box center [950, 409] width 1145 height 751
click at [301, 48] on link "General" at bounding box center [309, 51] width 130 height 19
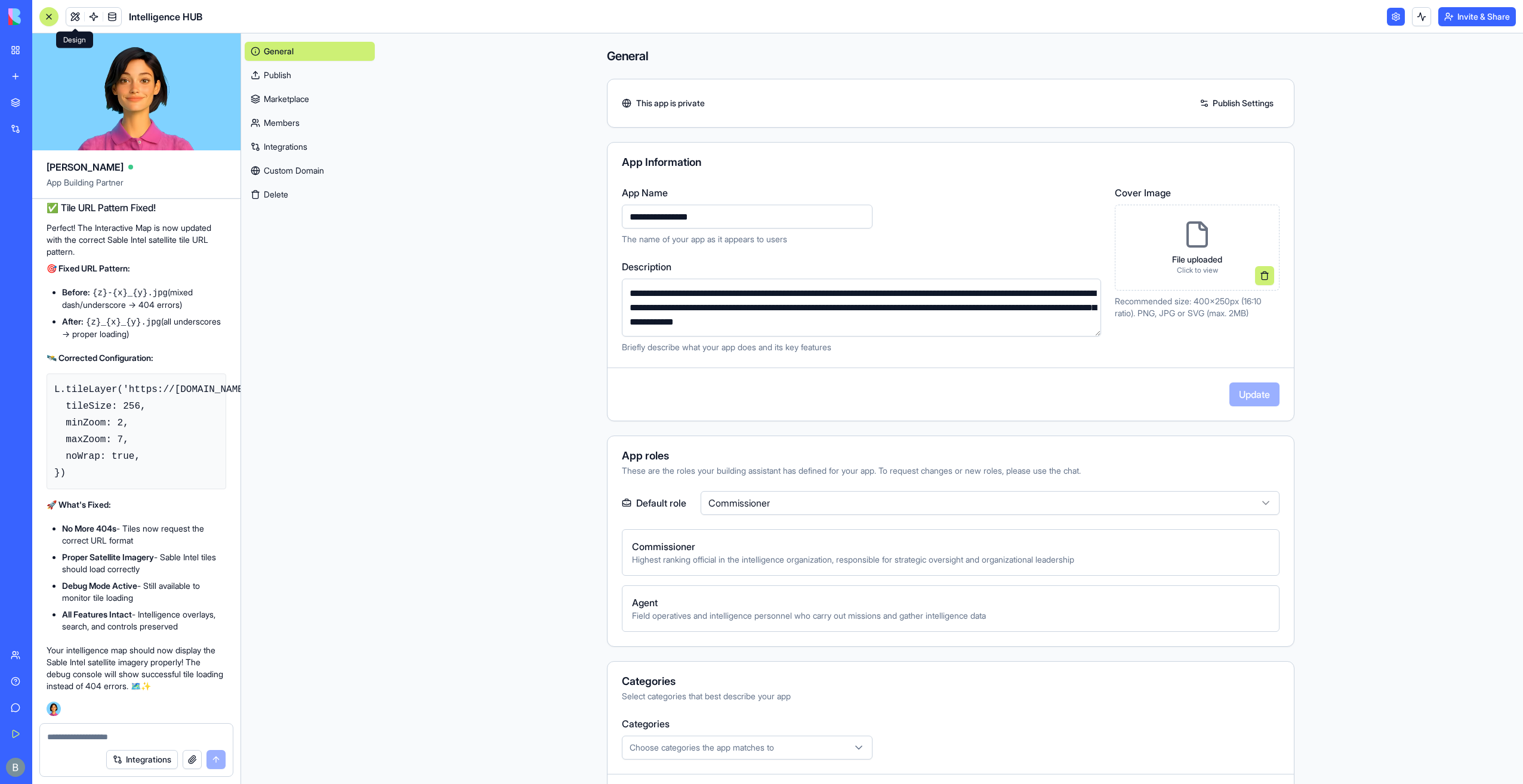
click at [68, 18] on link at bounding box center [75, 17] width 18 height 18
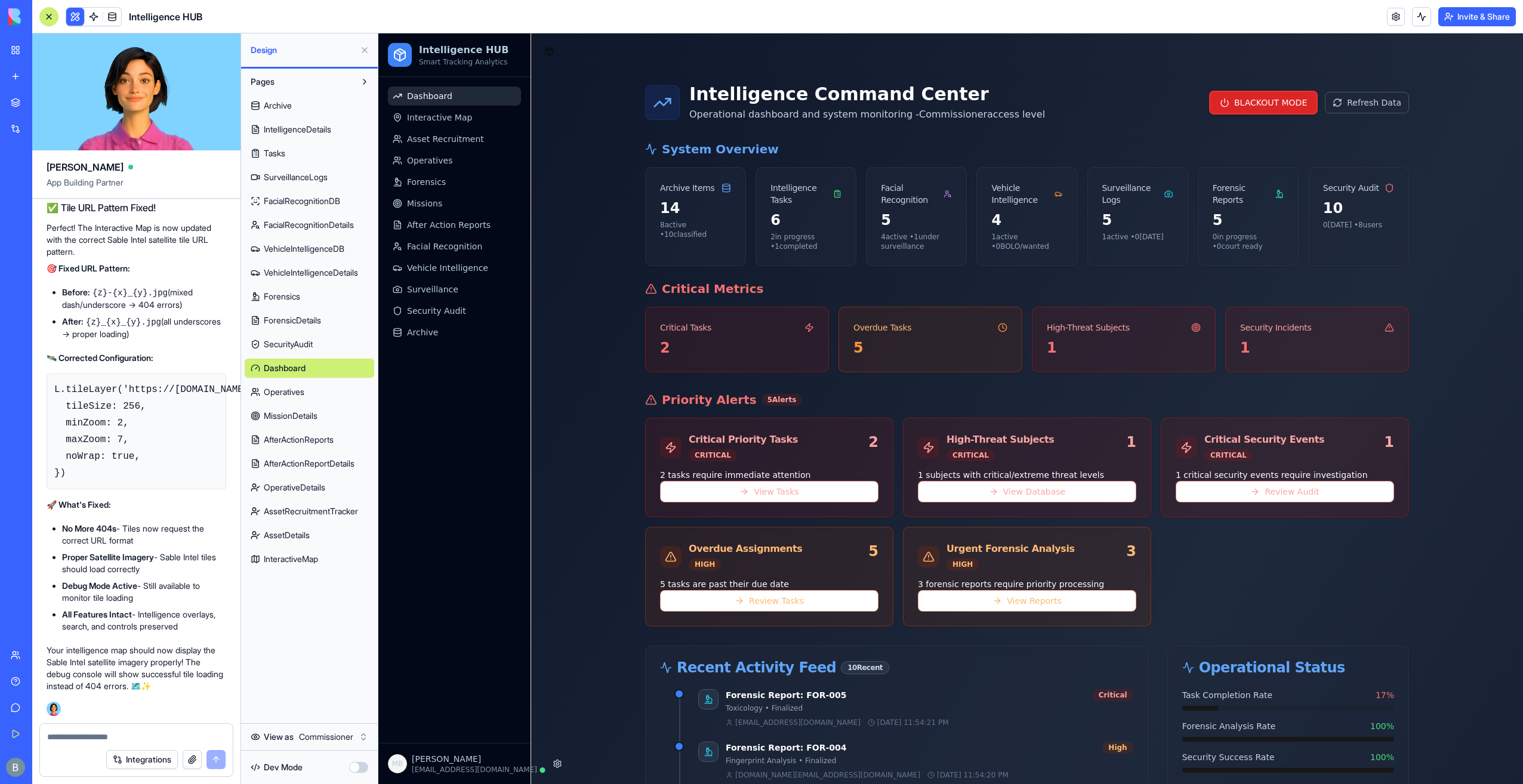
click at [365, 49] on button at bounding box center [364, 50] width 19 height 19
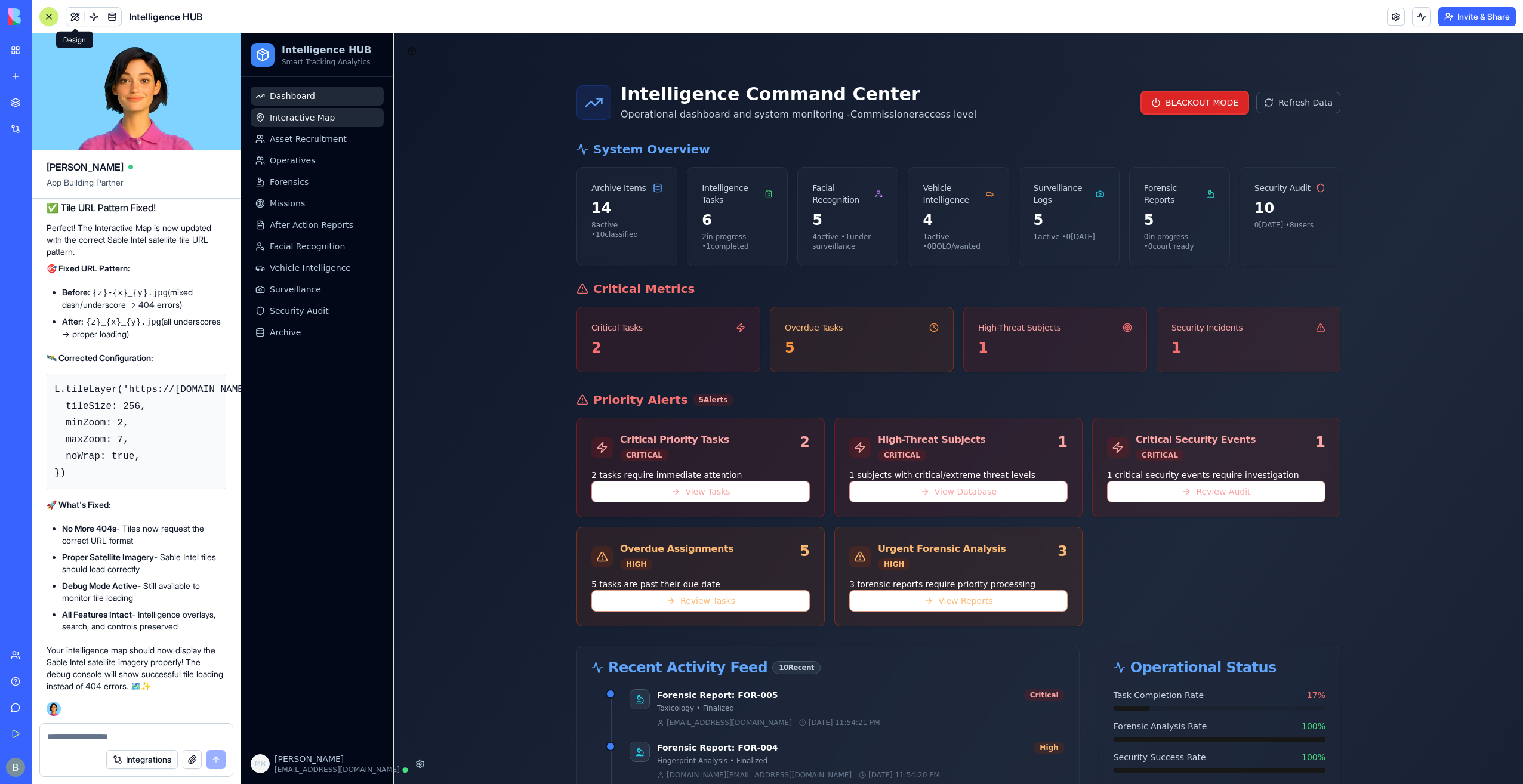
click at [350, 125] on link "Interactive Map" at bounding box center [317, 117] width 133 height 19
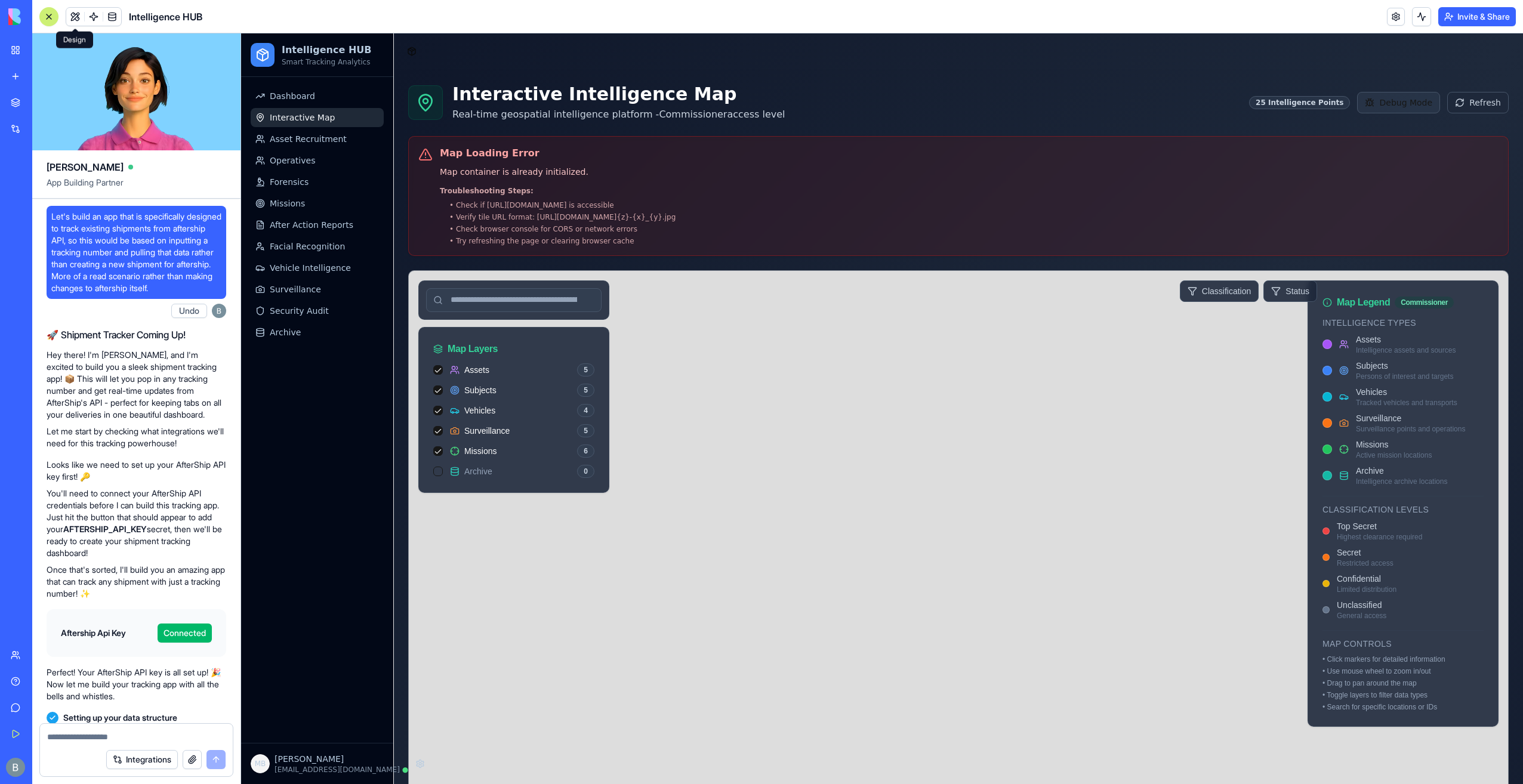
scroll to position [49690, 0]
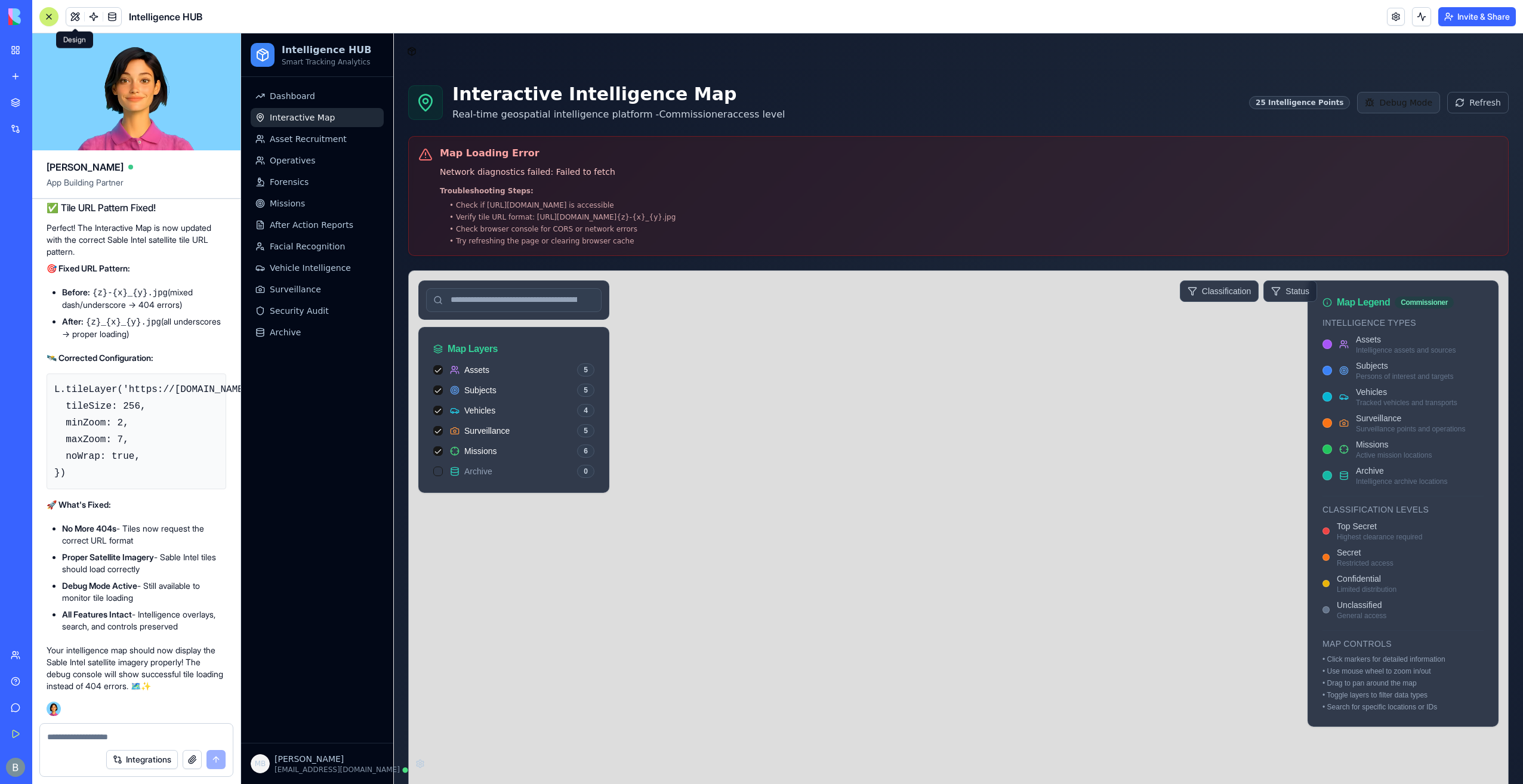
click at [1379, 101] on button "Debug Mode" at bounding box center [1399, 102] width 83 height 21
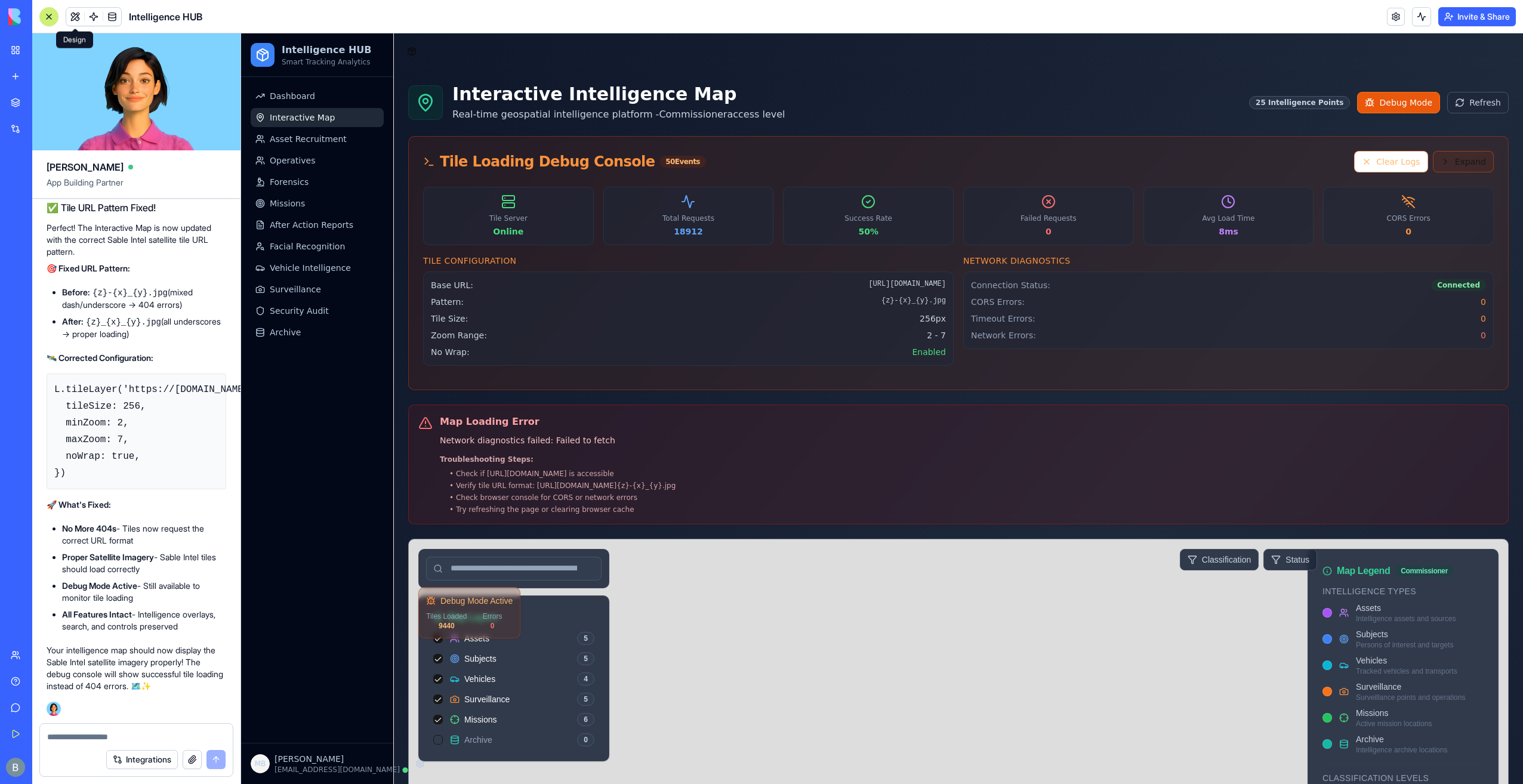
click at [1463, 170] on button "Expand" at bounding box center [1463, 161] width 61 height 21
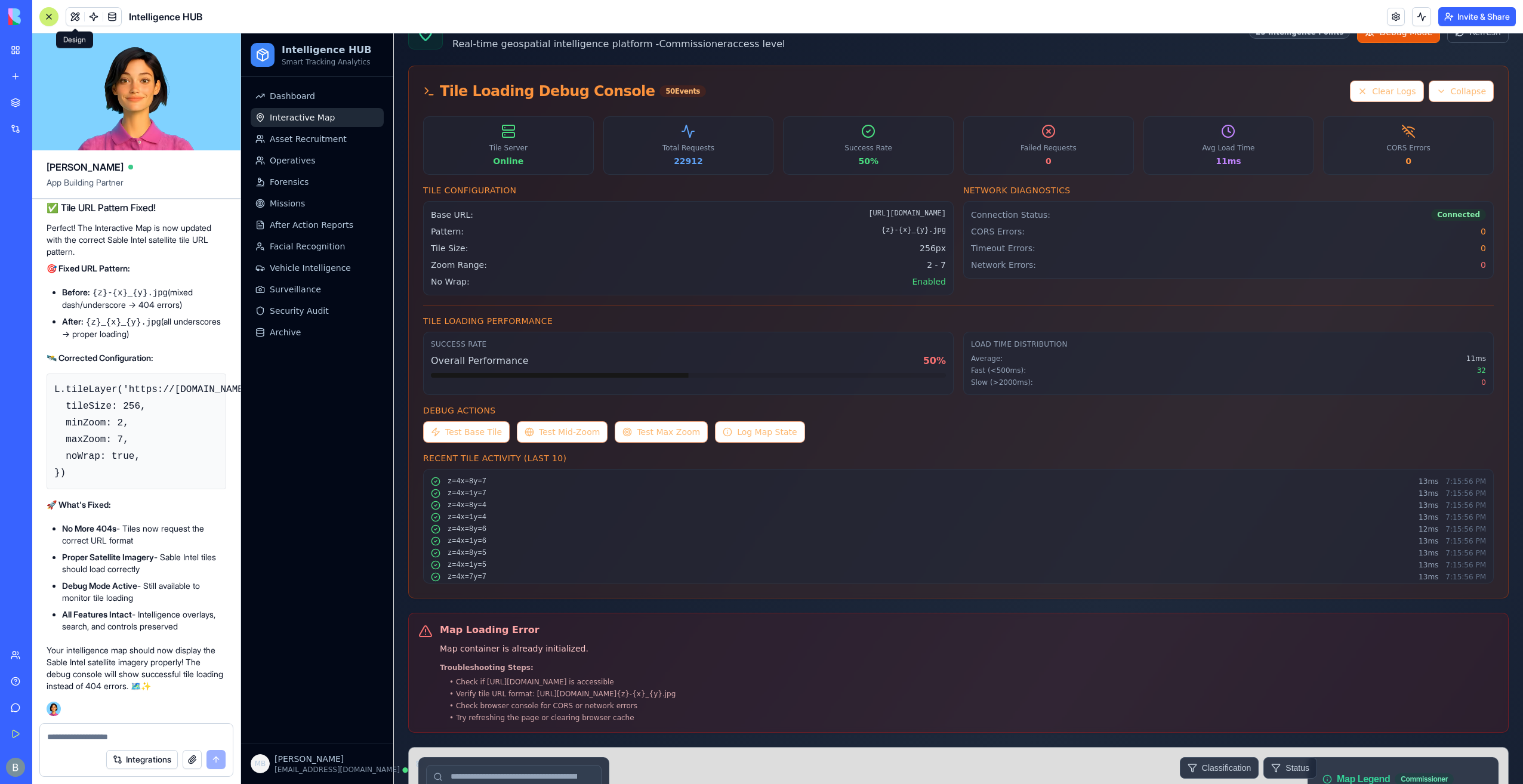
scroll to position [59, 0]
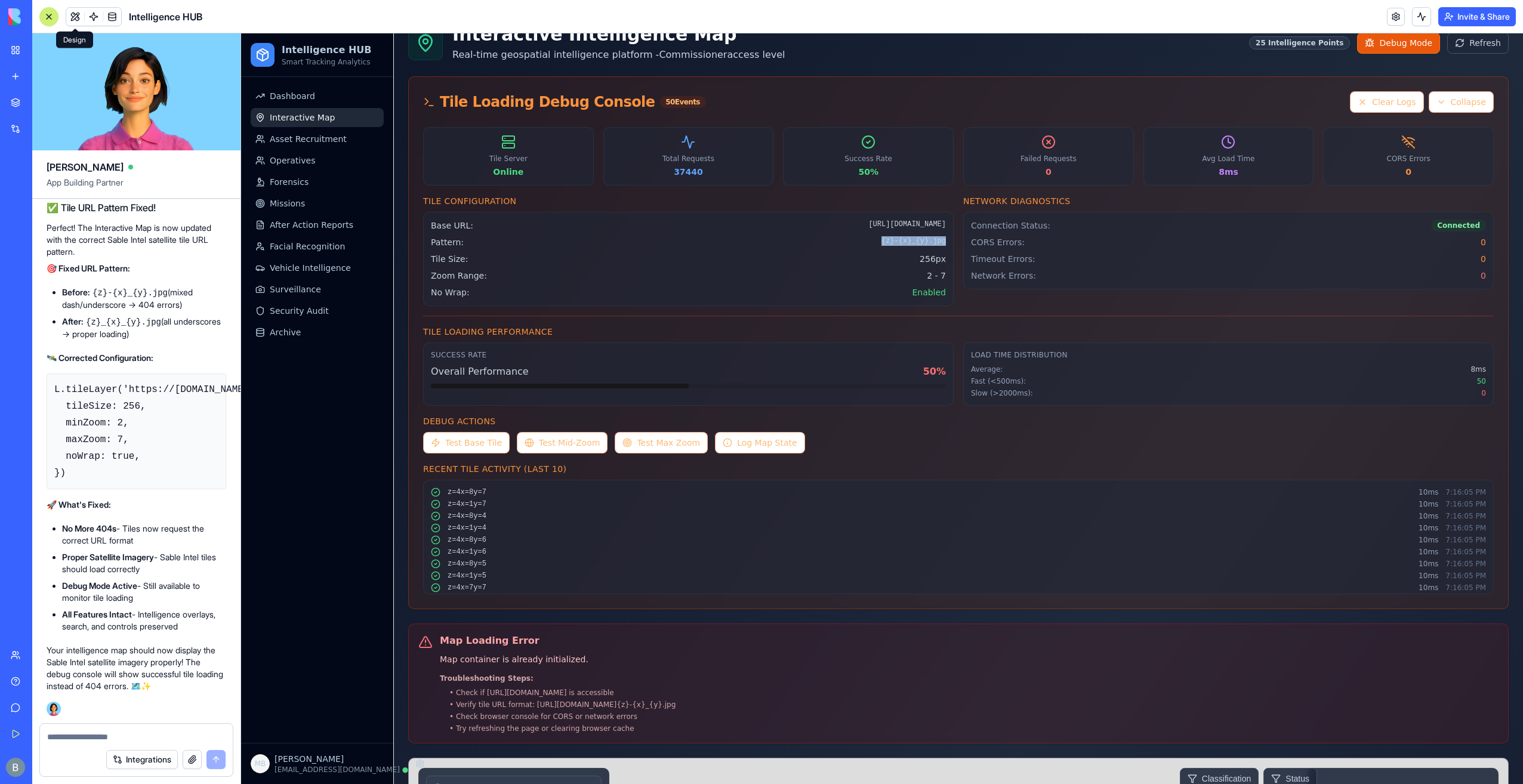
drag, startPoint x: 917, startPoint y: 236, endPoint x: 952, endPoint y: 238, distance: 35.1
click at [952, 238] on div "Tile Configuration Base URL: [URL][DOMAIN_NAME] Pattern: {z}-{x}_{y}.jpg Tile S…" at bounding box center [958, 250] width 1071 height 111
drag, startPoint x: 944, startPoint y: 244, endPoint x: 936, endPoint y: 255, distance: 13.6
click at [944, 244] on div "Base URL: [URL][DOMAIN_NAME] Pattern: {z}-{x}_{y}.jpg Tile Size: 256px Zoom Ran…" at bounding box center [688, 258] width 531 height 94
click at [936, 260] on span "256px" at bounding box center [932, 259] width 26 height 12
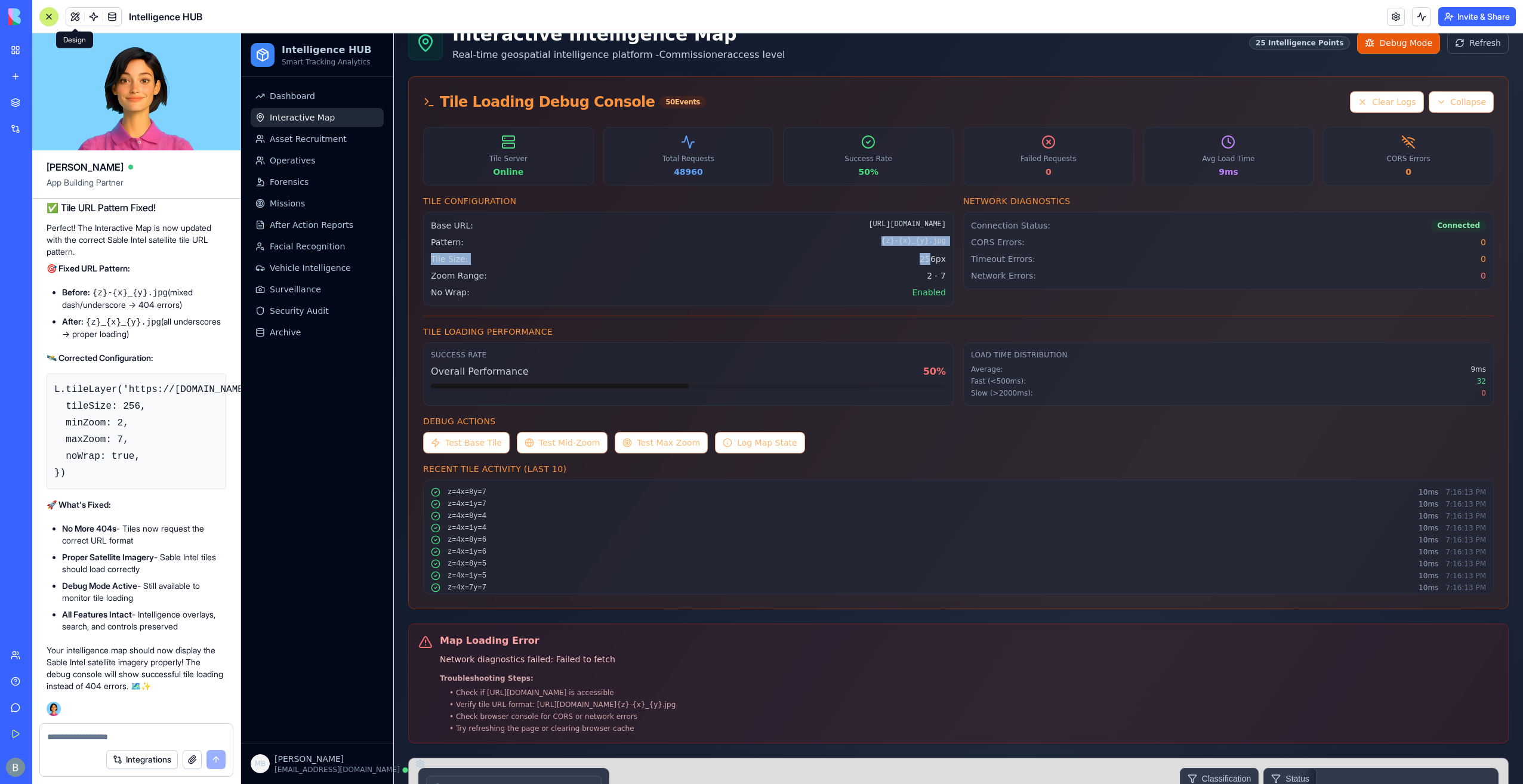
drag, startPoint x: 878, startPoint y: 236, endPoint x: 705, endPoint y: 287, distance: 180.4
click at [925, 251] on div "Base URL: [URL][DOMAIN_NAME] Pattern: {z}-{x}_{y}.jpg Tile Size: 256px Zoom Ran…" at bounding box center [688, 259] width 515 height 79
click at [523, 282] on div "Base URL: [URL][DOMAIN_NAME] Pattern: {z}-{x}_{y}.jpg Tile Size: 256px Zoom Ran…" at bounding box center [688, 259] width 515 height 79
click at [428, 241] on div "Base URL: [URL][DOMAIN_NAME] Pattern: {z}-{x}_{y}.jpg Tile Size: 256px Zoom Ran…" at bounding box center [688, 258] width 531 height 94
drag, startPoint x: 429, startPoint y: 239, endPoint x: 945, endPoint y: 244, distance: 516.0
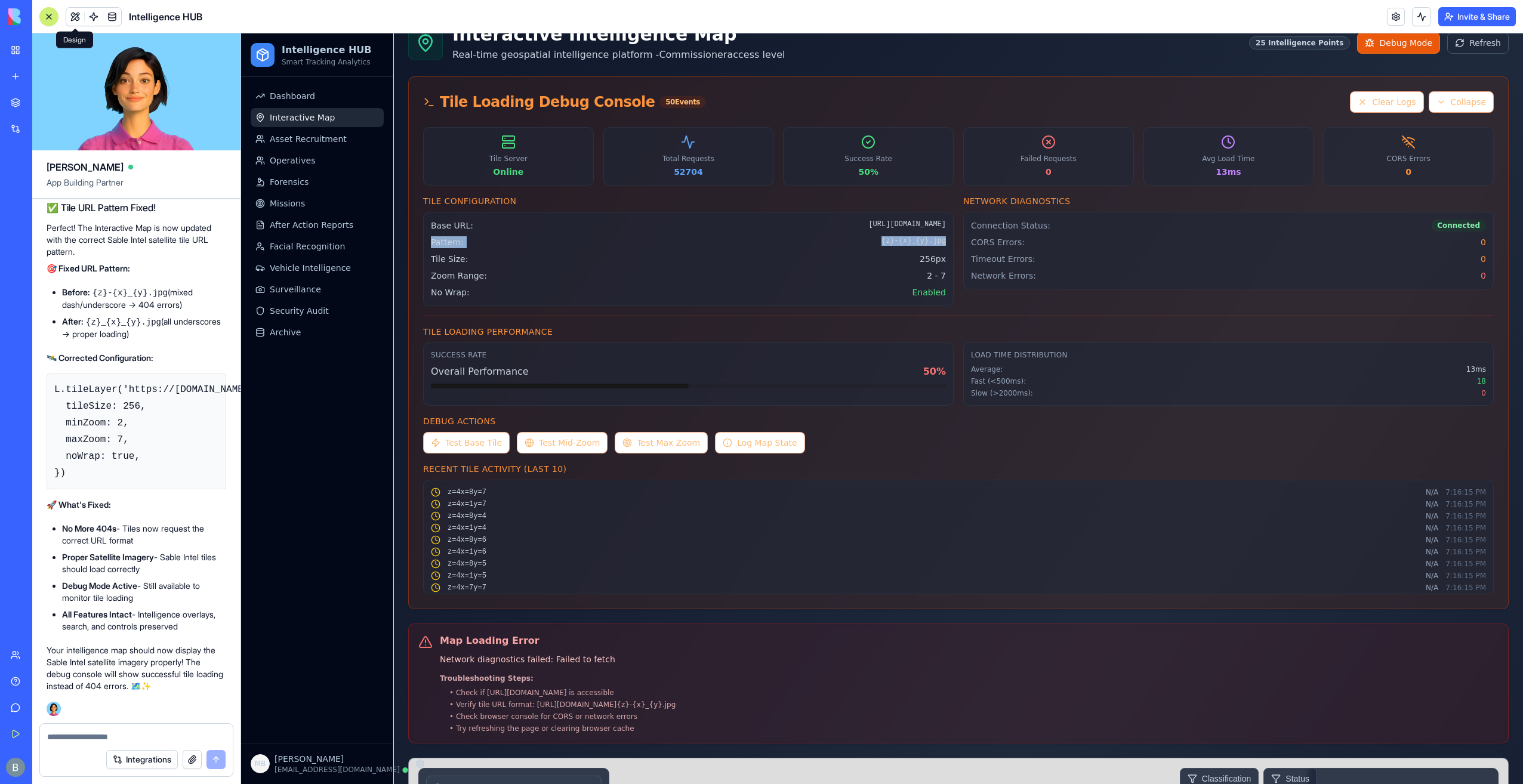
click at [945, 244] on div "Base URL: [URL][DOMAIN_NAME] Pattern: {z}-{x}_{y}.jpg Tile Size: 256px Zoom Ran…" at bounding box center [688, 258] width 531 height 94
copy div "Pattern: {z}-{x}_{y}.jpg"
click at [107, 741] on textarea at bounding box center [136, 737] width 178 height 12
paste textarea "**********"
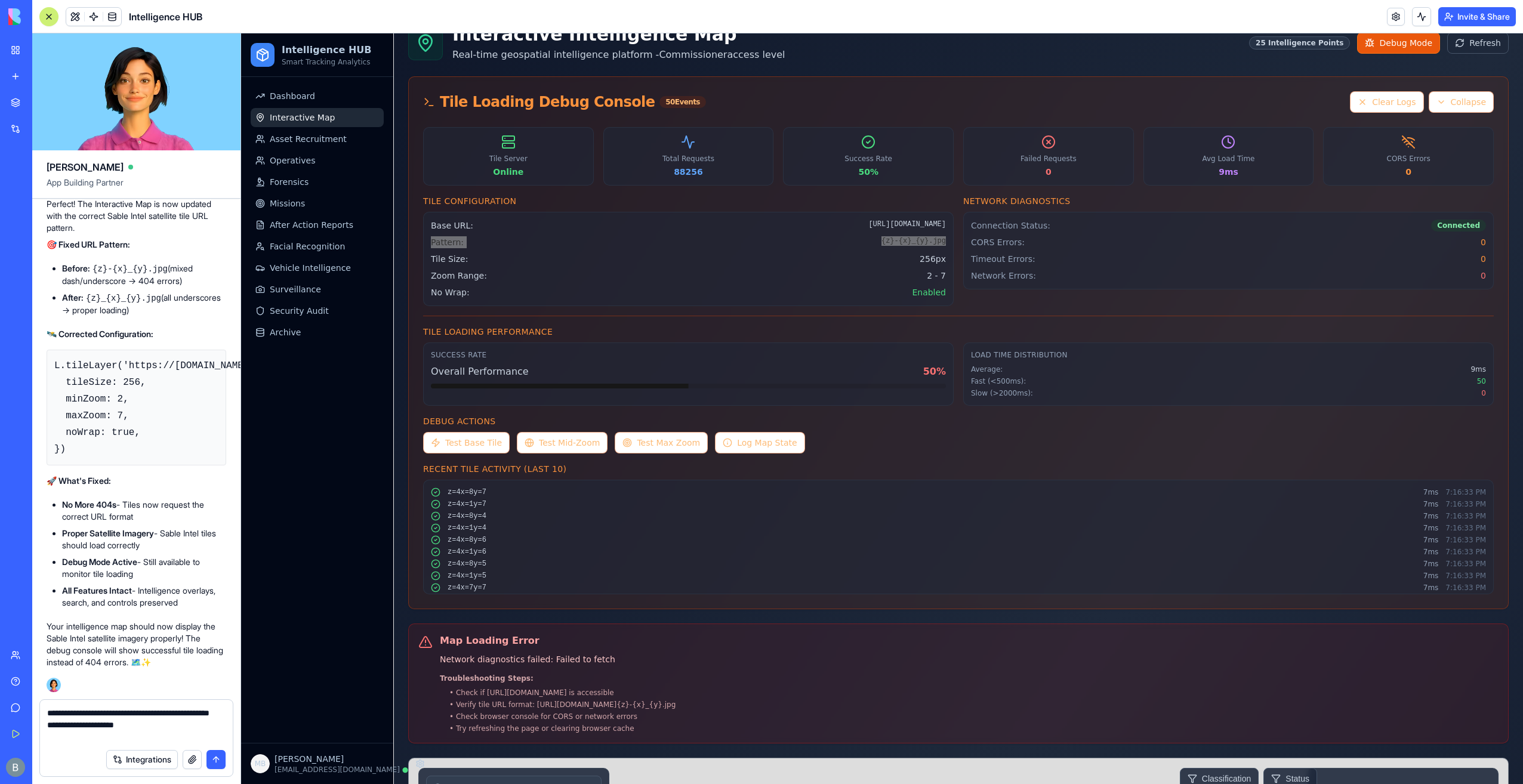
type textarea "**********"
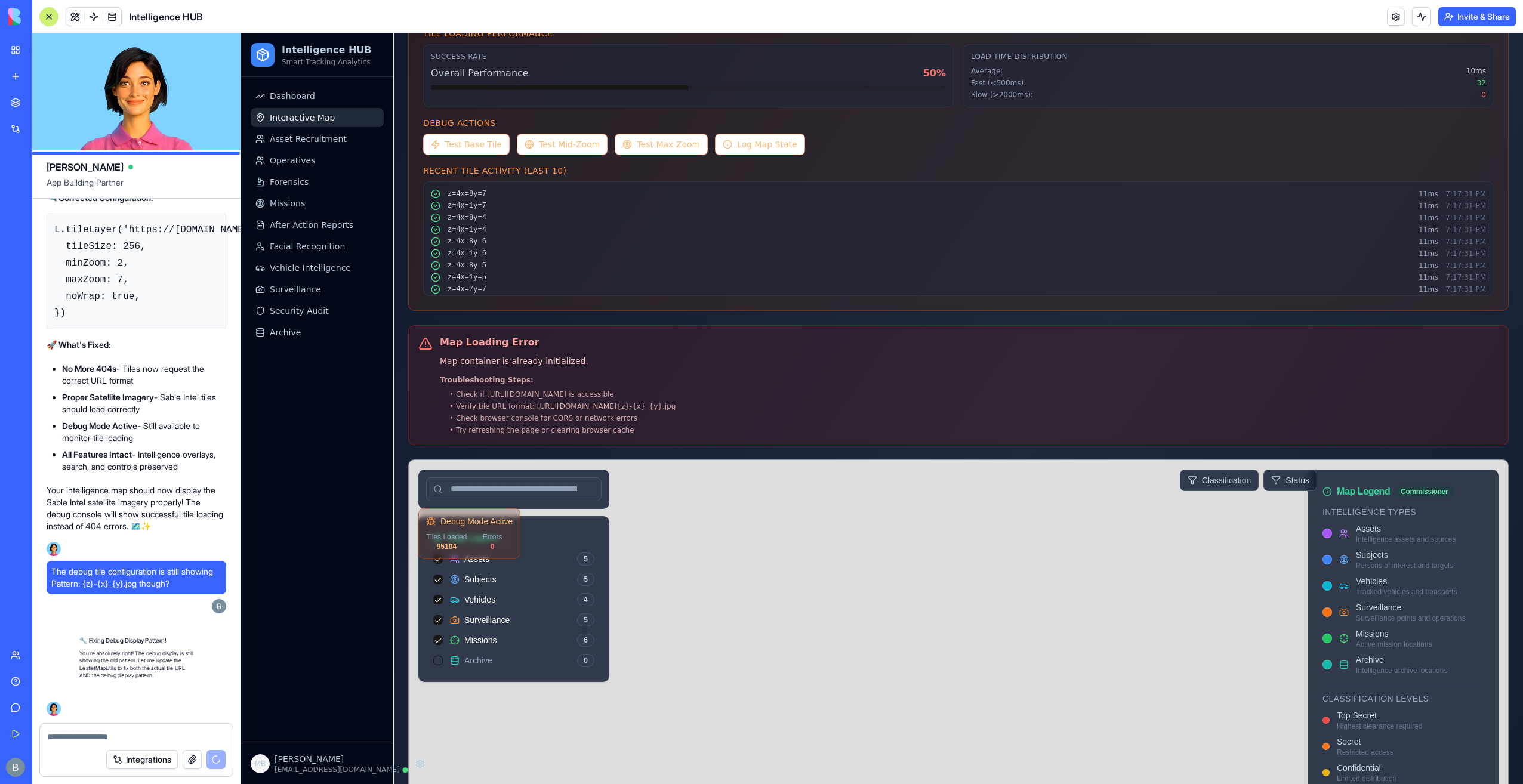
scroll to position [49850, 0]
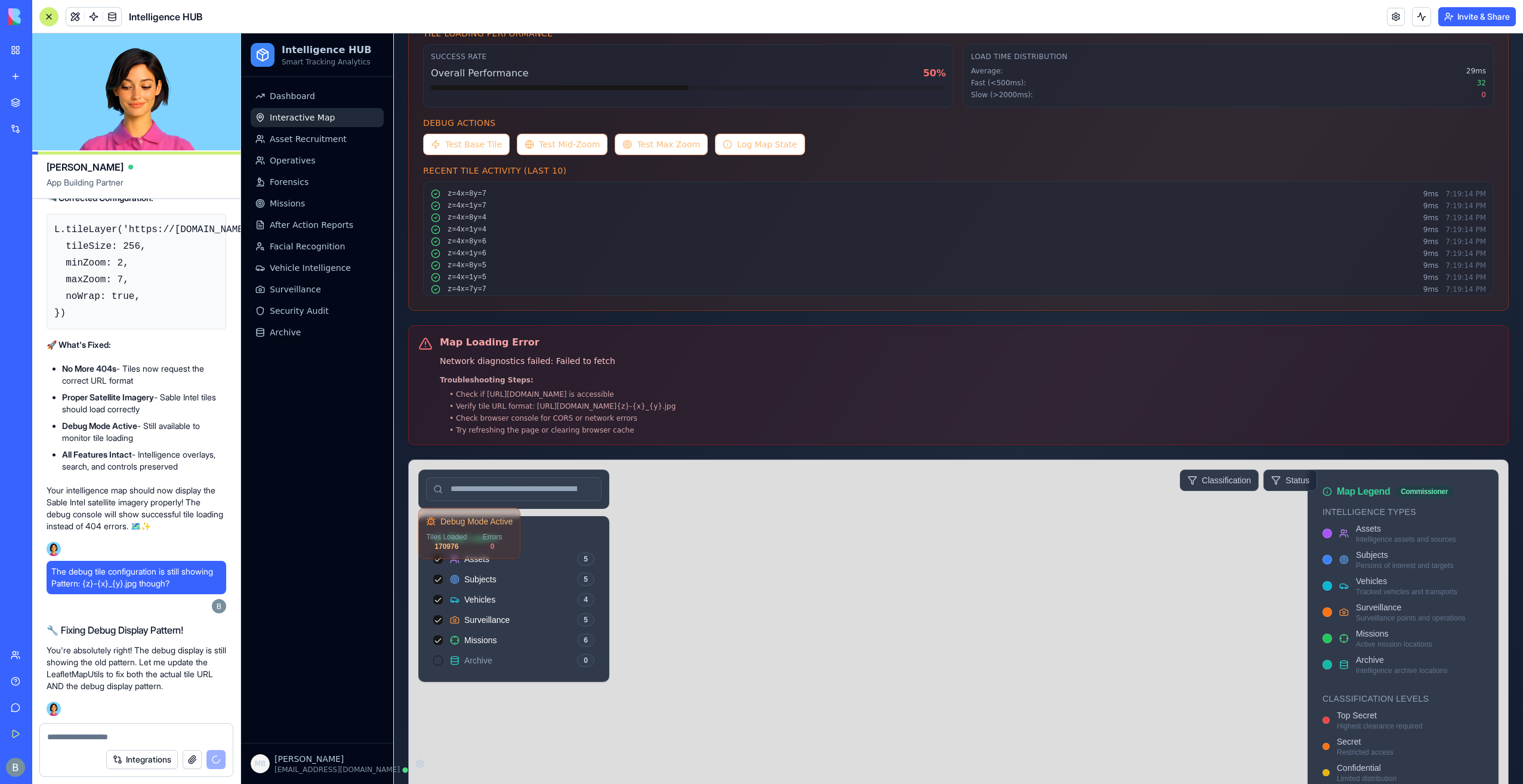
click at [1228, 610] on div at bounding box center [958, 760] width 1099 height 599
